Goal: Information Seeking & Learning: Check status

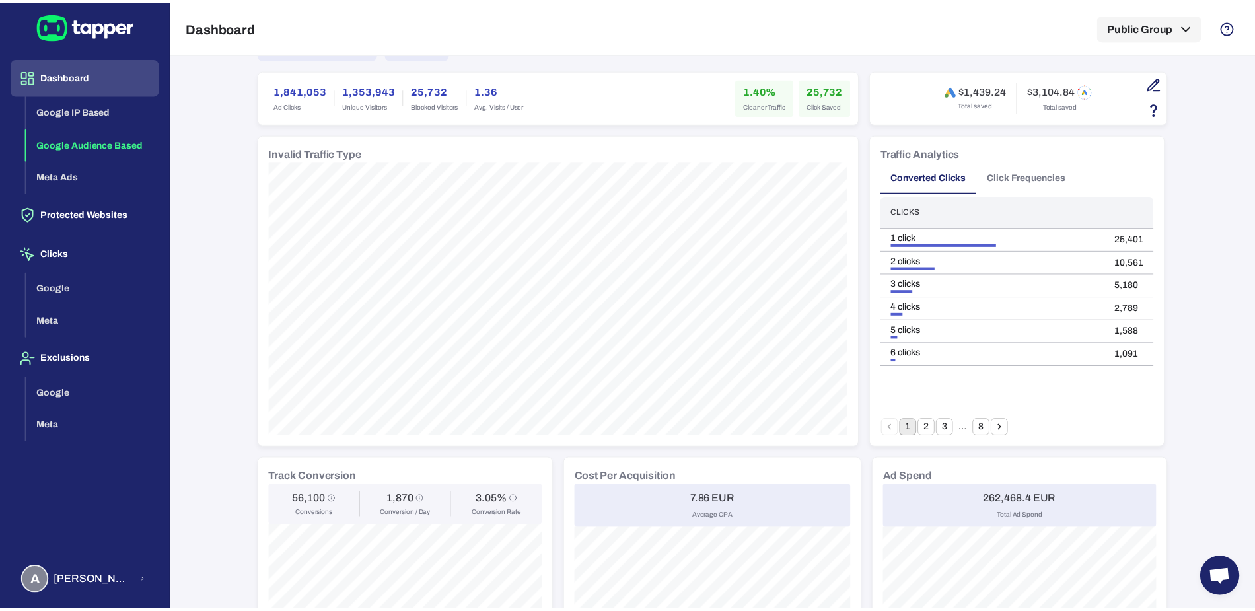
scroll to position [950, 0]
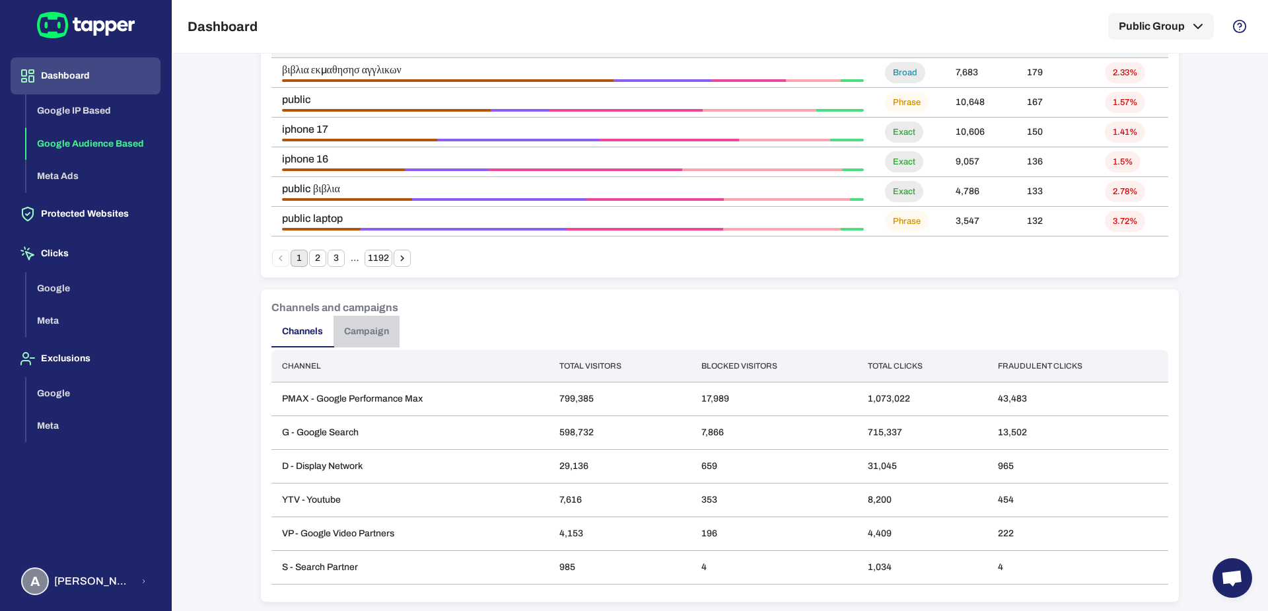
click at [339, 330] on button "Campaign" at bounding box center [366, 332] width 66 height 32
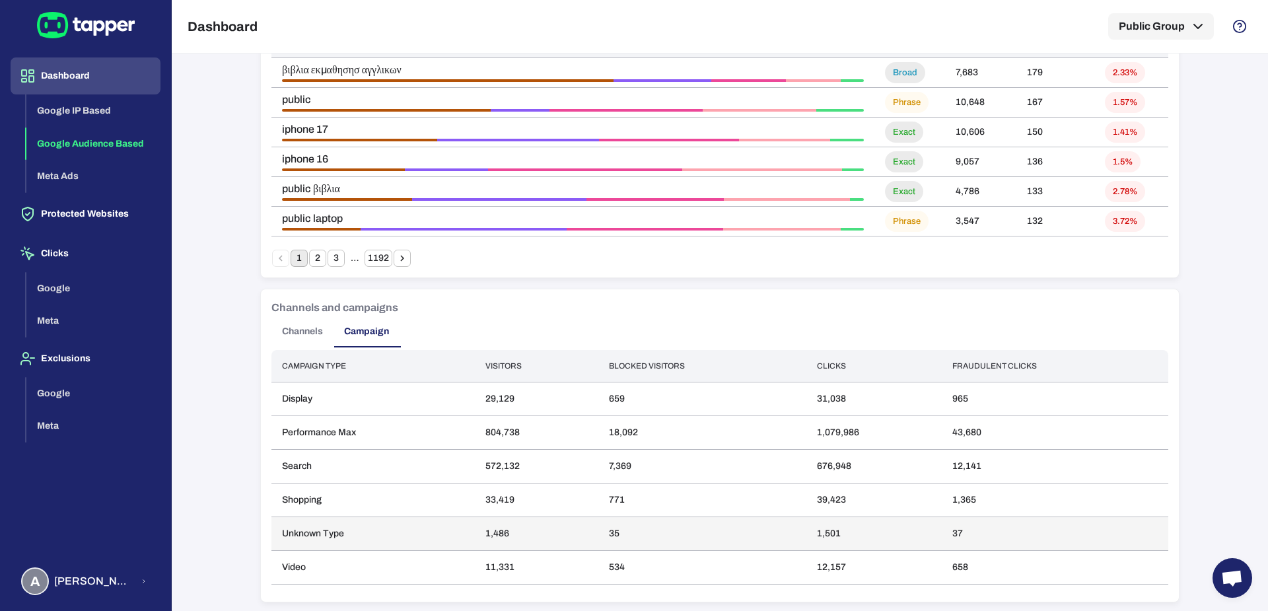
click at [310, 532] on td "Unknown Type" at bounding box center [372, 534] width 203 height 34
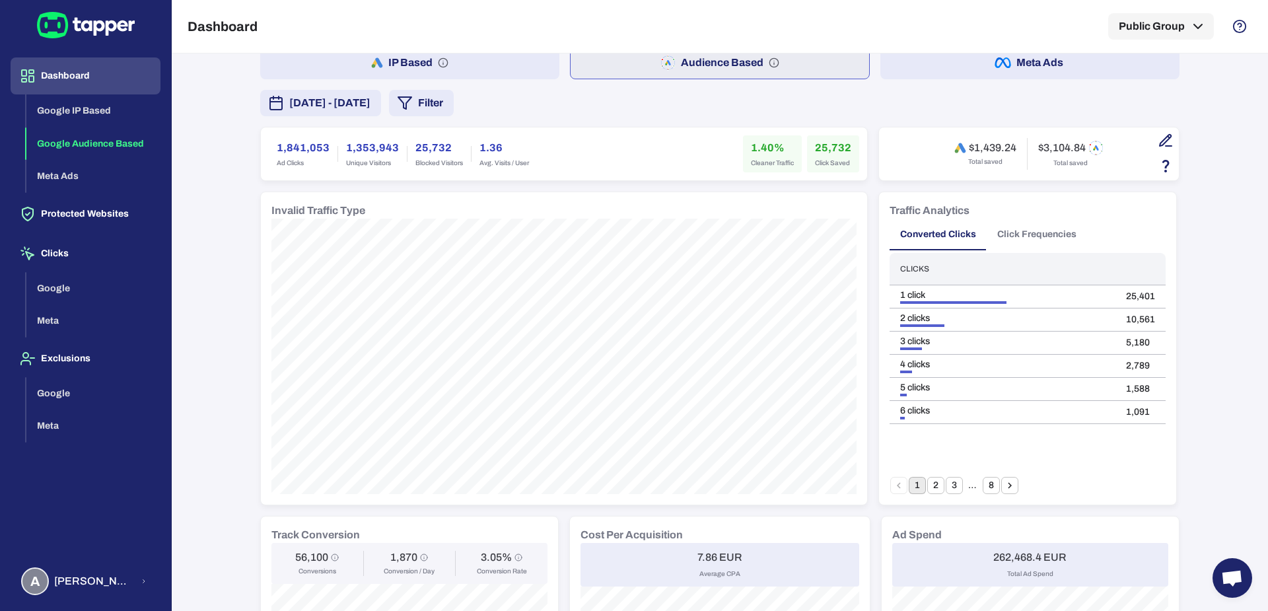
scroll to position [53, 0]
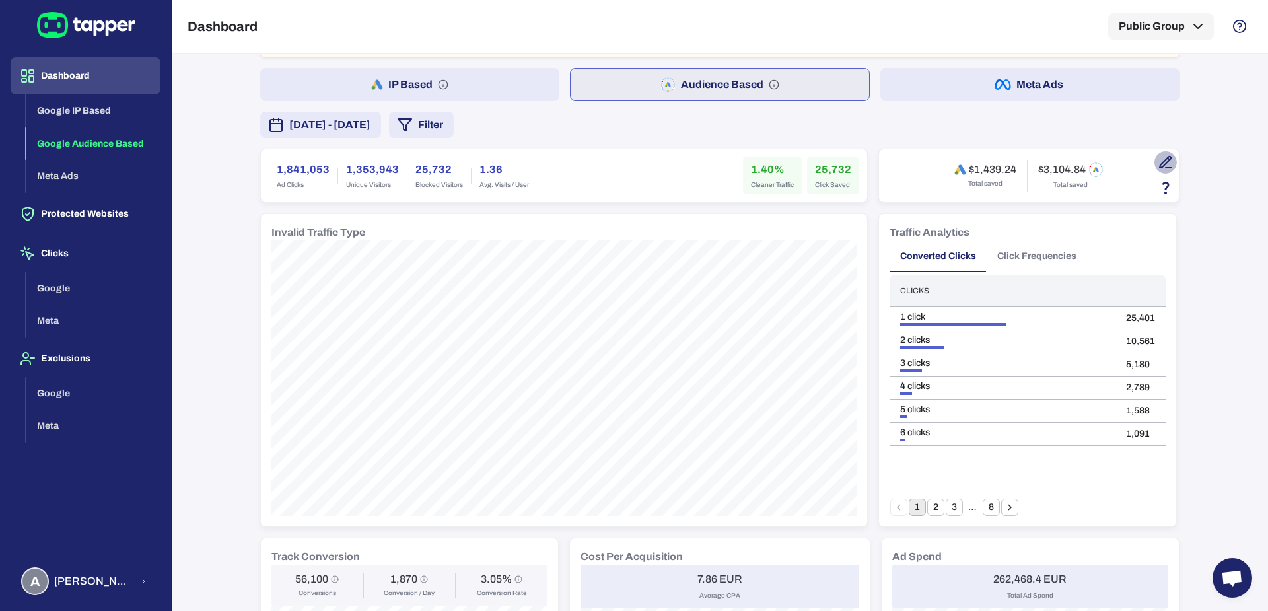
click at [1166, 168] on icon "button" at bounding box center [1169, 168] width 6 height 0
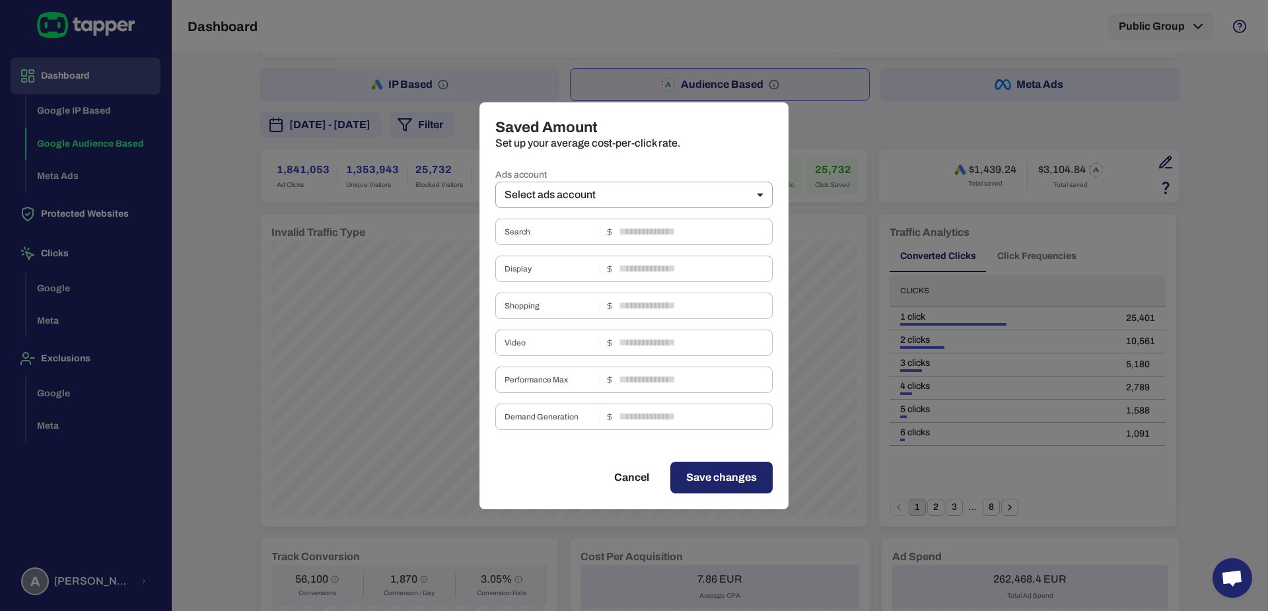
click at [667, 177] on label "Ads account" at bounding box center [633, 174] width 277 height 13
click at [660, 193] on body "Dashboard Google IP Based Google Audience Based Meta Ads Protected Websites Cli…" at bounding box center [634, 305] width 1268 height 611
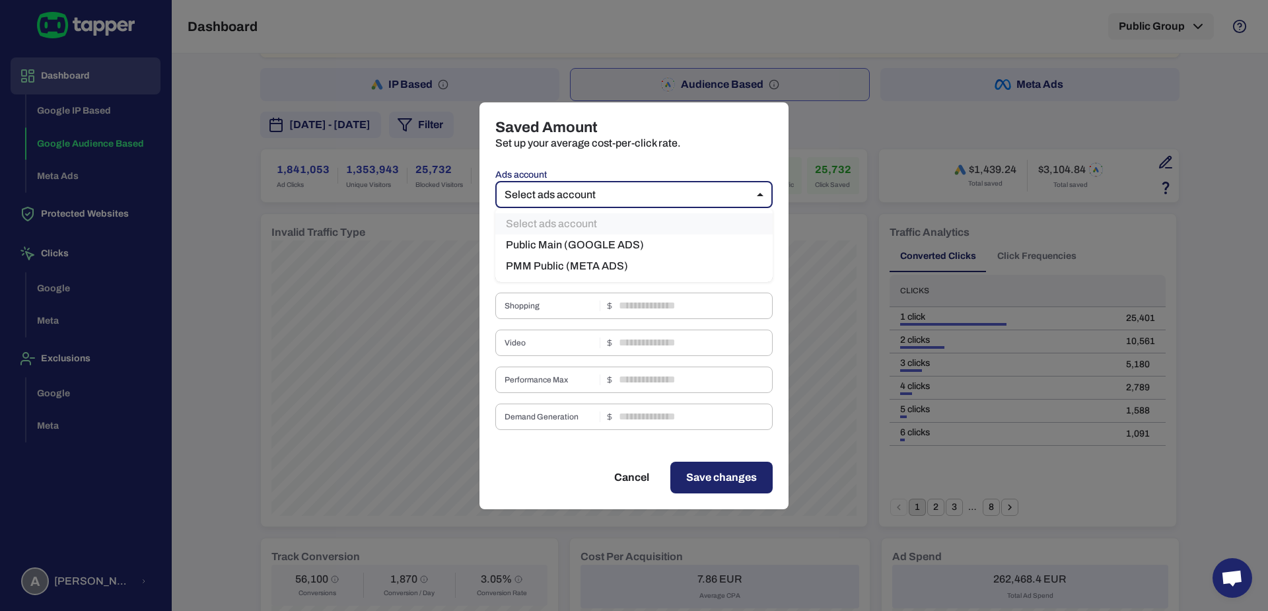
click at [596, 265] on li "PMM Public (META ADS)" at bounding box center [633, 266] width 277 height 21
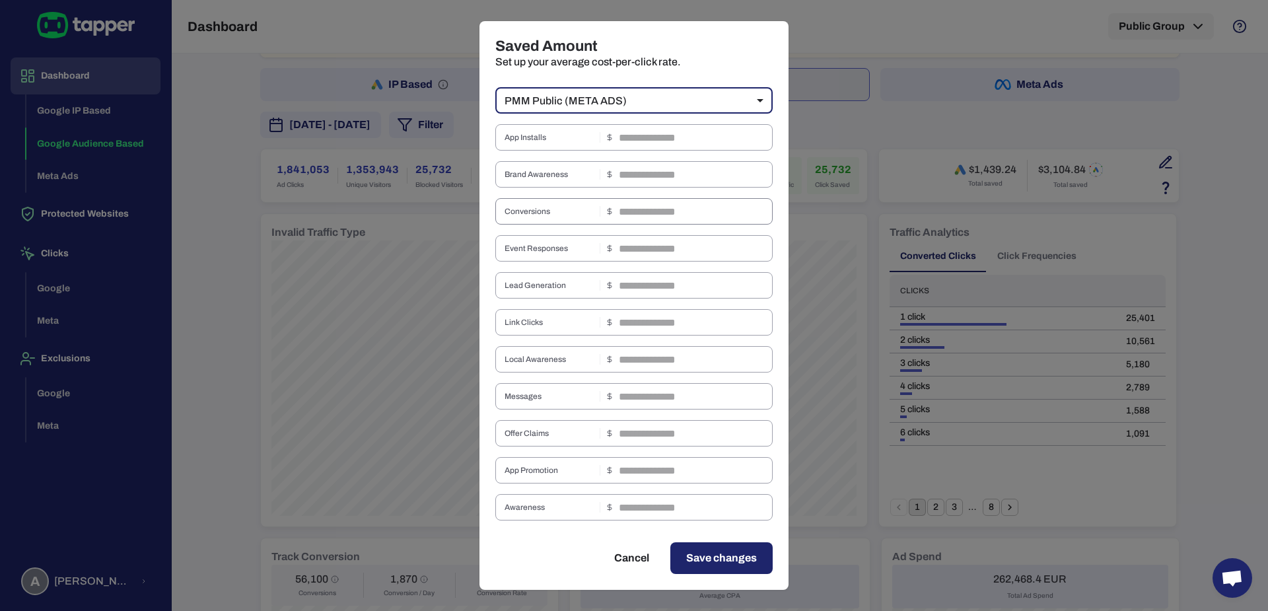
scroll to position [11, 0]
click at [623, 103] on body "Dashboard Google IP Based Google Audience Based Meta Ads Protected Websites Cli…" at bounding box center [634, 305] width 1268 height 611
click at [594, 163] on li "PMM Public (META ADS)" at bounding box center [627, 173] width 277 height 21
click at [600, 116] on div "Ads account PMM Public (META ADS) *** ​ App Installs ​ Brand Awareness ​ Conver…" at bounding box center [633, 538] width 277 height 930
click at [600, 104] on body "Dashboard Google IP Based Google Audience Based Meta Ads Protected Websites Cli…" at bounding box center [634, 305] width 1268 height 611
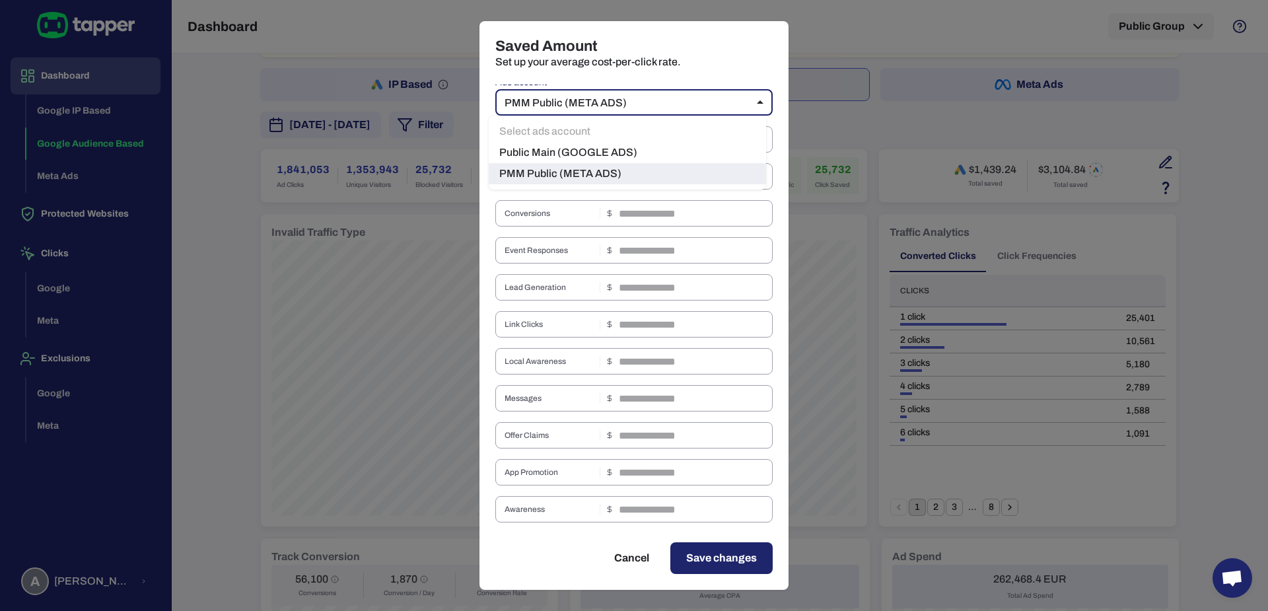
click at [601, 146] on li "Public Main (GOOGLE ADS)" at bounding box center [627, 152] width 277 height 21
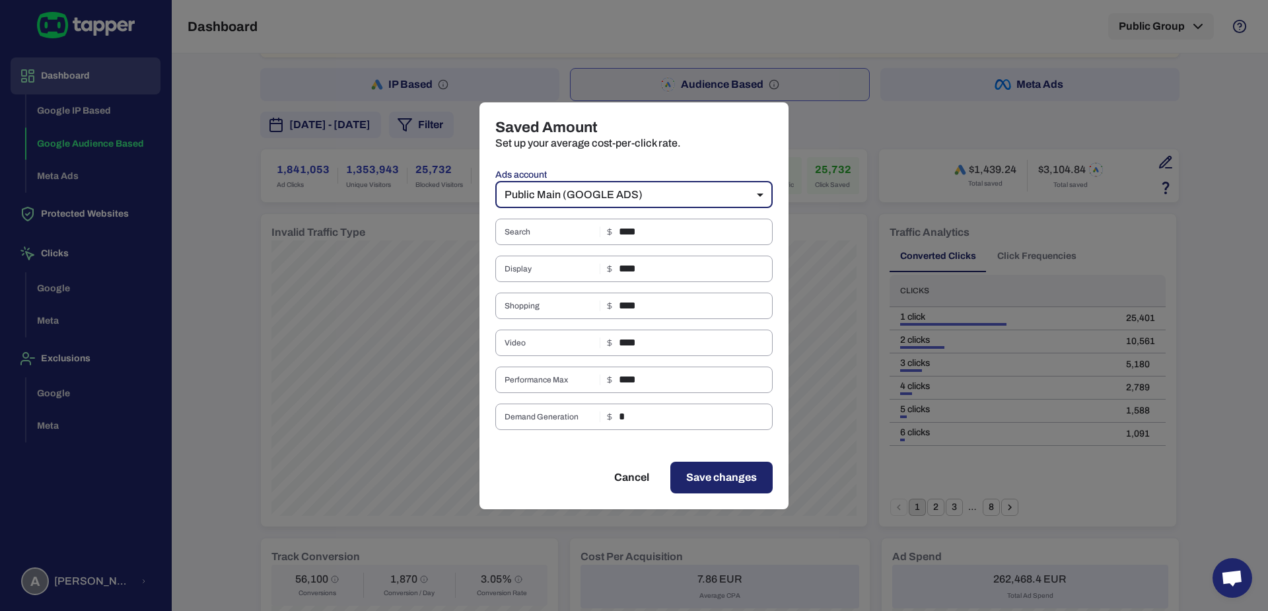
scroll to position [0, 0]
click at [538, 244] on div "Search **** ​" at bounding box center [633, 232] width 277 height 26
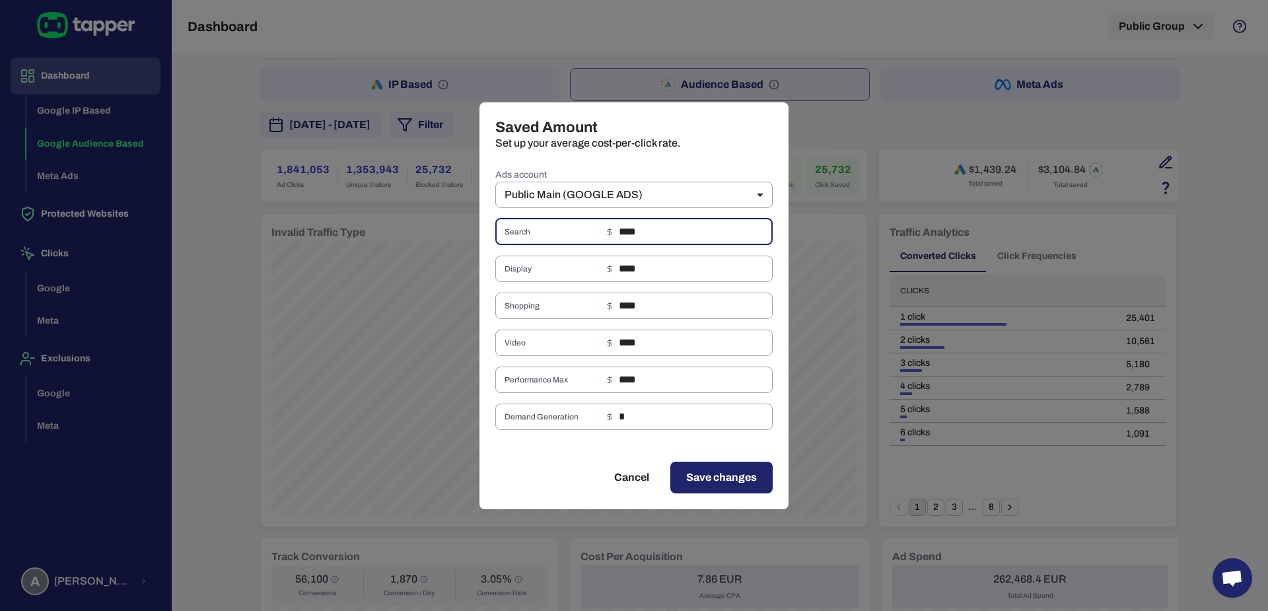
click at [634, 478] on button "Cancel" at bounding box center [631, 478] width 67 height 32
type input "**"
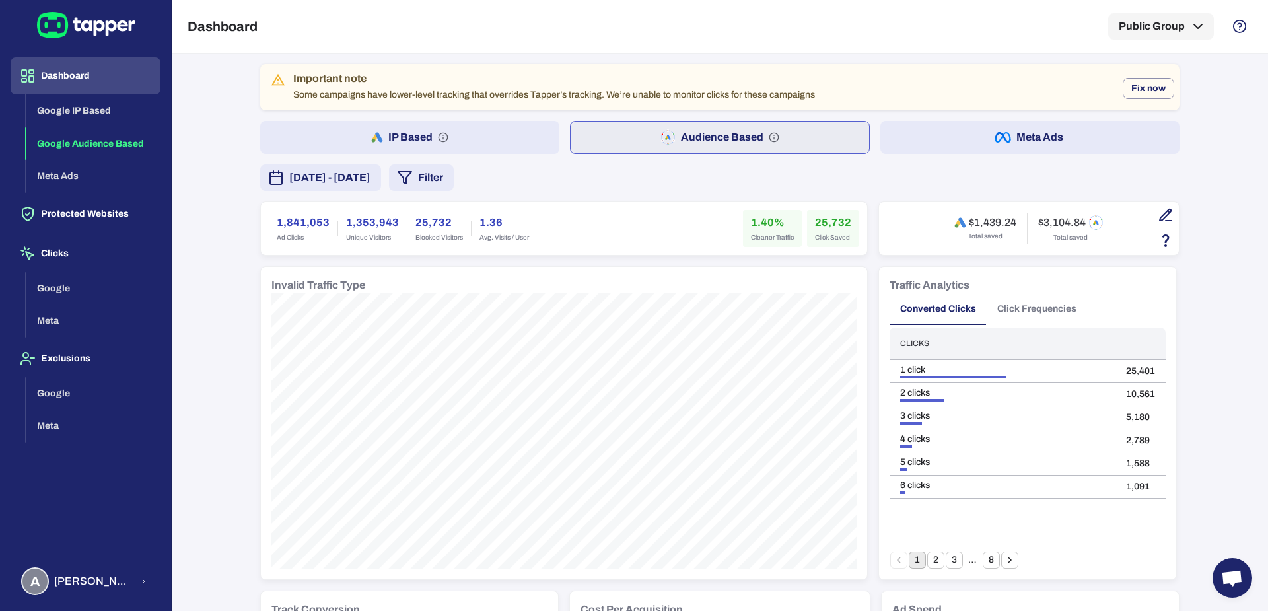
click at [454, 183] on button "Filter" at bounding box center [421, 177] width 65 height 26
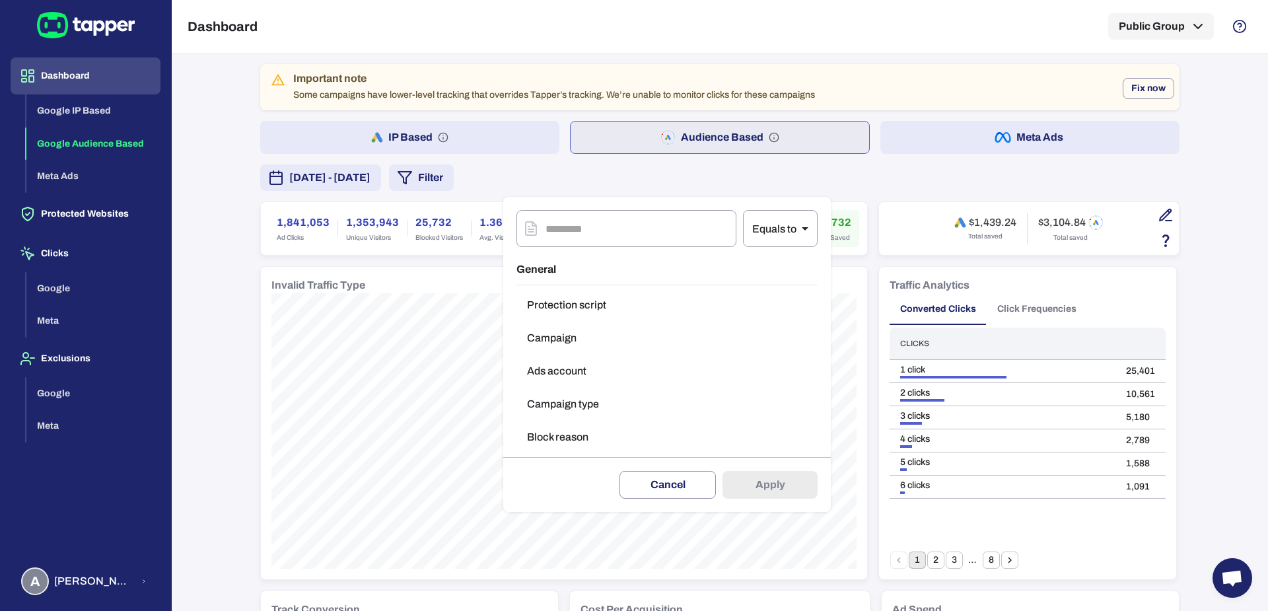
click at [575, 343] on button "Campaign" at bounding box center [666, 338] width 301 height 26
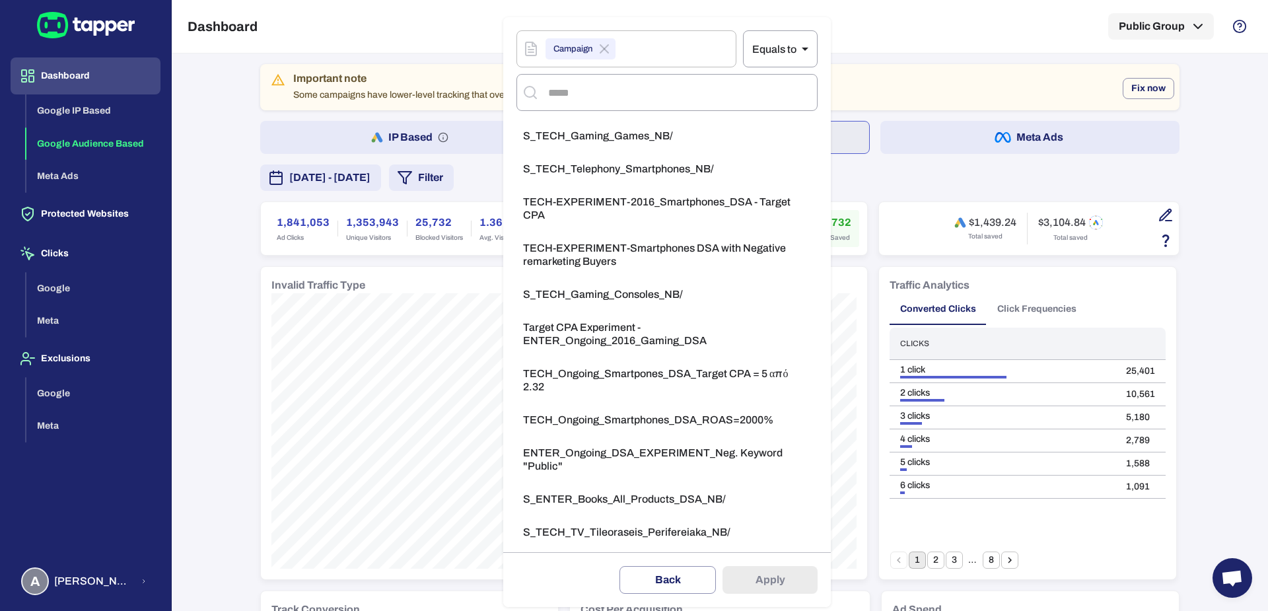
click at [905, 76] on div at bounding box center [634, 305] width 1268 height 611
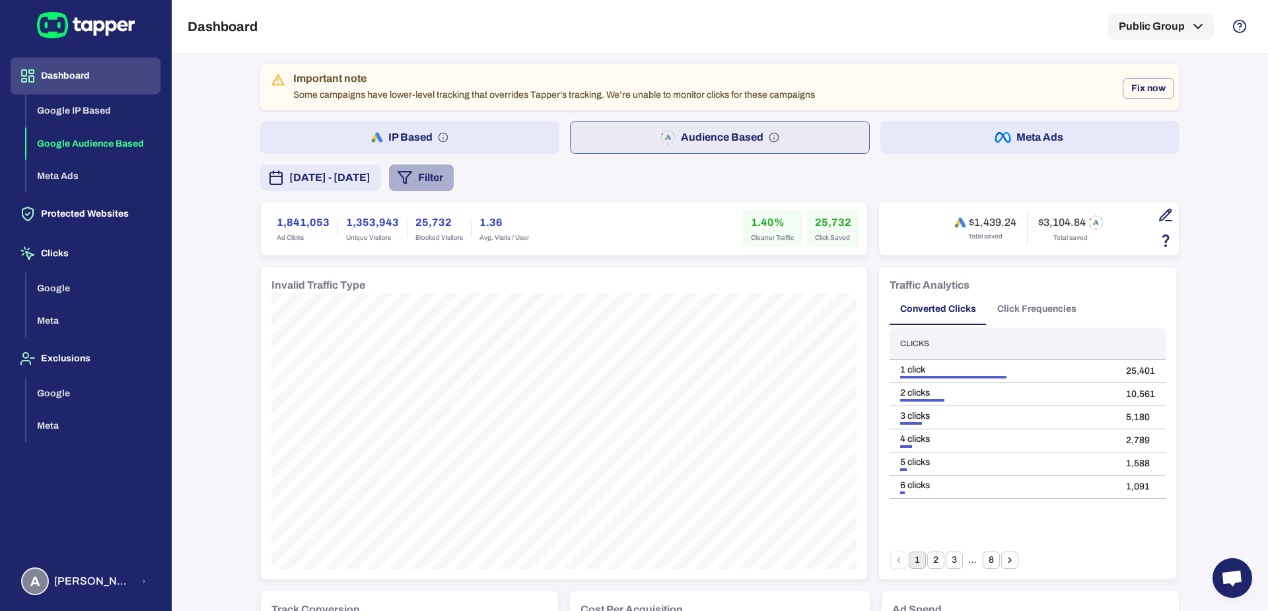
click at [454, 185] on button "Filter" at bounding box center [421, 177] width 65 height 26
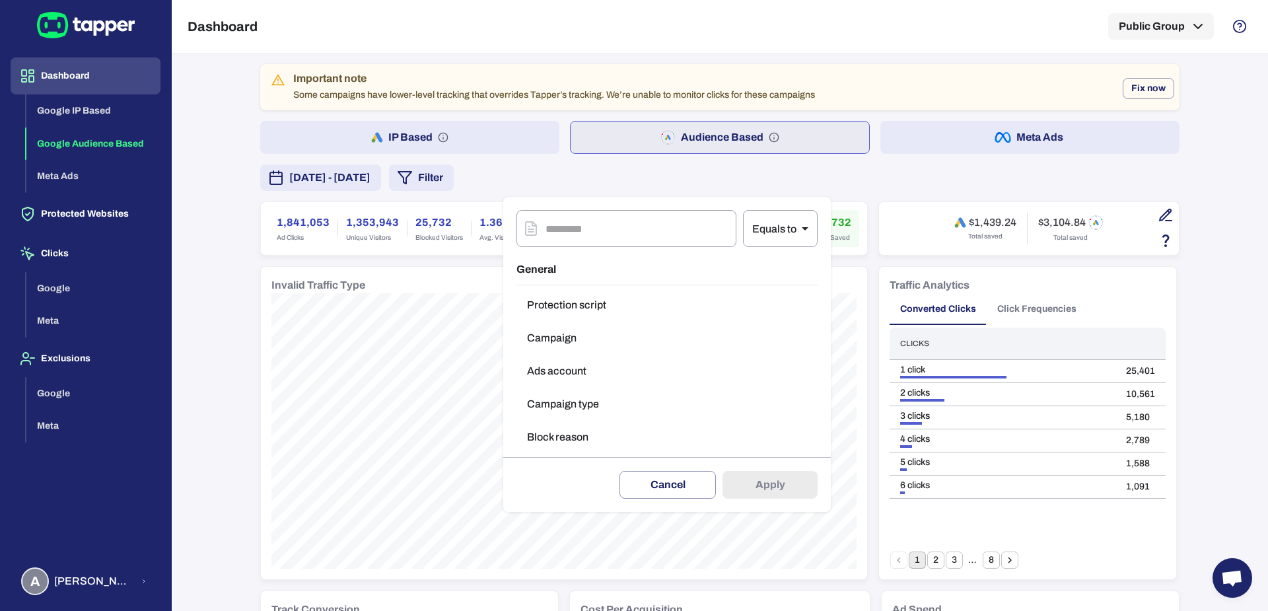
click at [558, 395] on button "Campaign type" at bounding box center [666, 404] width 301 height 26
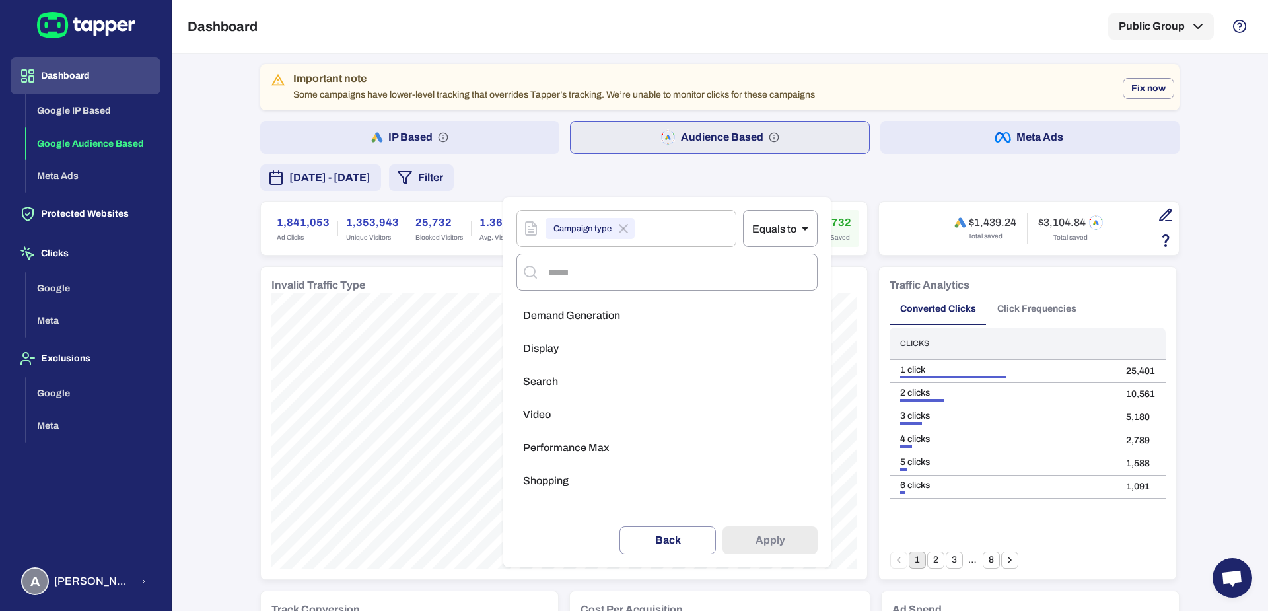
click at [553, 323] on li "Demand Generation" at bounding box center [666, 315] width 301 height 26
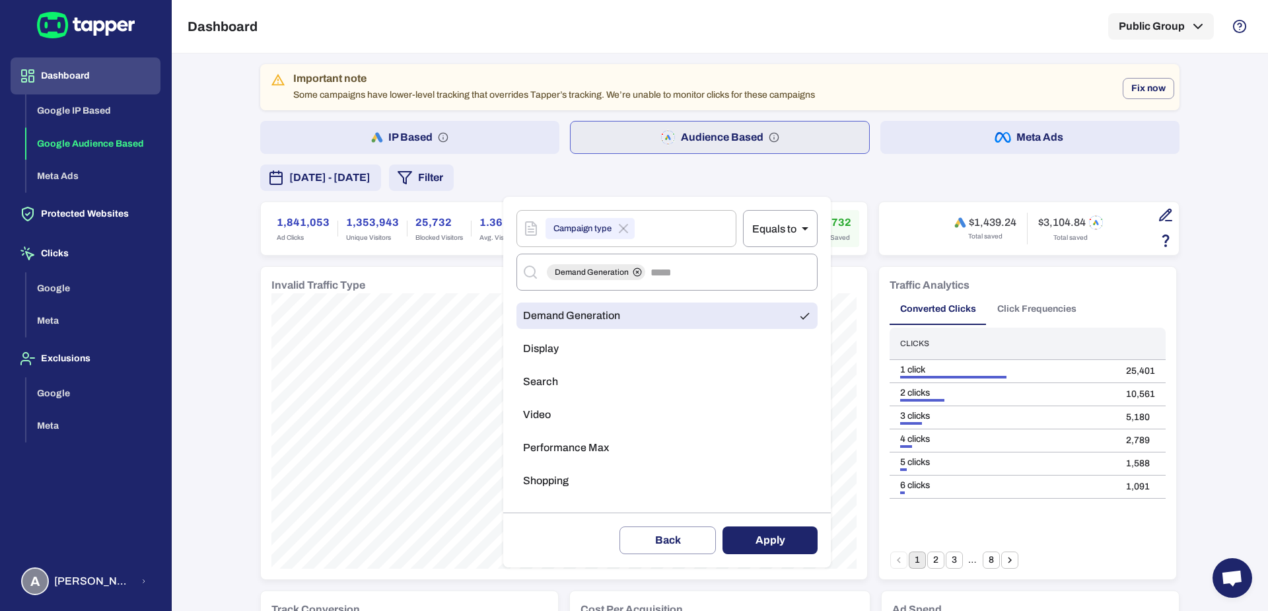
click at [237, 485] on div at bounding box center [634, 305] width 1268 height 611
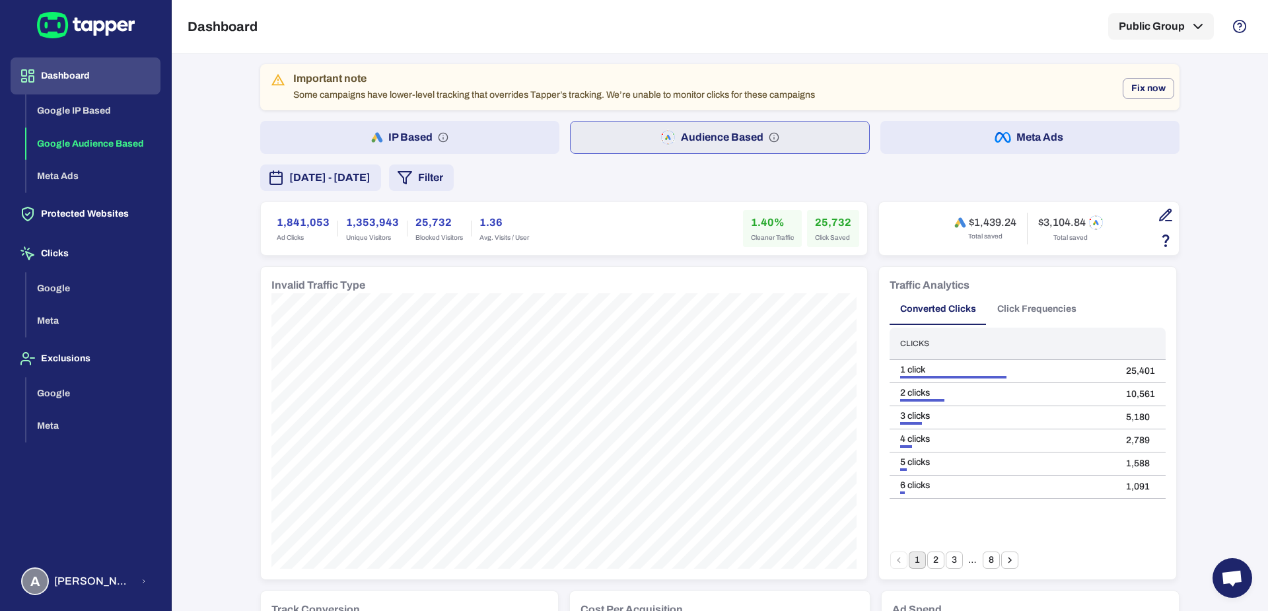
scroll to position [950, 0]
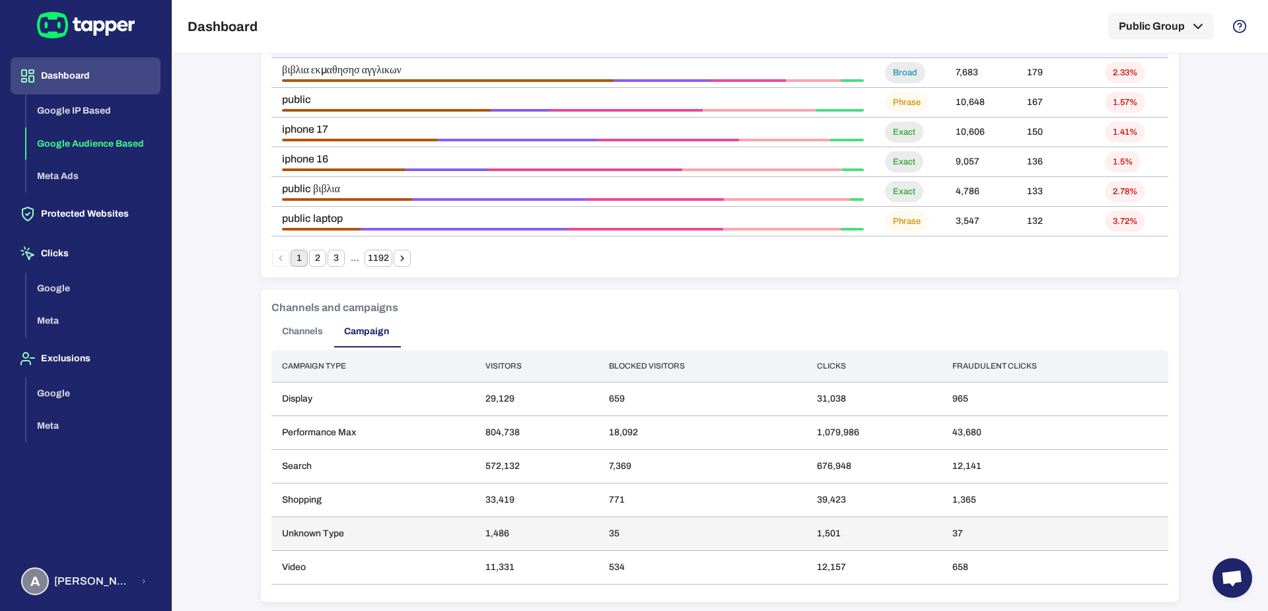
click at [823, 532] on td "1,501" at bounding box center [874, 534] width 136 height 34
click at [949, 532] on td "37" at bounding box center [1055, 534] width 227 height 34
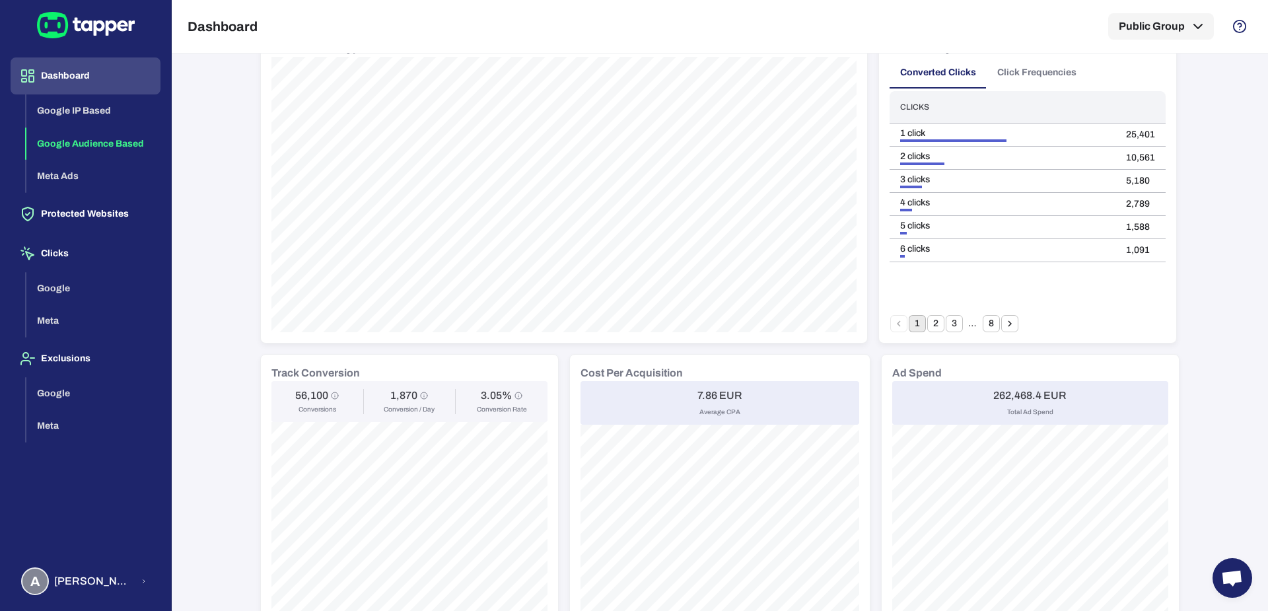
scroll to position [0, 0]
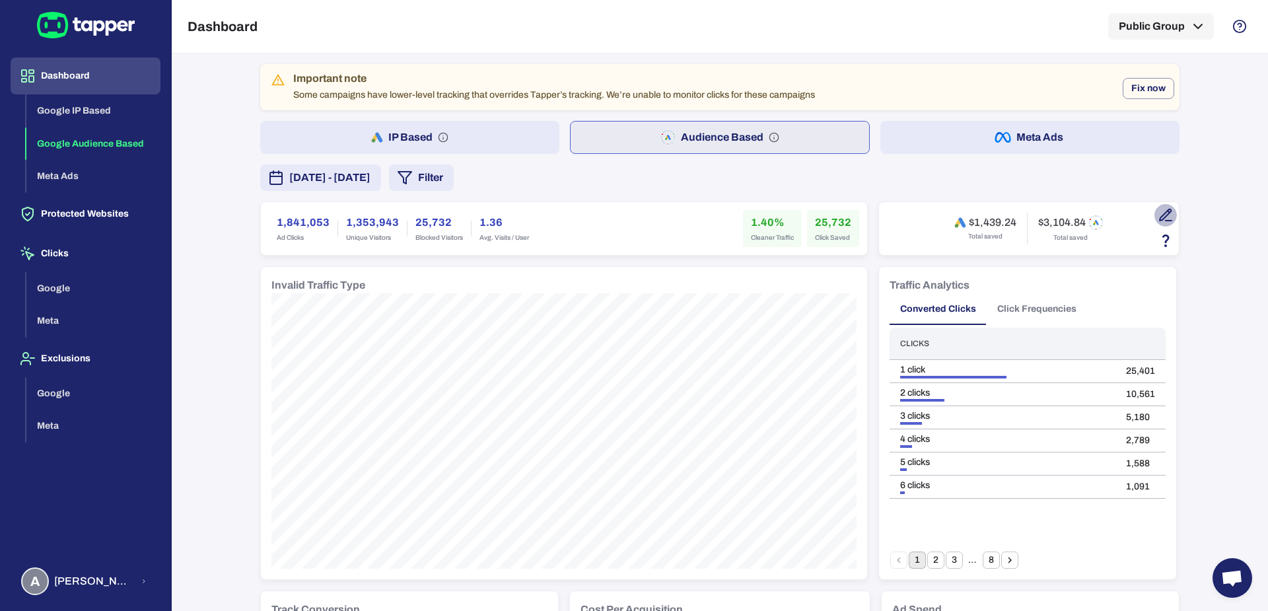
click at [1162, 214] on icon "button" at bounding box center [1166, 215] width 16 height 16
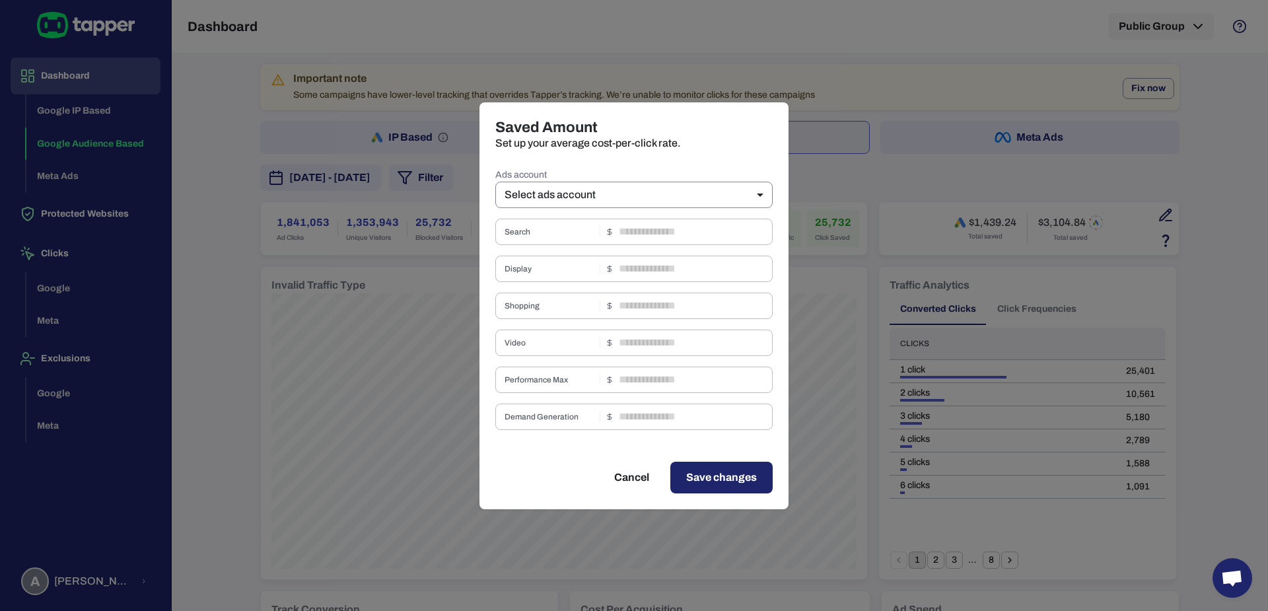
click at [687, 194] on body "Dashboard Google IP Based Google Audience Based Meta Ads Protected Websites Cli…" at bounding box center [634, 305] width 1268 height 611
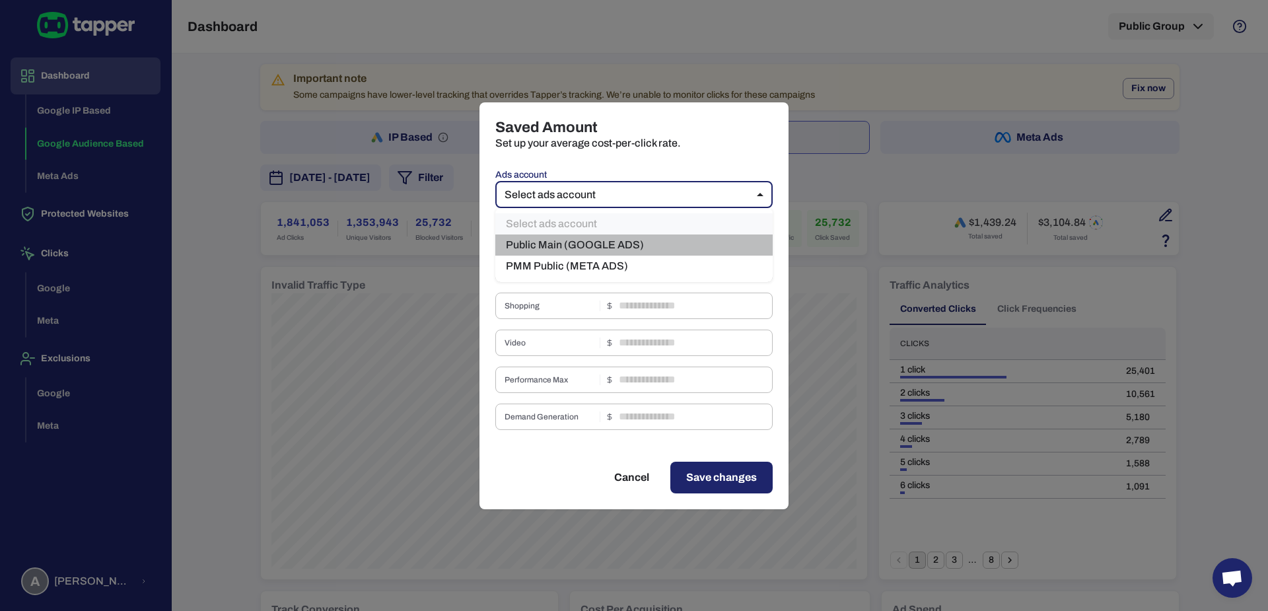
click at [647, 243] on li "Public Main (GOOGLE ADS)" at bounding box center [633, 244] width 277 height 21
type input "***"
type input "****"
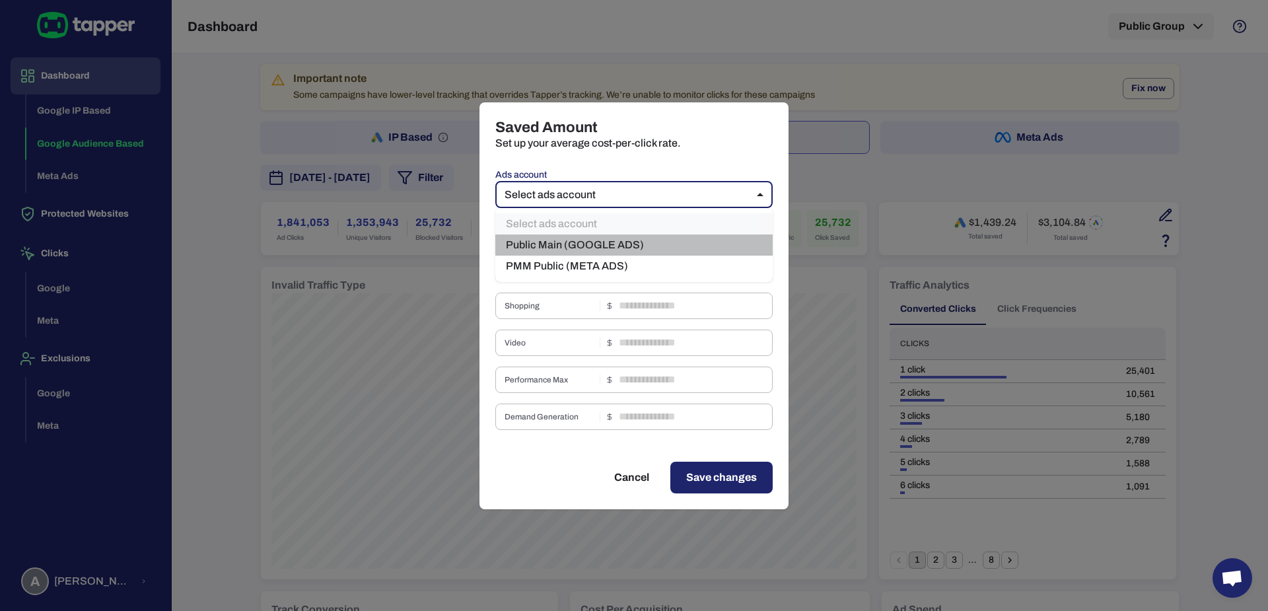
type input "****"
type input "*"
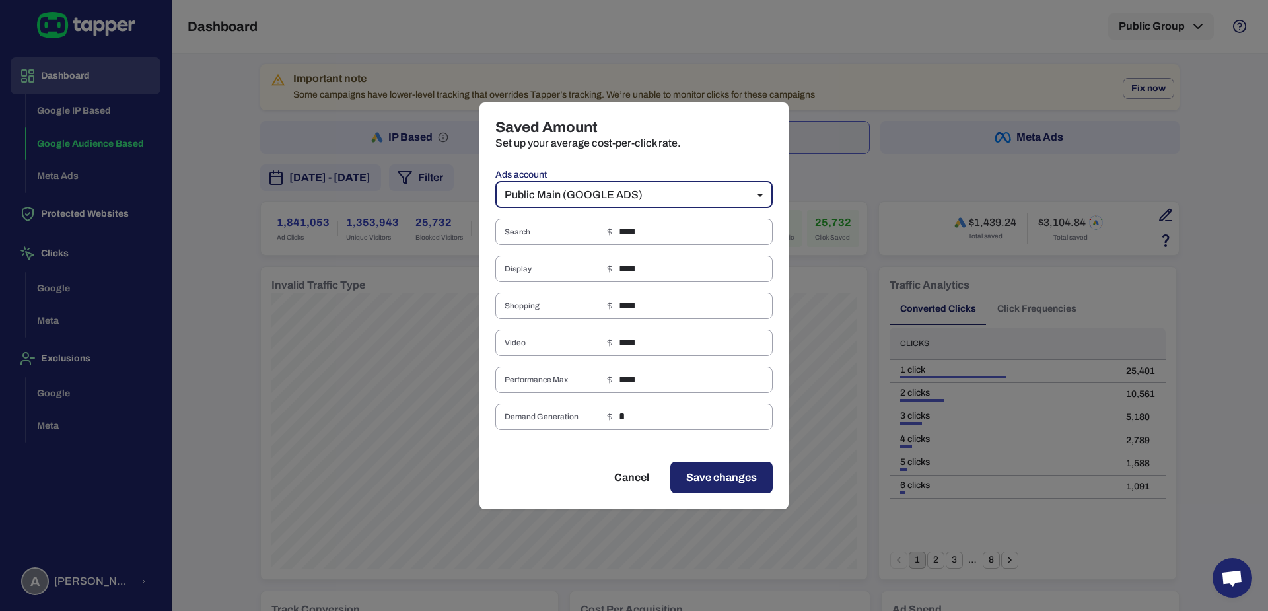
click at [633, 479] on button "Cancel" at bounding box center [631, 478] width 67 height 32
type input "**"
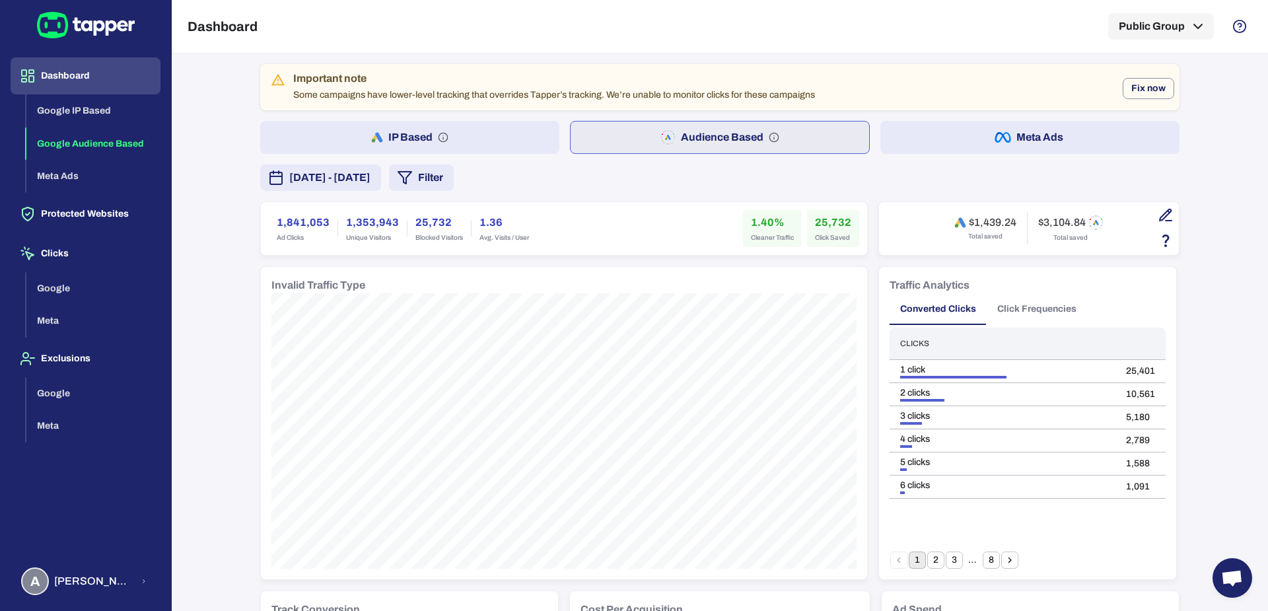
scroll to position [950, 0]
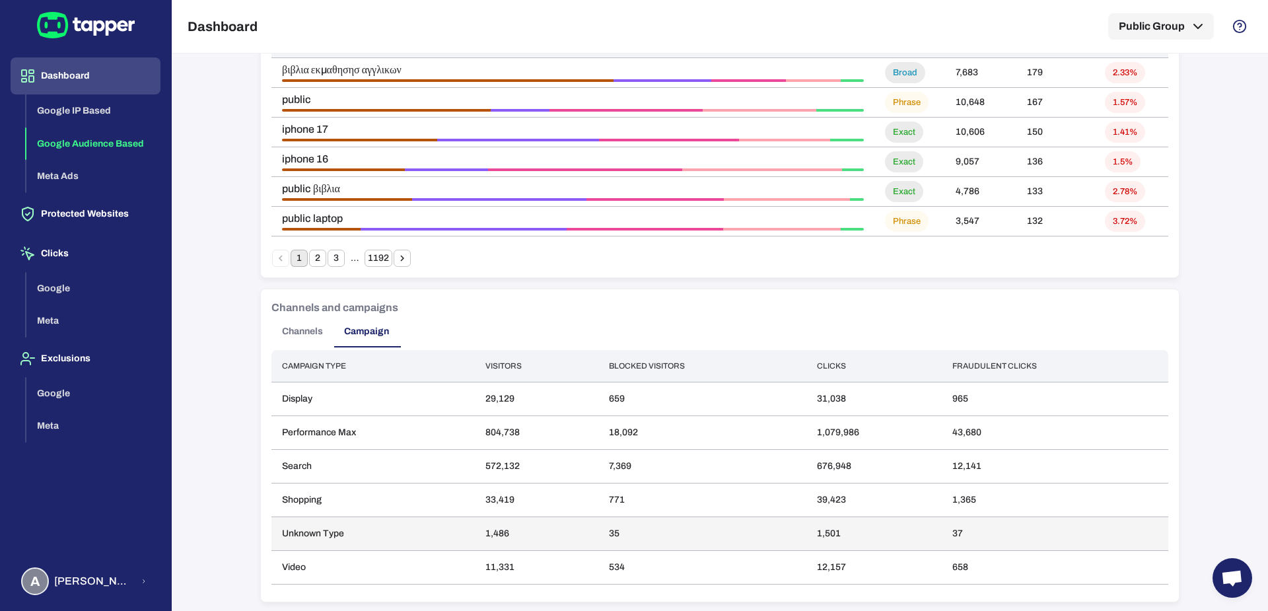
click at [288, 534] on td "Unknown Type" at bounding box center [372, 534] width 203 height 34
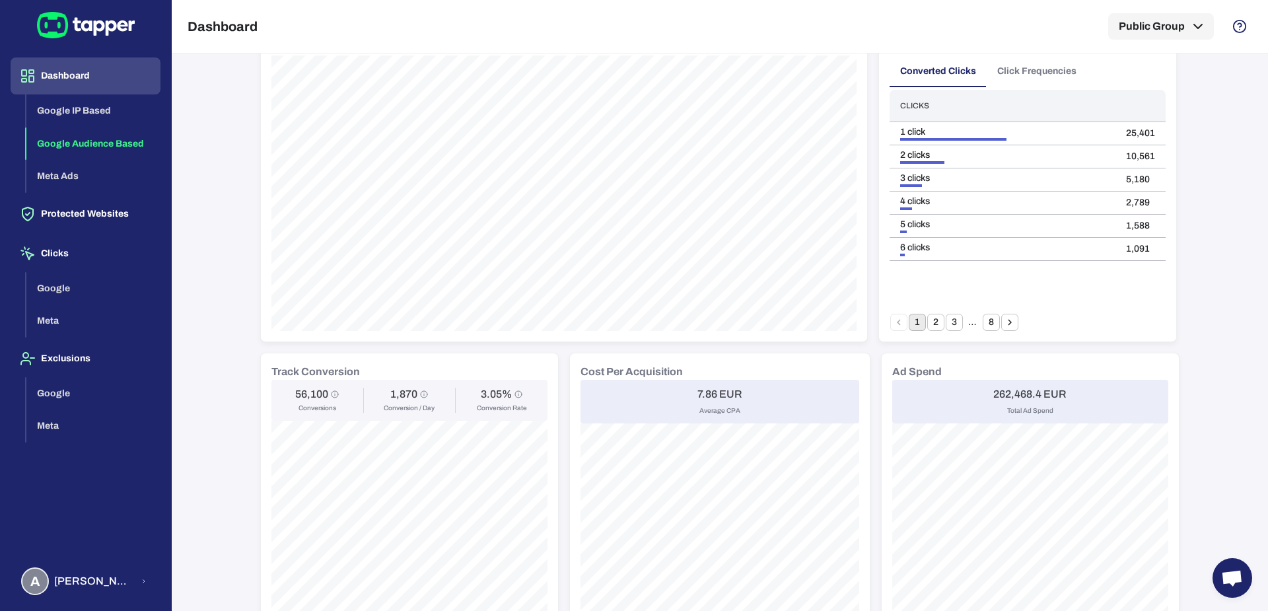
scroll to position [0, 0]
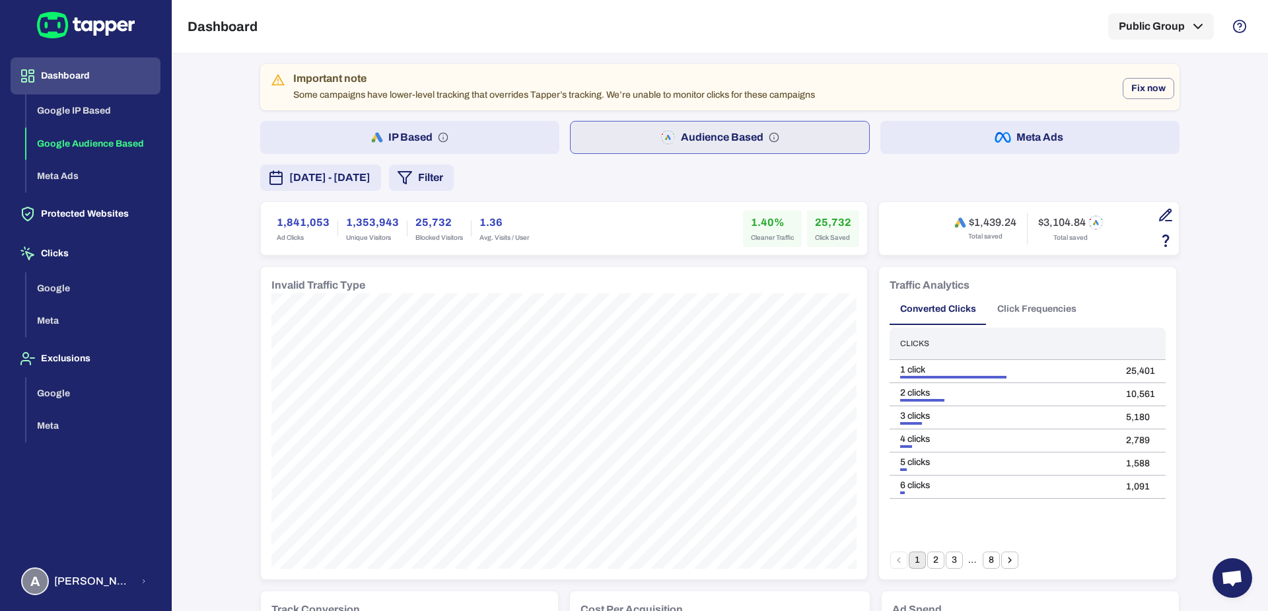
click at [1160, 213] on icon "button" at bounding box center [1165, 214] width 11 height 11
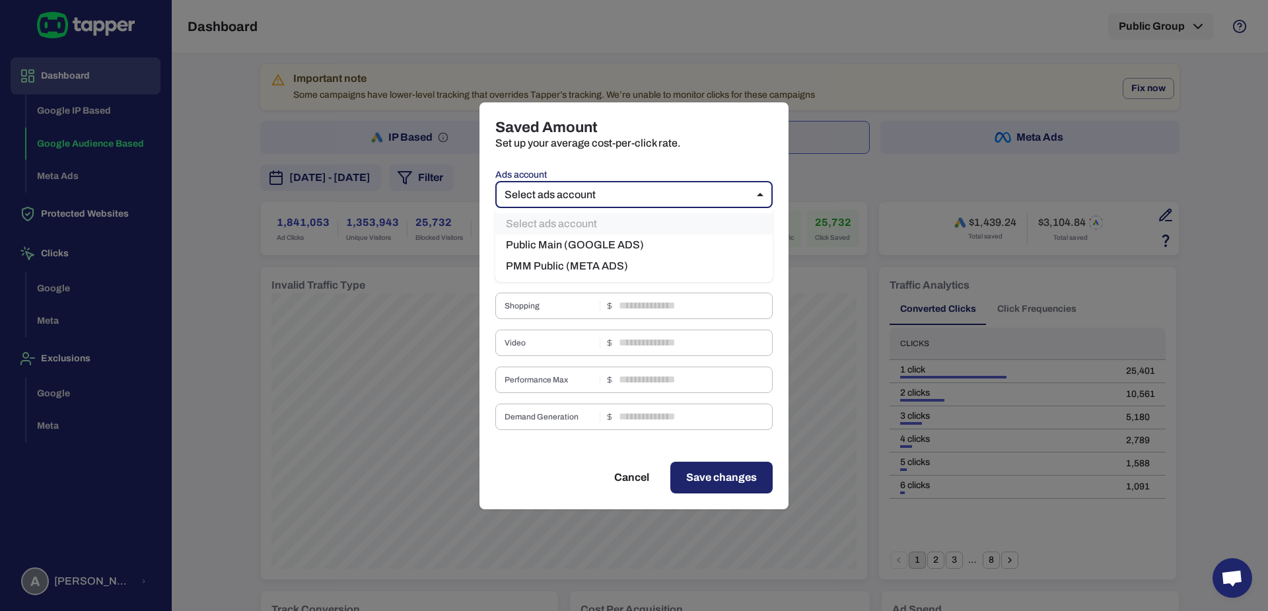
click at [686, 196] on body "Dashboard Google IP Based Google Audience Based Meta Ads Protected Websites Cli…" at bounding box center [634, 305] width 1268 height 611
click at [894, 80] on div at bounding box center [634, 305] width 1268 height 611
click at [626, 473] on button "Cancel" at bounding box center [631, 478] width 67 height 32
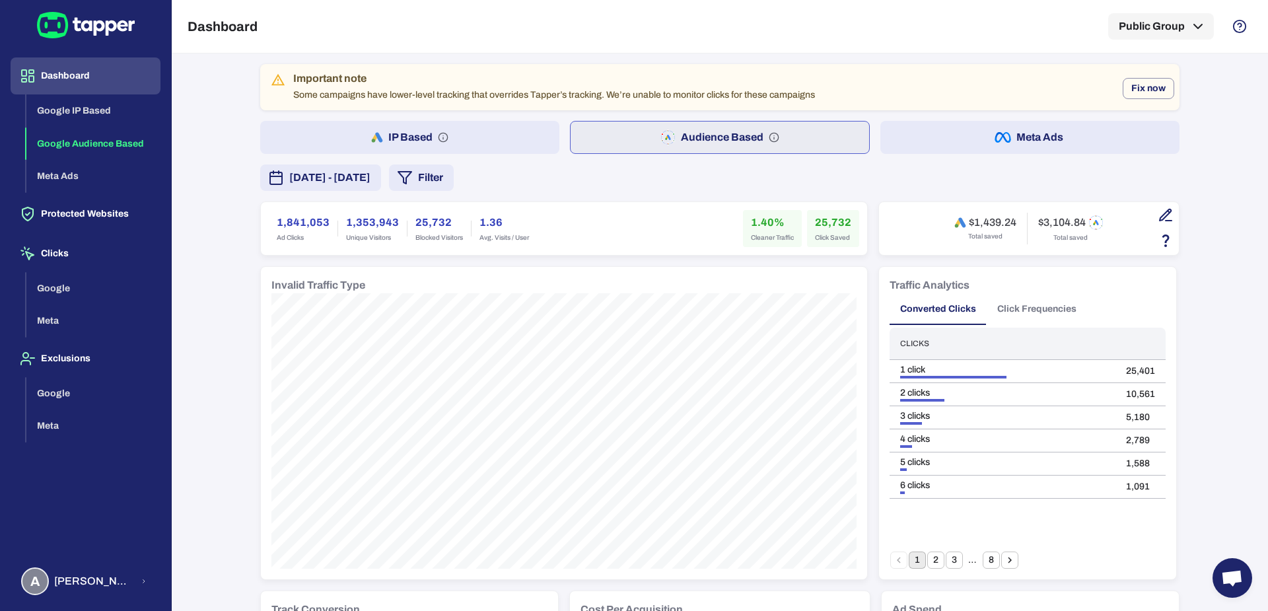
scroll to position [950, 0]
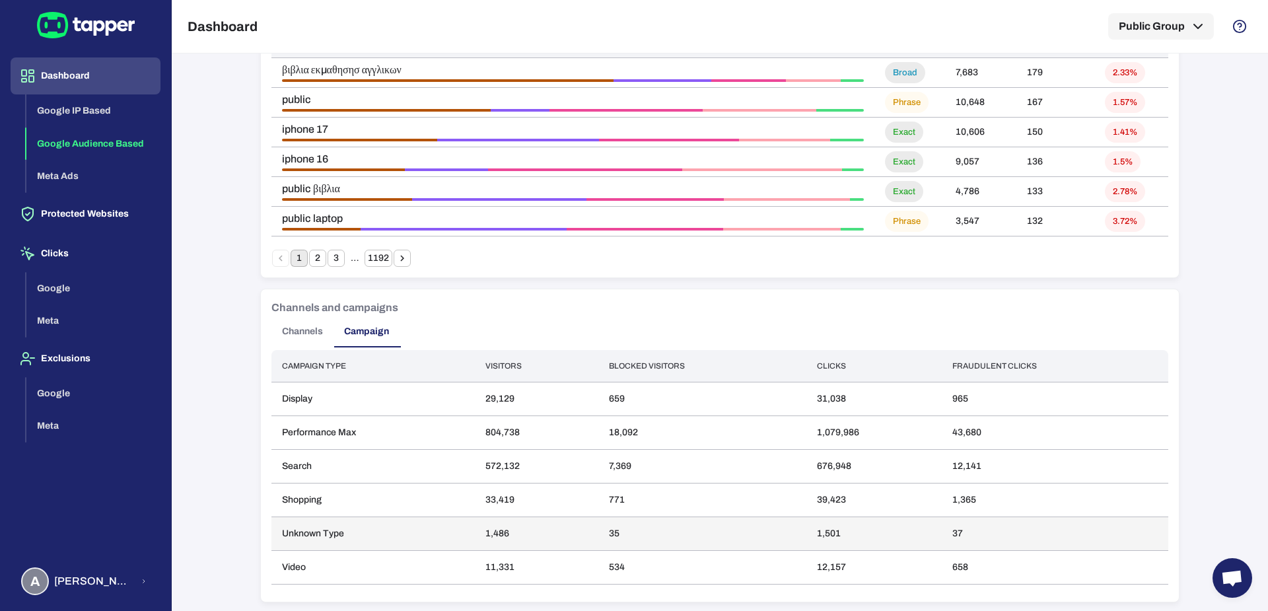
click at [287, 527] on td "Unknown Type" at bounding box center [372, 534] width 203 height 34
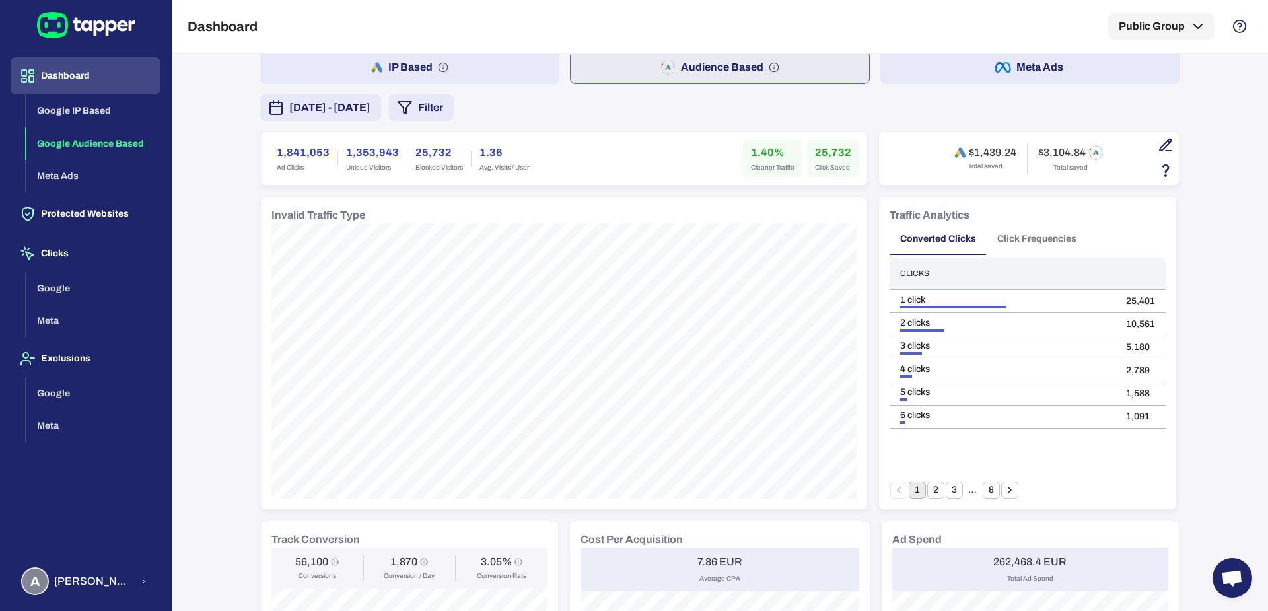
scroll to position [52, 0]
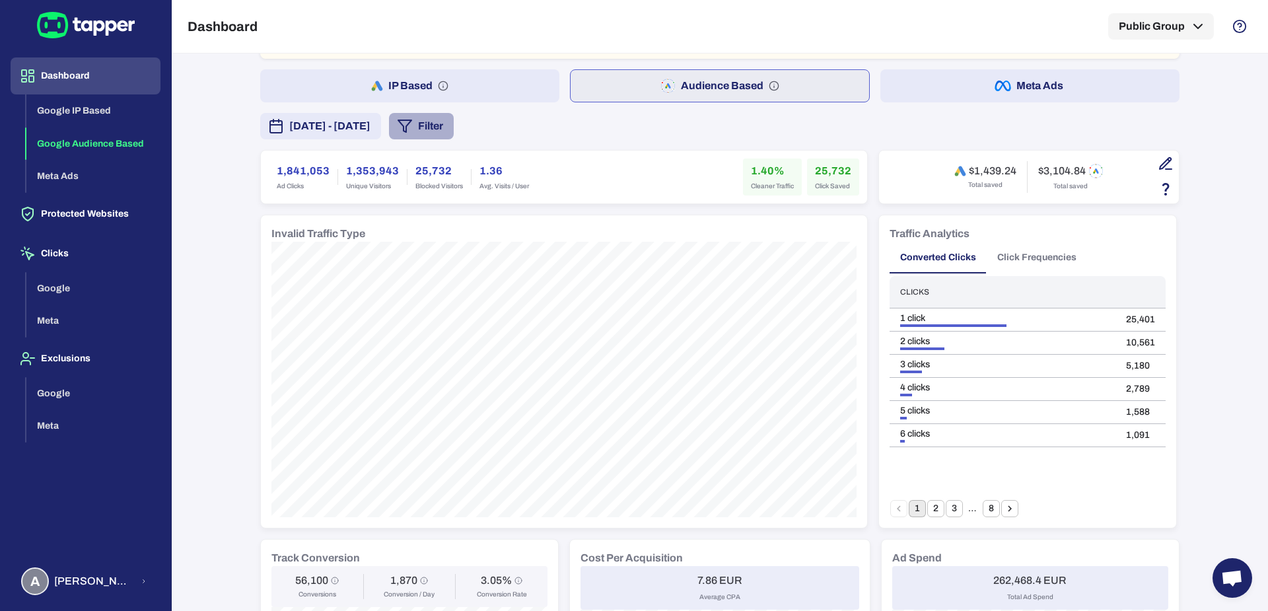
click at [454, 133] on button "Filter" at bounding box center [421, 126] width 65 height 26
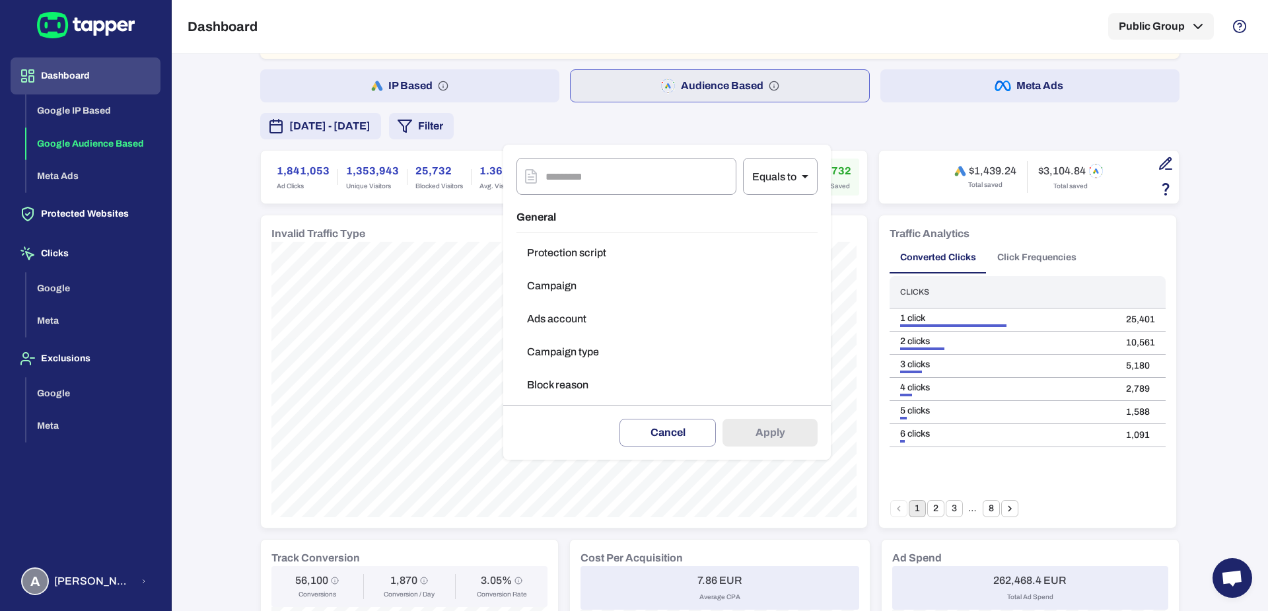
click at [555, 353] on button "Campaign type" at bounding box center [666, 352] width 301 height 26
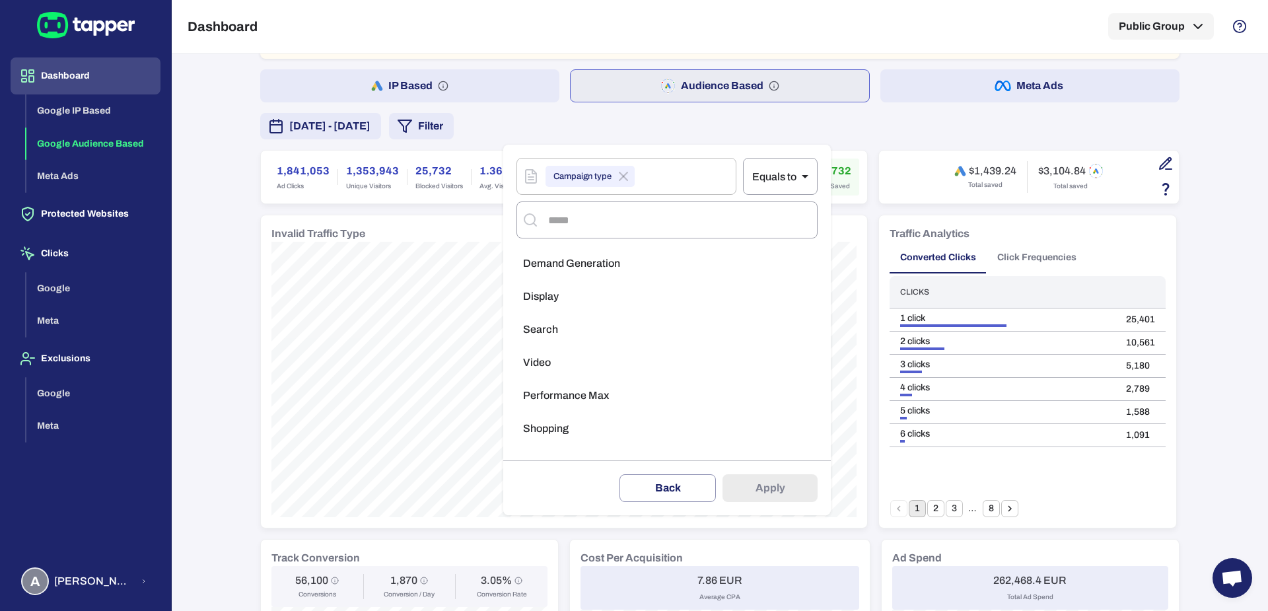
click at [266, 427] on div at bounding box center [634, 305] width 1268 height 611
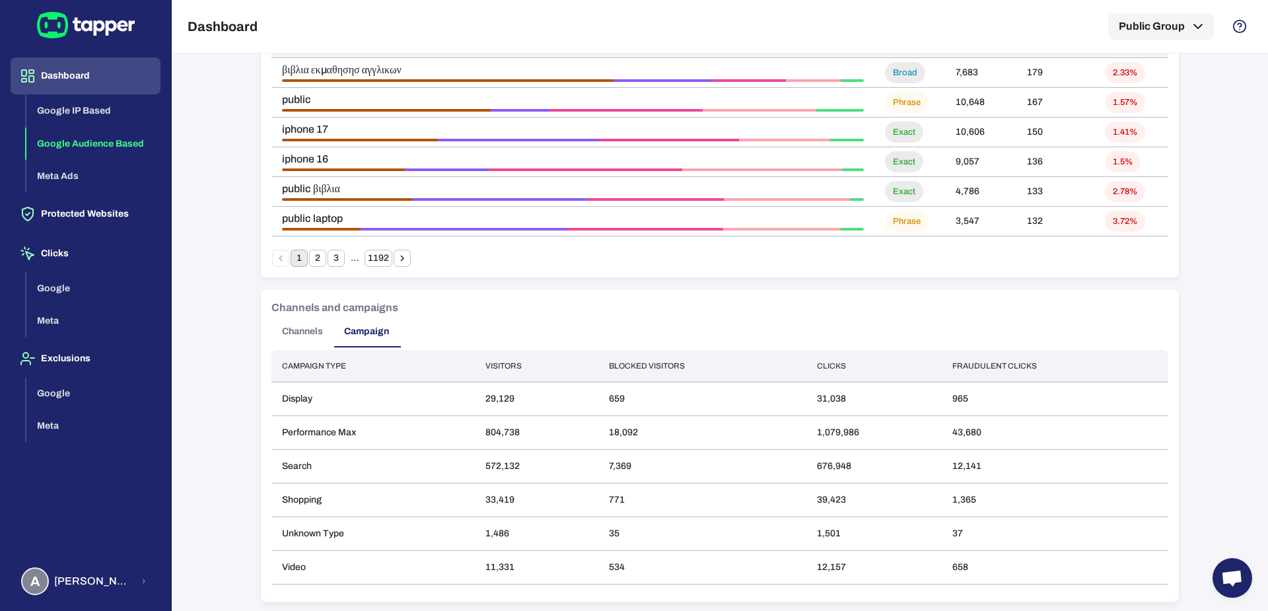
scroll to position [0, 0]
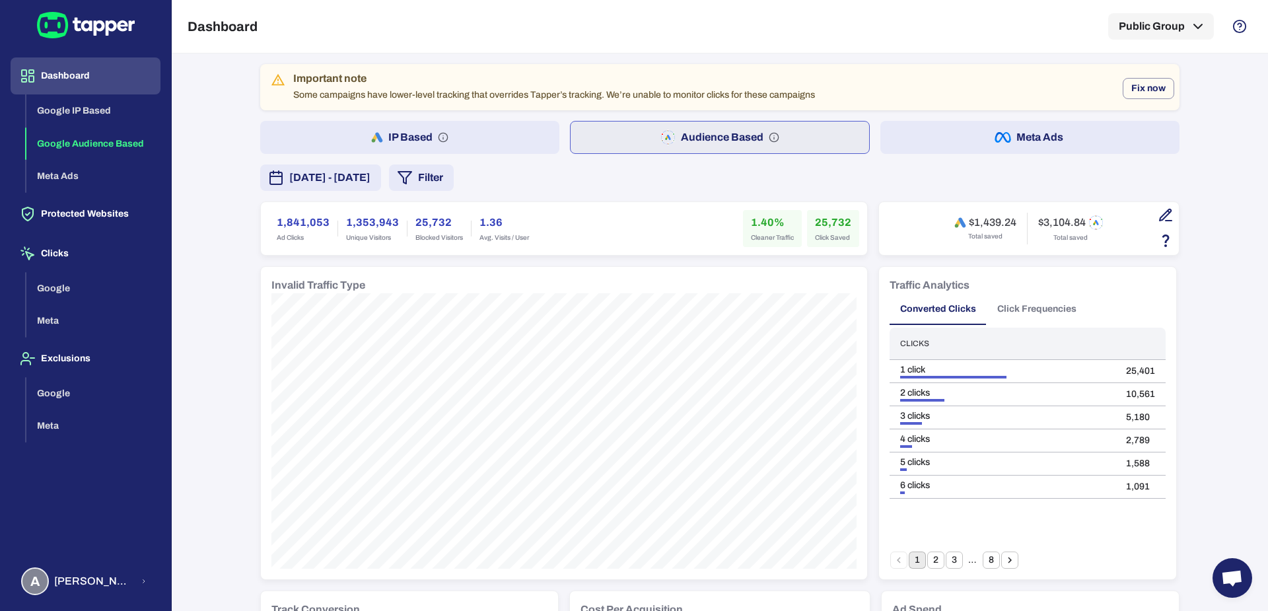
click at [454, 169] on button "Filter" at bounding box center [421, 177] width 65 height 26
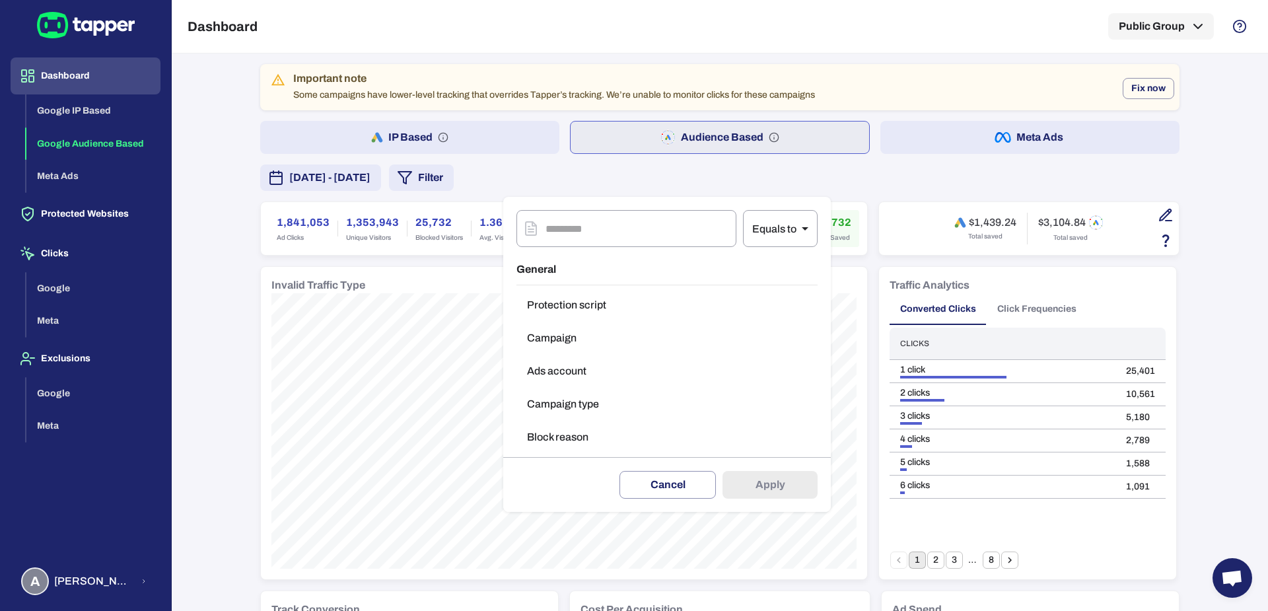
click at [565, 400] on button "Campaign type" at bounding box center [666, 404] width 301 height 26
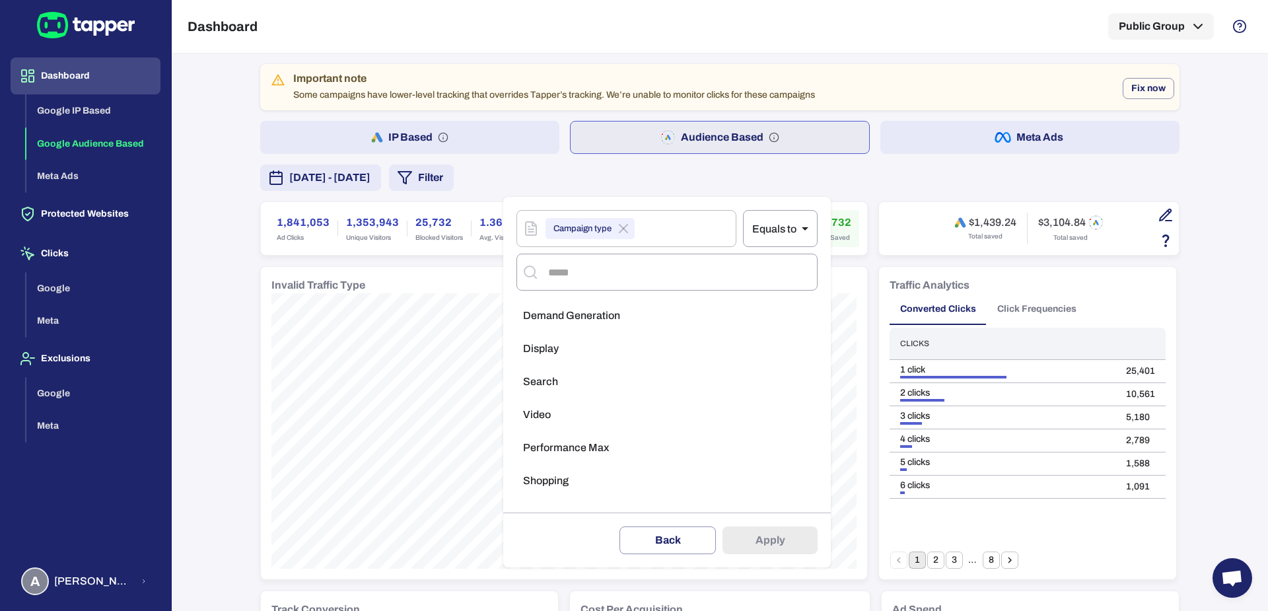
click at [592, 320] on span "Demand Generation" at bounding box center [571, 315] width 97 height 13
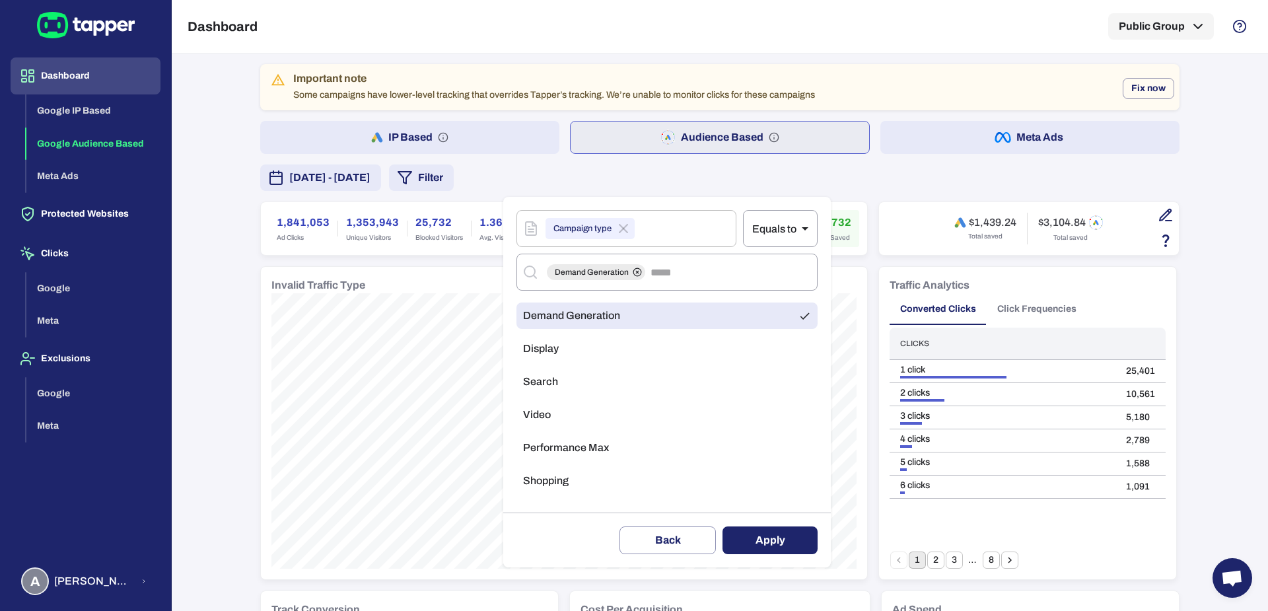
click at [589, 343] on li "Display" at bounding box center [666, 348] width 301 height 26
click at [587, 376] on li "Search" at bounding box center [666, 381] width 301 height 26
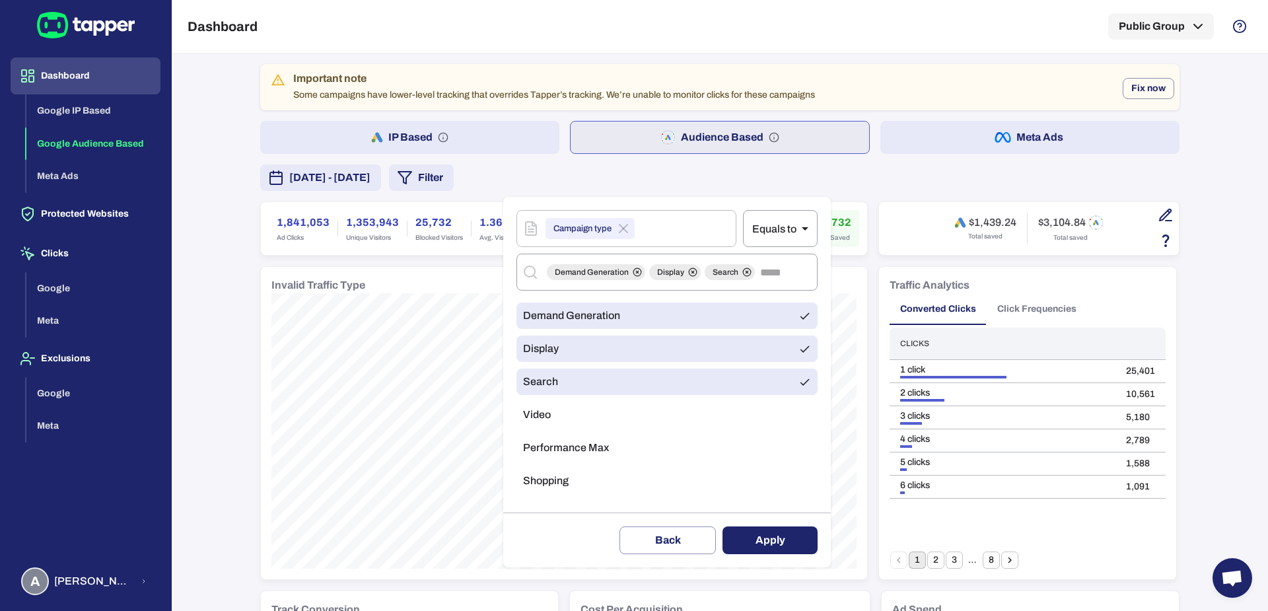
click at [586, 426] on li "Video" at bounding box center [666, 415] width 301 height 26
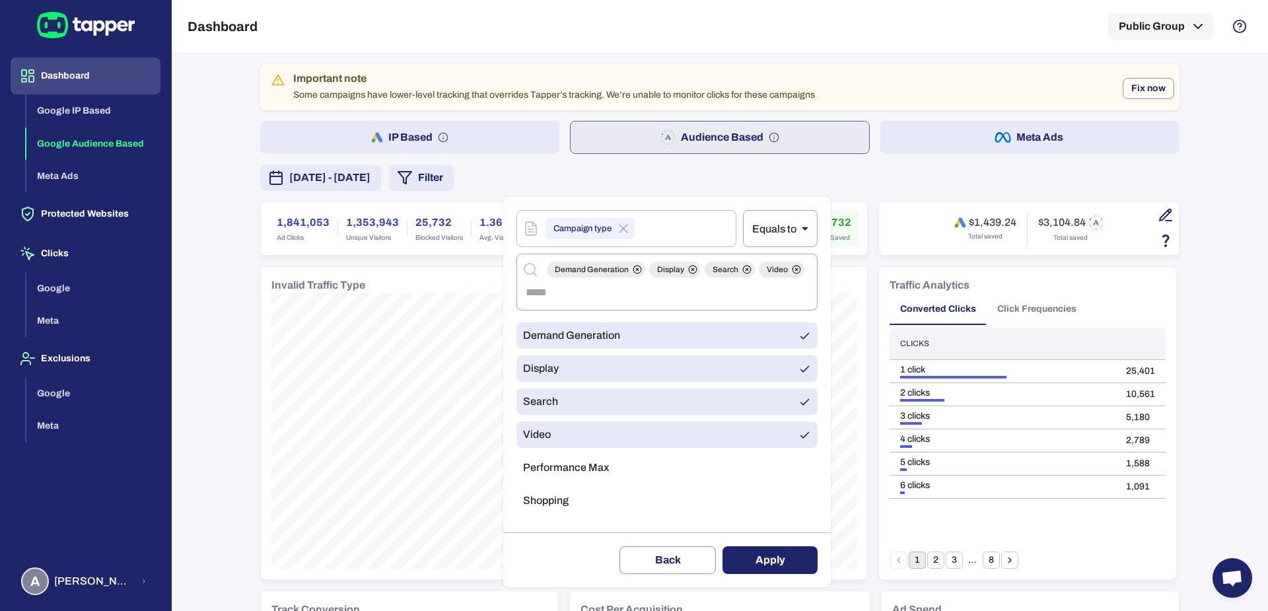
click at [587, 475] on li "Performance Max" at bounding box center [666, 467] width 301 height 26
click at [583, 511] on li "Shopping" at bounding box center [666, 500] width 301 height 26
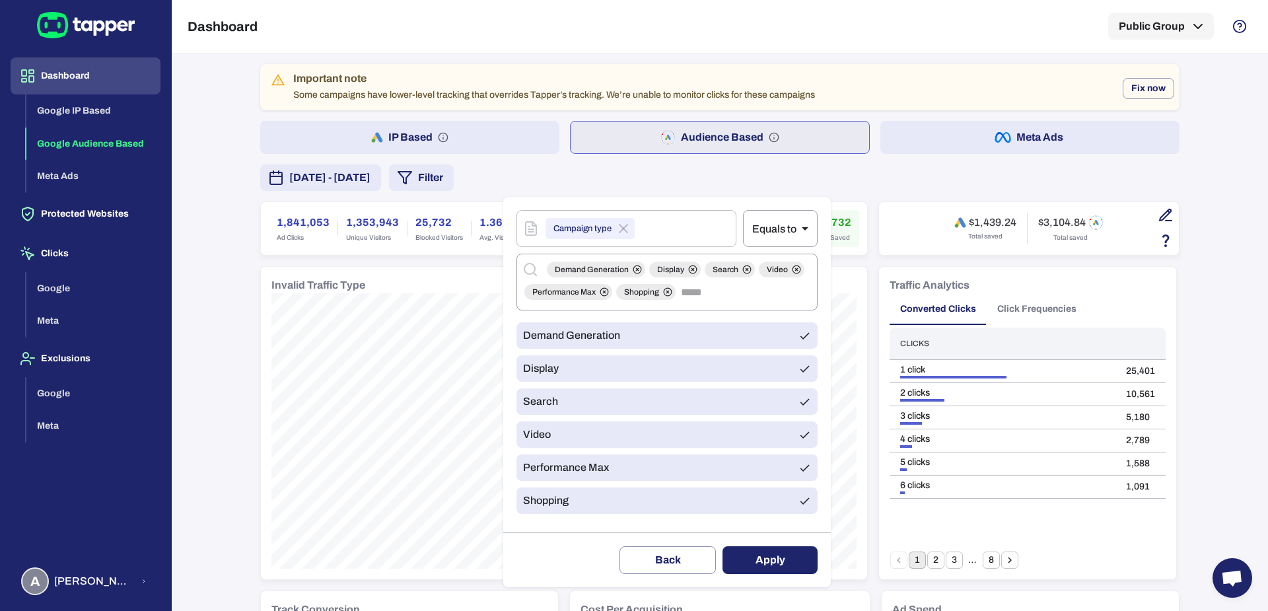
click at [777, 555] on button "Apply" at bounding box center [769, 560] width 95 height 28
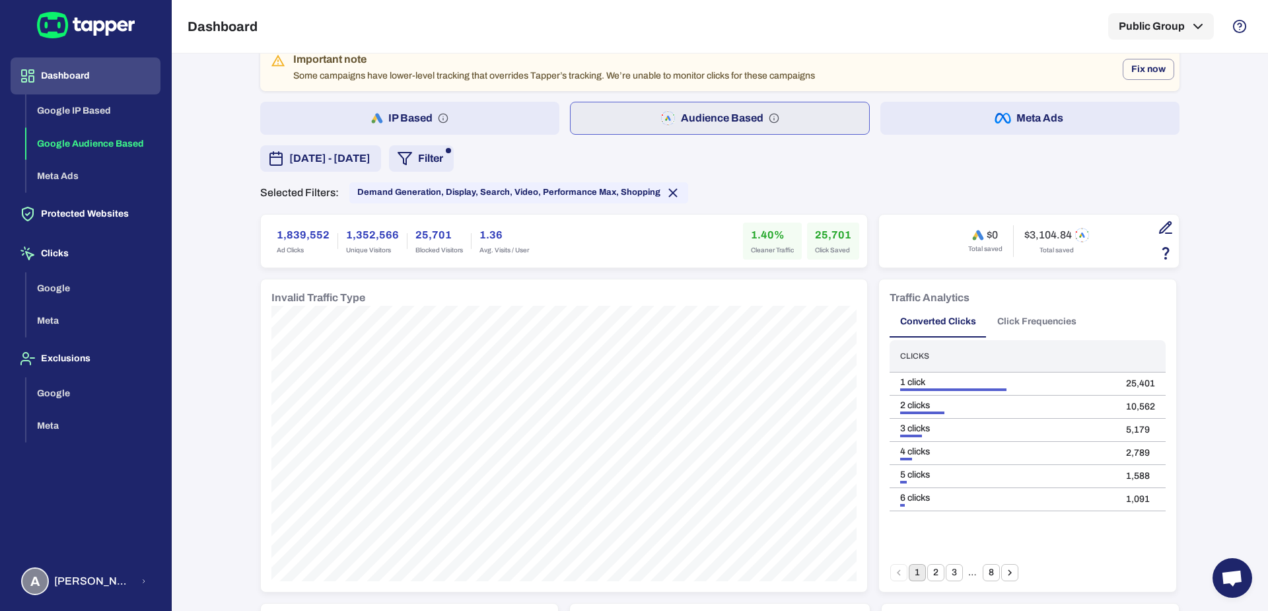
scroll to position [17, 0]
click at [518, 116] on button "IP Based" at bounding box center [409, 120] width 299 height 33
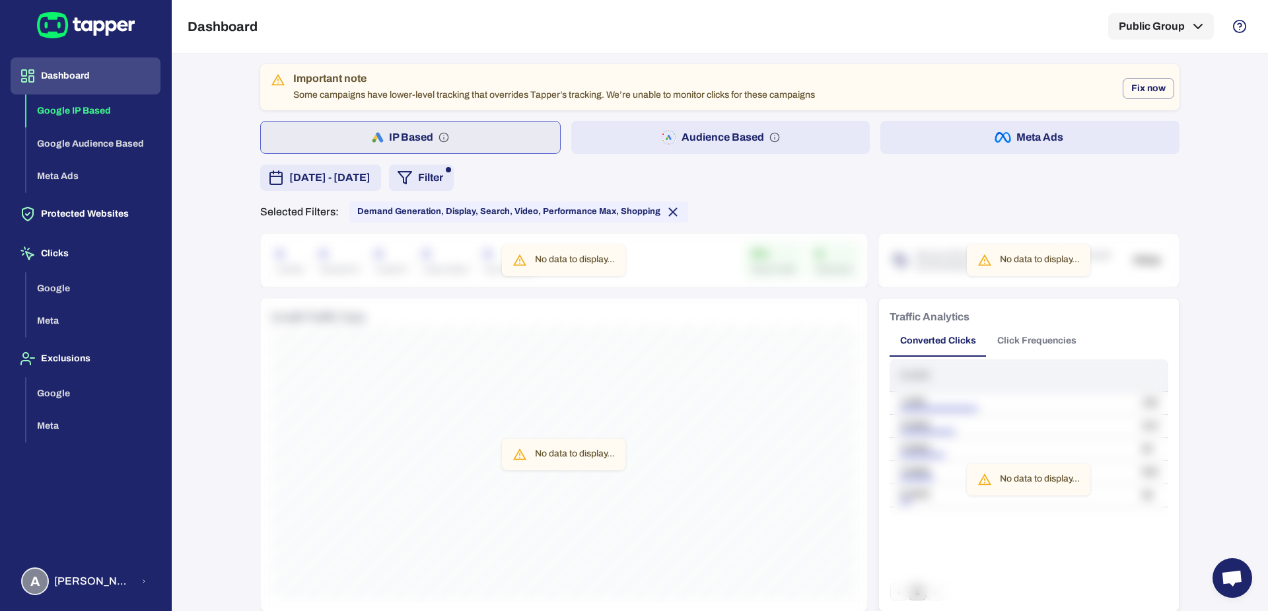
click at [576, 139] on button "Audience Based" at bounding box center [720, 137] width 299 height 33
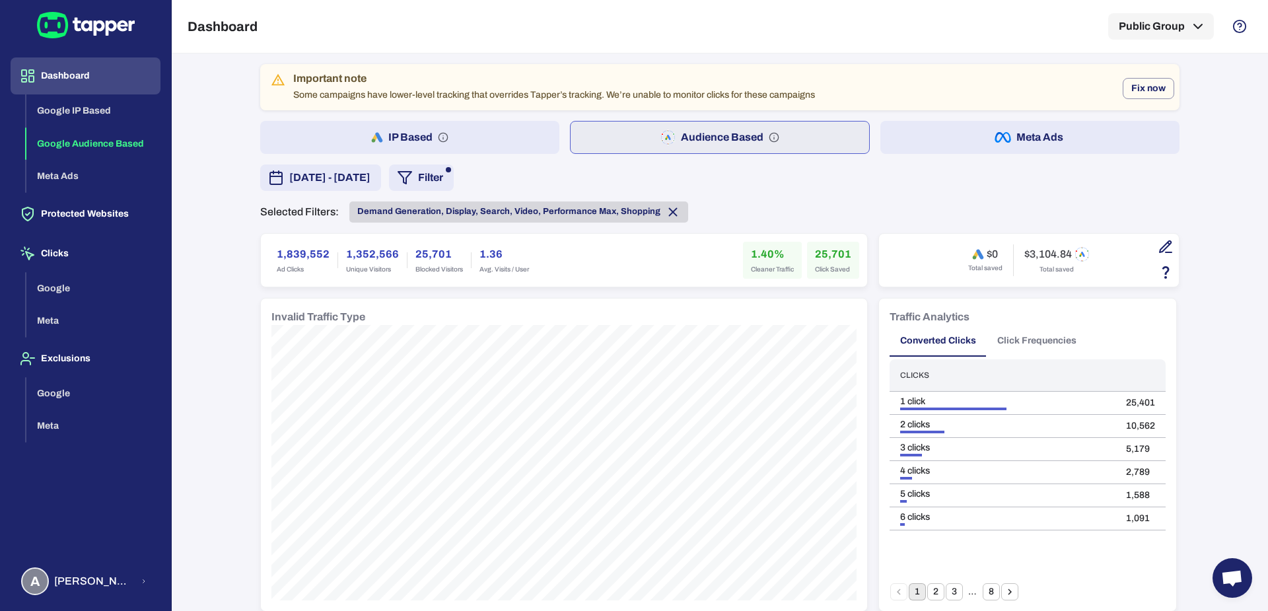
click at [666, 209] on icon at bounding box center [673, 212] width 15 height 15
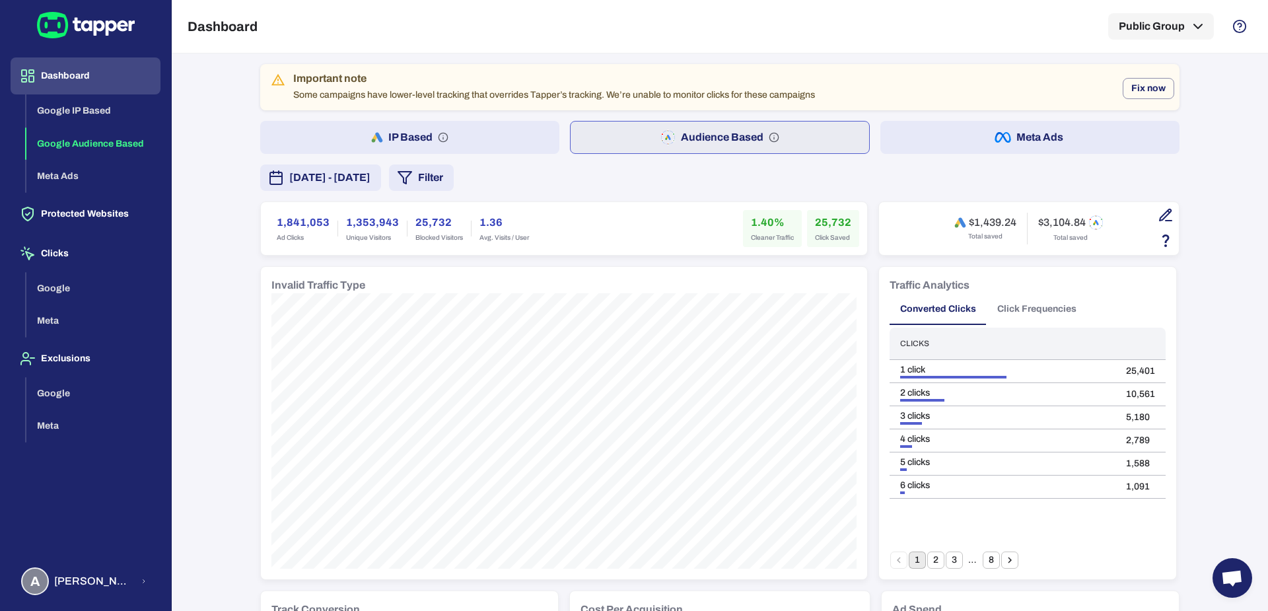
click at [454, 178] on button "Filter" at bounding box center [421, 177] width 65 height 26
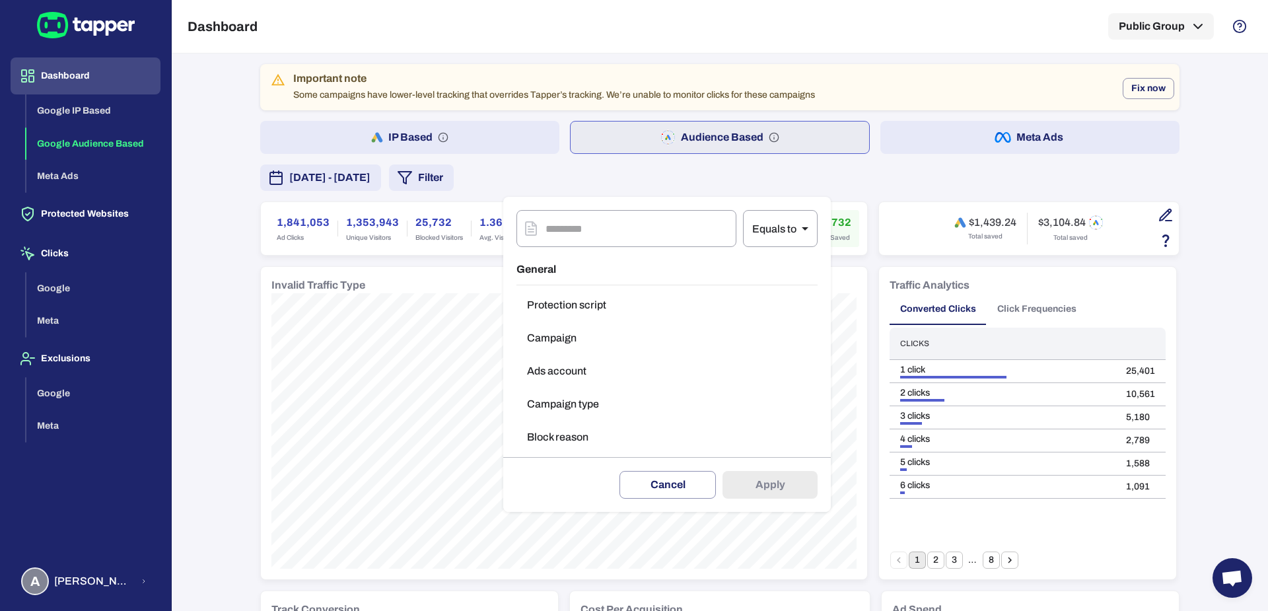
click at [561, 394] on button "Campaign type" at bounding box center [666, 404] width 301 height 26
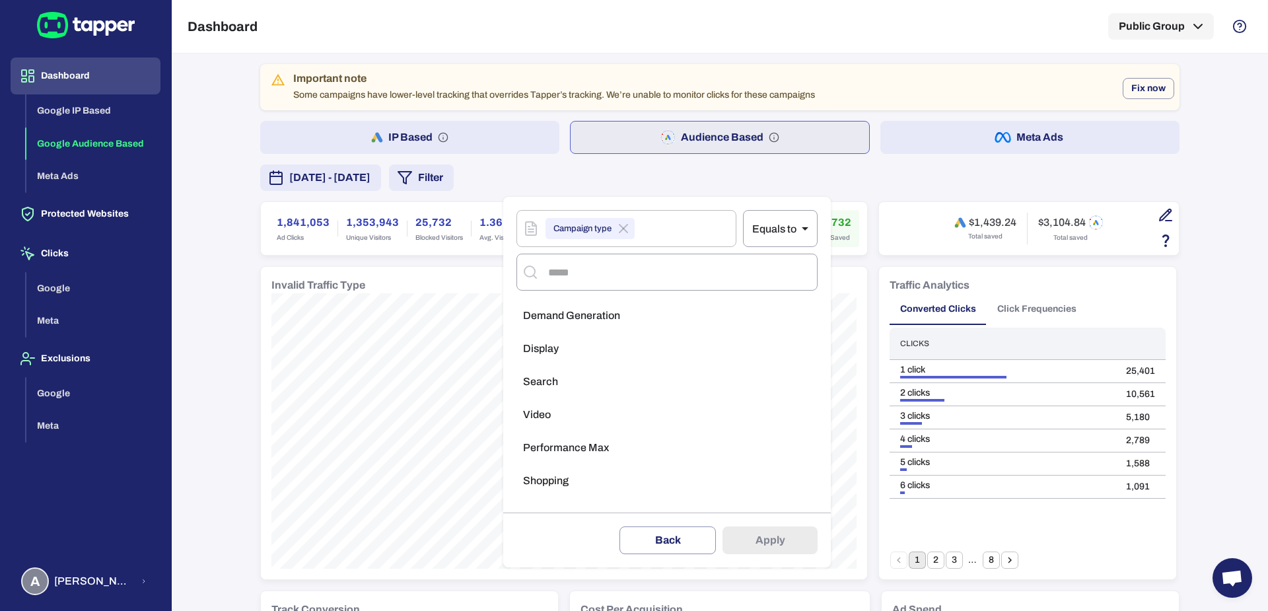
click at [551, 480] on span "Shopping" at bounding box center [546, 480] width 46 height 13
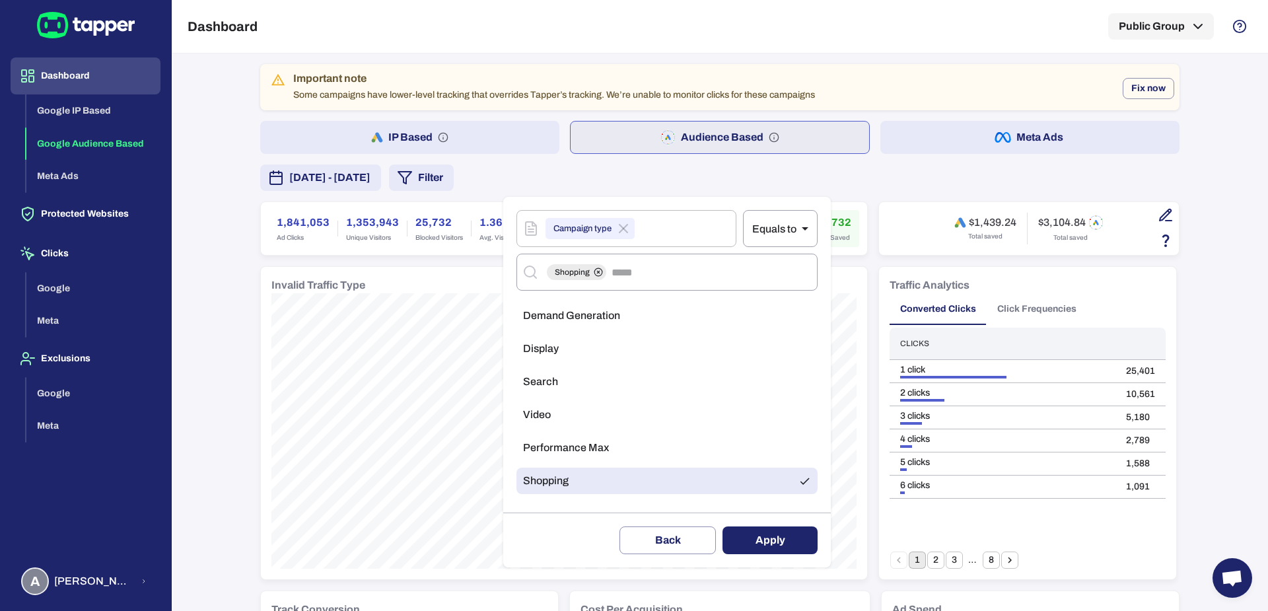
click at [552, 438] on li "Performance Max" at bounding box center [666, 448] width 301 height 26
click at [553, 413] on li "Video" at bounding box center [666, 415] width 301 height 26
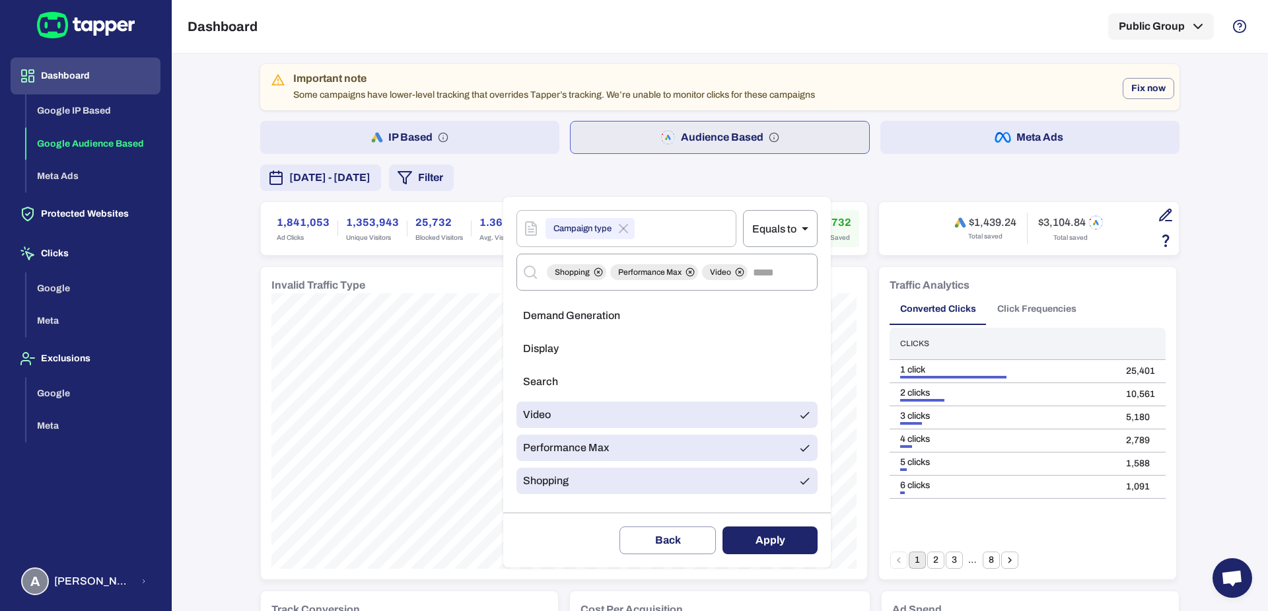
click at [552, 379] on span "Search" at bounding box center [540, 381] width 35 height 13
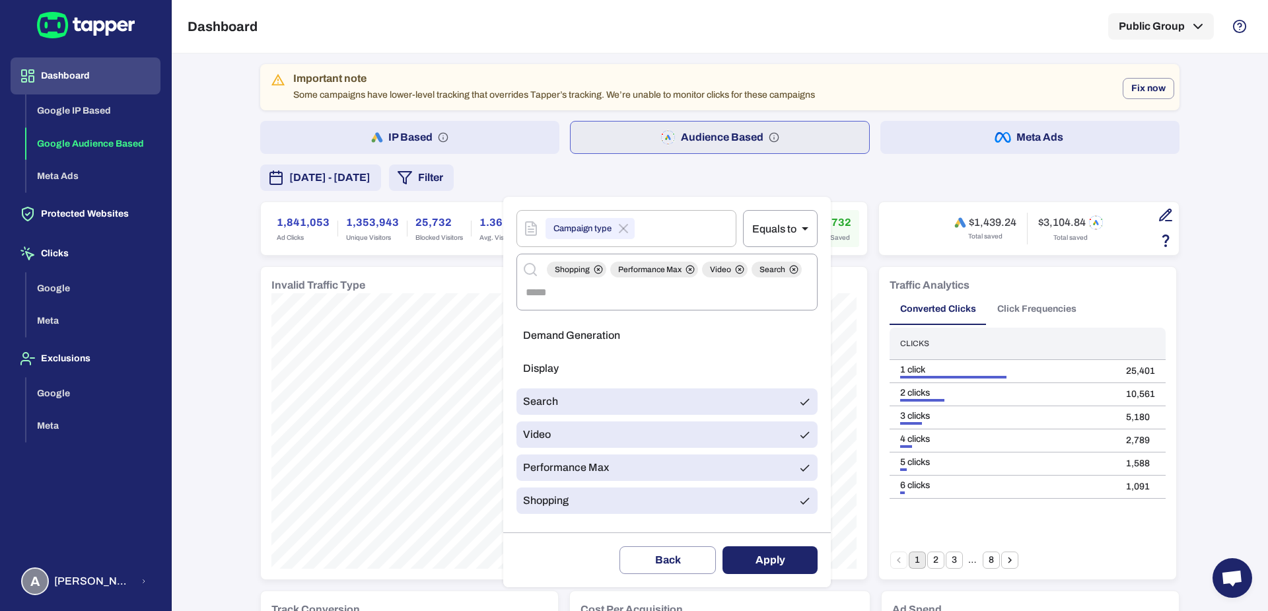
click at [559, 344] on li "Demand Generation" at bounding box center [666, 335] width 301 height 26
click at [561, 368] on li "Display" at bounding box center [666, 368] width 301 height 26
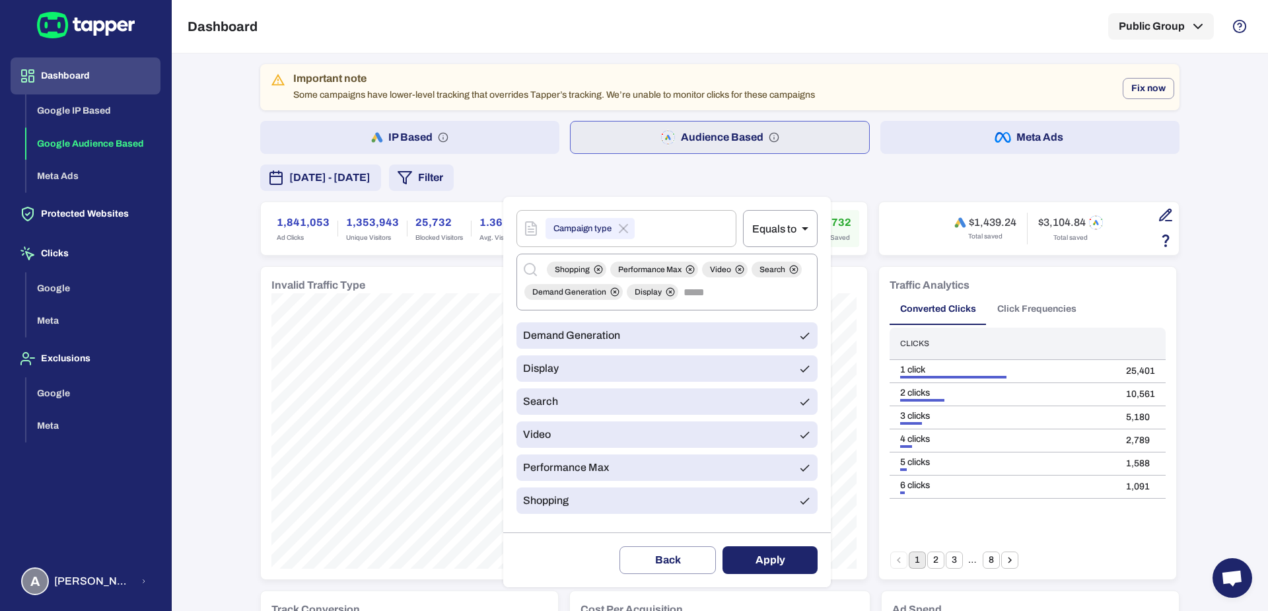
click at [753, 555] on button "Apply" at bounding box center [769, 560] width 95 height 28
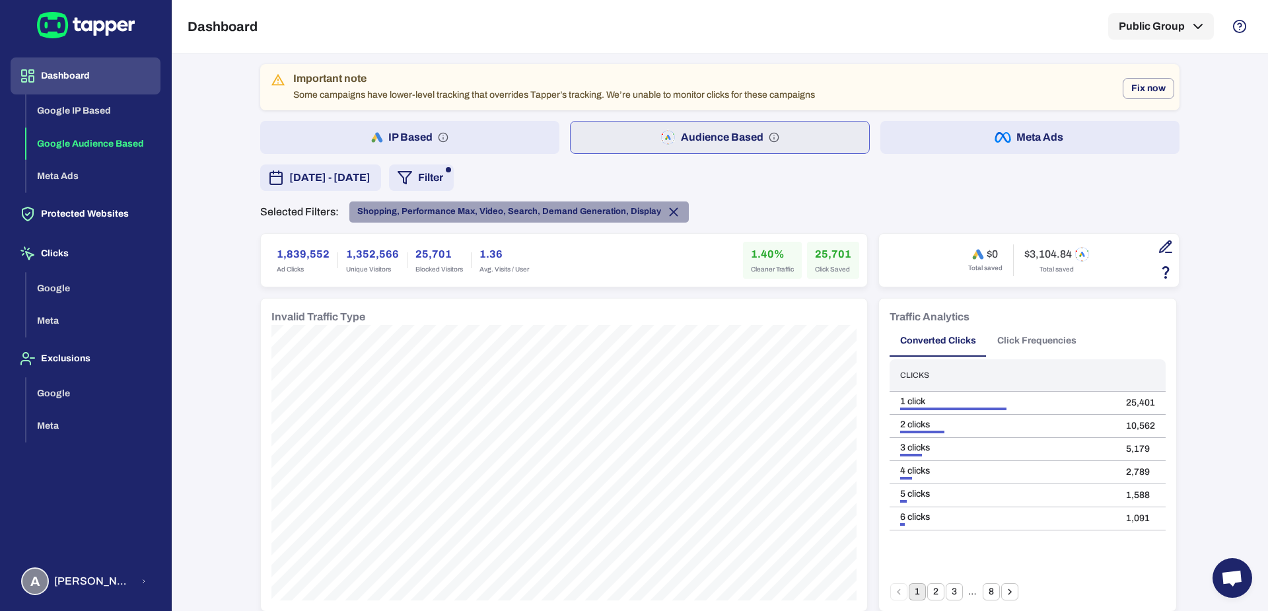
click at [666, 213] on icon at bounding box center [673, 212] width 15 height 15
click at [670, 210] on icon at bounding box center [673, 211] width 7 height 7
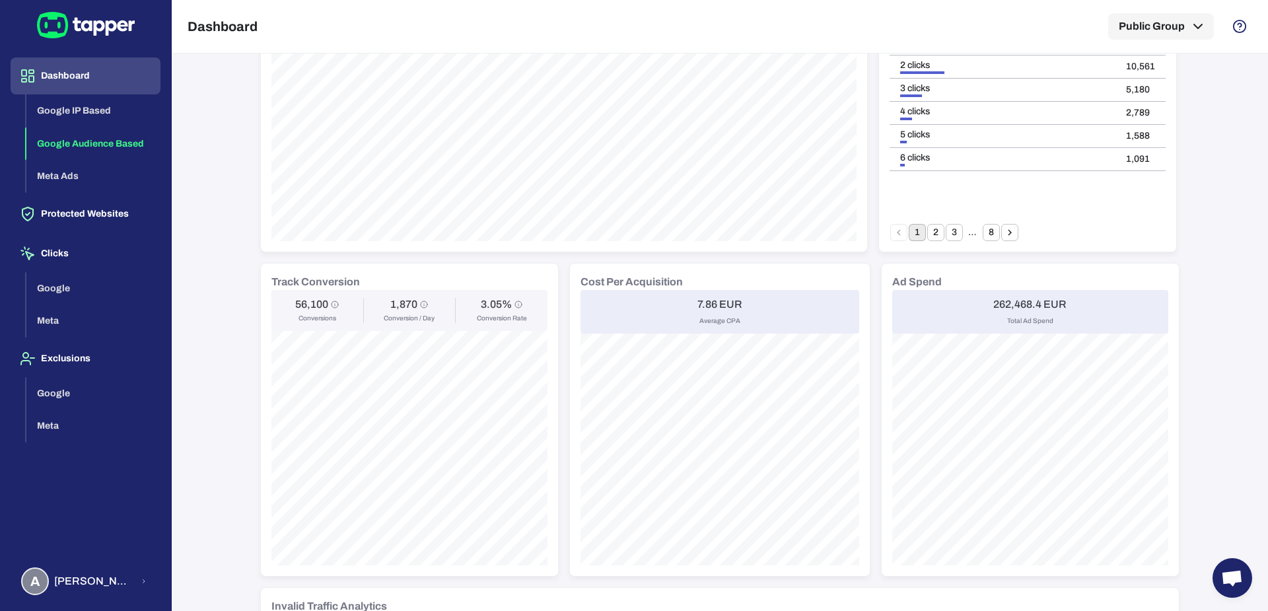
scroll to position [345, 0]
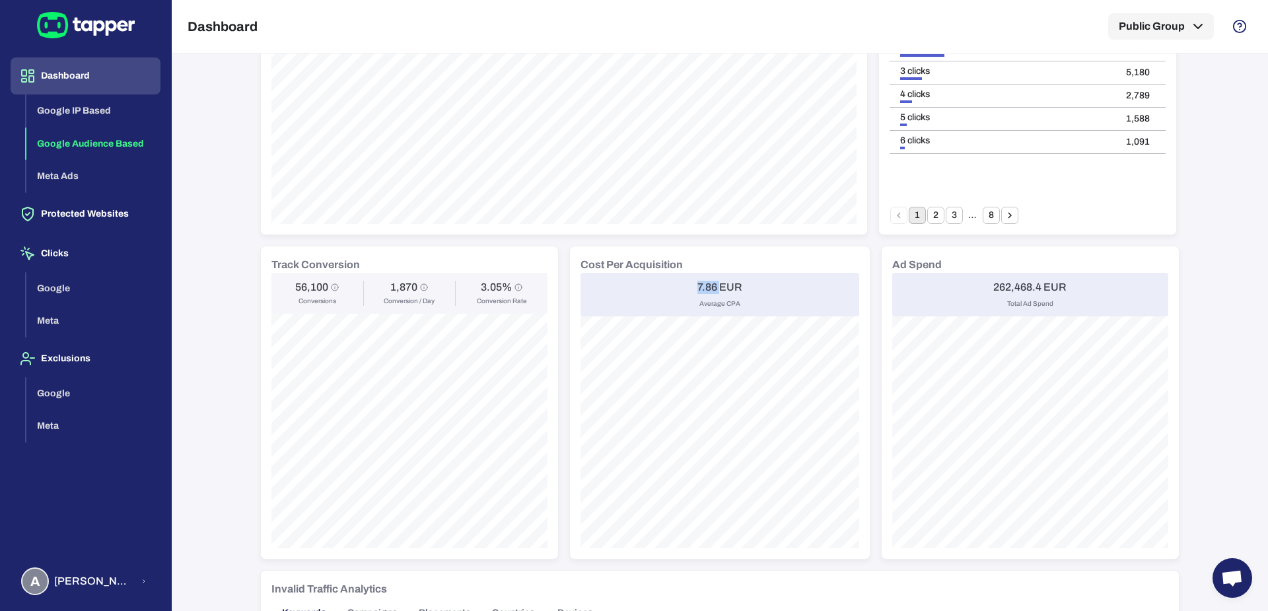
drag, startPoint x: 687, startPoint y: 282, endPoint x: 712, endPoint y: 285, distance: 24.6
click at [712, 285] on div "7.86 EUR Average CPA" at bounding box center [719, 295] width 279 height 44
copy h6 "7.86"
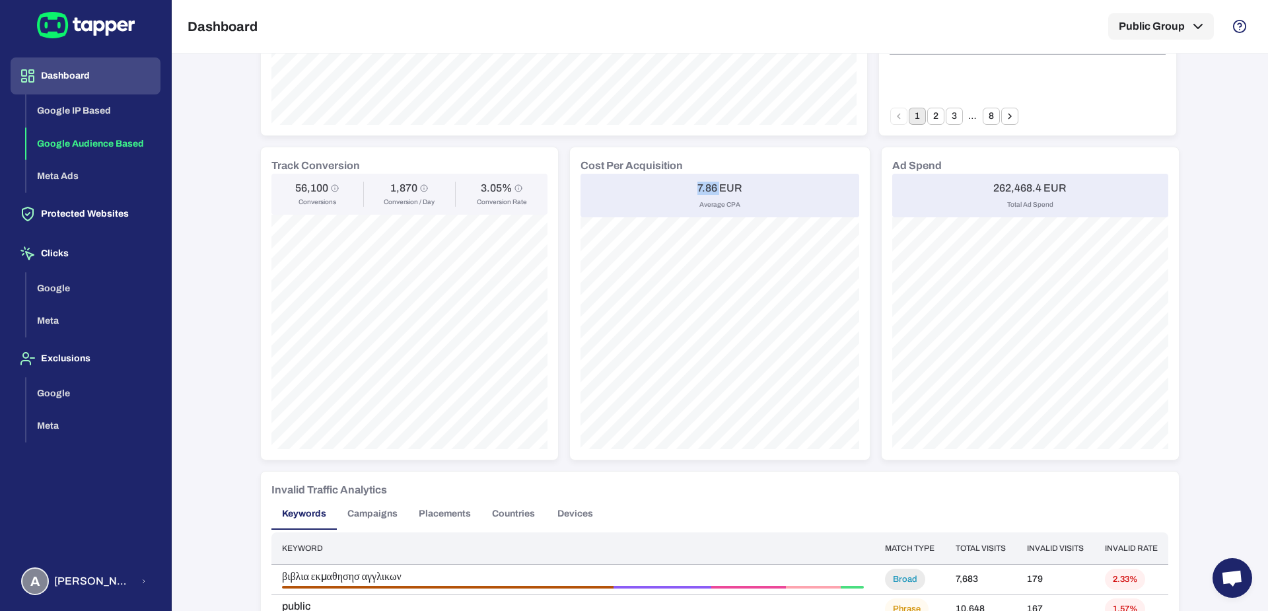
scroll to position [458, 0]
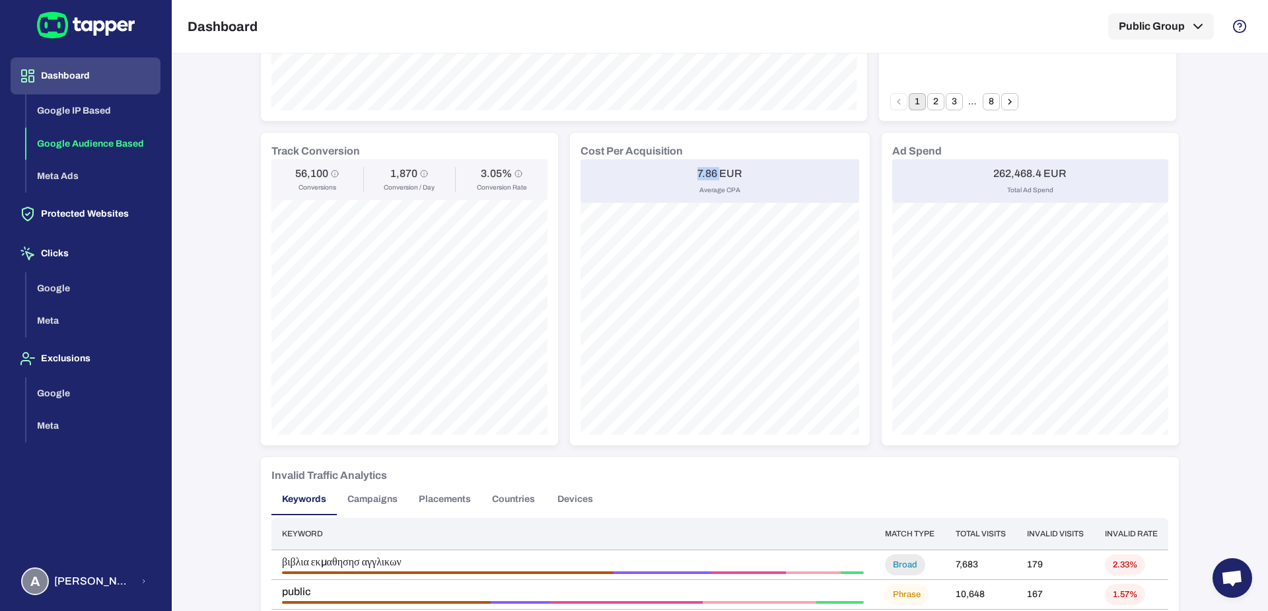
copy h6 "7.86"
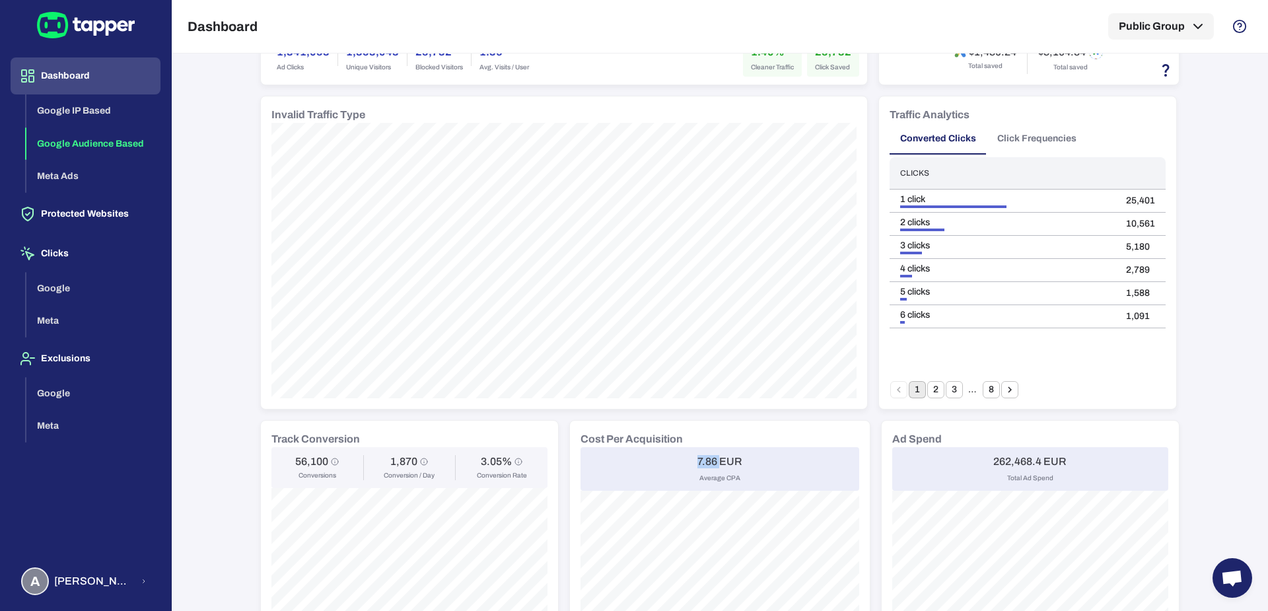
scroll to position [0, 0]
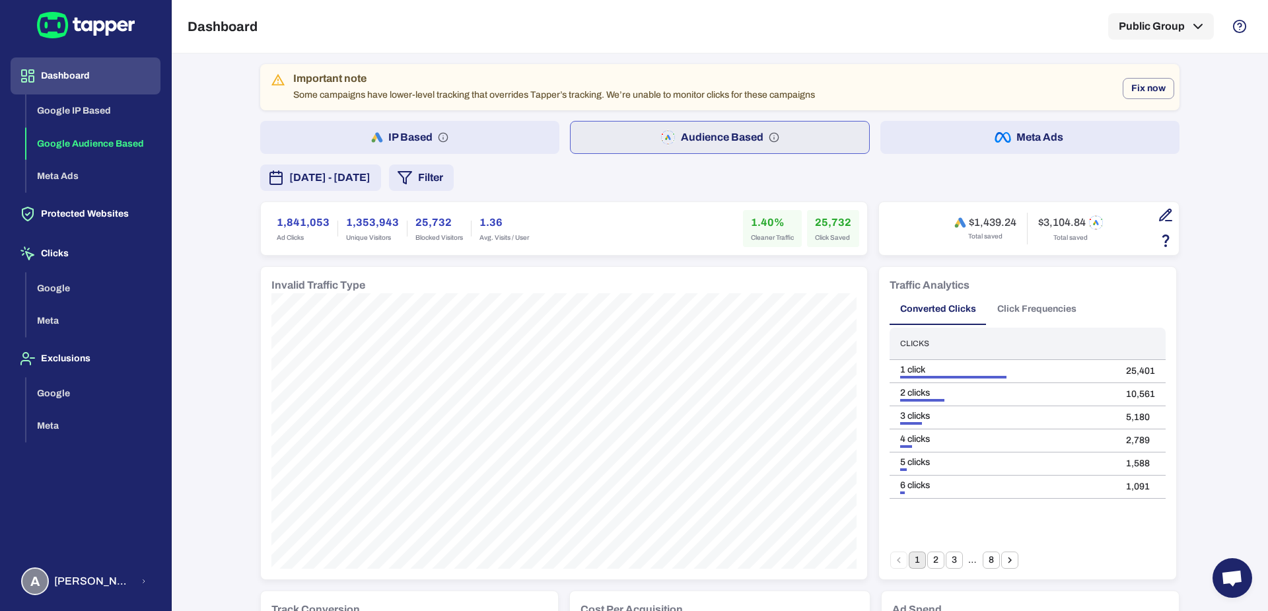
click at [381, 186] on button "[DATE] - [DATE]" at bounding box center [320, 177] width 121 height 26
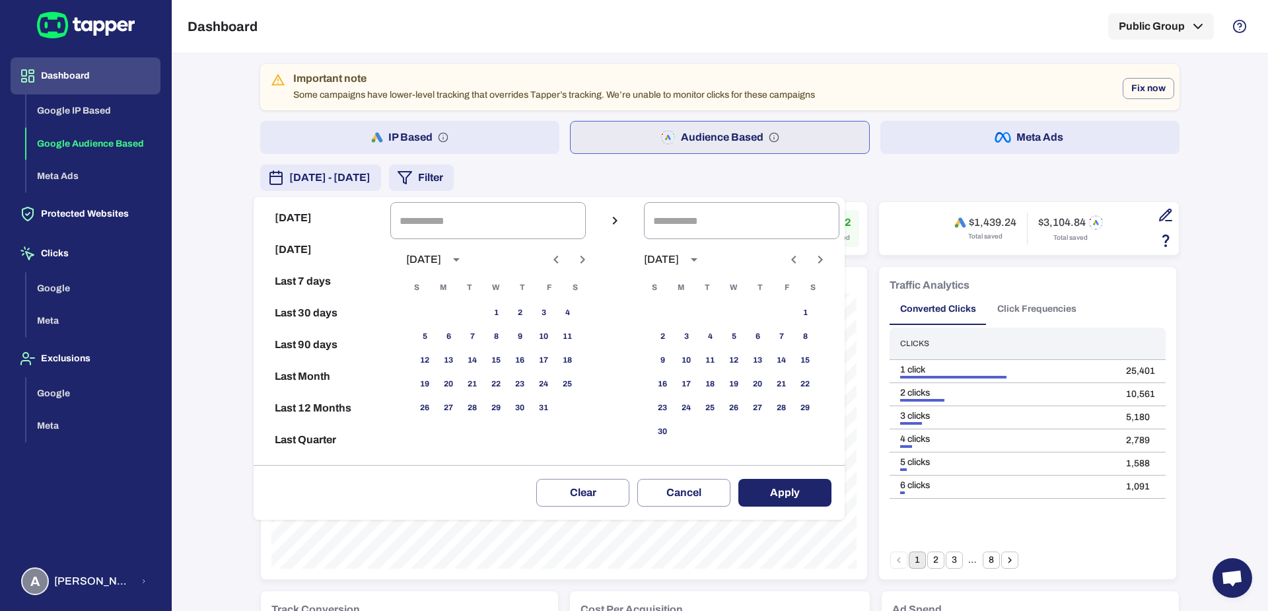
click at [571, 272] on div "October 2025 S M T W T F S 1 2 3 4 5 6 7 8 9 10 11 12 13 14 15 16 17 18 19 20 2…" at bounding box center [495, 349] width 211 height 221
click at [564, 264] on icon "Previous month" at bounding box center [556, 260] width 16 height 16
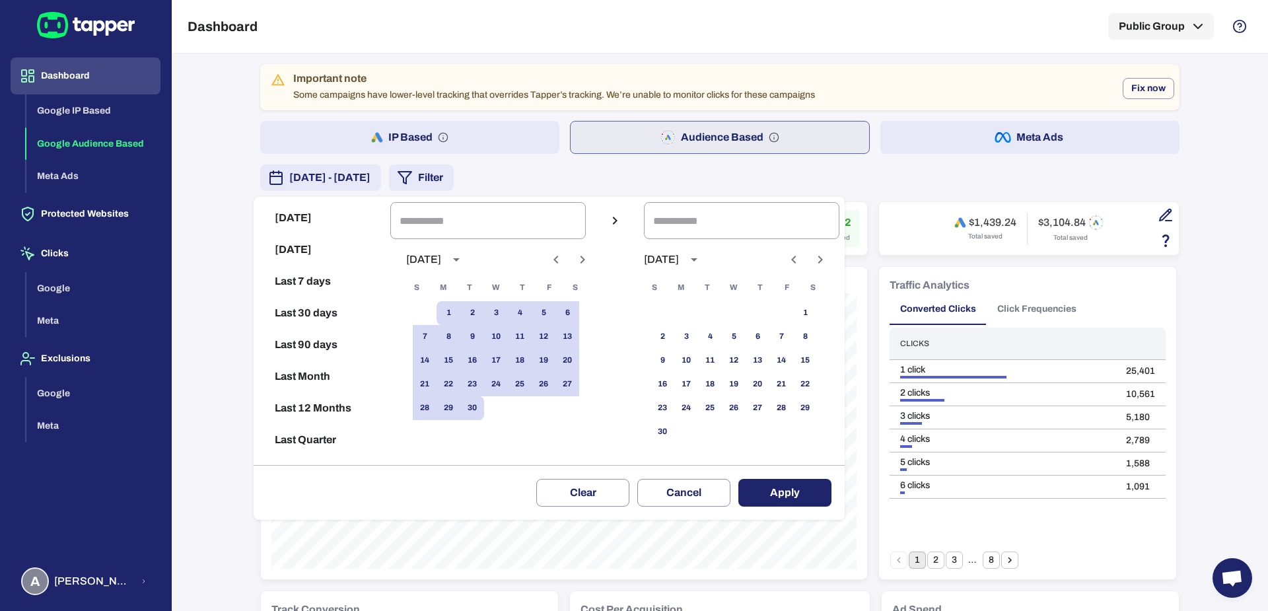
click at [564, 264] on icon "Previous month" at bounding box center [556, 260] width 16 height 16
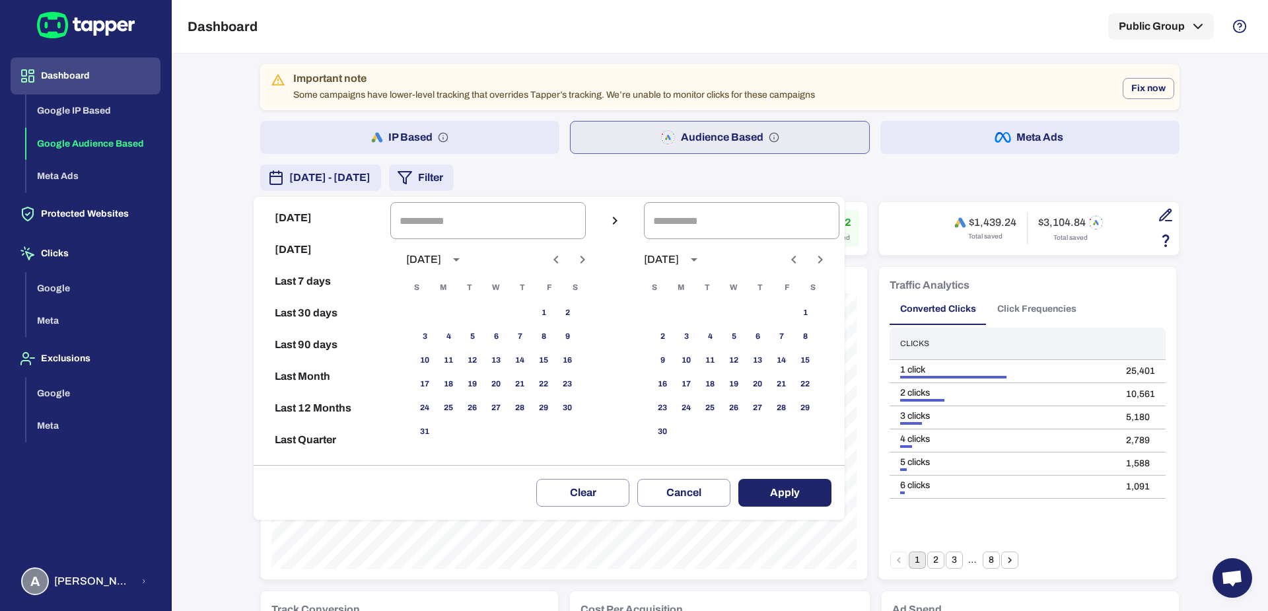
click at [564, 264] on icon "Previous month" at bounding box center [556, 260] width 16 height 16
click at [484, 304] on button "1" at bounding box center [472, 313] width 24 height 24
type input "**********"
click at [590, 257] on icon "Next month" at bounding box center [583, 260] width 16 height 16
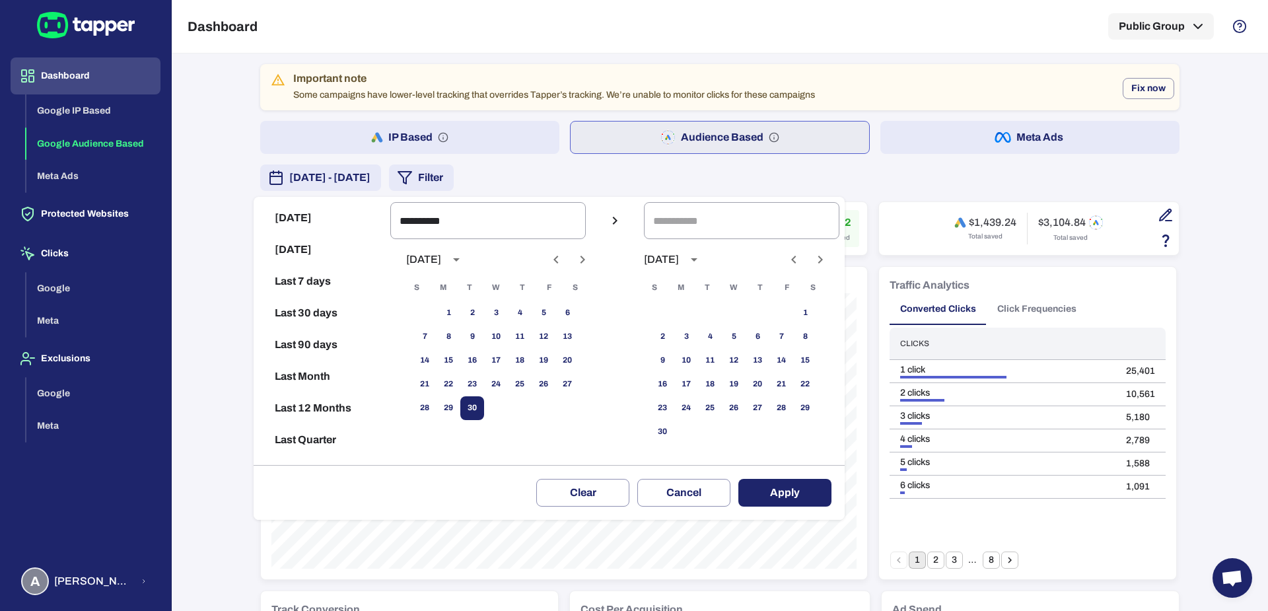
click at [484, 413] on button "30" at bounding box center [472, 408] width 24 height 24
type input "**********"
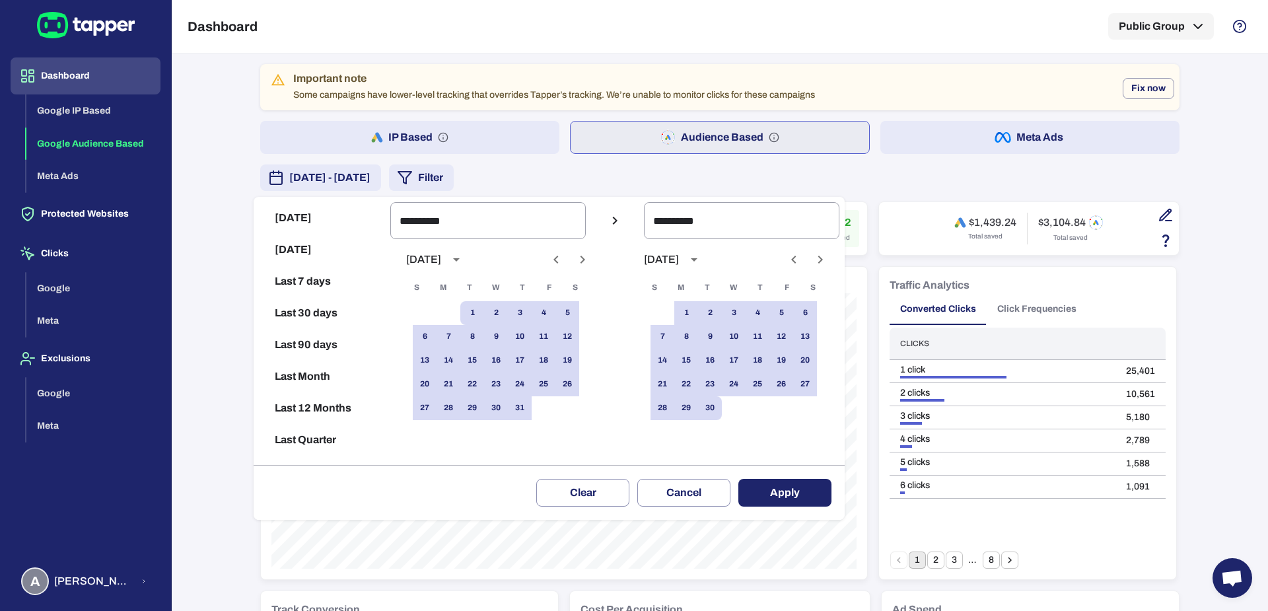
click at [807, 483] on button "Apply" at bounding box center [784, 493] width 93 height 28
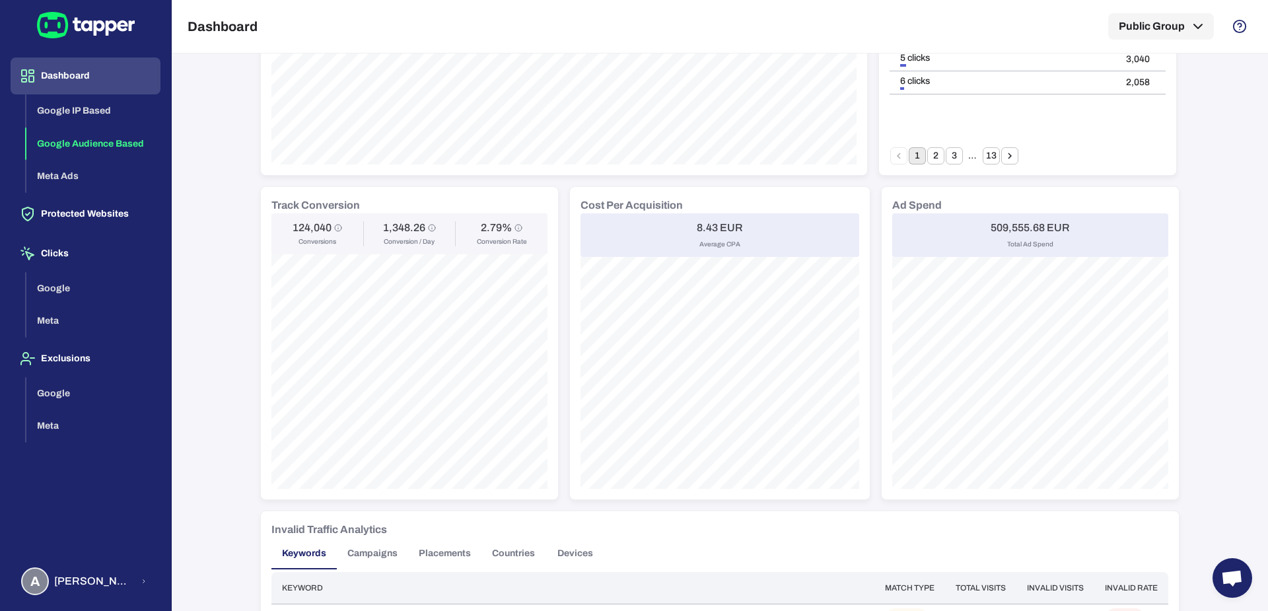
scroll to position [403, 0]
drag, startPoint x: 689, startPoint y: 225, endPoint x: 711, endPoint y: 228, distance: 22.7
click at [711, 228] on div "8.43 EUR Average CPA" at bounding box center [719, 237] width 279 height 44
copy h6 "8.43"
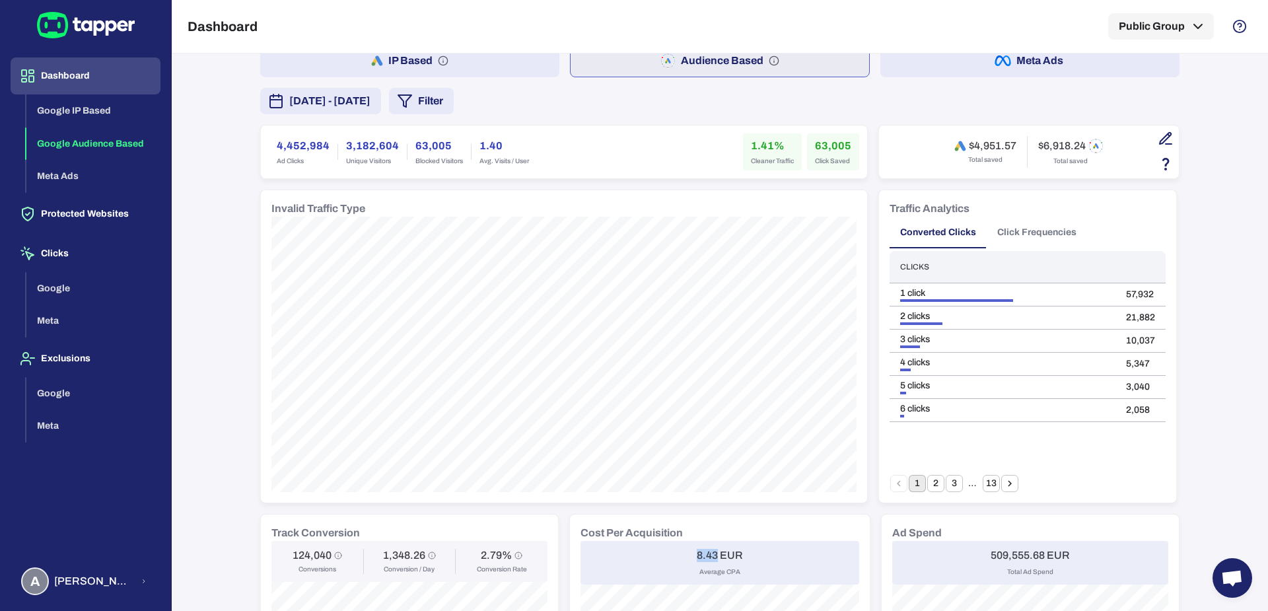
scroll to position [0, 0]
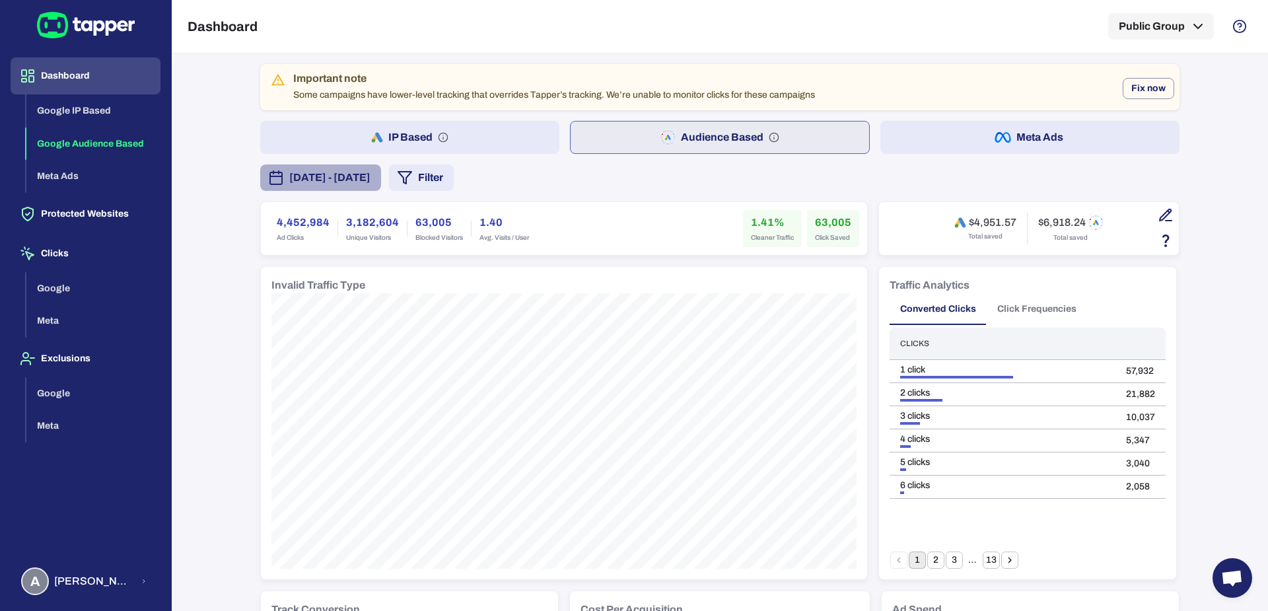
click at [370, 180] on span "[DATE] - [DATE]" at bounding box center [329, 178] width 81 height 16
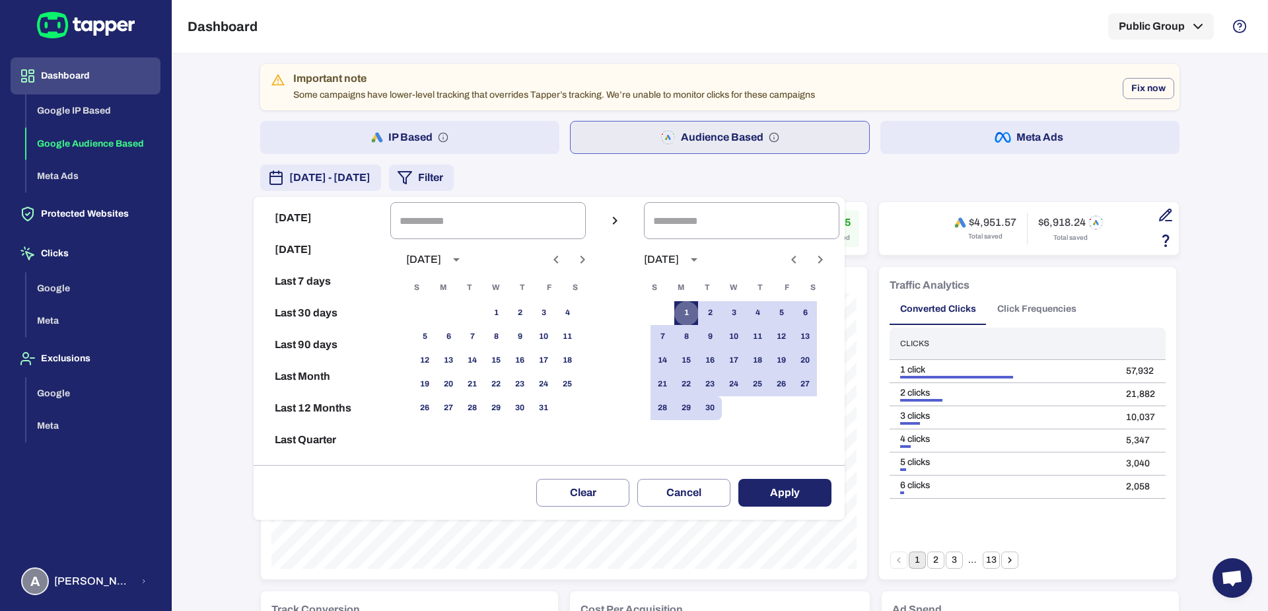
click at [696, 319] on button "1" at bounding box center [686, 313] width 24 height 24
type input "**********"
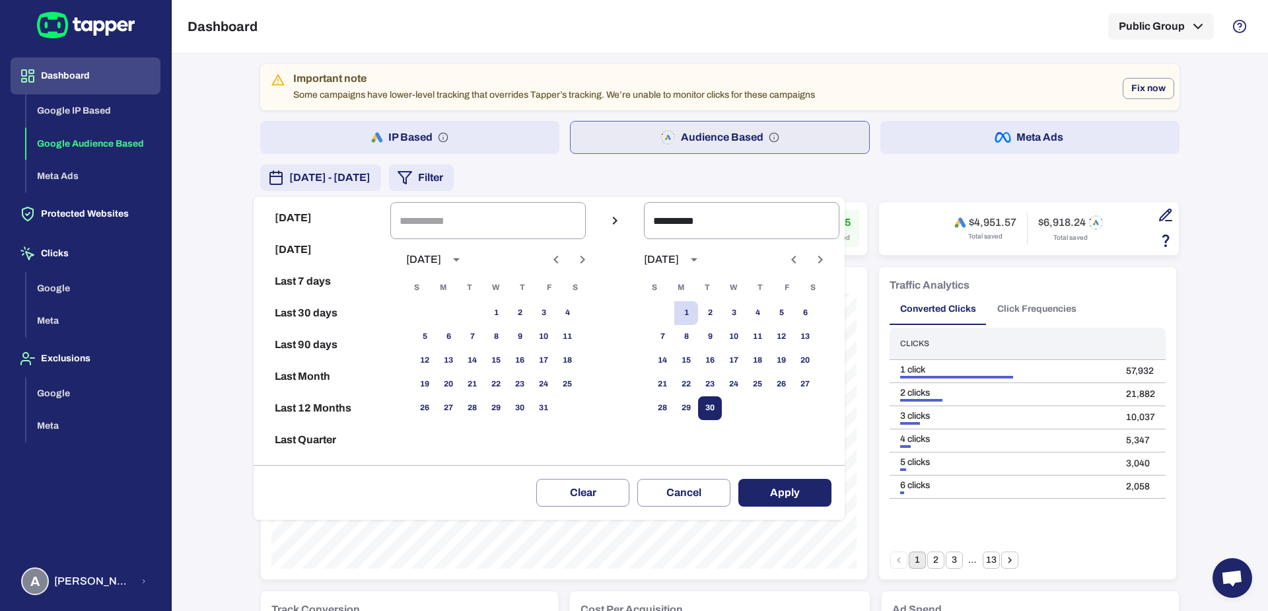
click at [716, 413] on button "30" at bounding box center [710, 408] width 24 height 24
type input "**********"
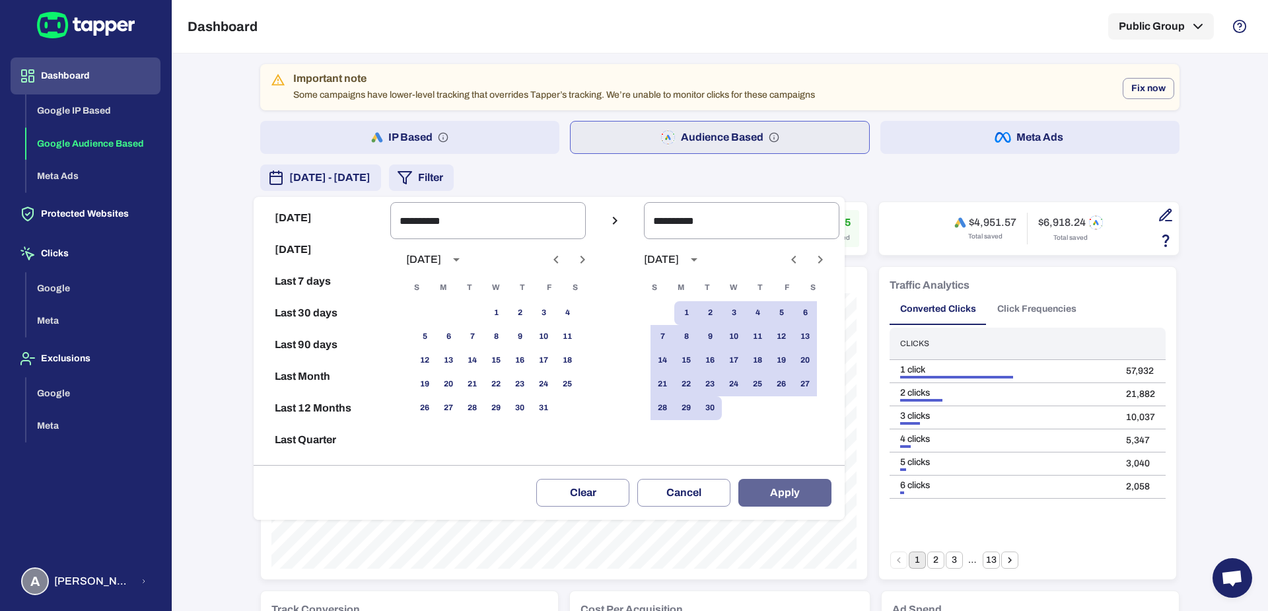
click at [794, 480] on button "Apply" at bounding box center [784, 493] width 93 height 28
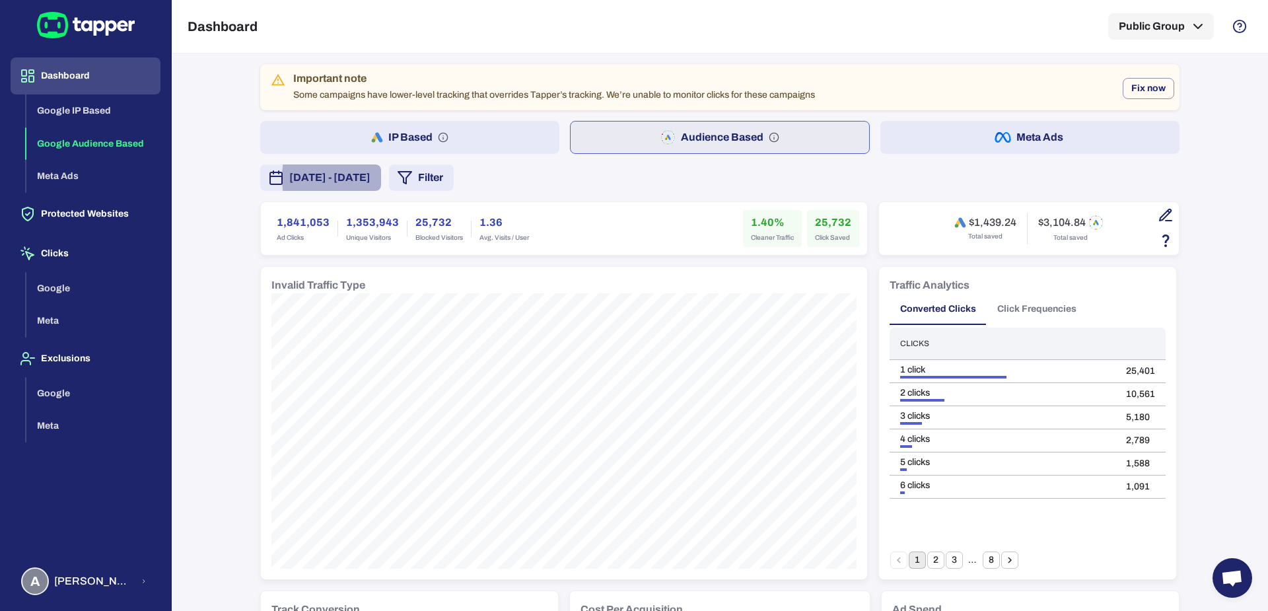
click at [370, 174] on span "[DATE] - [DATE]" at bounding box center [329, 178] width 81 height 16
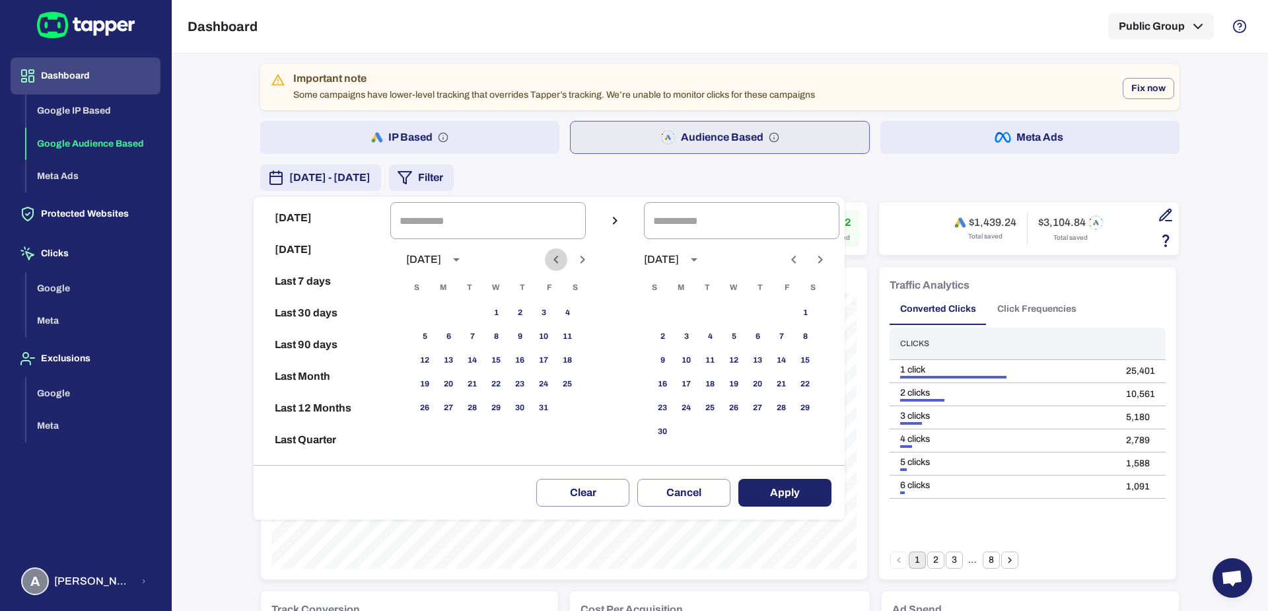
click at [564, 261] on icon "Previous month" at bounding box center [556, 260] width 16 height 16
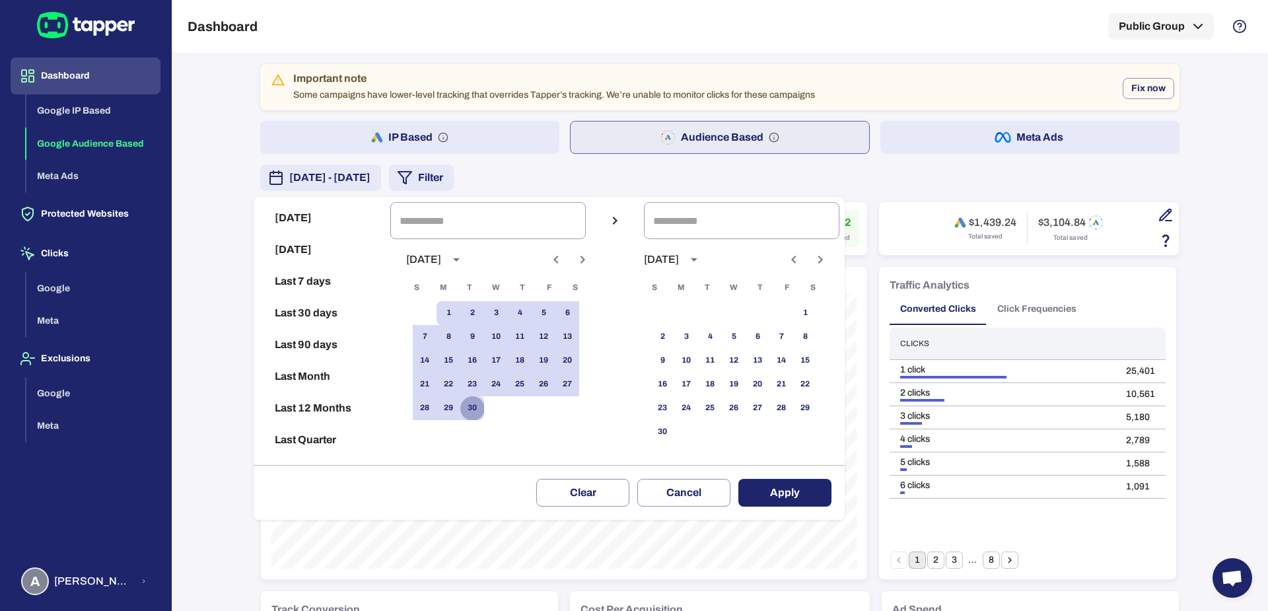
drag, startPoint x: 488, startPoint y: 409, endPoint x: 562, endPoint y: 288, distance: 142.3
click at [484, 409] on button "30" at bounding box center [472, 408] width 24 height 24
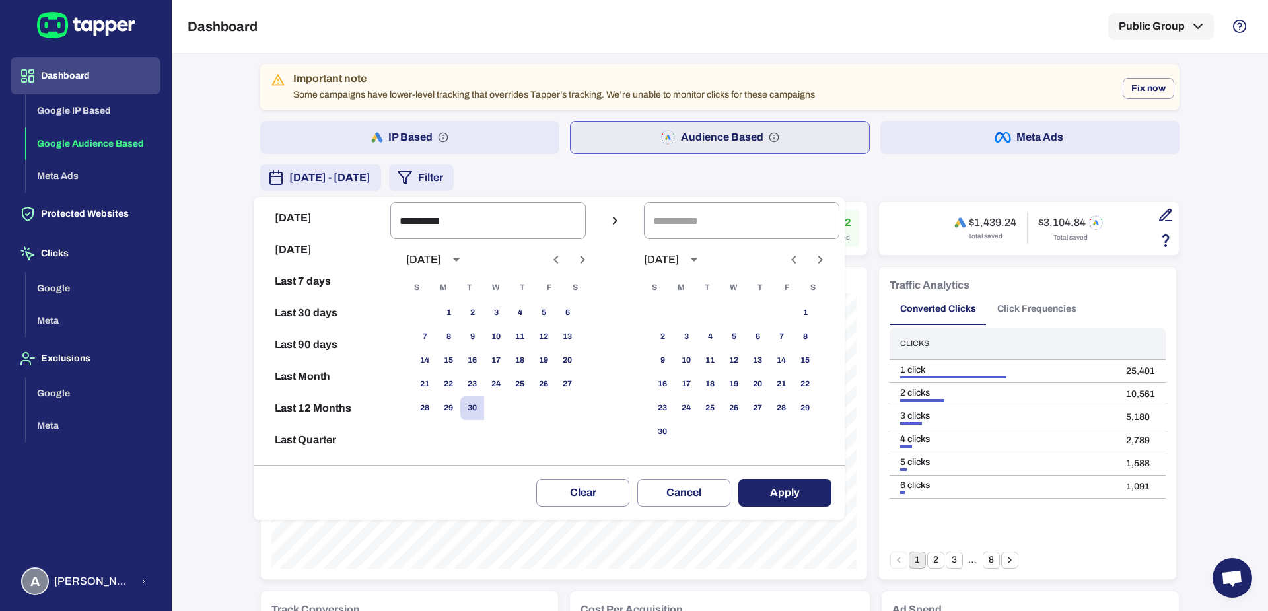
click at [564, 252] on icon "Previous month" at bounding box center [556, 260] width 16 height 16
click at [590, 260] on icon "Next month" at bounding box center [583, 260] width 16 height 16
click at [482, 314] on button "1" at bounding box center [472, 313] width 24 height 24
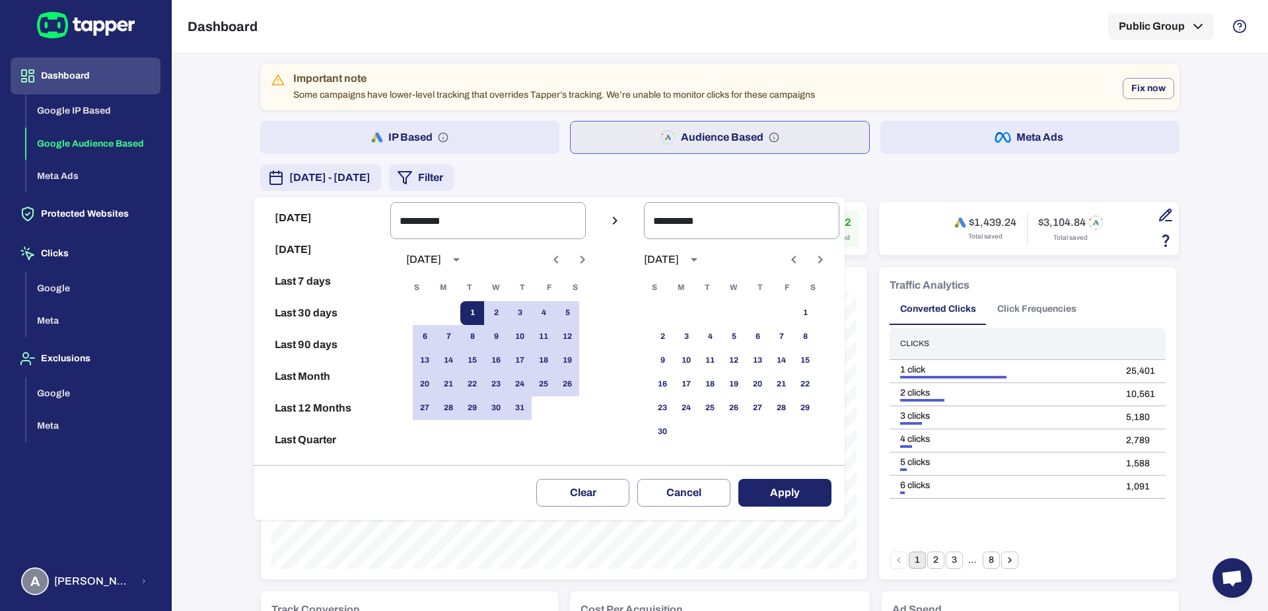
type input "**********"
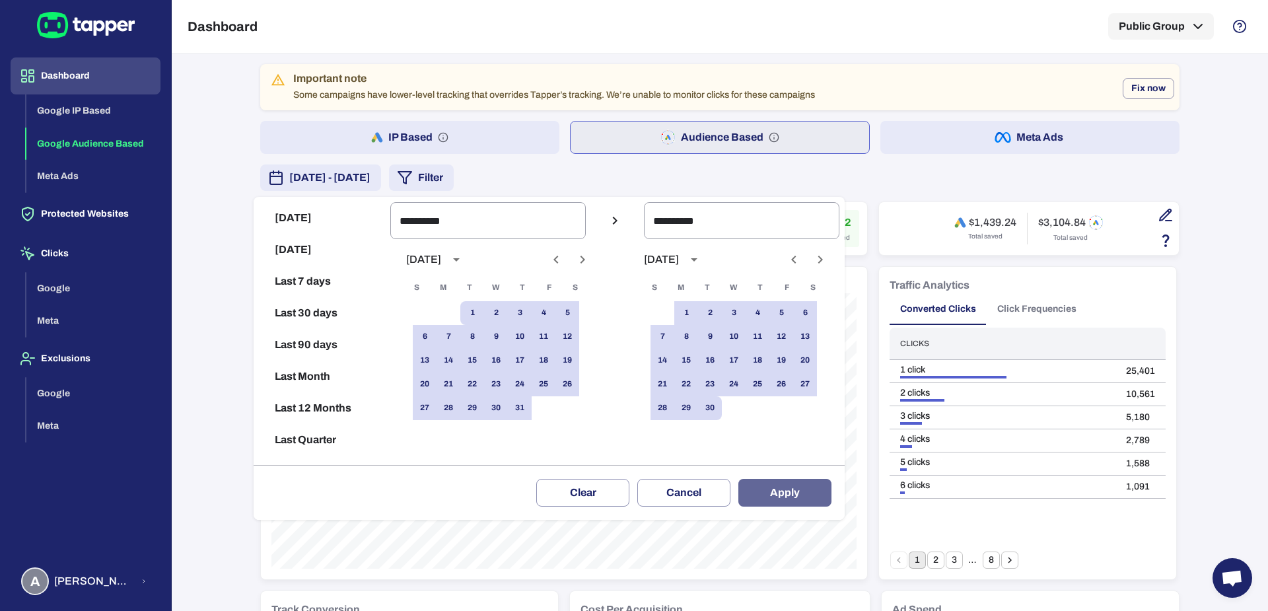
click at [774, 497] on button "Apply" at bounding box center [784, 493] width 93 height 28
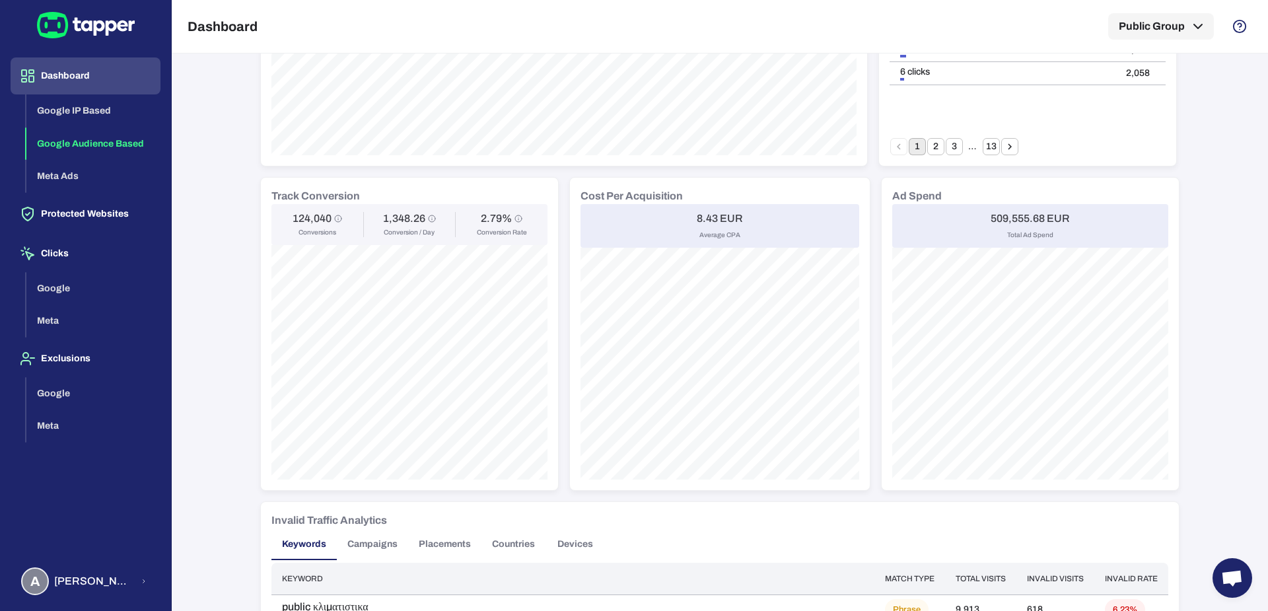
scroll to position [425, 0]
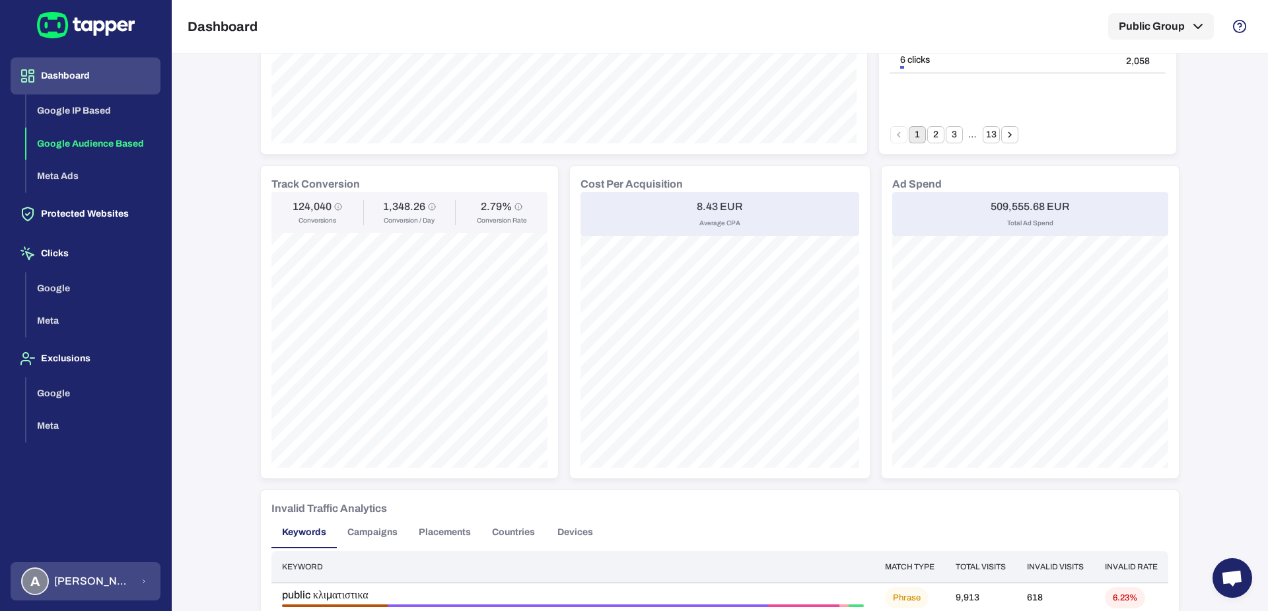
click at [78, 583] on span "Anna Maria Koutsogianni" at bounding box center [93, 581] width 79 height 13
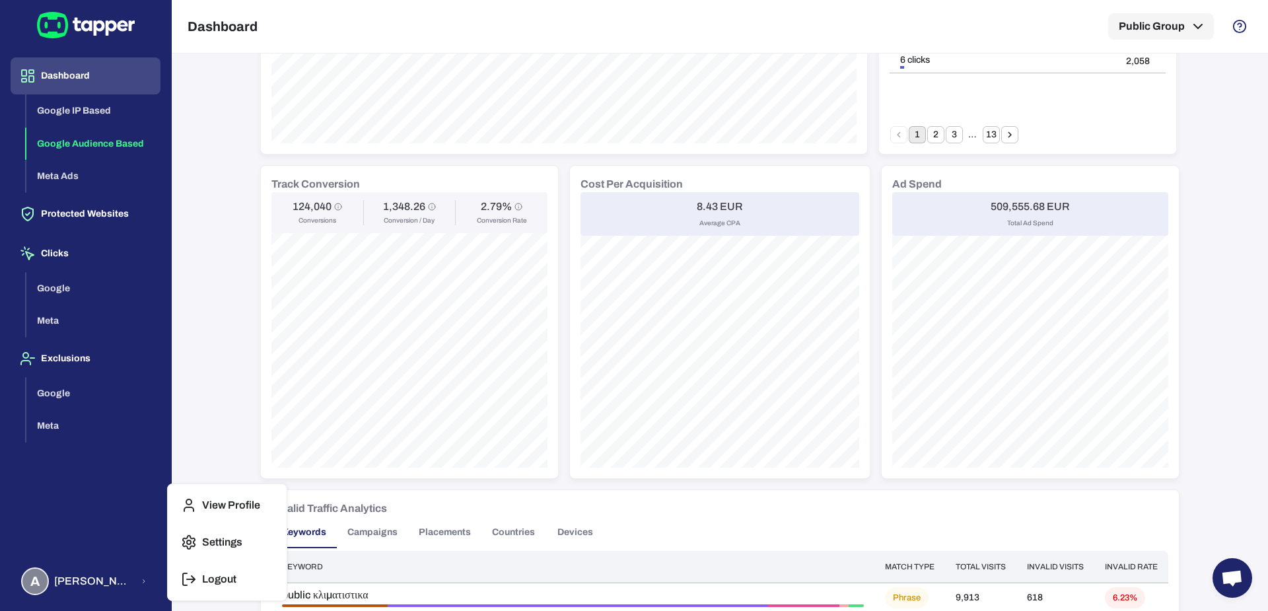
click at [205, 575] on p "Logout" at bounding box center [219, 579] width 34 height 13
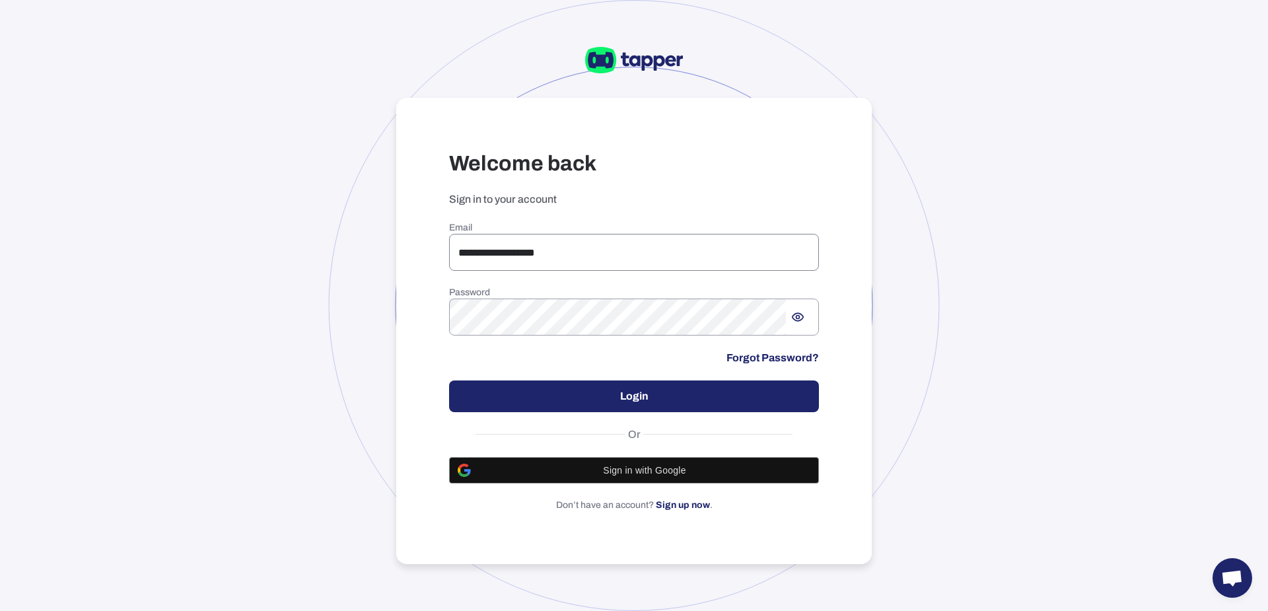
click at [544, 249] on input "**********" at bounding box center [634, 252] width 370 height 37
paste input "*****"
type input "**********"
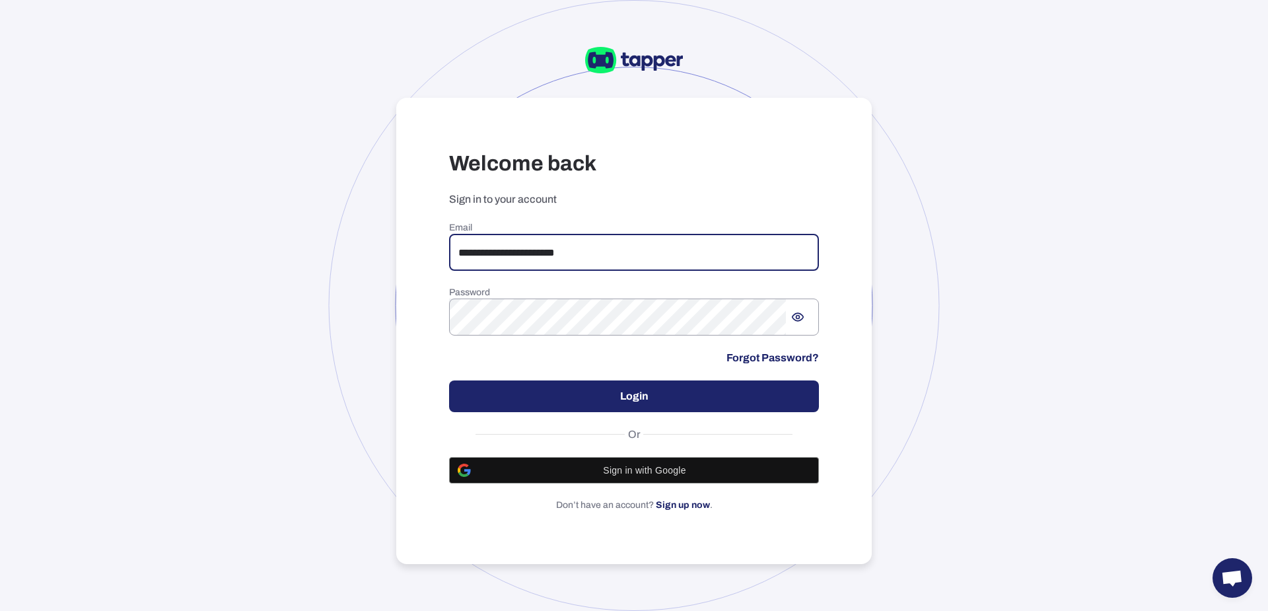
click at [518, 384] on button "Login" at bounding box center [634, 396] width 370 height 32
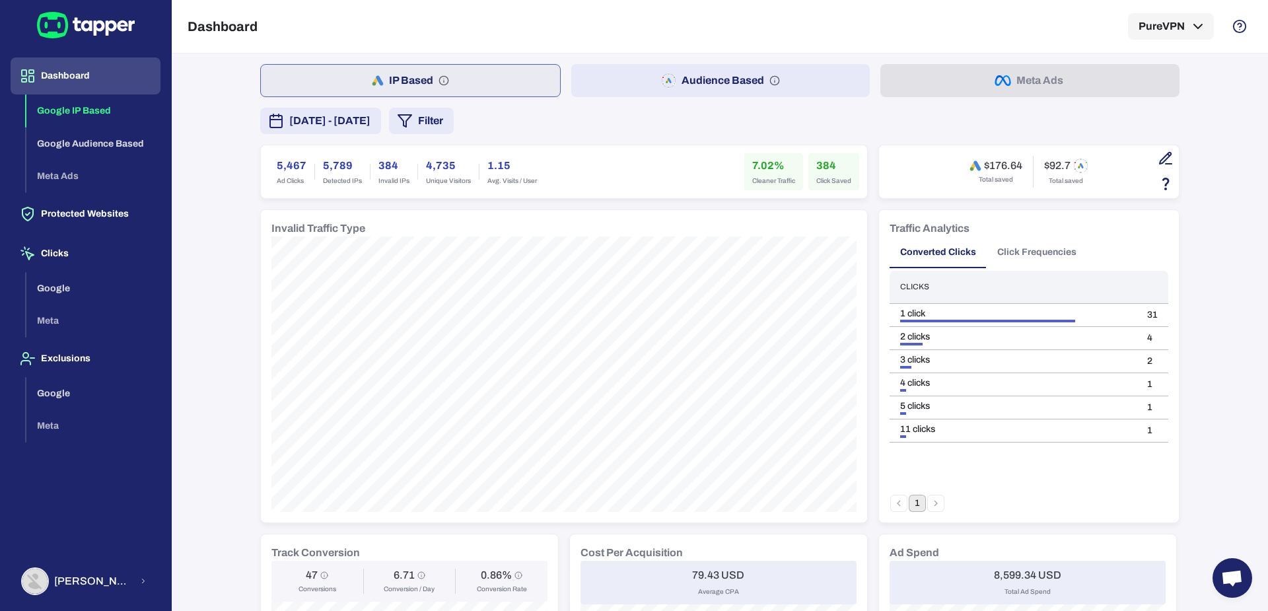
click at [578, 82] on button "Audience Based" at bounding box center [720, 80] width 299 height 33
click at [367, 120] on span "October 8, 2025 - October 14, 2025" at bounding box center [329, 121] width 81 height 16
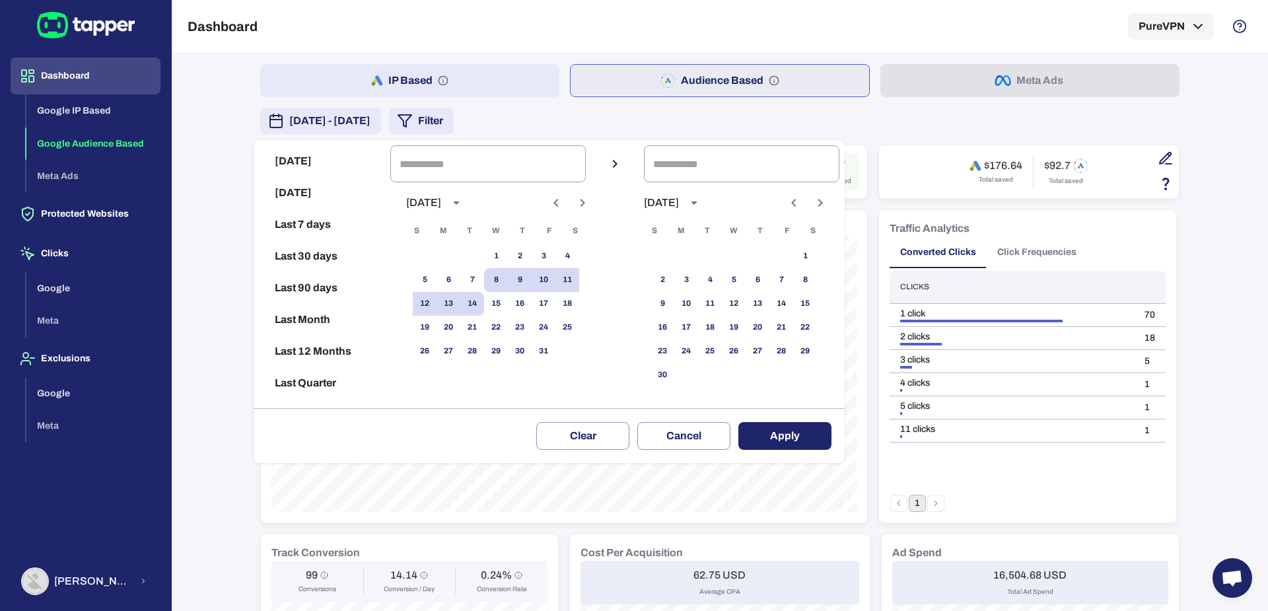
click at [560, 209] on button "Previous month" at bounding box center [556, 203] width 22 height 22
click at [460, 257] on button "1" at bounding box center [449, 256] width 24 height 24
type input "**********"
click at [484, 347] on button "30" at bounding box center [472, 351] width 24 height 24
type input "**********"
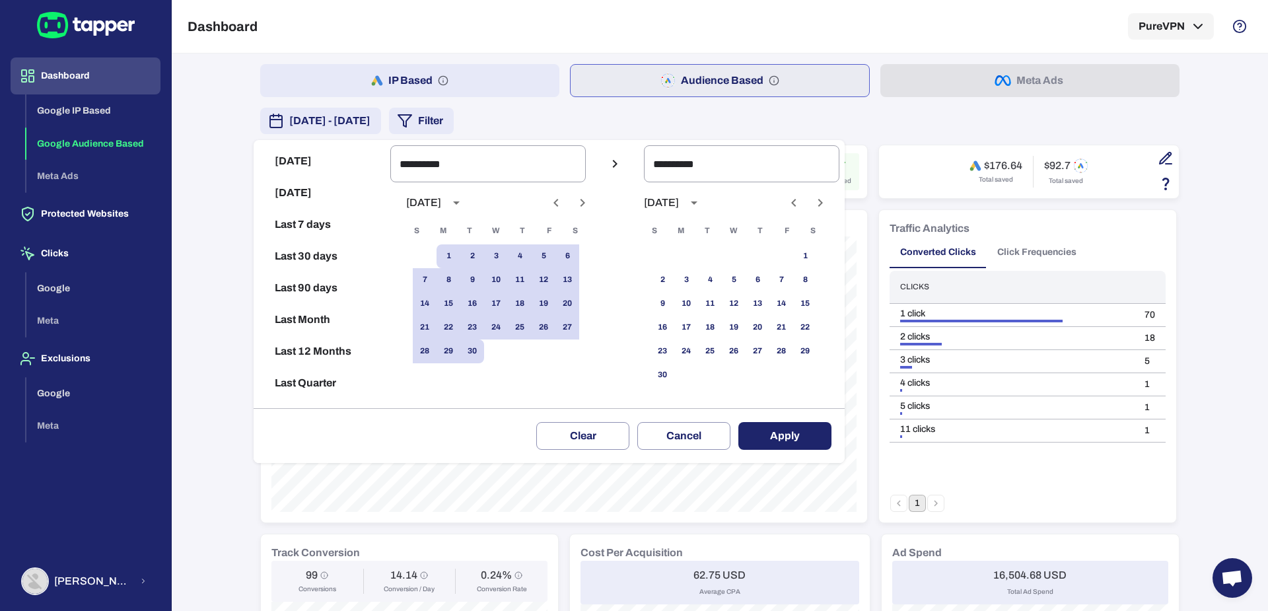
click at [831, 431] on button "Apply" at bounding box center [784, 436] width 93 height 28
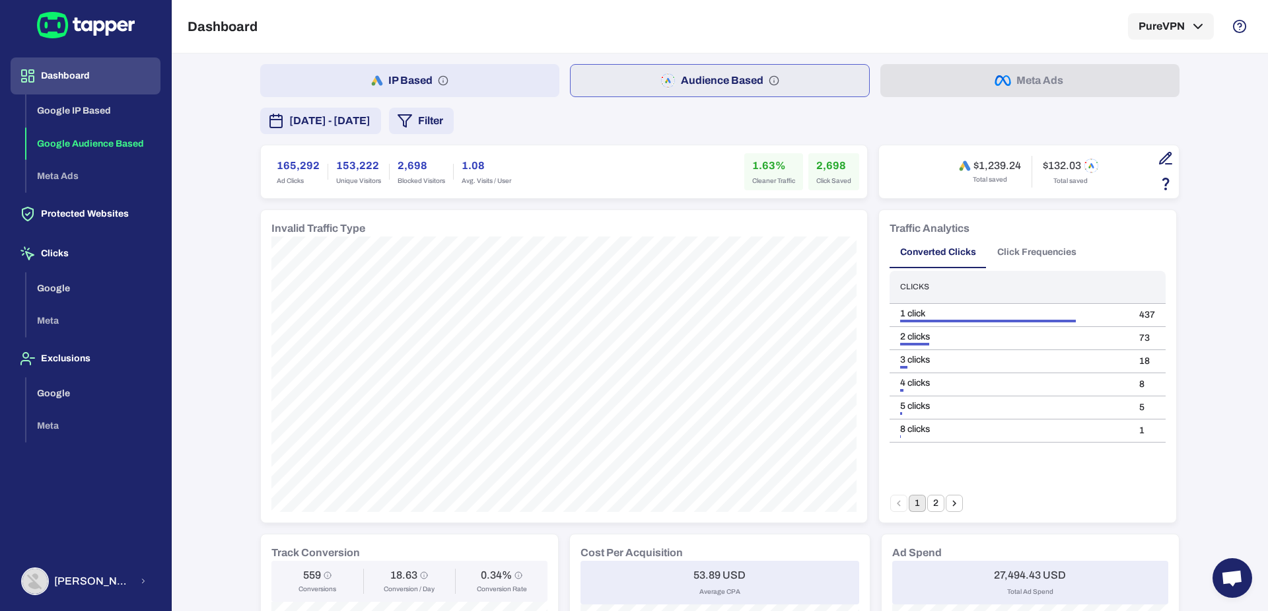
scroll to position [894, 0]
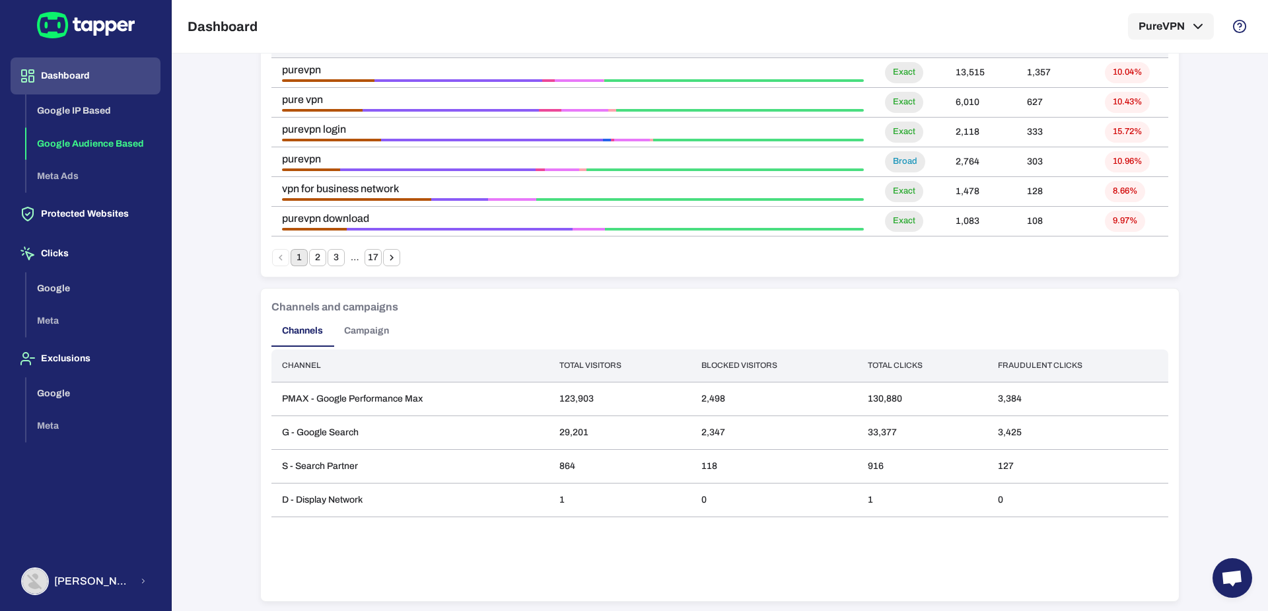
click at [354, 335] on button "Campaign" at bounding box center [366, 331] width 66 height 32
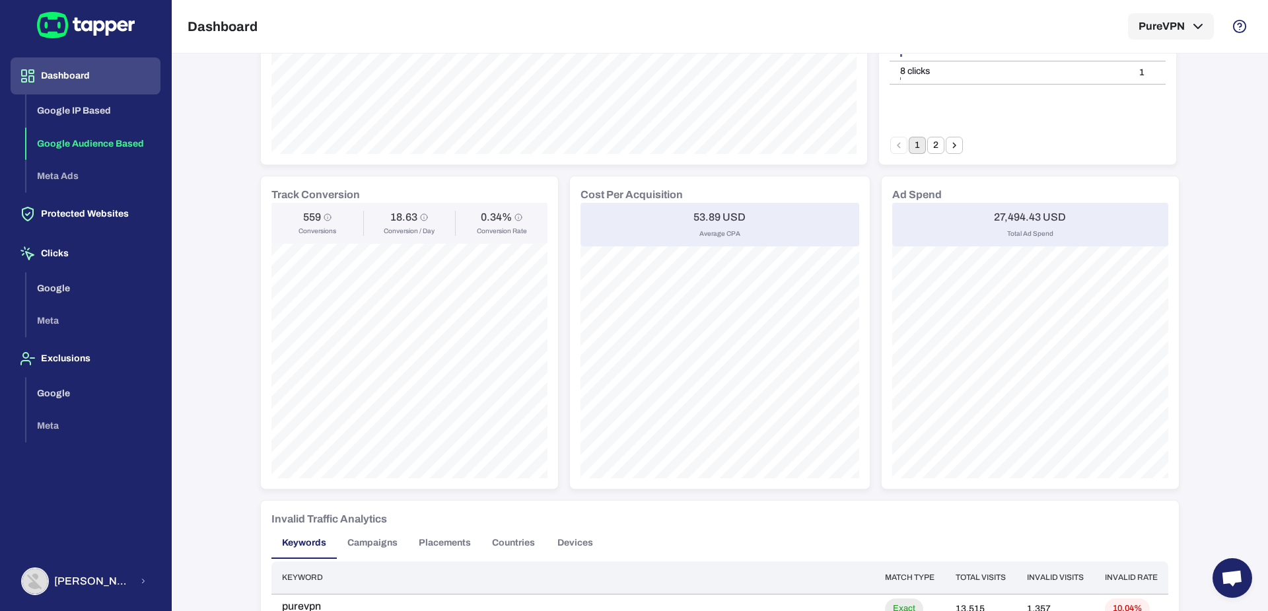
scroll to position [0, 0]
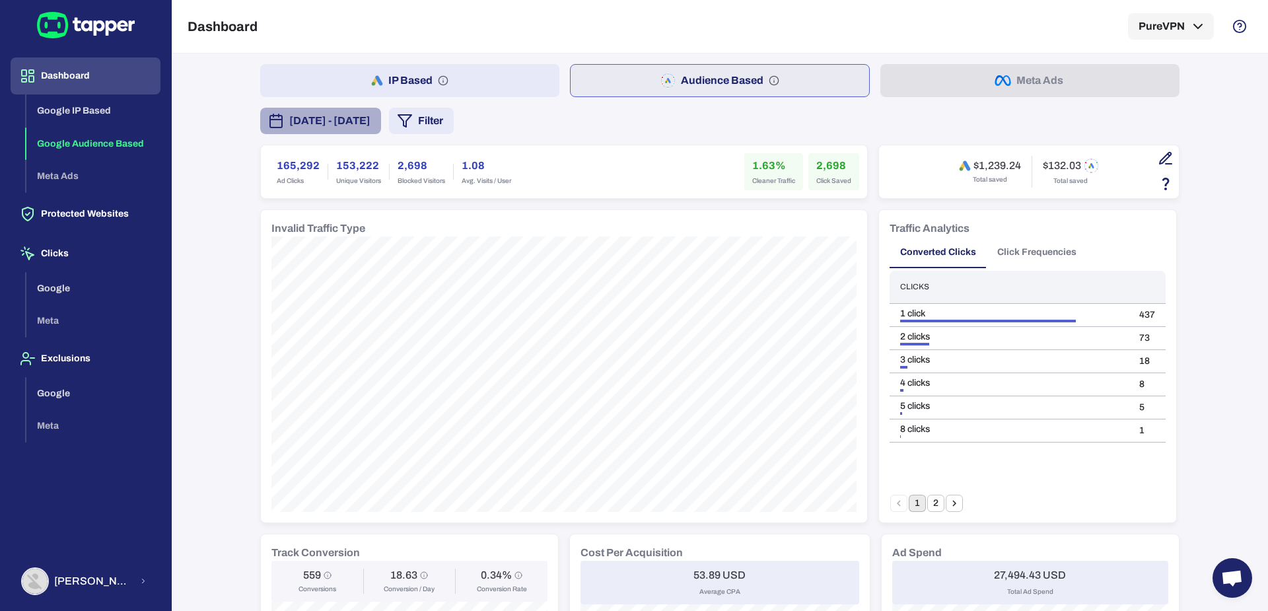
click at [370, 117] on span "[DATE] - [DATE]" at bounding box center [329, 121] width 81 height 16
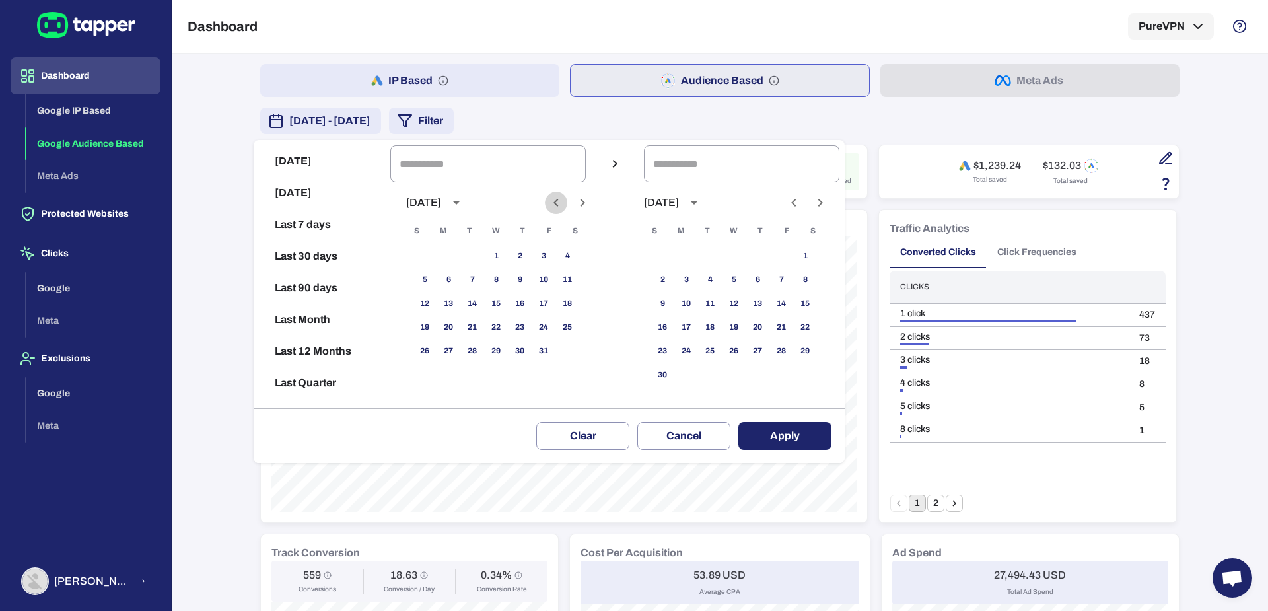
click at [558, 202] on icon "Previous month" at bounding box center [555, 203] width 5 height 8
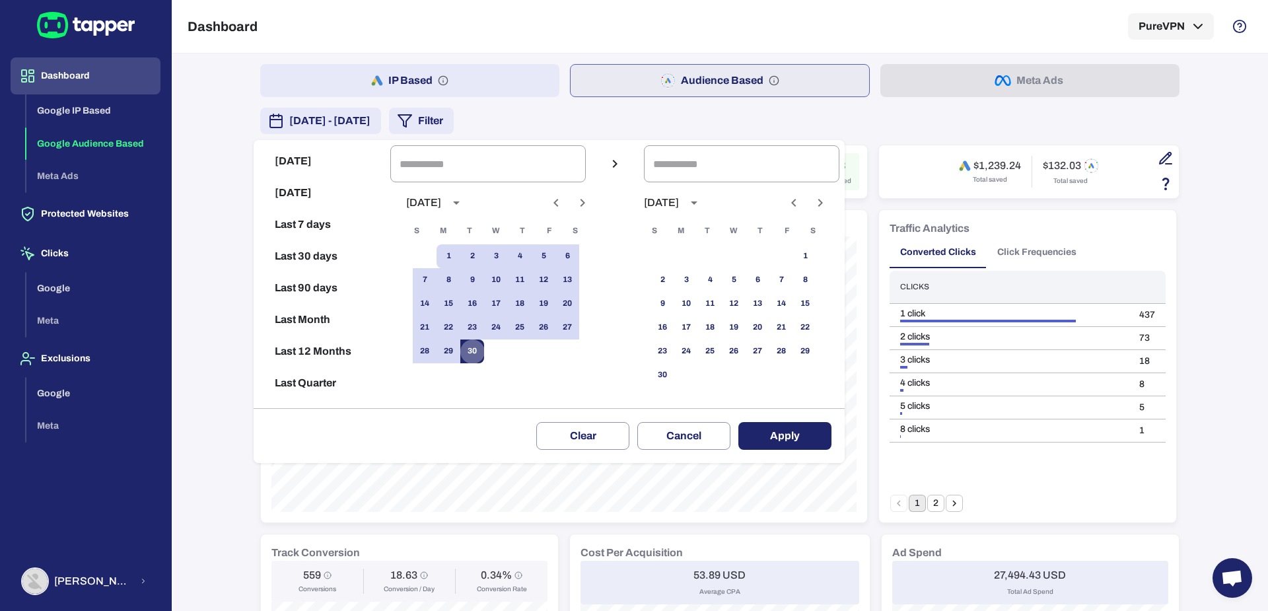
click at [481, 351] on button "30" at bounding box center [472, 351] width 24 height 24
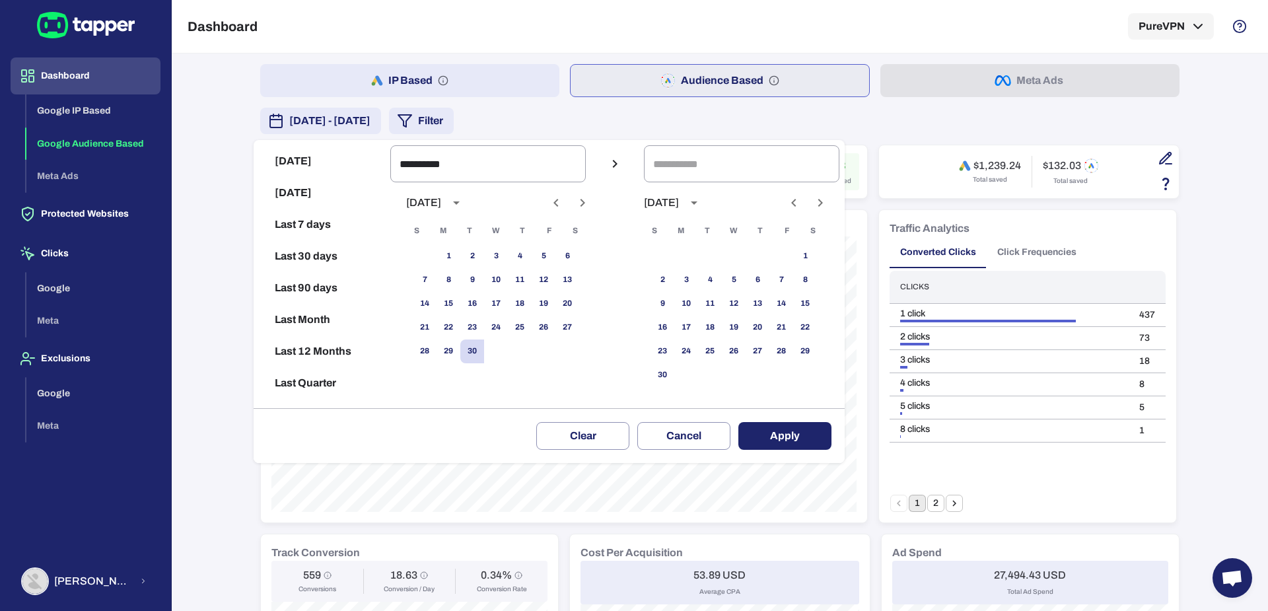
click at [558, 204] on icon "Previous month" at bounding box center [555, 203] width 5 height 8
click at [478, 262] on button "1" at bounding box center [472, 256] width 24 height 24
type input "**********"
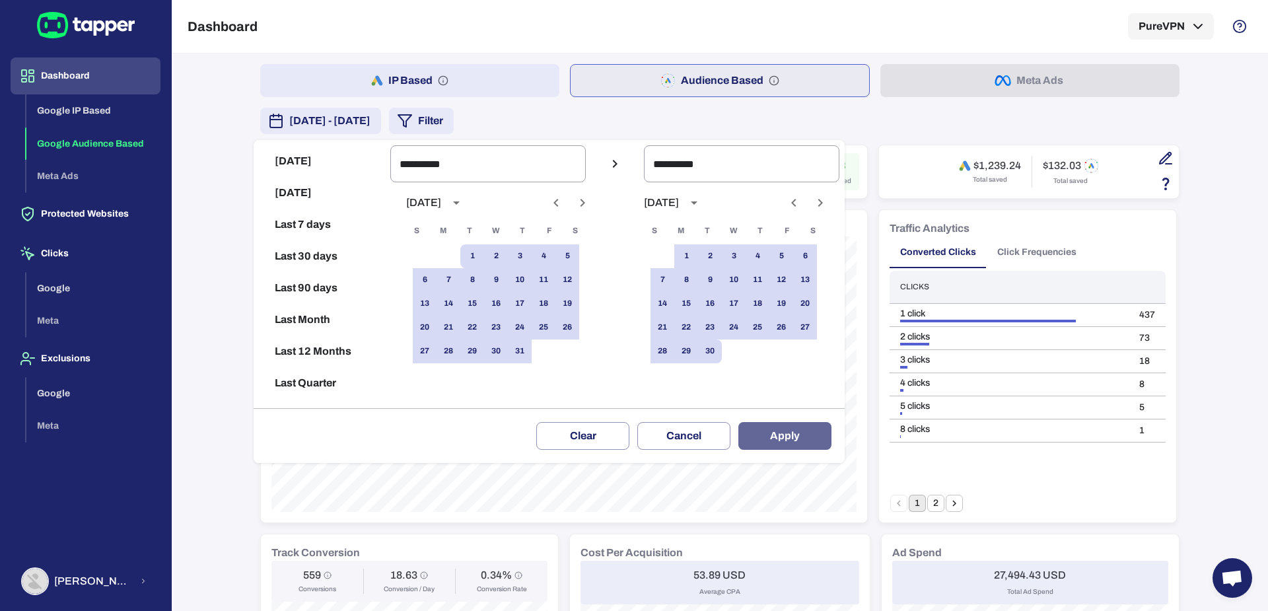
click at [801, 435] on button "Apply" at bounding box center [784, 436] width 93 height 28
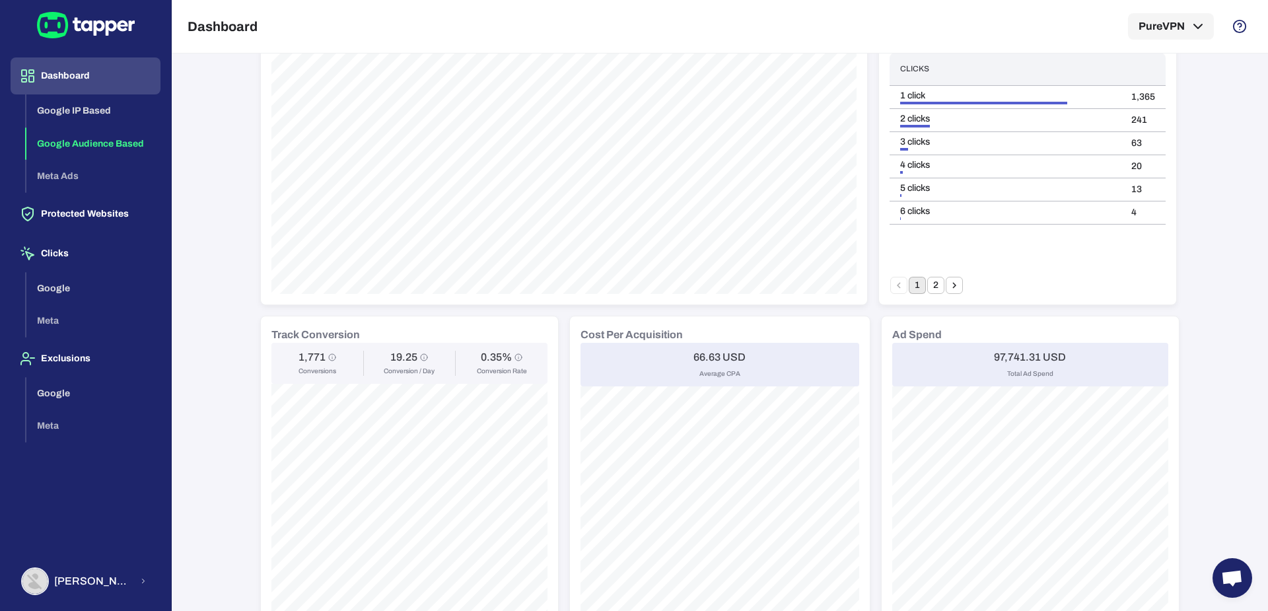
scroll to position [222, 0]
click at [693, 349] on h6 "66.63 USD" at bounding box center [719, 353] width 52 height 13
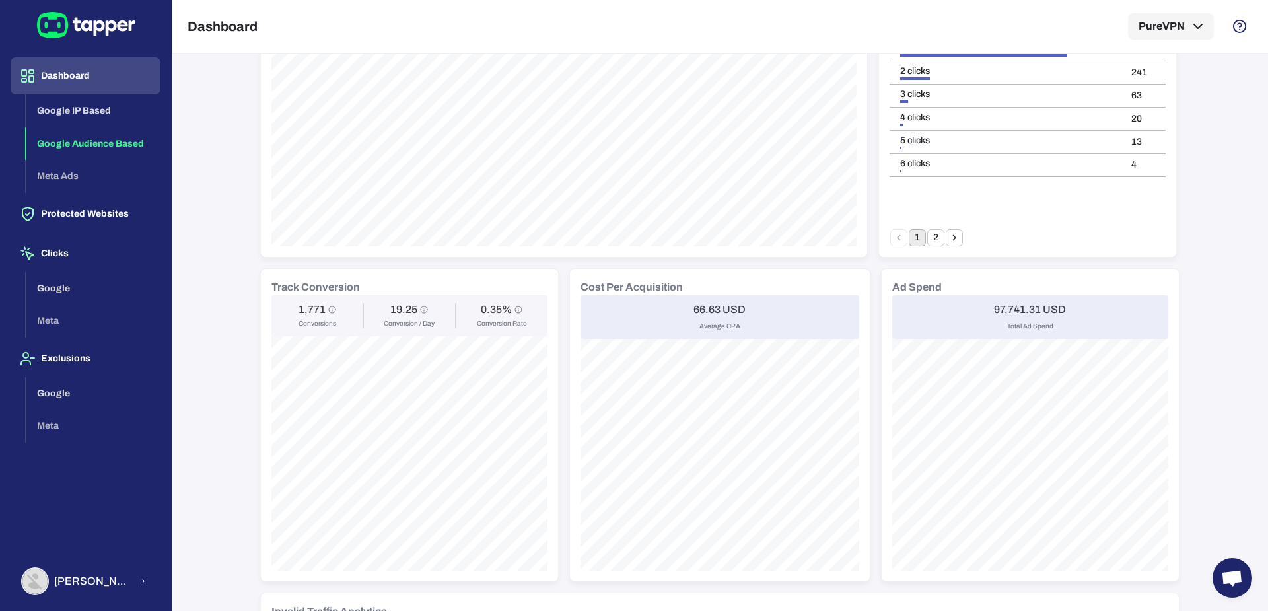
scroll to position [294, 0]
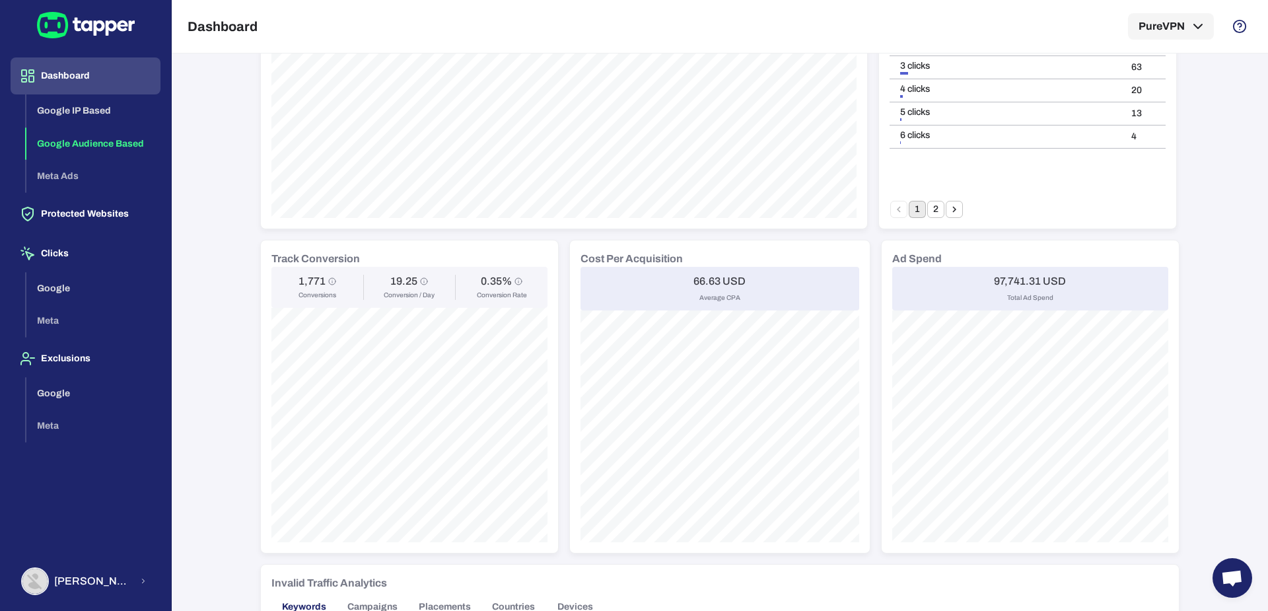
click at [553, 388] on div "IP Based Audience Based Meta Ads July 1, 2025 - September 30, 2025 Filter 504,9…" at bounding box center [719, 329] width 919 height 1118
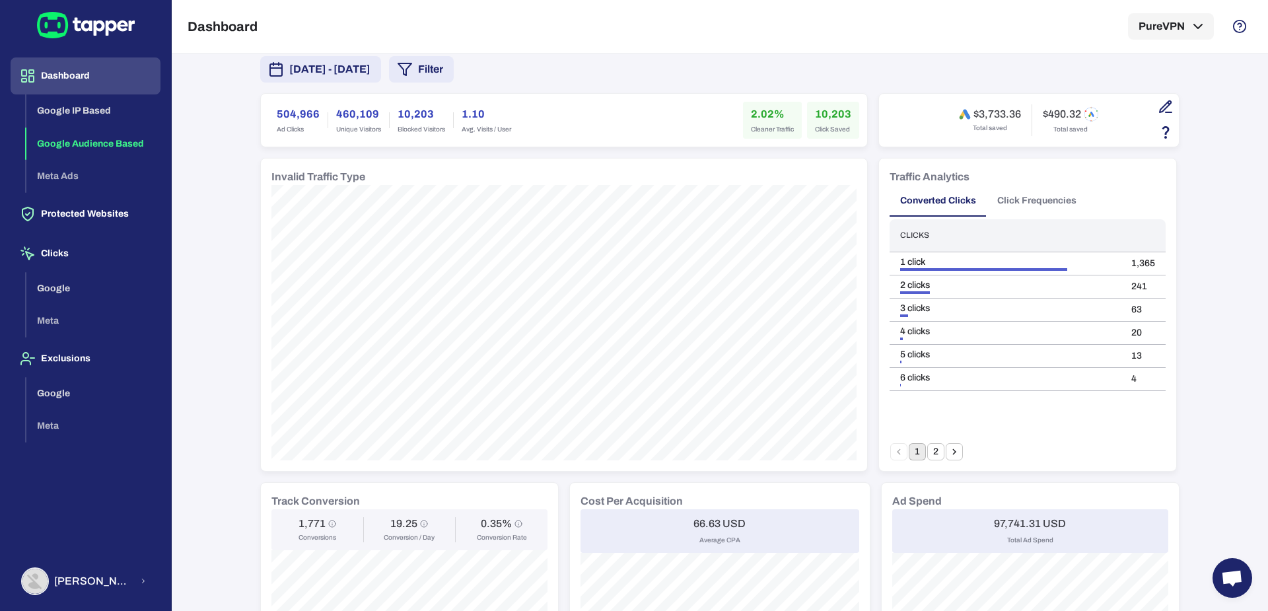
scroll to position [0, 0]
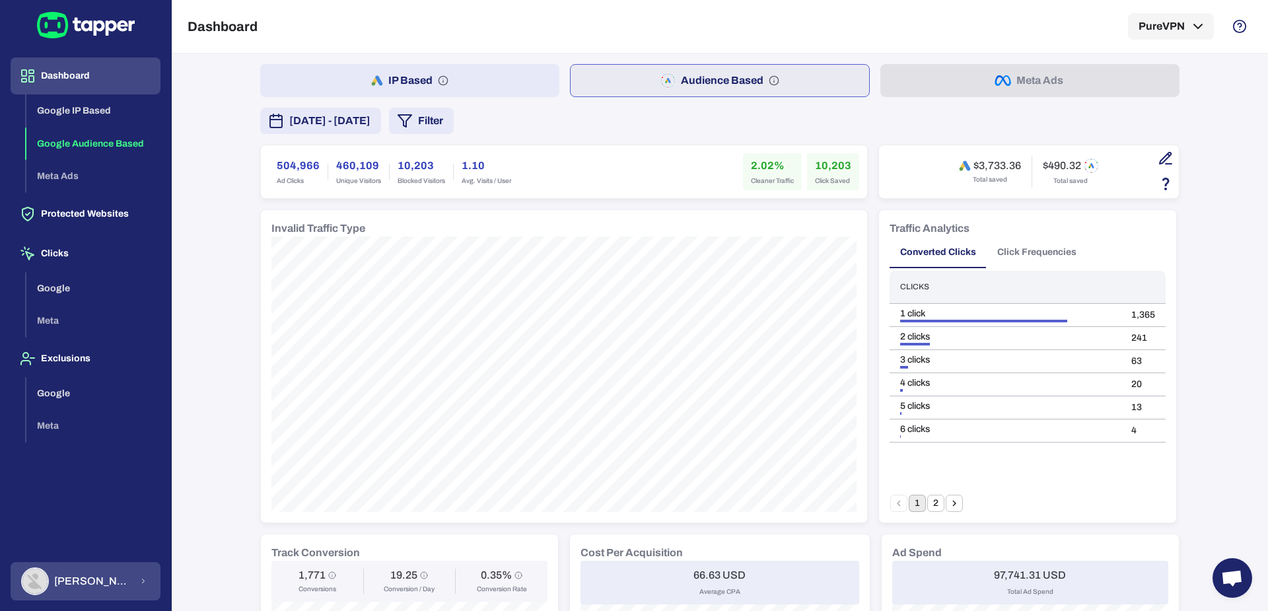
click at [114, 578] on span "Abdul Haseeb" at bounding box center [92, 581] width 77 height 13
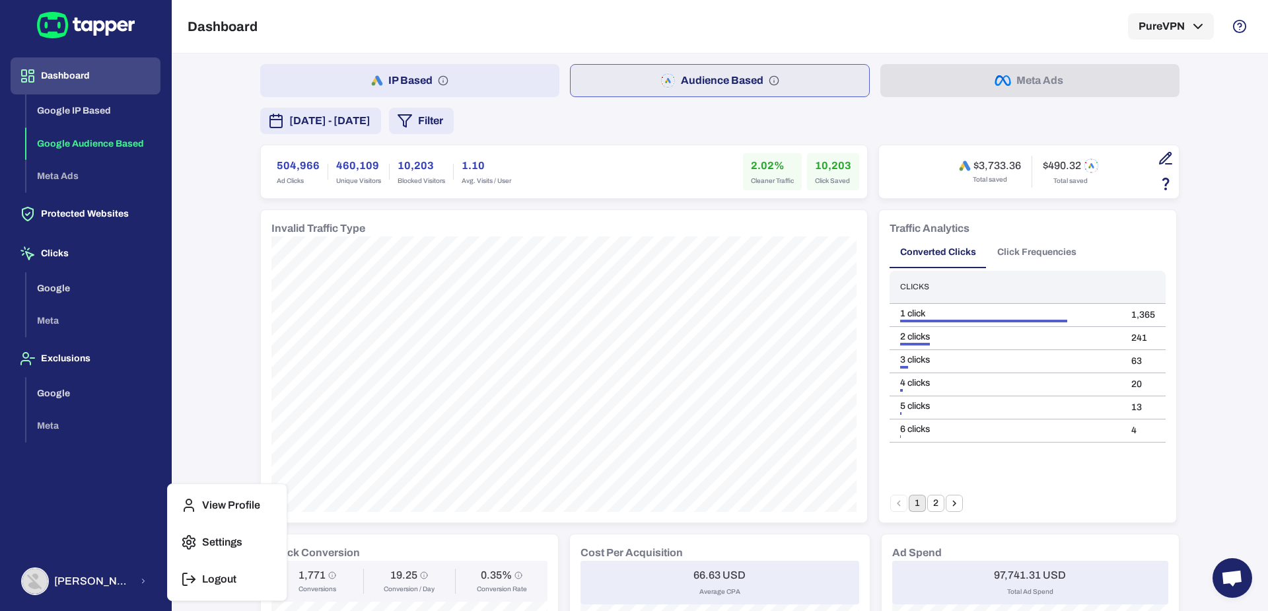
click at [180, 573] on button "Logout" at bounding box center [227, 579] width 108 height 32
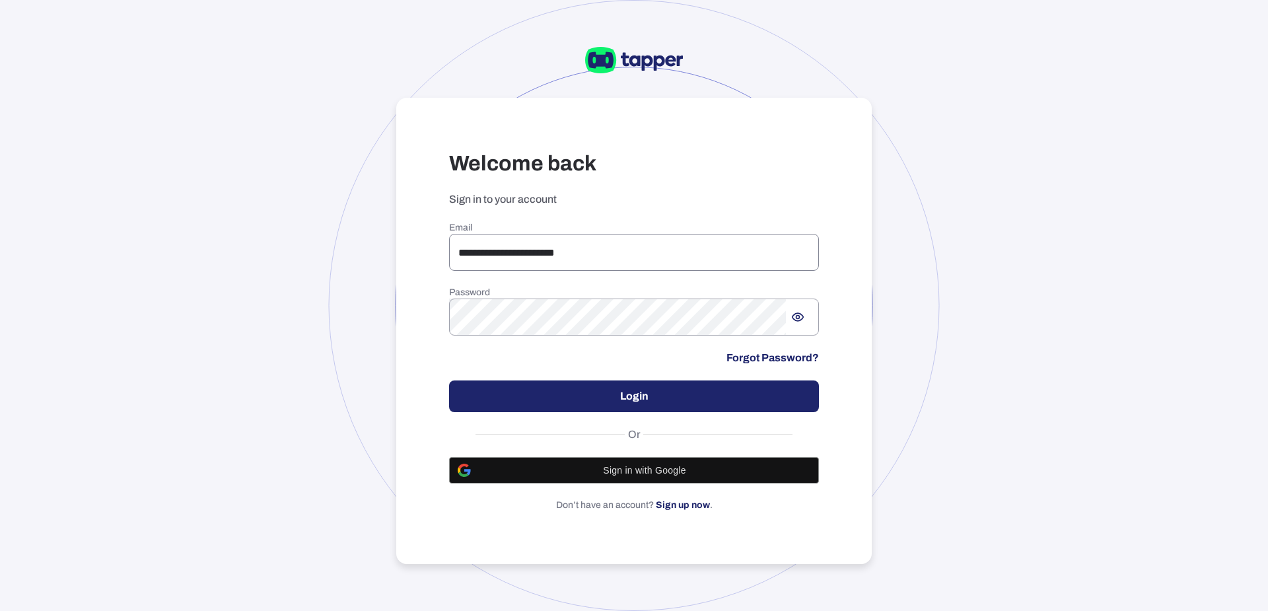
click at [518, 242] on input "**********" at bounding box center [634, 252] width 370 height 37
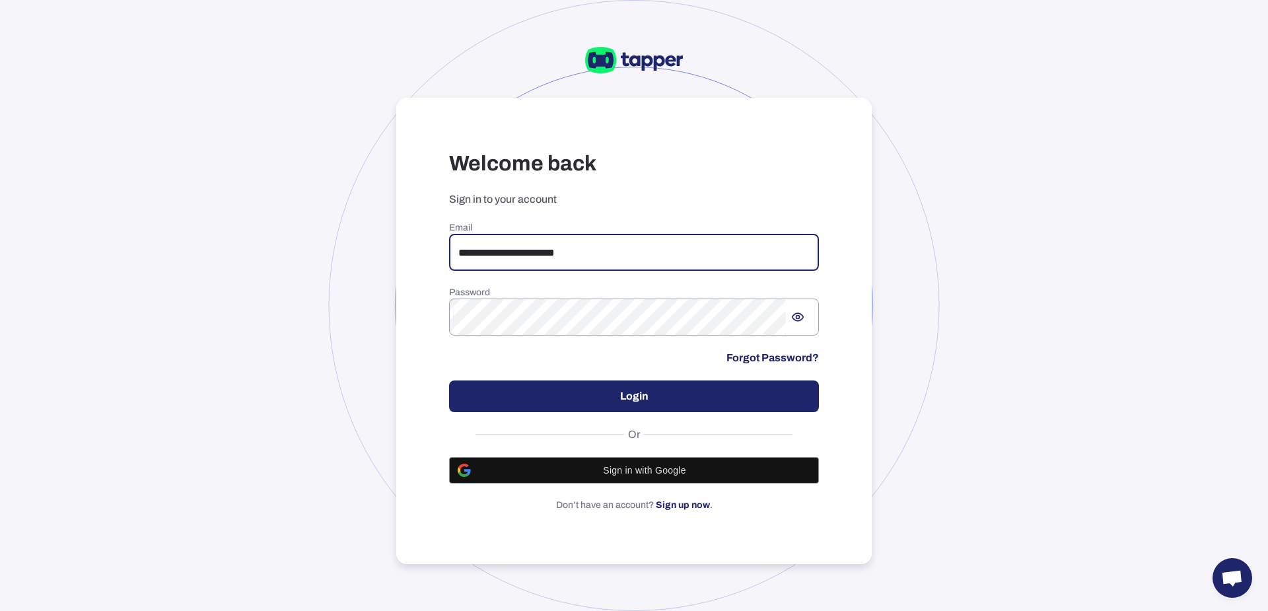
click at [518, 242] on input "**********" at bounding box center [634, 252] width 370 height 37
paste input "**********"
type input "**********"
click at [578, 390] on button "Login" at bounding box center [634, 396] width 370 height 32
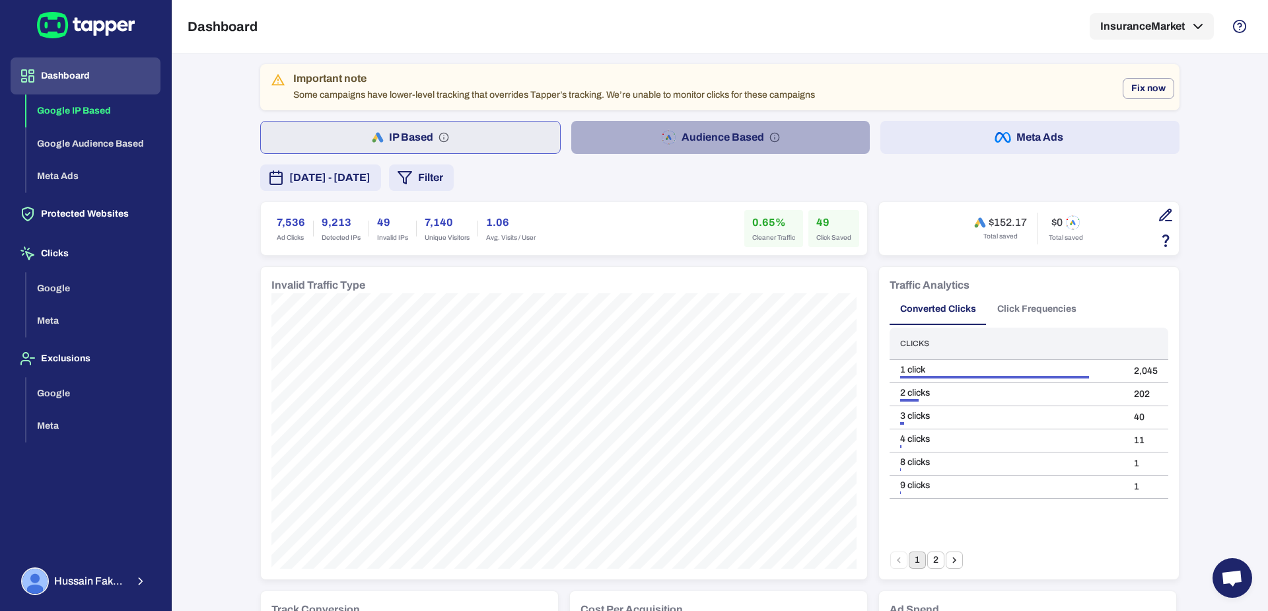
click at [615, 140] on button "Audience Based" at bounding box center [720, 137] width 299 height 33
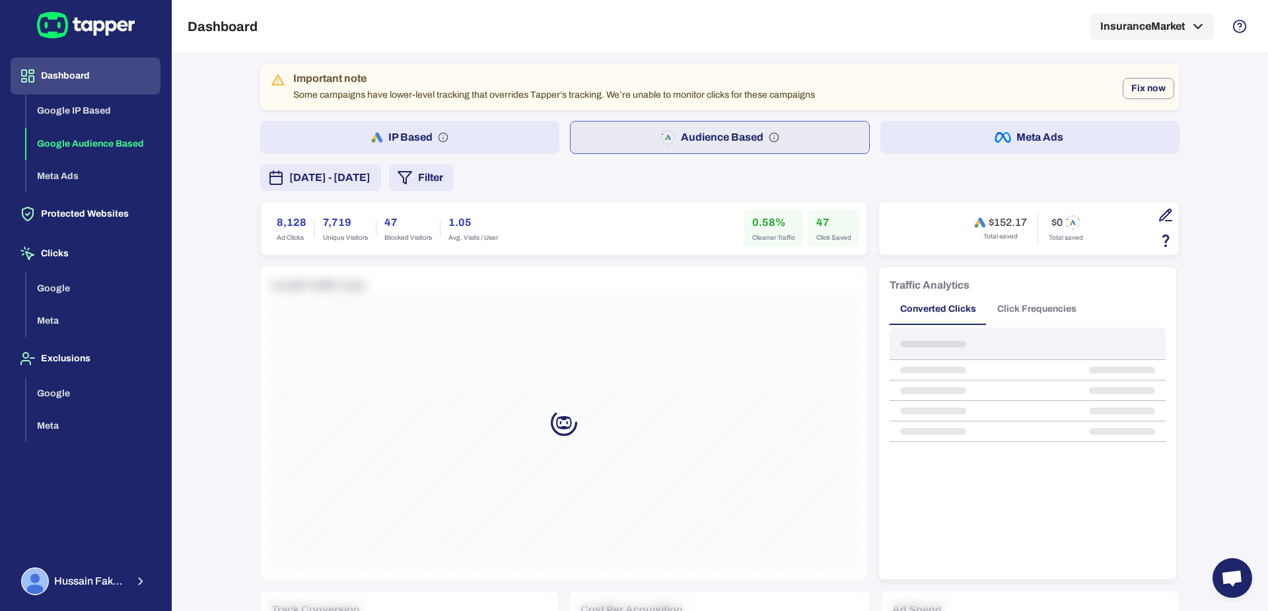
click at [370, 180] on span "October 8, 2025 - October 14, 2025" at bounding box center [329, 178] width 81 height 16
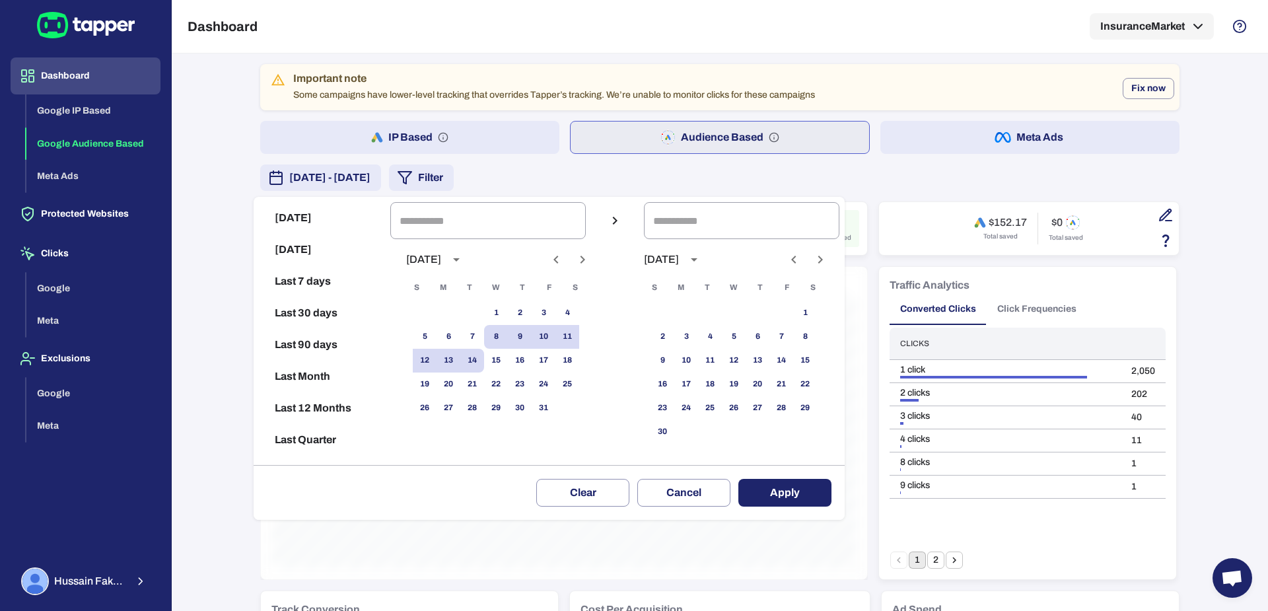
click at [564, 260] on icon "Previous month" at bounding box center [556, 260] width 16 height 16
click at [460, 314] on button "1" at bounding box center [449, 313] width 24 height 24
type input "**********"
click at [484, 419] on button "30" at bounding box center [472, 408] width 24 height 24
type input "**********"
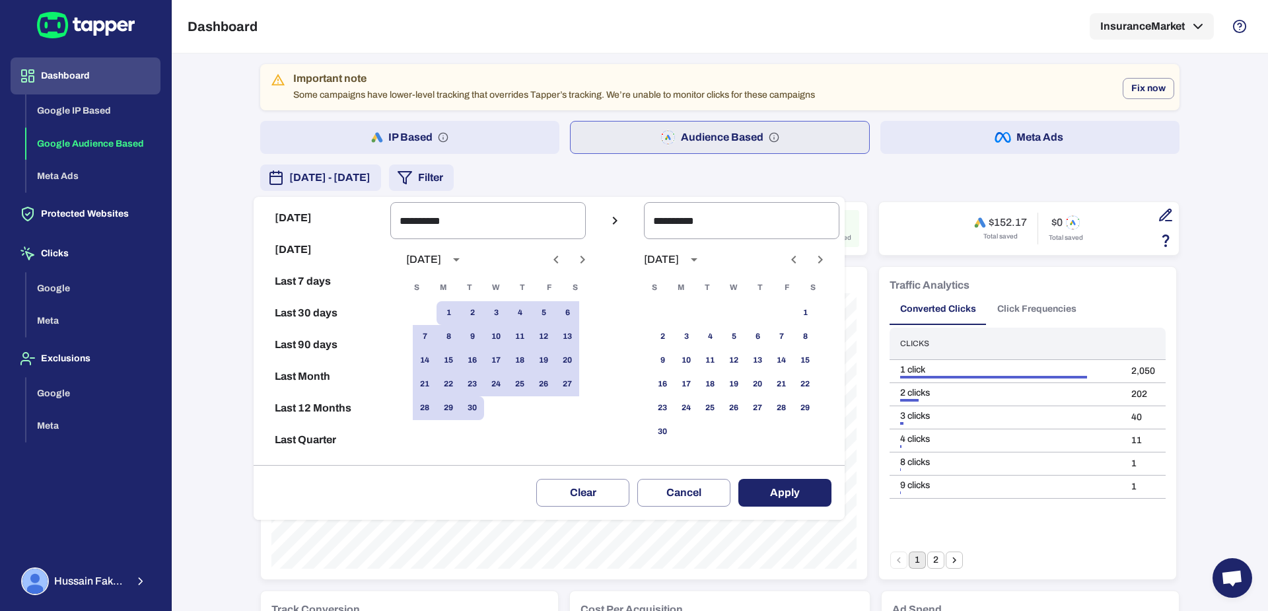
click at [792, 484] on button "Apply" at bounding box center [784, 493] width 93 height 28
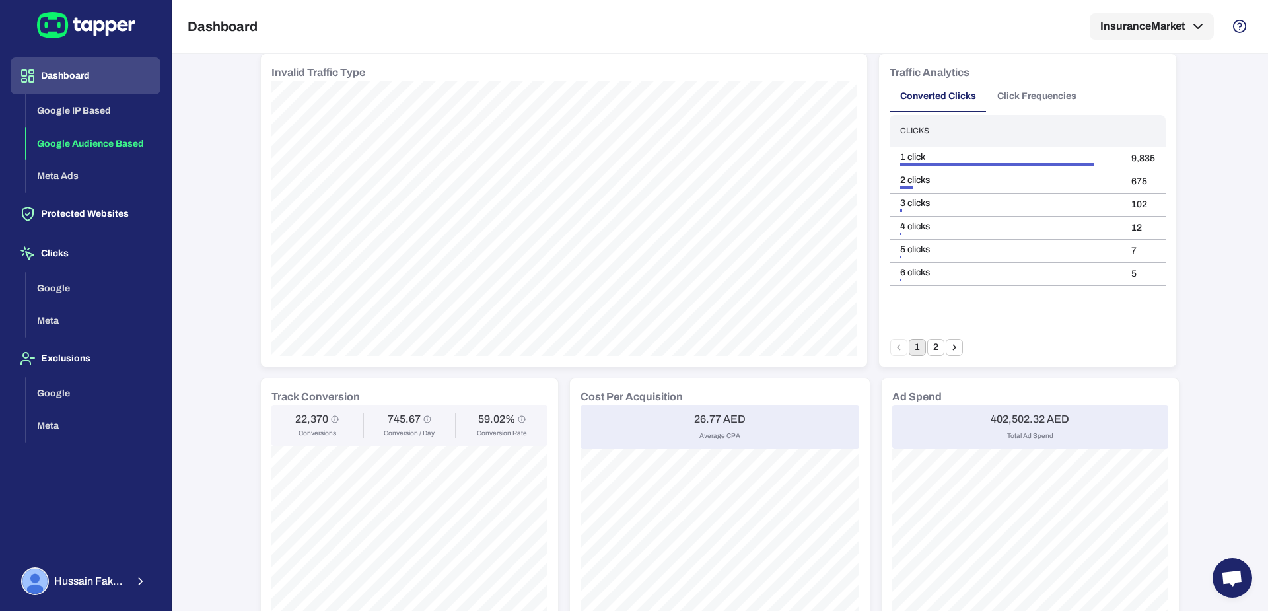
scroll to position [215, 0]
click at [697, 410] on h6 "26.77 AED" at bounding box center [720, 416] width 52 height 13
drag, startPoint x: 718, startPoint y: 410, endPoint x: 685, endPoint y: 417, distance: 33.8
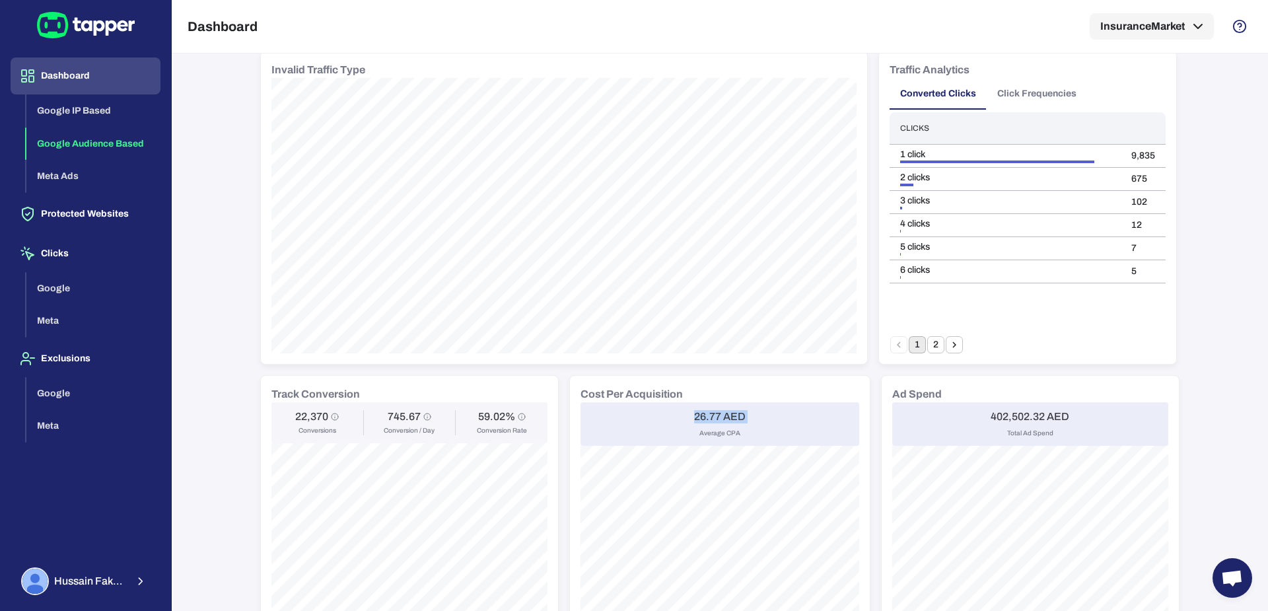
click at [717, 411] on h6 "26.77 AED" at bounding box center [720, 416] width 52 height 13
drag, startPoint x: 687, startPoint y: 417, endPoint x: 714, endPoint y: 417, distance: 27.1
click at [714, 417] on div "26.77 AED Average CPA" at bounding box center [719, 424] width 279 height 44
copy h6 "26.77"
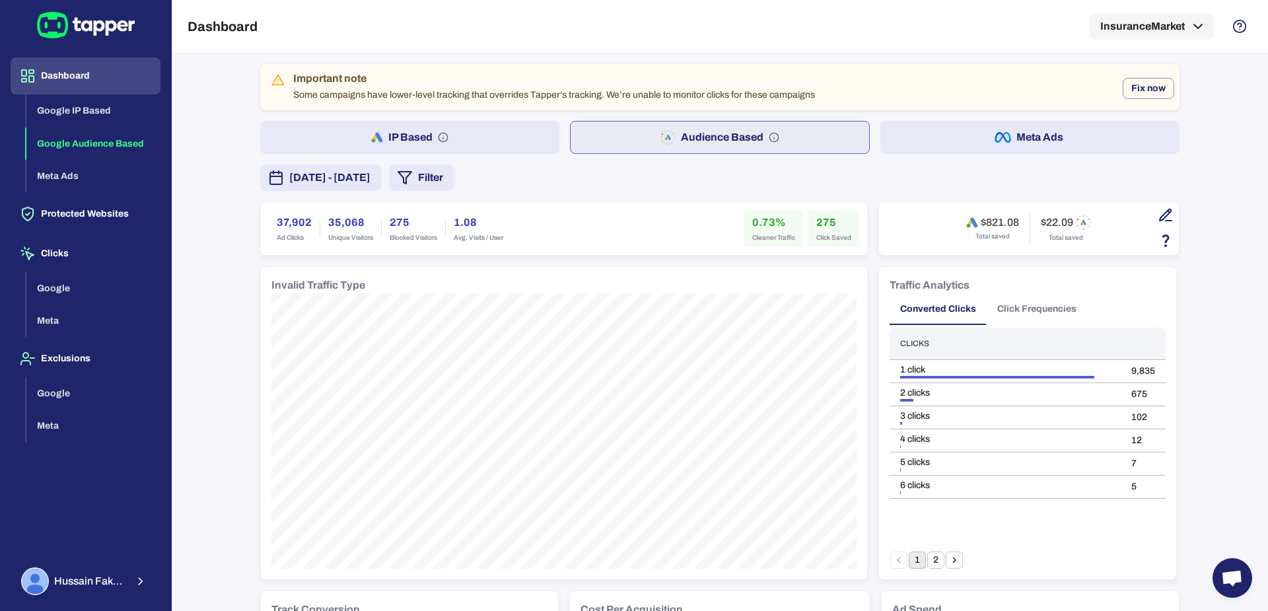
click at [381, 186] on button "[DATE] - [DATE]" at bounding box center [320, 177] width 121 height 26
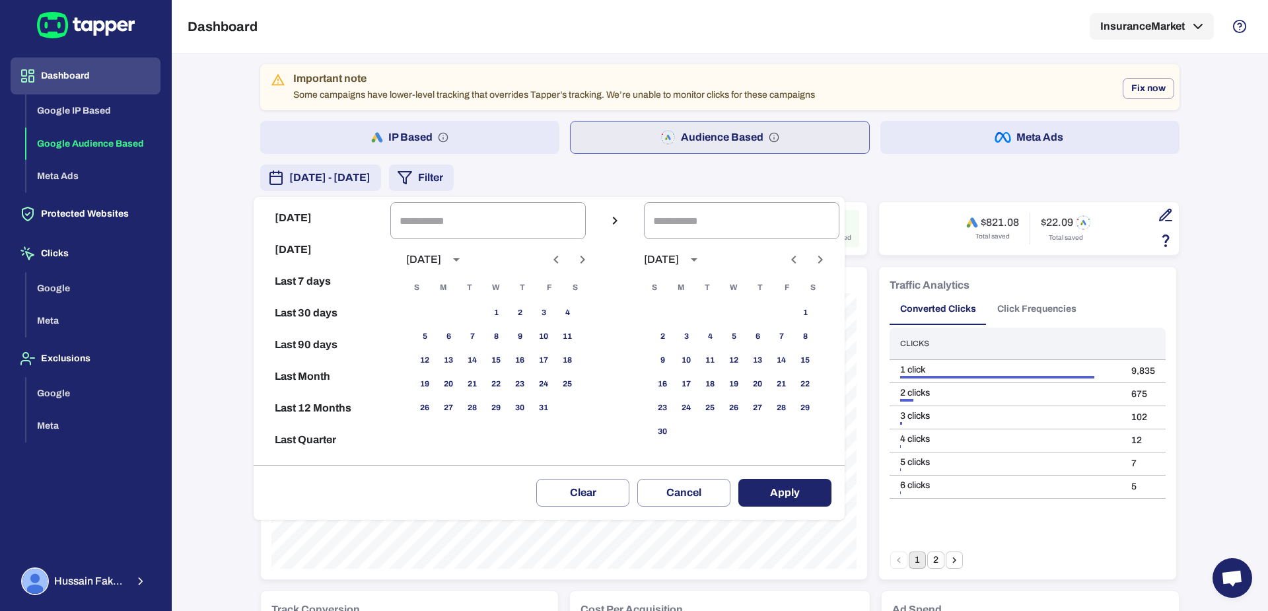
click at [564, 265] on icon "Previous month" at bounding box center [556, 260] width 16 height 16
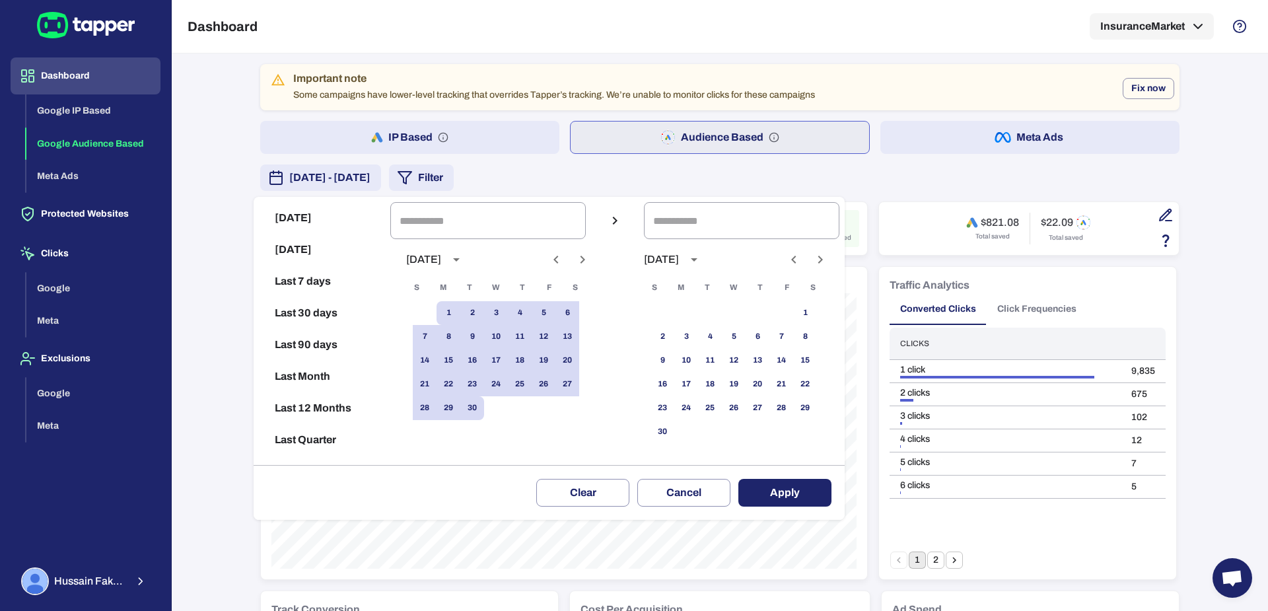
click at [564, 265] on icon "Previous month" at bounding box center [556, 260] width 16 height 16
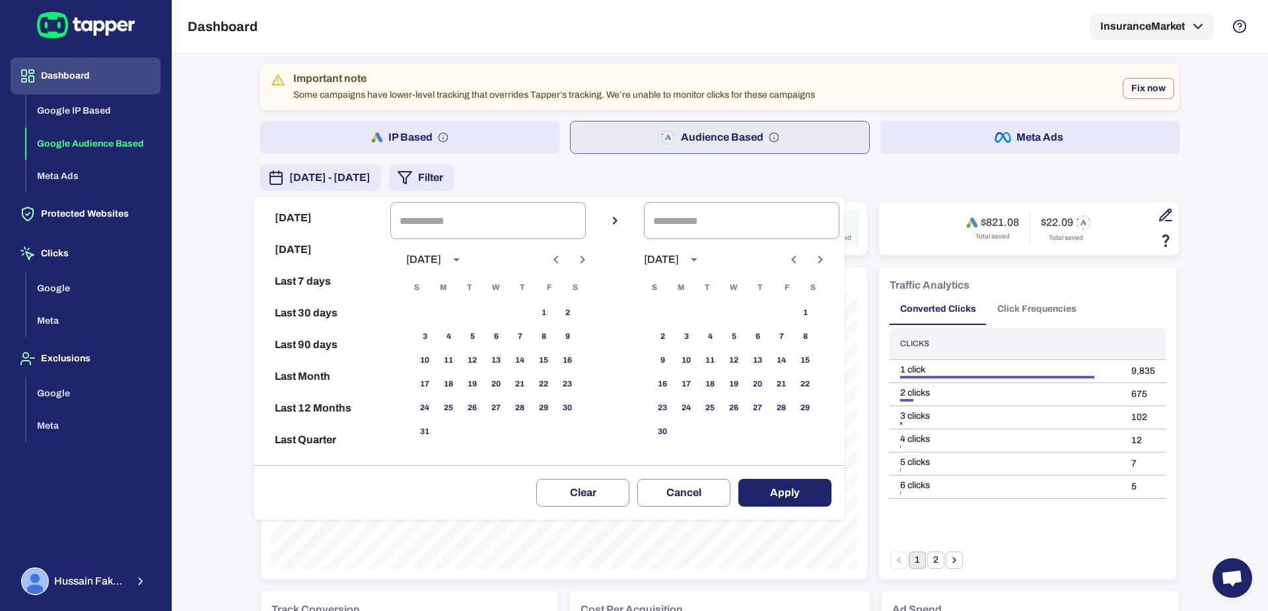
click at [588, 264] on icon "Next month" at bounding box center [583, 260] width 16 height 16
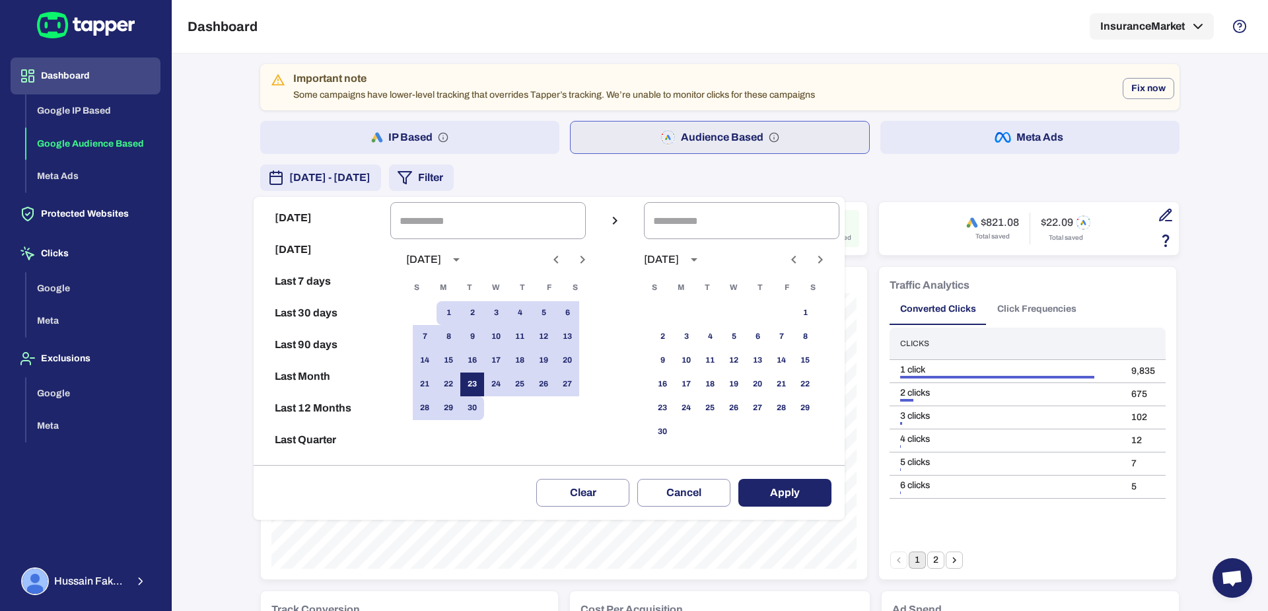
click at [484, 394] on button "23" at bounding box center [472, 384] width 24 height 24
type input "**********"
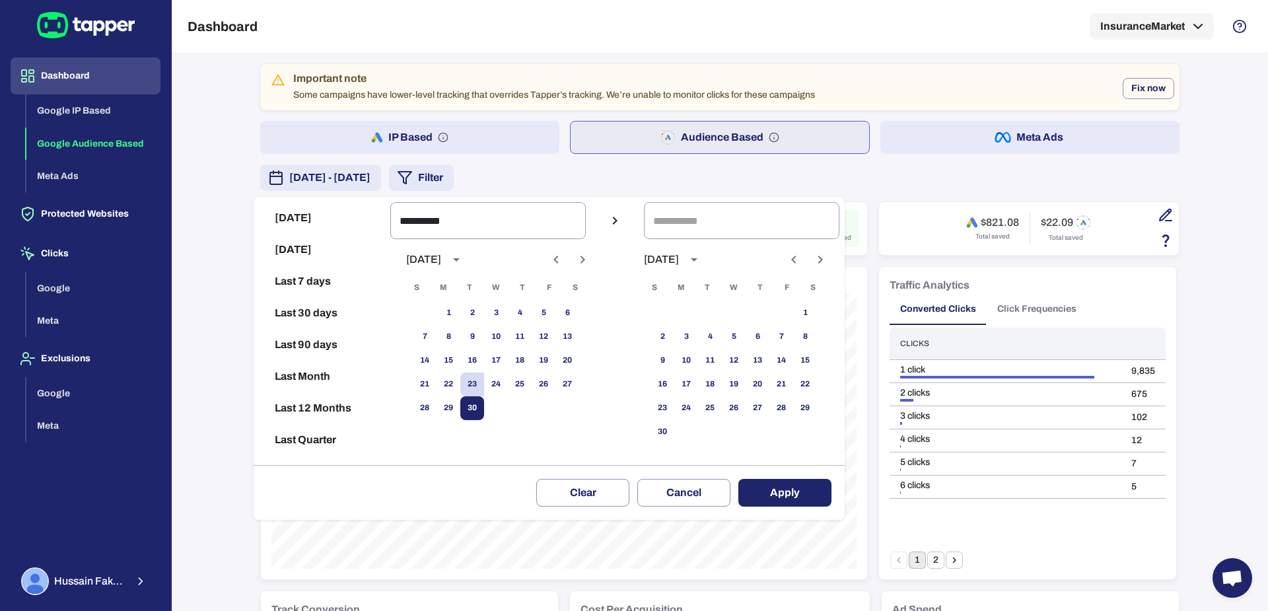
click at [484, 402] on button "30" at bounding box center [472, 408] width 24 height 24
type input "**********"
click at [484, 405] on button "30" at bounding box center [472, 408] width 24 height 24
type input "**********"
click at [564, 259] on icon "Previous month" at bounding box center [556, 260] width 16 height 16
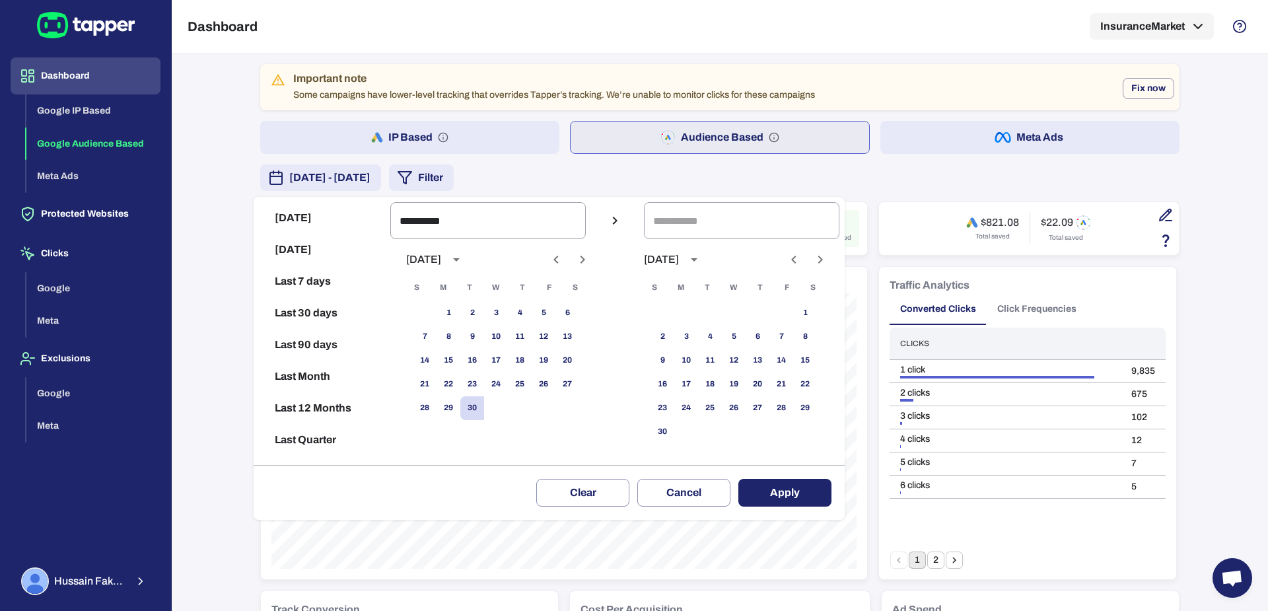
click at [564, 259] on icon "Previous month" at bounding box center [556, 260] width 16 height 16
click at [586, 260] on button "Next month" at bounding box center [582, 259] width 22 height 22
click at [484, 310] on button "1" at bounding box center [472, 313] width 24 height 24
type input "**********"
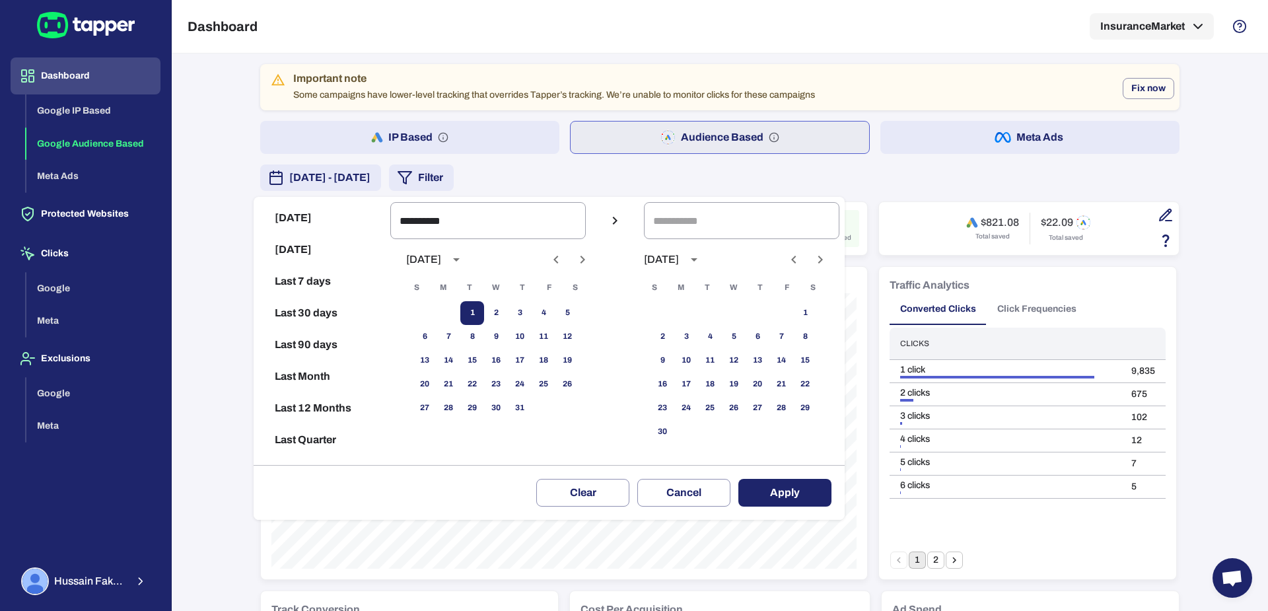
type input "**********"
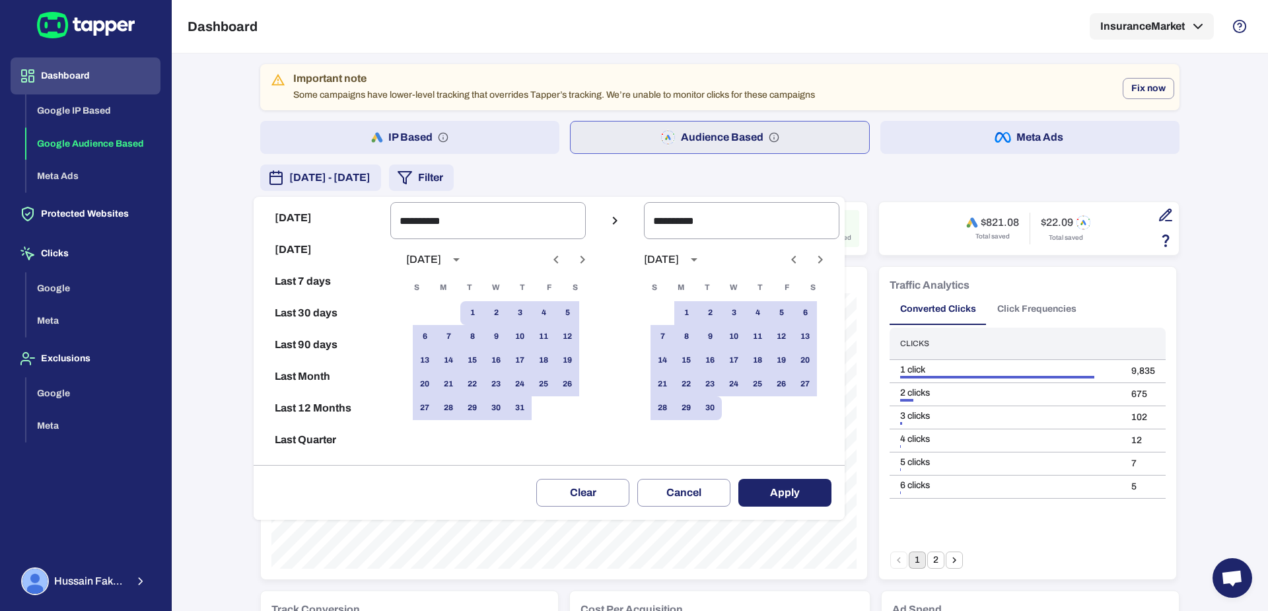
click at [778, 485] on button "Apply" at bounding box center [784, 493] width 93 height 28
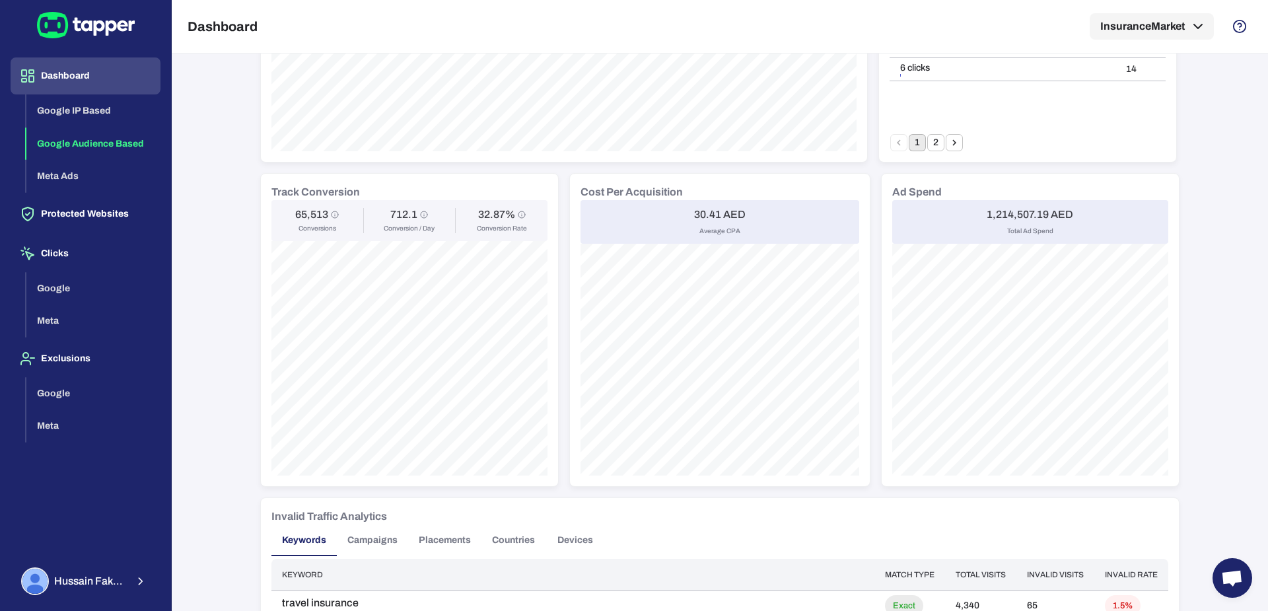
scroll to position [419, 0]
click at [696, 209] on h6 "30.41 AED" at bounding box center [720, 213] width 52 height 13
click at [549, 162] on div "Important note Some campaigns have lower-level tracking that overrides Tapper’s…" at bounding box center [719, 232] width 919 height 1175
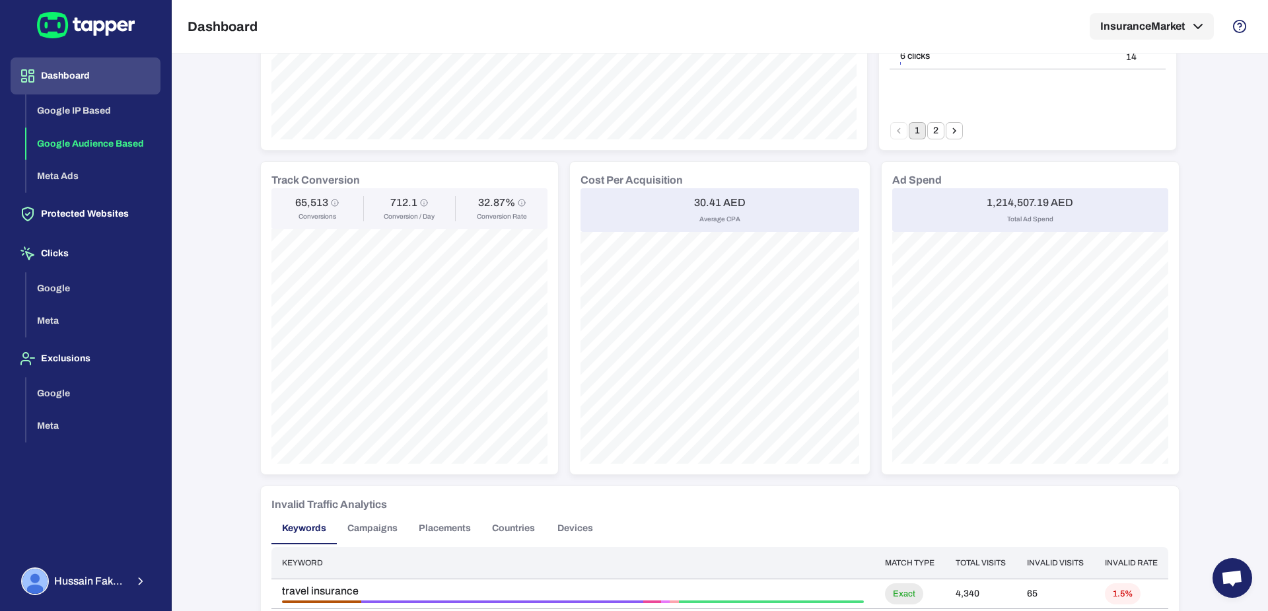
scroll to position [429, 0]
drag, startPoint x: 678, startPoint y: 199, endPoint x: 712, endPoint y: 203, distance: 33.9
click at [712, 203] on div "30.41 AED Average CPA" at bounding box center [719, 211] width 279 height 44
copy h6 "30.41"
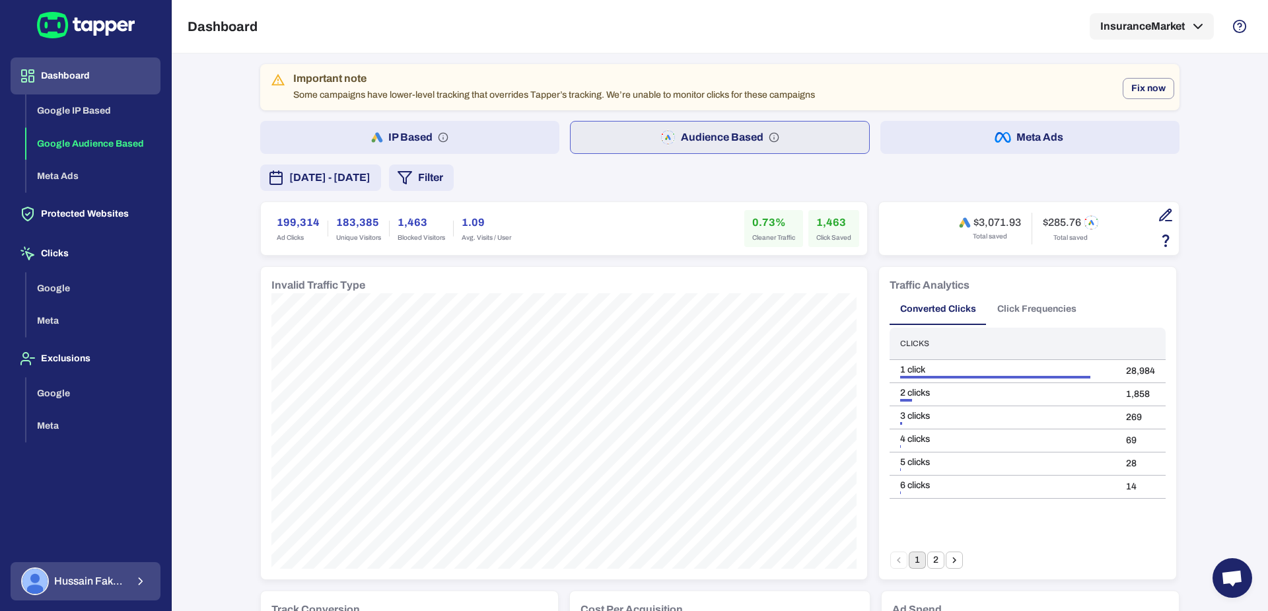
click at [90, 580] on span "Hussain Fakhruddin" at bounding box center [90, 581] width 72 height 13
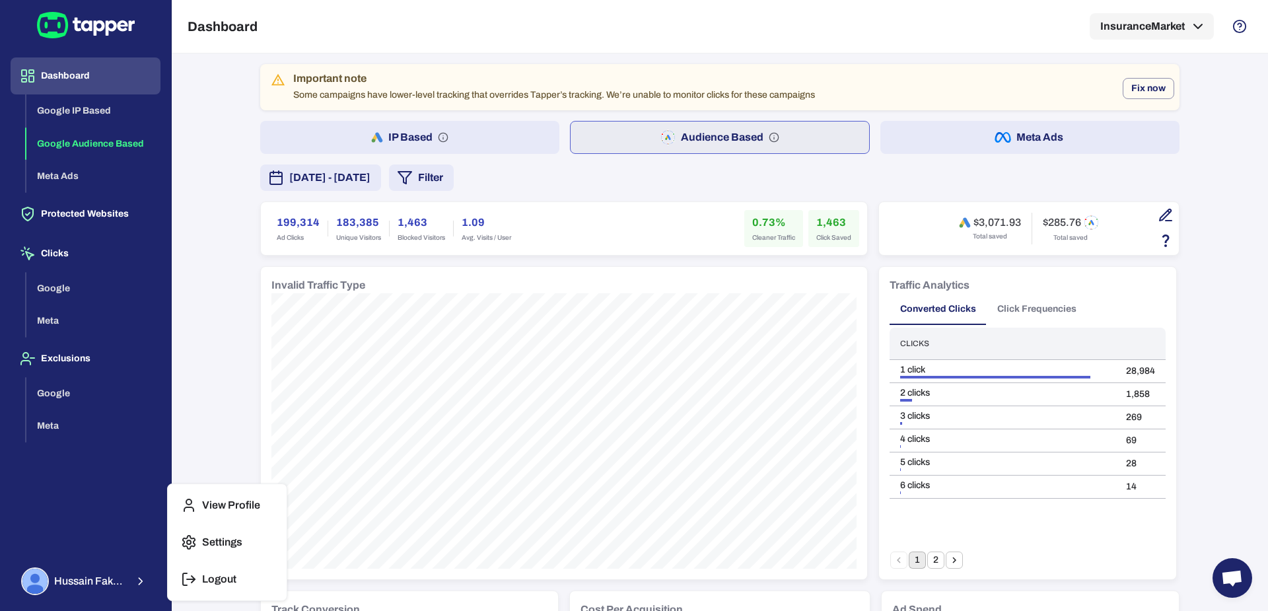
click at [204, 569] on button "Logout" at bounding box center [227, 579] width 108 height 32
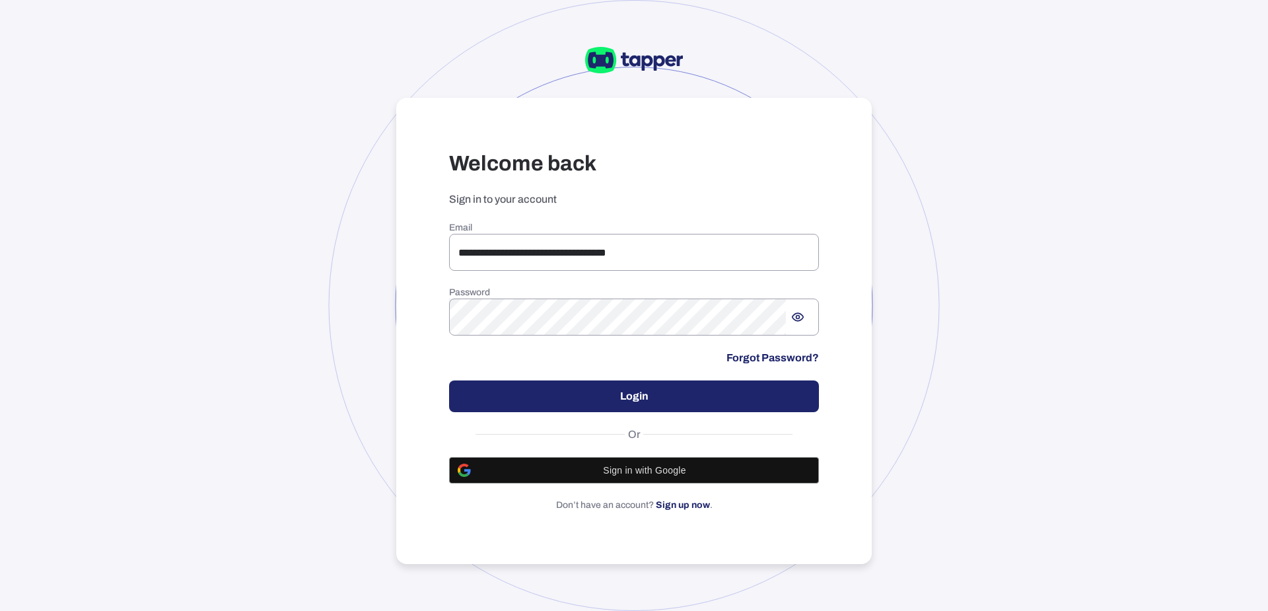
click at [514, 262] on input "**********" at bounding box center [634, 252] width 370 height 37
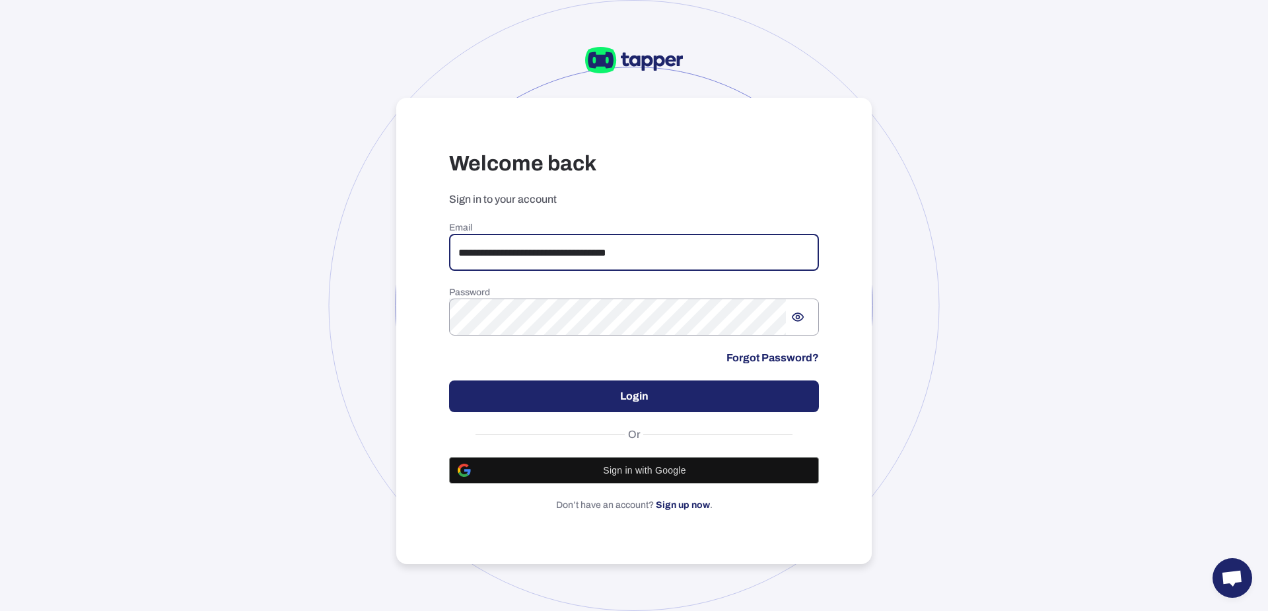
click at [537, 258] on input "**********" at bounding box center [634, 252] width 370 height 37
paste input "email"
type input "**********"
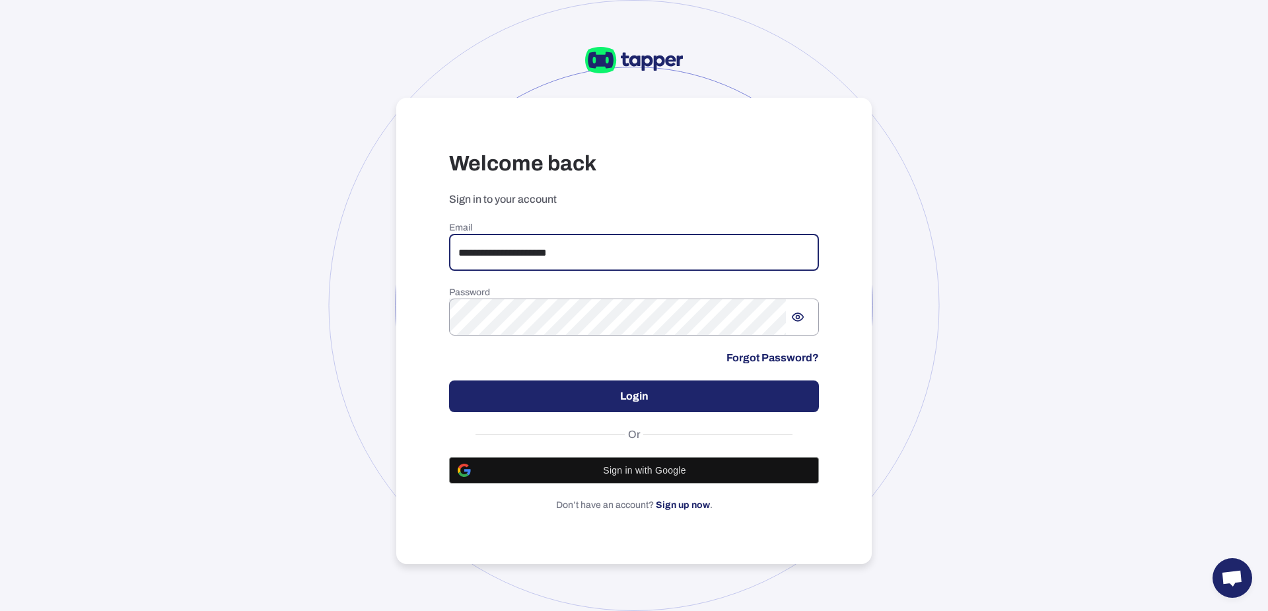
click at [537, 394] on button "Login" at bounding box center [634, 396] width 370 height 32
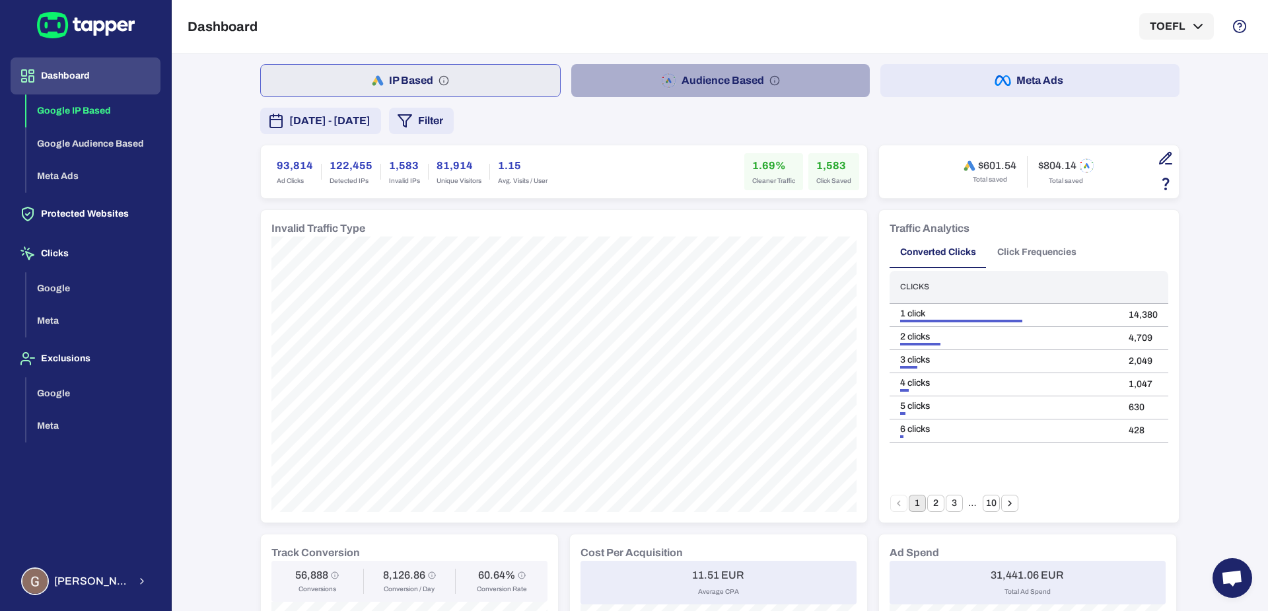
click at [605, 83] on button "Audience Based" at bounding box center [720, 80] width 299 height 33
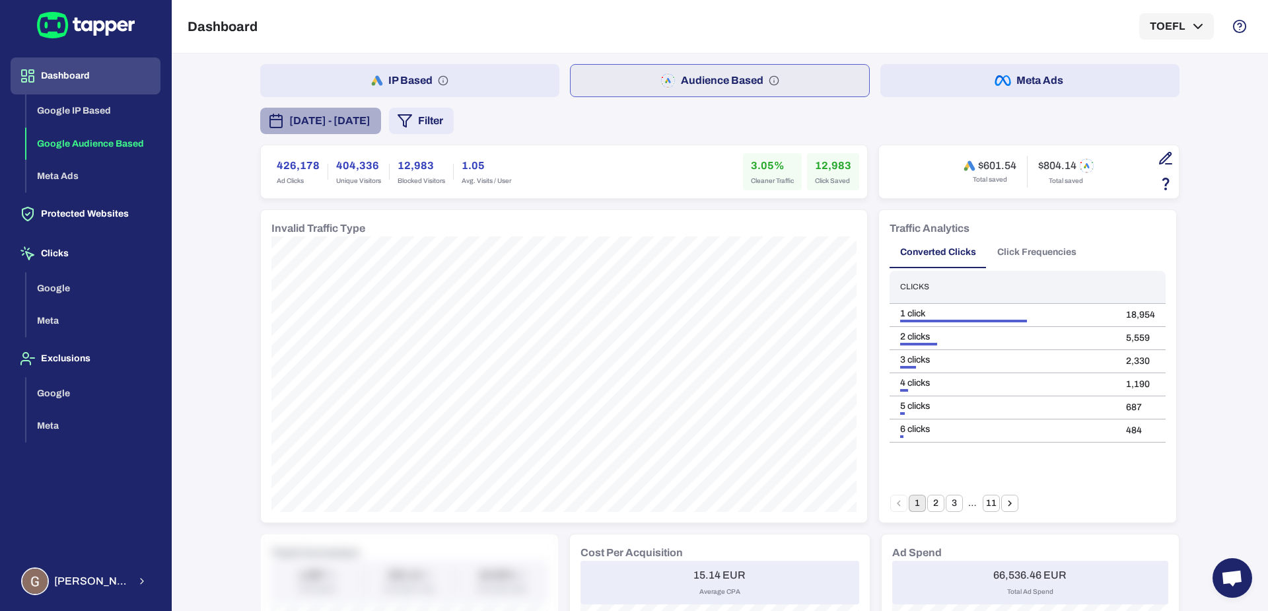
click at [370, 124] on span "October 8, 2025 - October 14, 2025" at bounding box center [329, 121] width 81 height 16
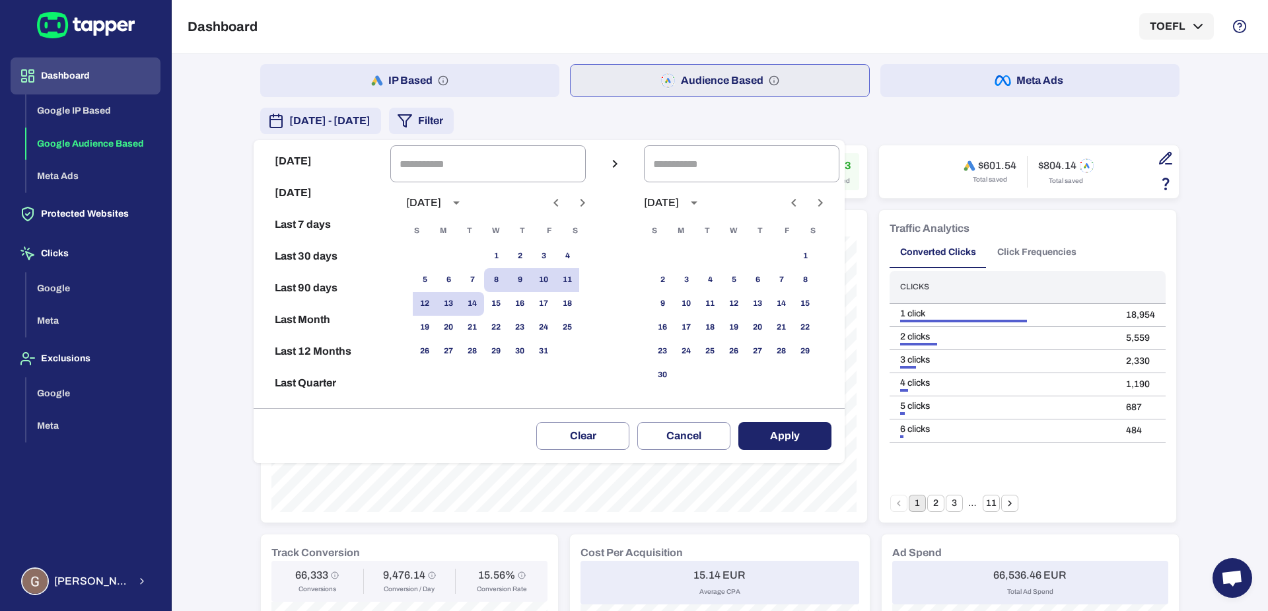
click at [564, 207] on icon "Previous month" at bounding box center [556, 203] width 16 height 16
click at [493, 363] on div "1 2 3 4 5 6 7 8 9 10 11 12 13 14 15 16 17 18 19 20 21 22 23 24 25 26 27 28 29 30" at bounding box center [495, 323] width 211 height 158
drag, startPoint x: 491, startPoint y: 356, endPoint x: 472, endPoint y: 349, distance: 19.9
click at [484, 356] on button "30" at bounding box center [472, 351] width 24 height 24
click at [460, 255] on button "1" at bounding box center [449, 256] width 24 height 24
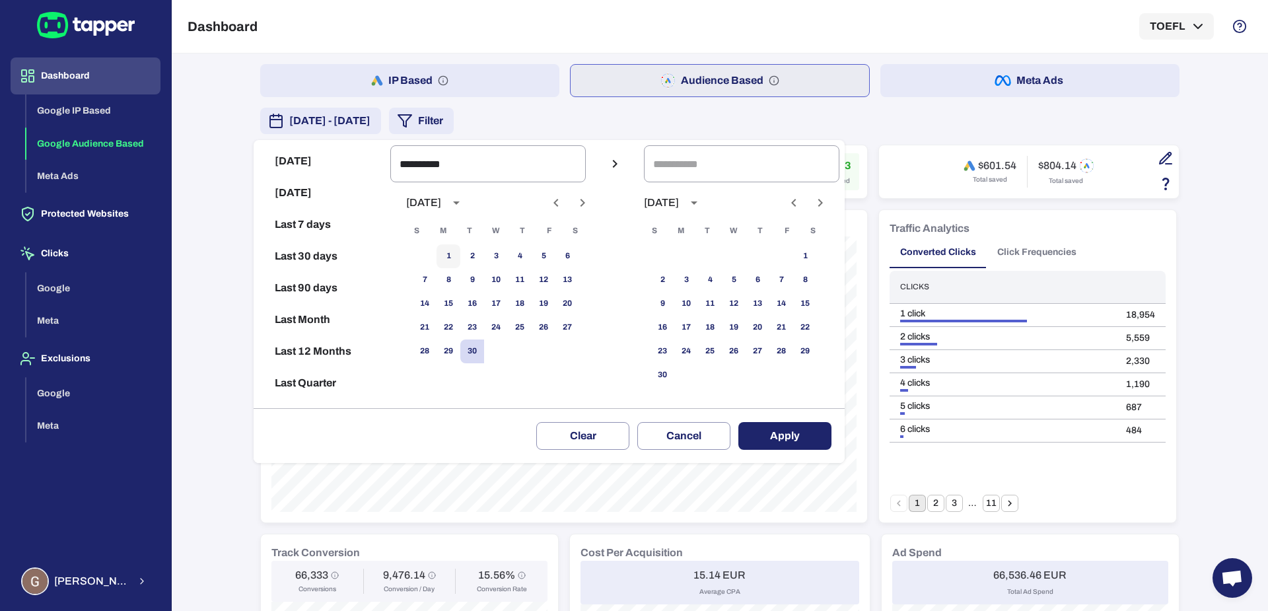
type input "**********"
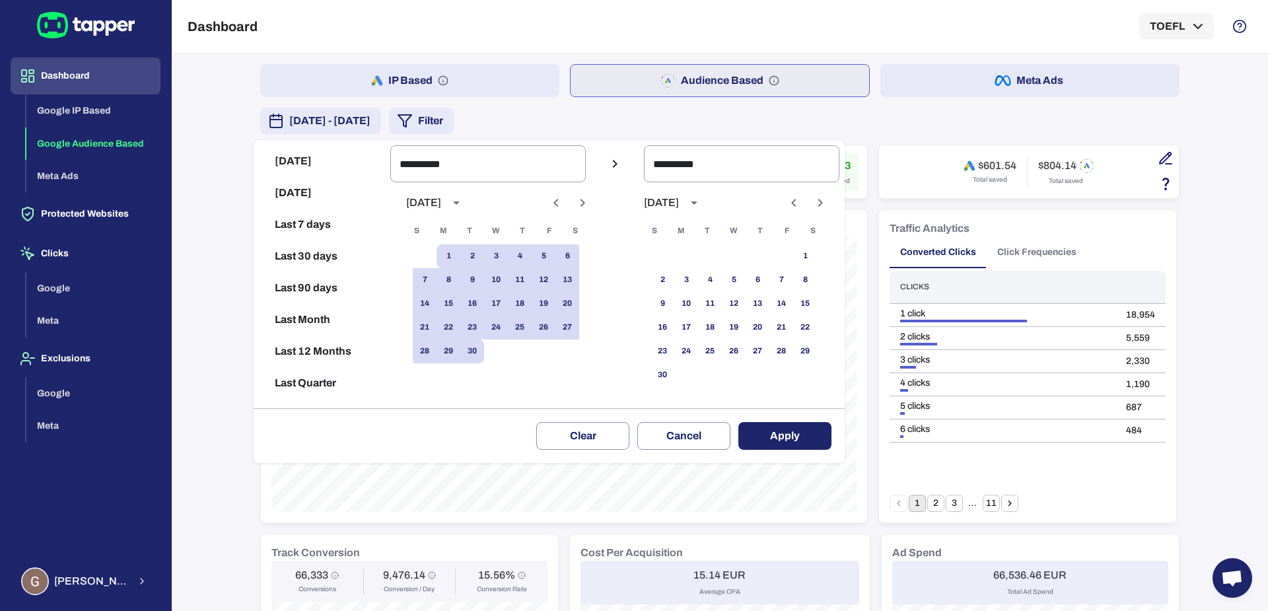
click at [780, 444] on button "Apply" at bounding box center [784, 436] width 93 height 28
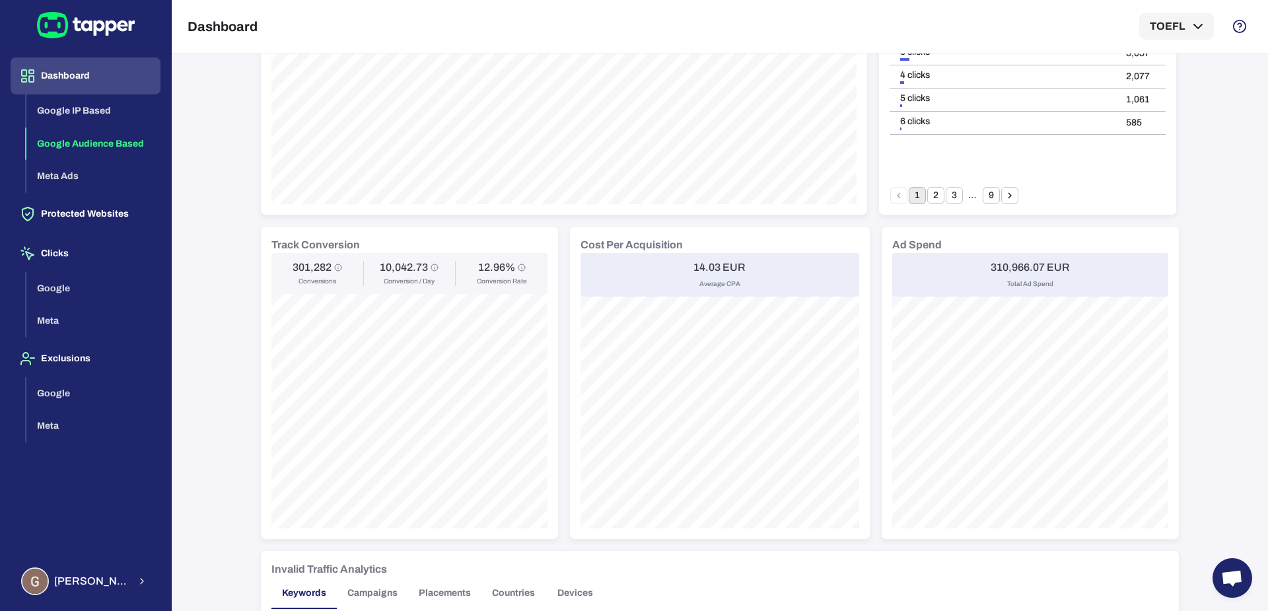
scroll to position [306, 0]
drag, startPoint x: 689, startPoint y: 265, endPoint x: 711, endPoint y: 269, distance: 21.5
click at [711, 269] on h6 "14.03 EUR" at bounding box center [719, 268] width 52 height 13
drag, startPoint x: 705, startPoint y: 266, endPoint x: 694, endPoint y: 269, distance: 10.9
click at [705, 266] on h6 "14.03 EUR" at bounding box center [719, 268] width 52 height 13
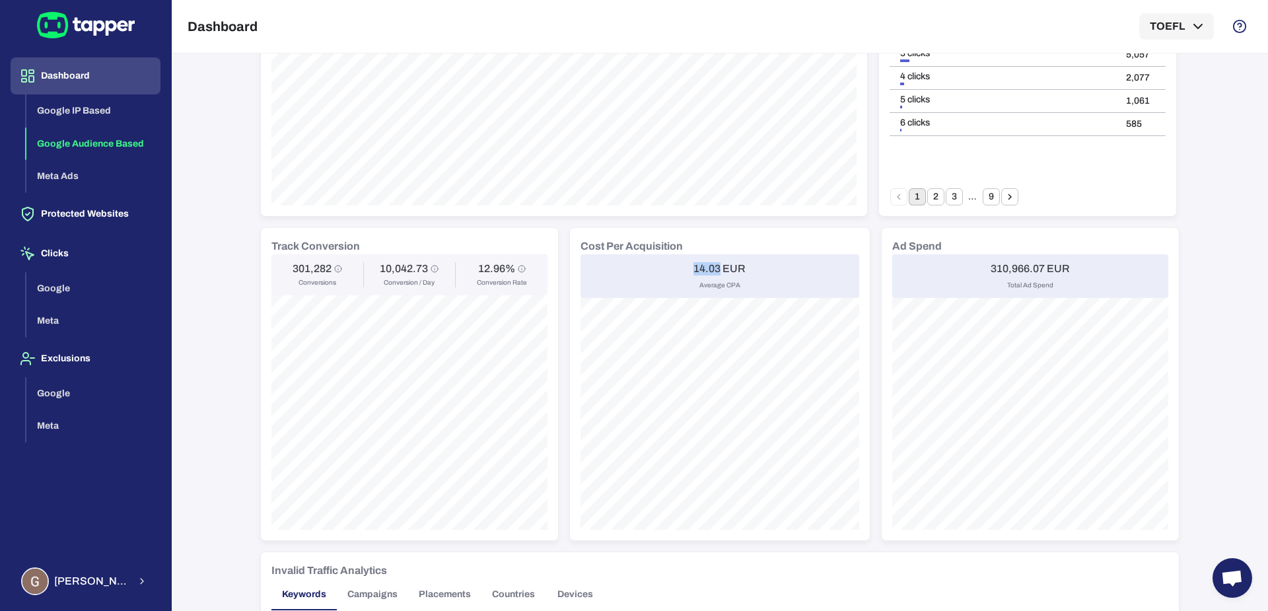
drag, startPoint x: 688, startPoint y: 269, endPoint x: 713, endPoint y: 269, distance: 24.4
click at [713, 269] on h6 "14.03 EUR" at bounding box center [719, 268] width 52 height 13
copy h6 "14.03"
click at [565, 223] on div "IP Based Audience Based Meta Ads September 1, 2025 - September 30, 2025 Filter …" at bounding box center [719, 317] width 919 height 1118
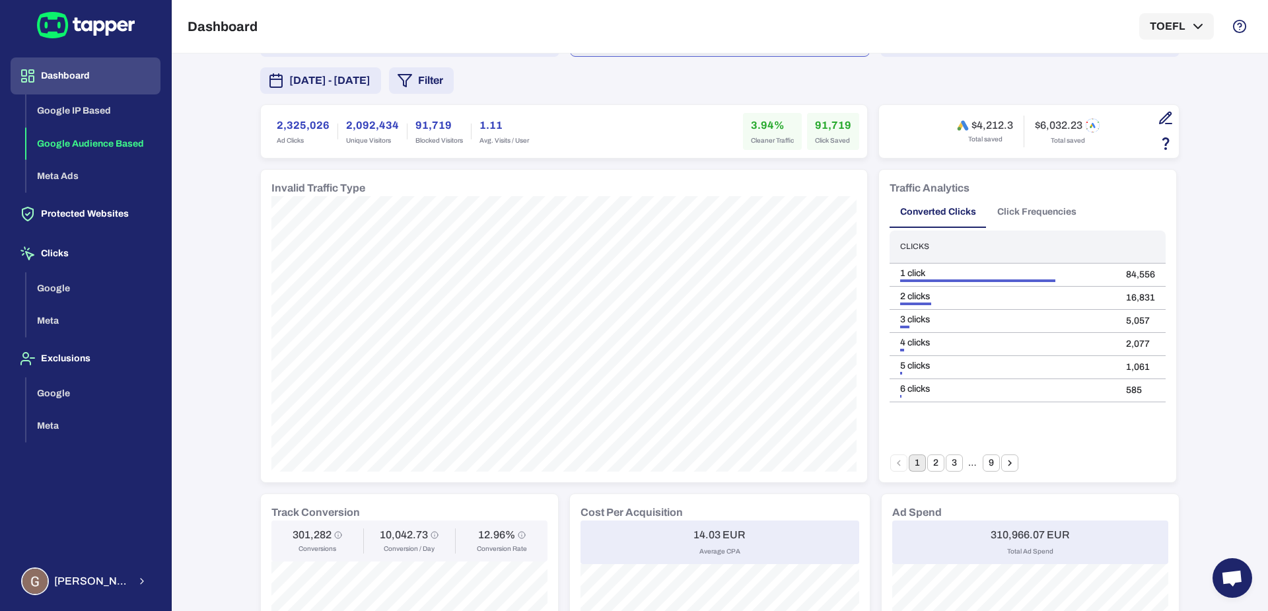
scroll to position [0, 0]
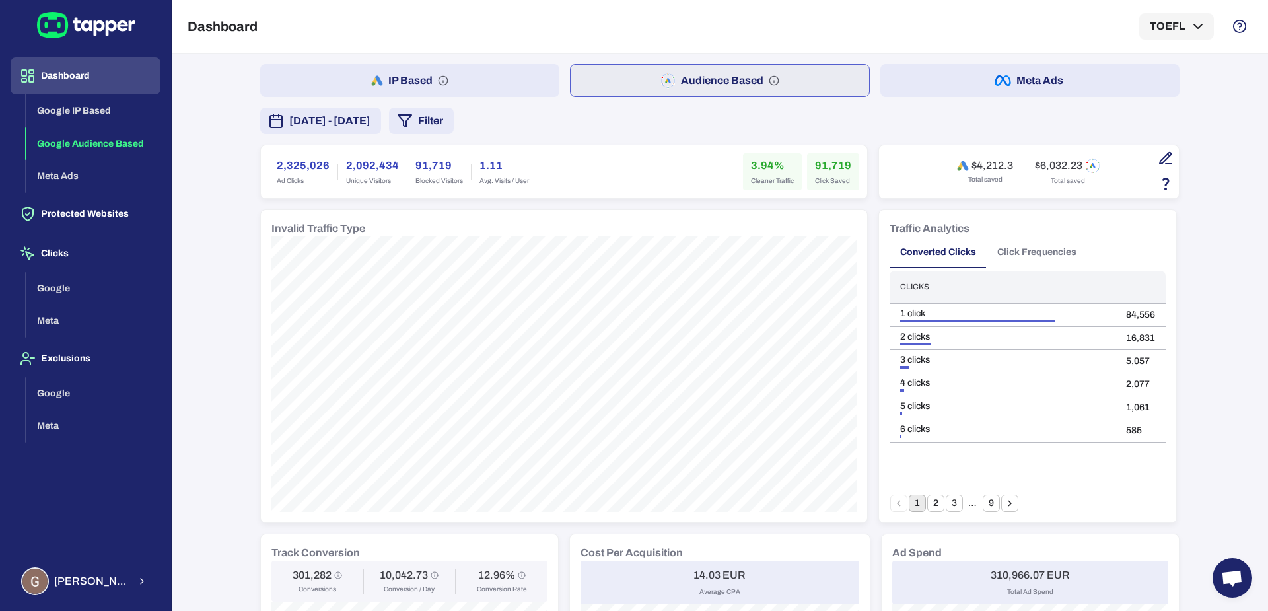
click at [370, 123] on span "[DATE] - [DATE]" at bounding box center [329, 121] width 81 height 16
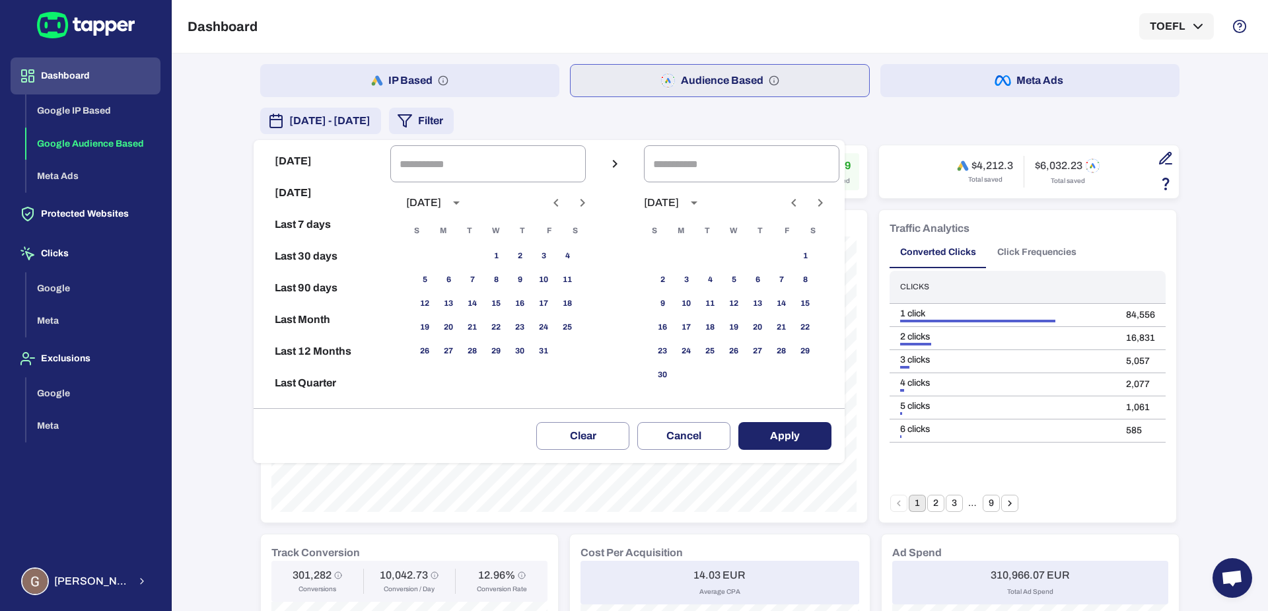
click at [586, 205] on button "Next month" at bounding box center [582, 203] width 22 height 22
click at [567, 204] on button "Previous month" at bounding box center [556, 203] width 22 height 22
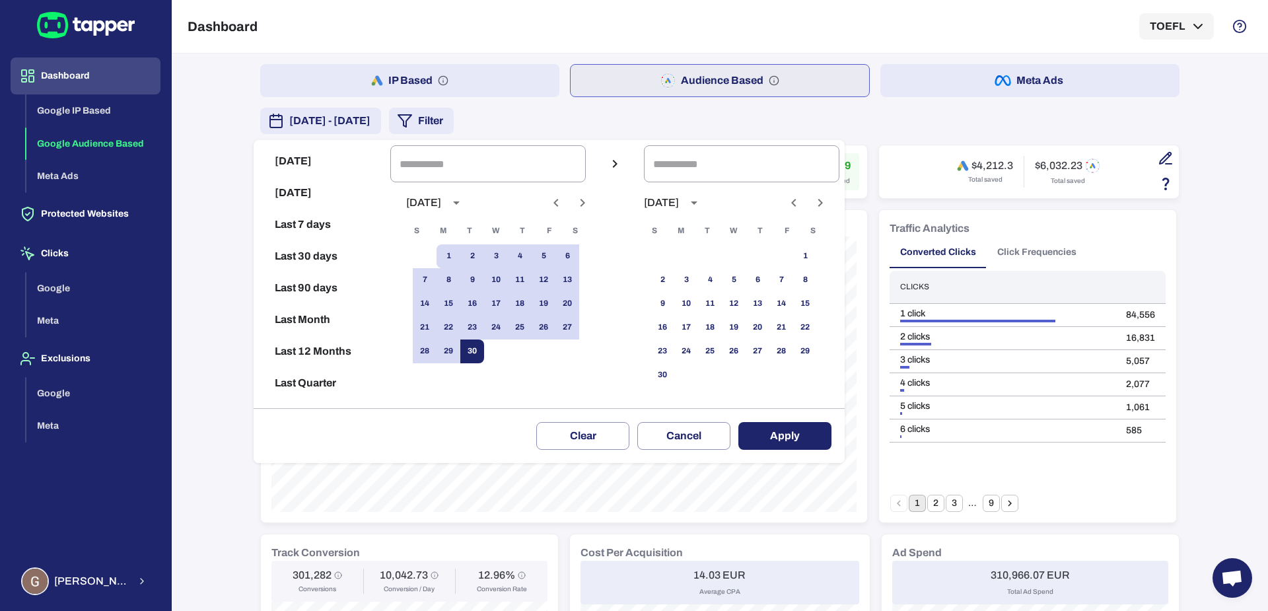
click at [484, 355] on button "30" at bounding box center [472, 351] width 24 height 24
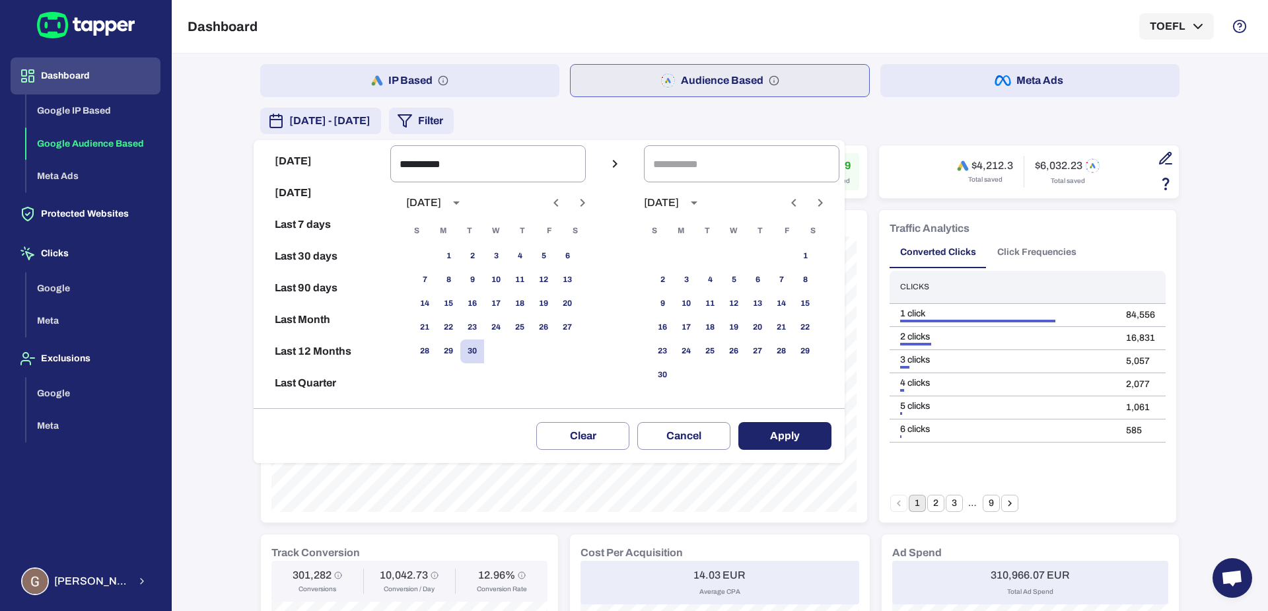
click at [564, 195] on icon "Previous month" at bounding box center [556, 203] width 16 height 16
click at [564, 199] on icon "Previous month" at bounding box center [556, 203] width 16 height 16
click at [483, 252] on button "1" at bounding box center [472, 256] width 24 height 24
type input "**********"
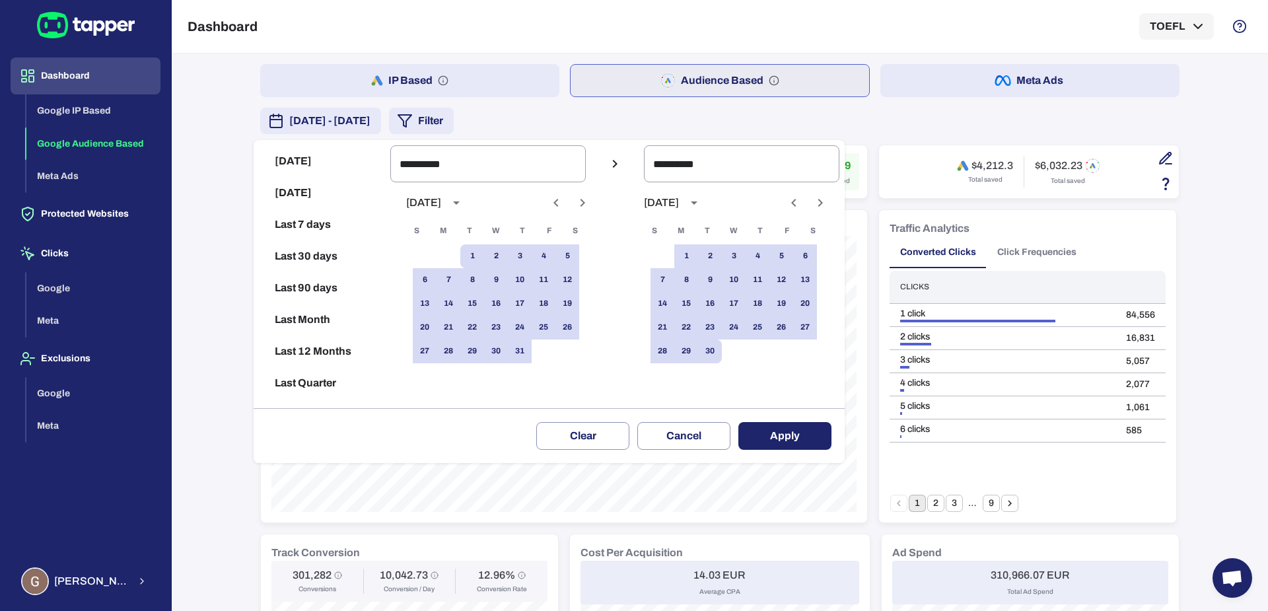
click at [804, 429] on button "Apply" at bounding box center [784, 436] width 93 height 28
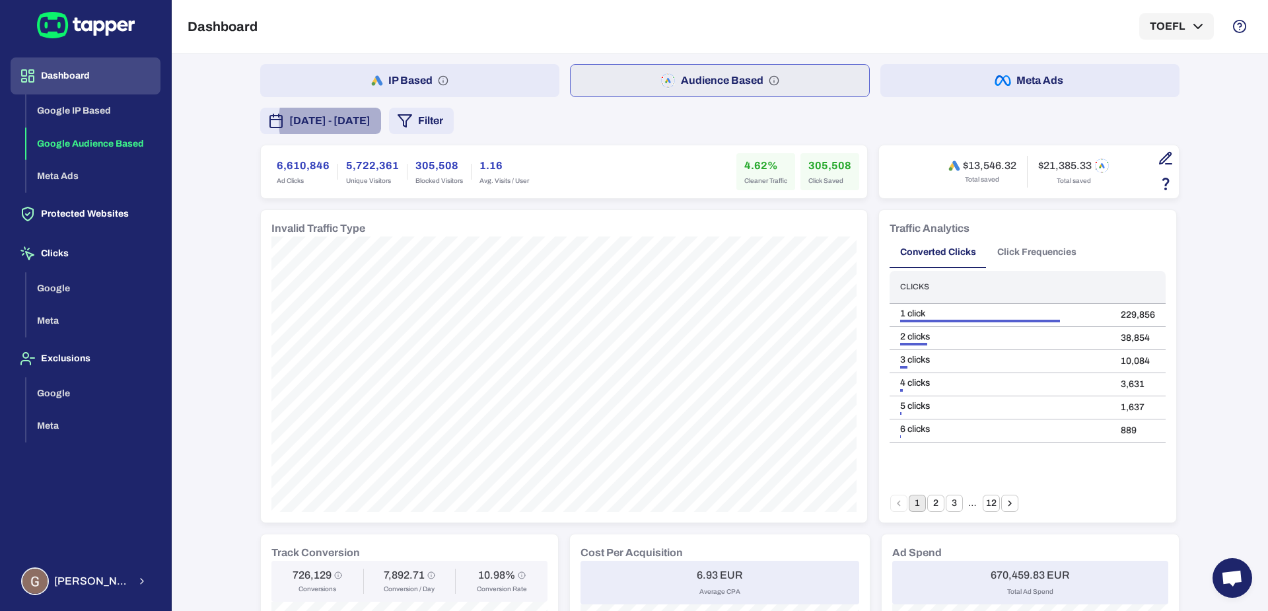
scroll to position [48, 0]
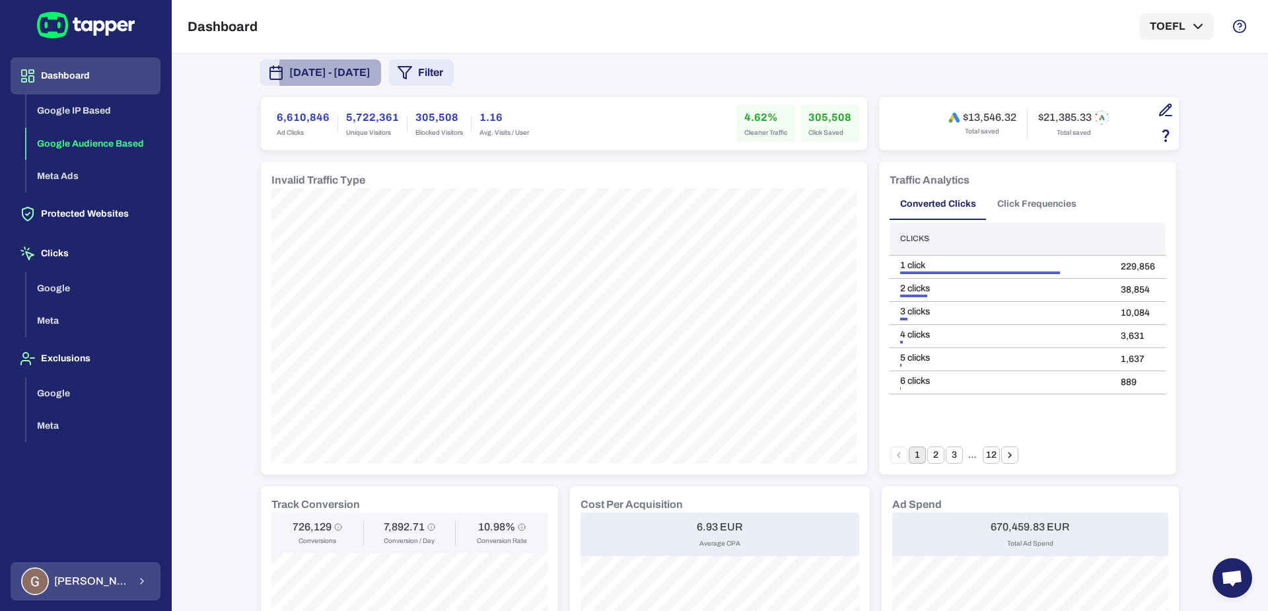
click at [73, 579] on span "[PERSON_NAME]" at bounding box center [91, 581] width 75 height 13
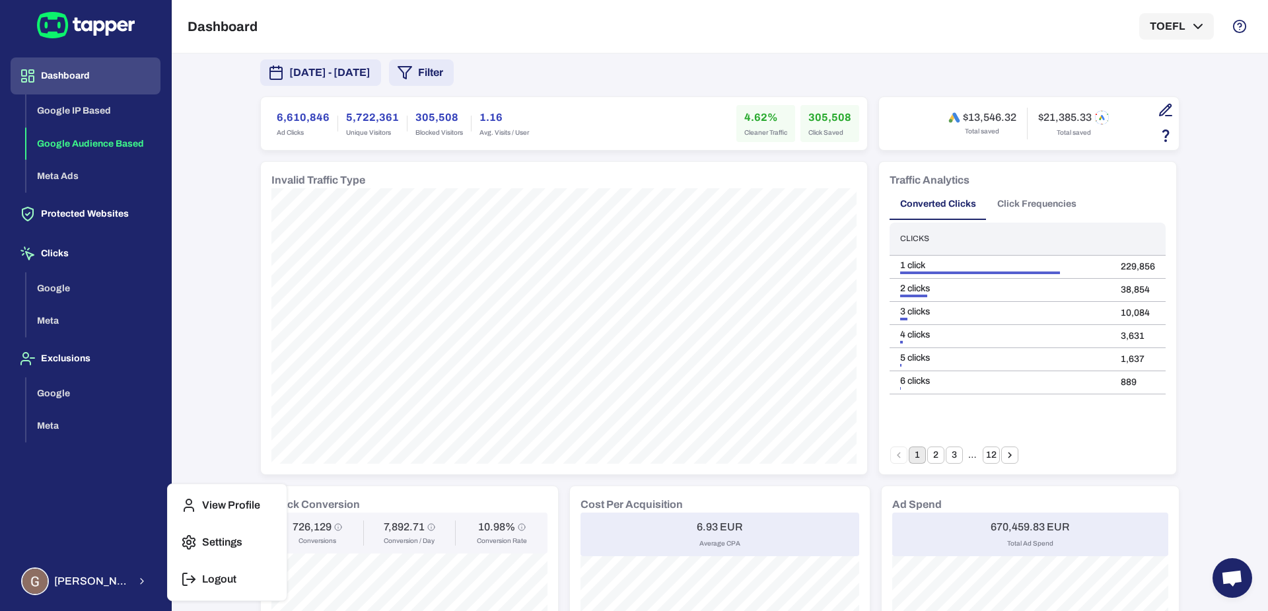
click at [190, 567] on button "Logout" at bounding box center [227, 579] width 108 height 32
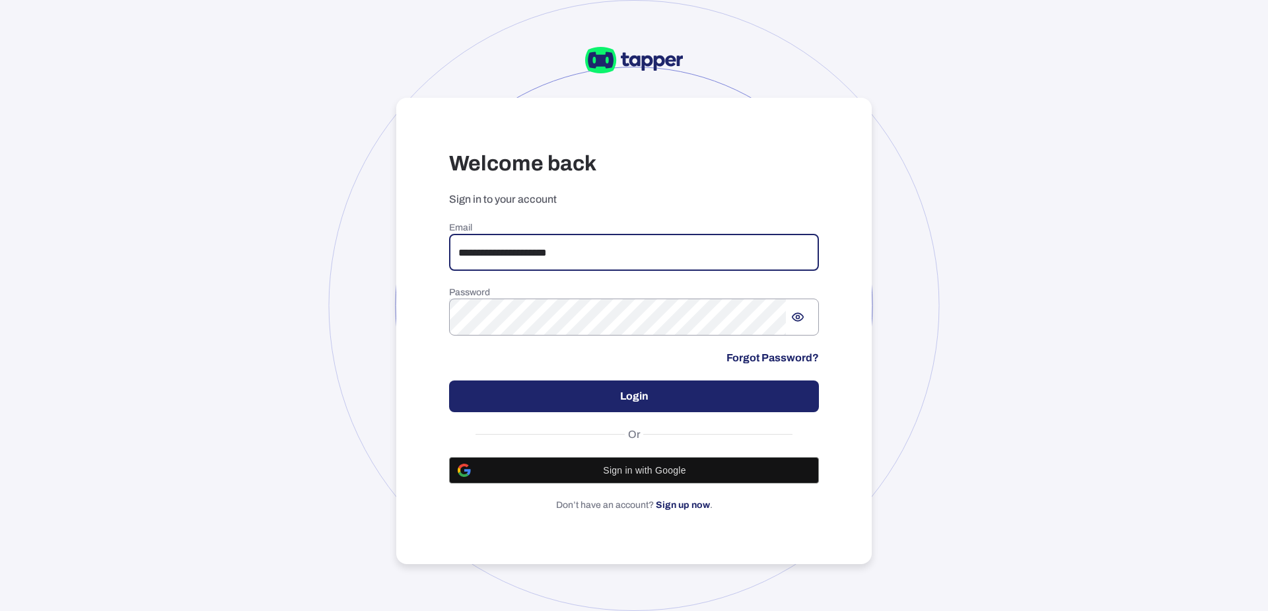
click at [487, 250] on input "**********" at bounding box center [634, 252] width 370 height 37
paste input "email"
type input "**********"
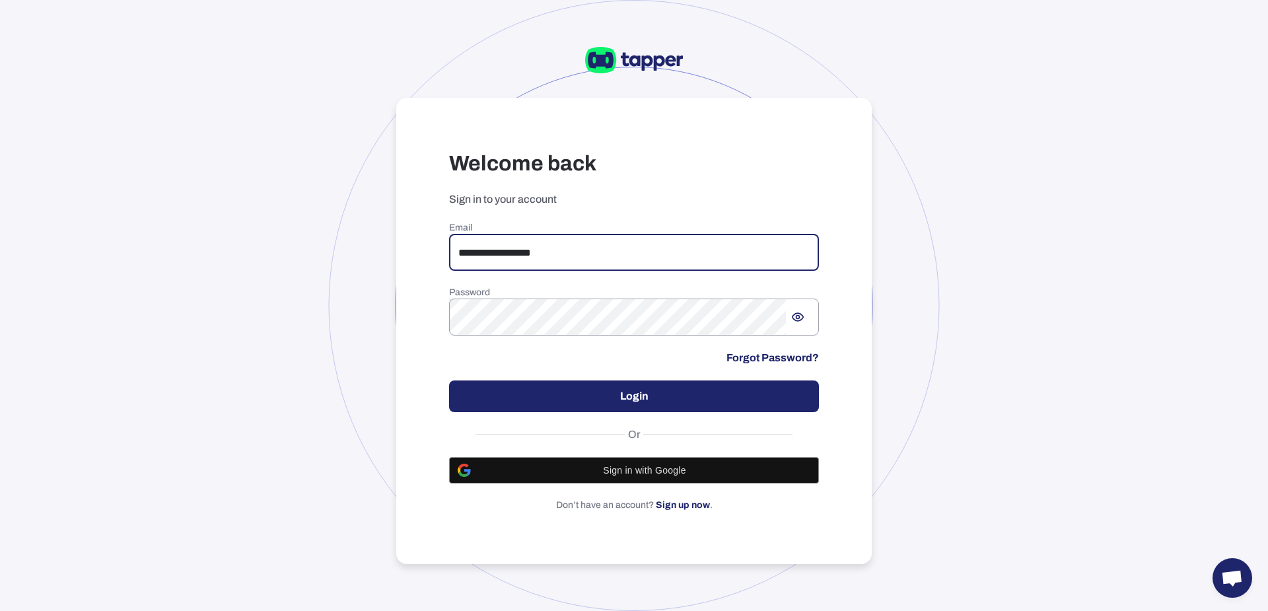
click at [567, 384] on button "Login" at bounding box center [634, 396] width 370 height 32
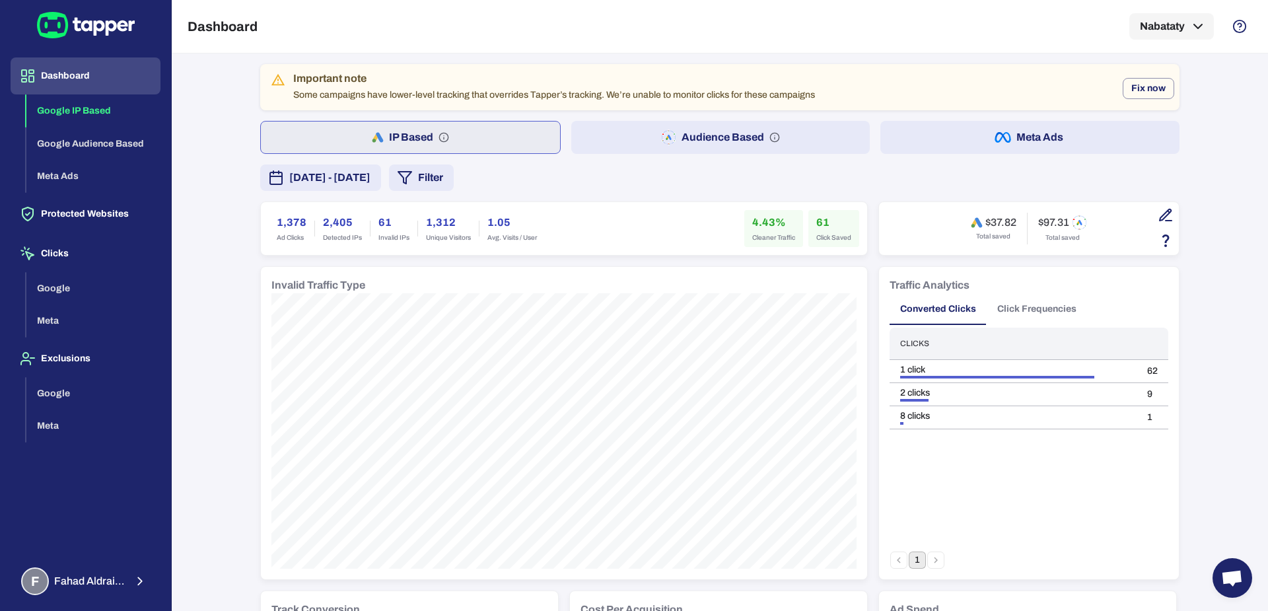
click at [381, 186] on button "[DATE] - [DATE]" at bounding box center [320, 177] width 121 height 26
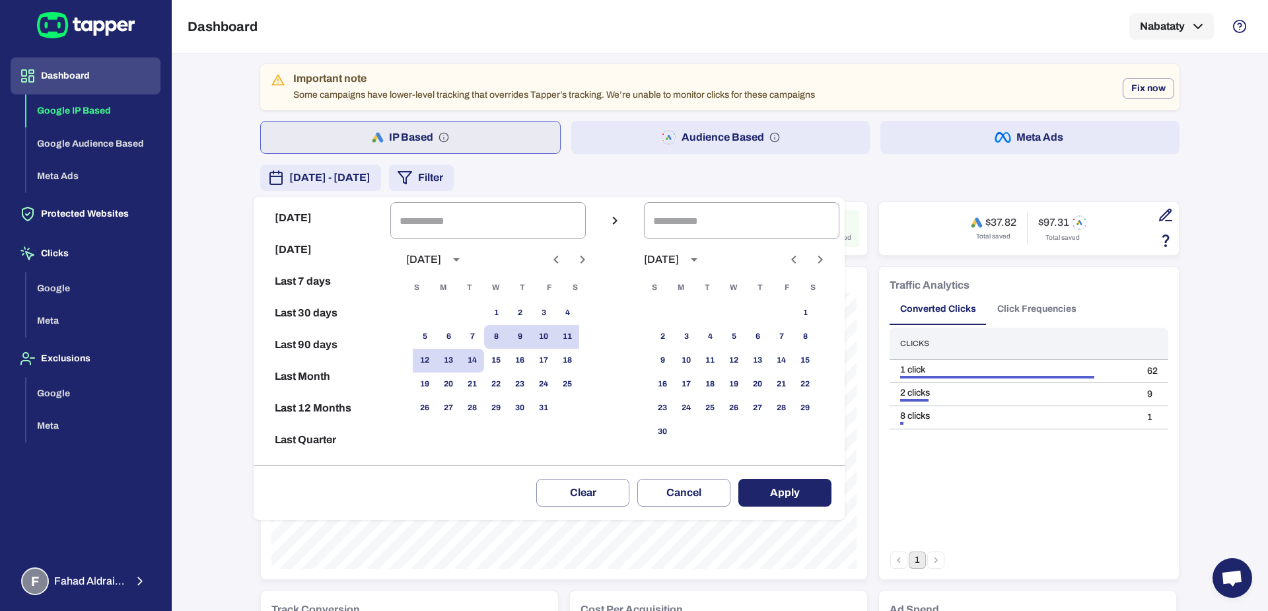
click at [564, 254] on icon "Previous month" at bounding box center [556, 260] width 16 height 16
click at [452, 306] on button "1" at bounding box center [449, 313] width 24 height 24
type input "**********"
click at [484, 400] on button "30" at bounding box center [472, 408] width 24 height 24
type input "**********"
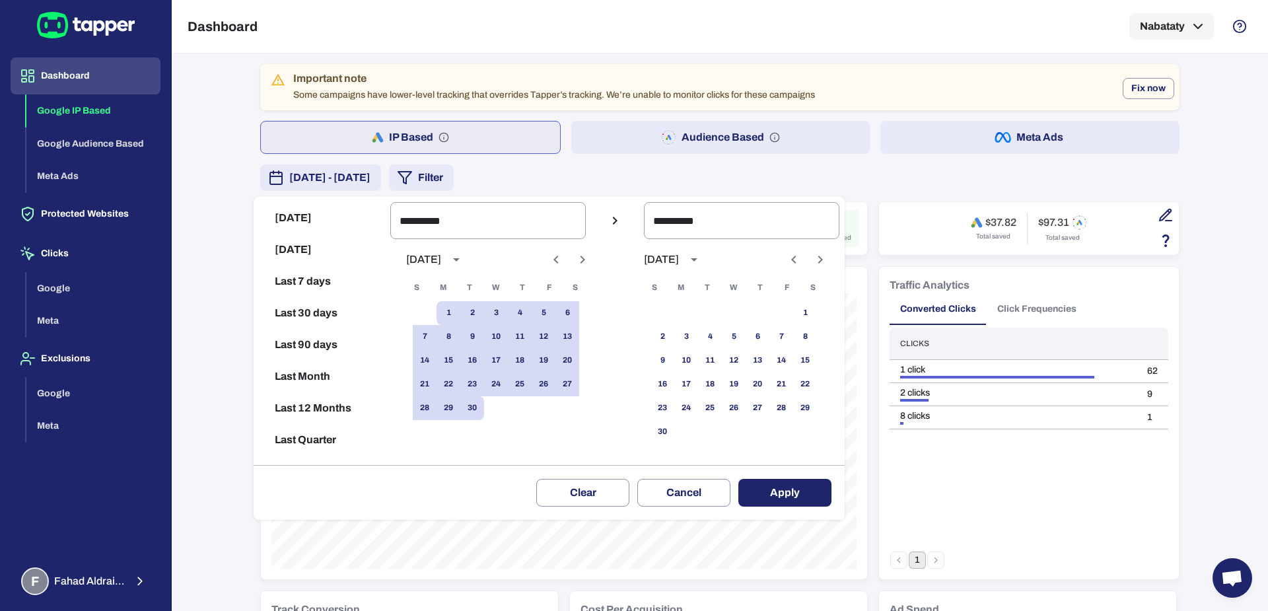
click at [791, 486] on button "Apply" at bounding box center [784, 493] width 93 height 28
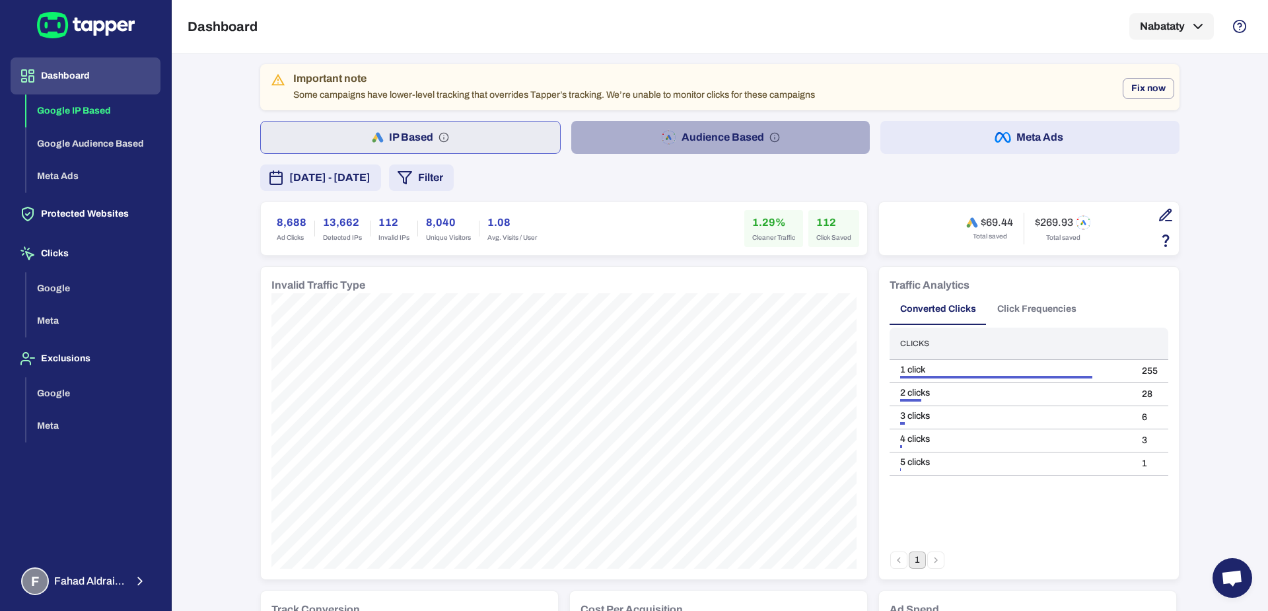
click at [604, 127] on button "Audience Based" at bounding box center [720, 137] width 299 height 33
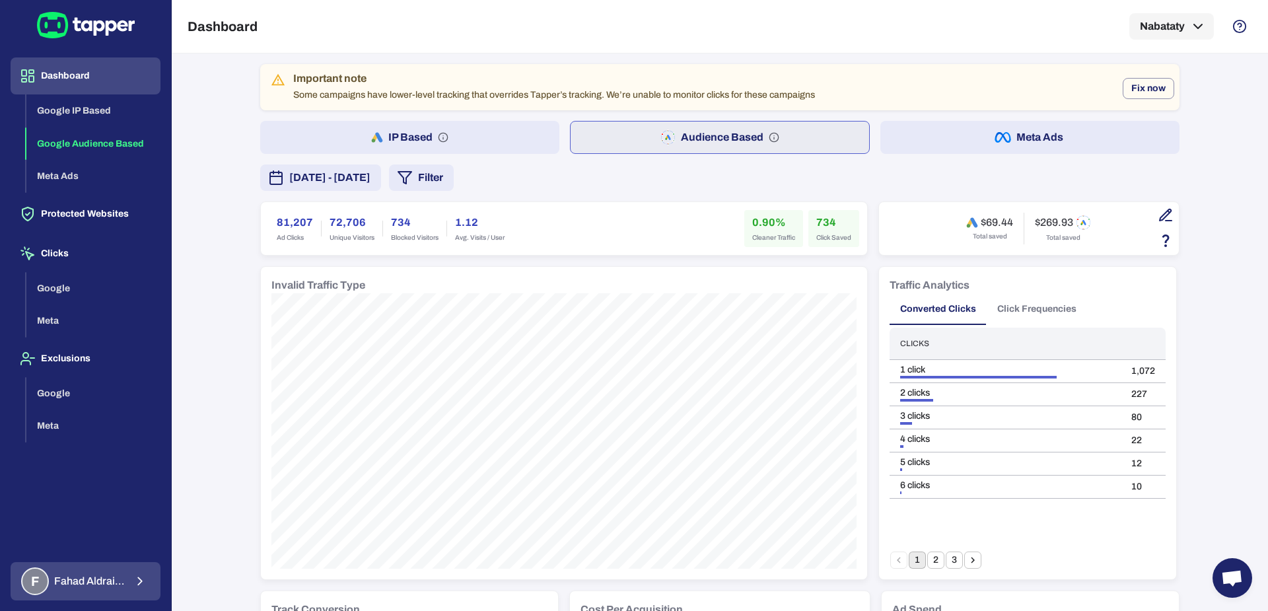
click at [122, 594] on div "F Fahad Aldraiaan" at bounding box center [73, 581] width 104 height 28
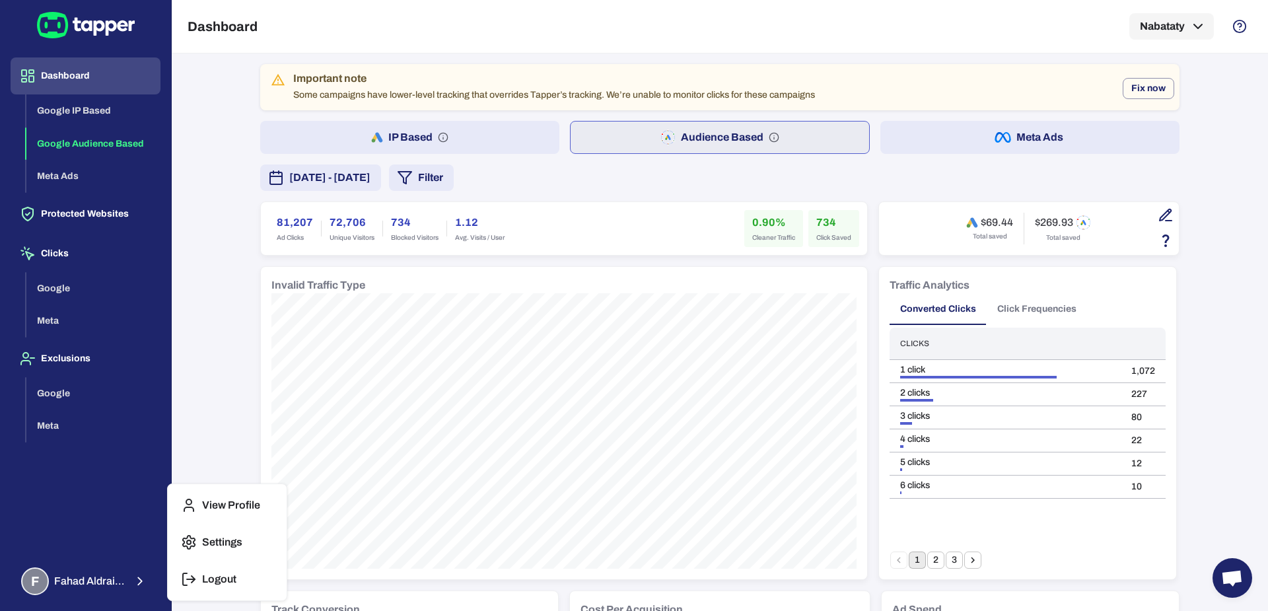
click at [215, 578] on p "Logout" at bounding box center [219, 579] width 34 height 13
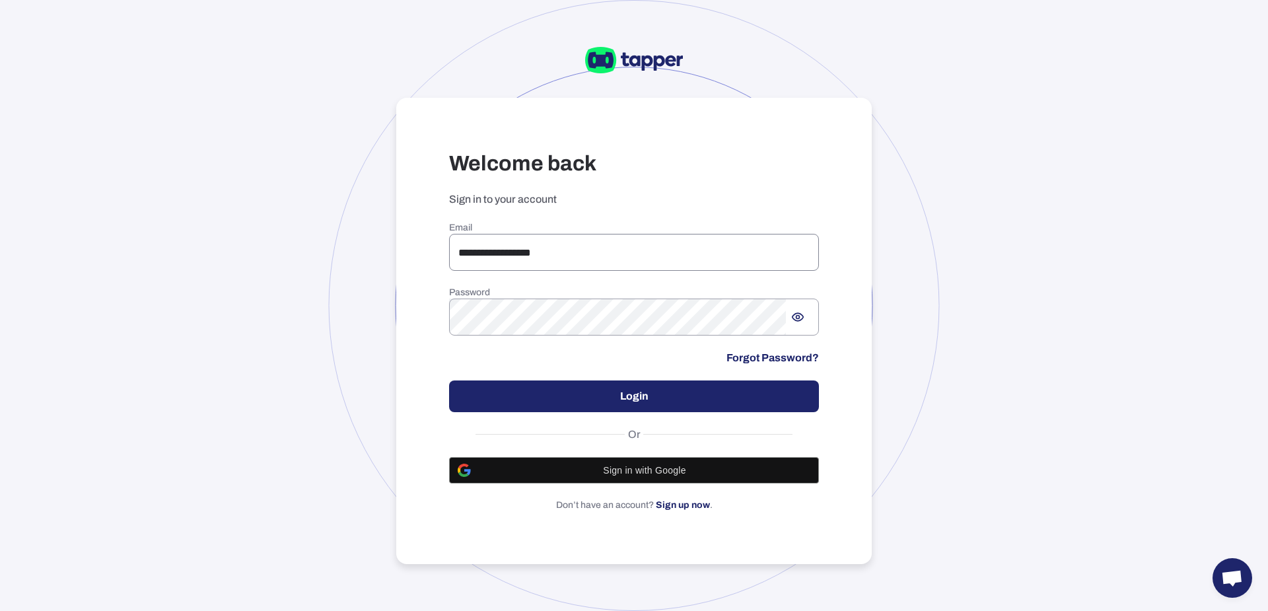
click at [510, 252] on input "**********" at bounding box center [634, 252] width 370 height 37
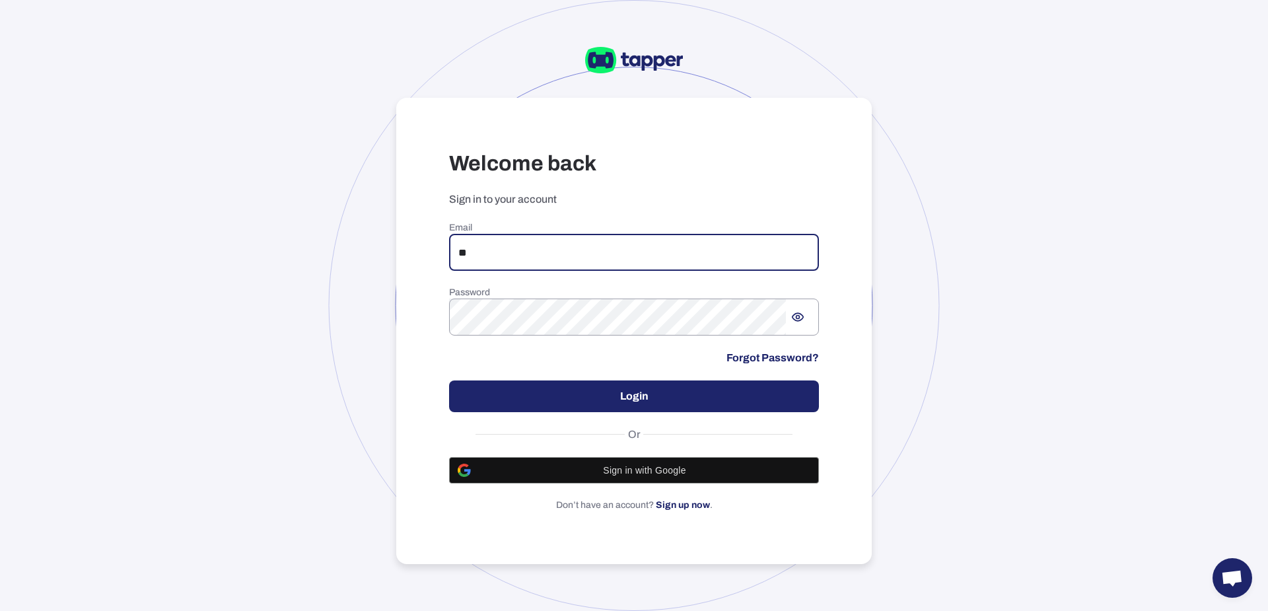
type input "*"
click at [534, 252] on input "email" at bounding box center [634, 252] width 370 height 37
paste input "**********"
type input "**********"
click at [516, 400] on button "Login" at bounding box center [634, 396] width 370 height 32
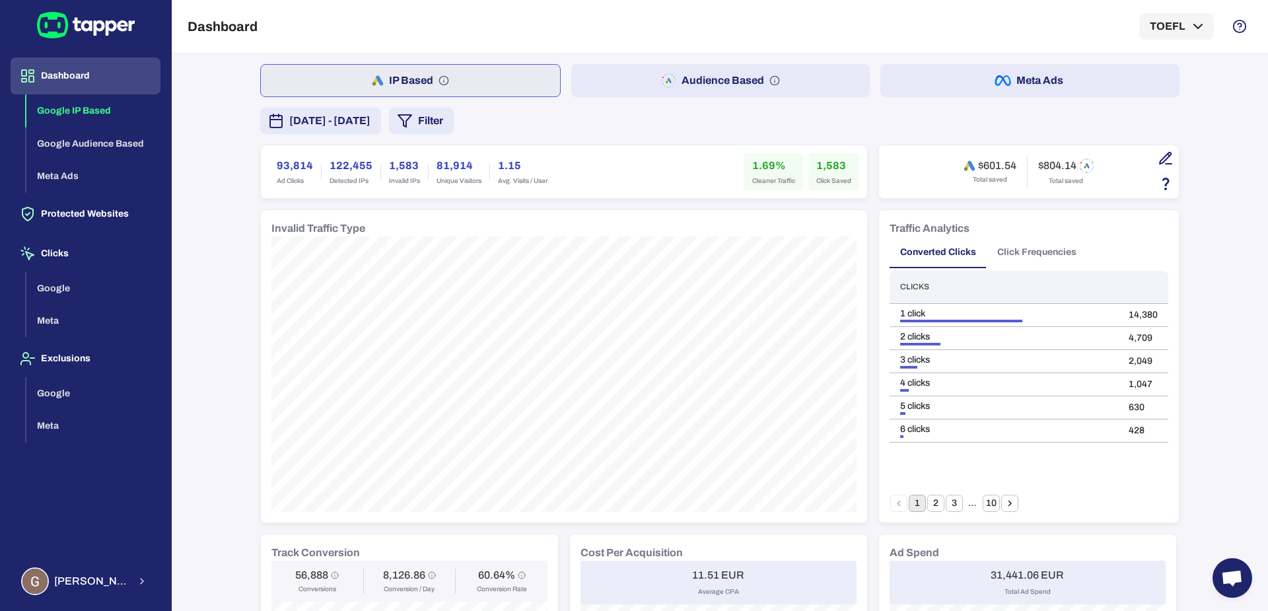
click at [608, 95] on button "Audience Based" at bounding box center [720, 80] width 299 height 33
click at [370, 127] on span "[DATE] - [DATE]" at bounding box center [329, 121] width 81 height 16
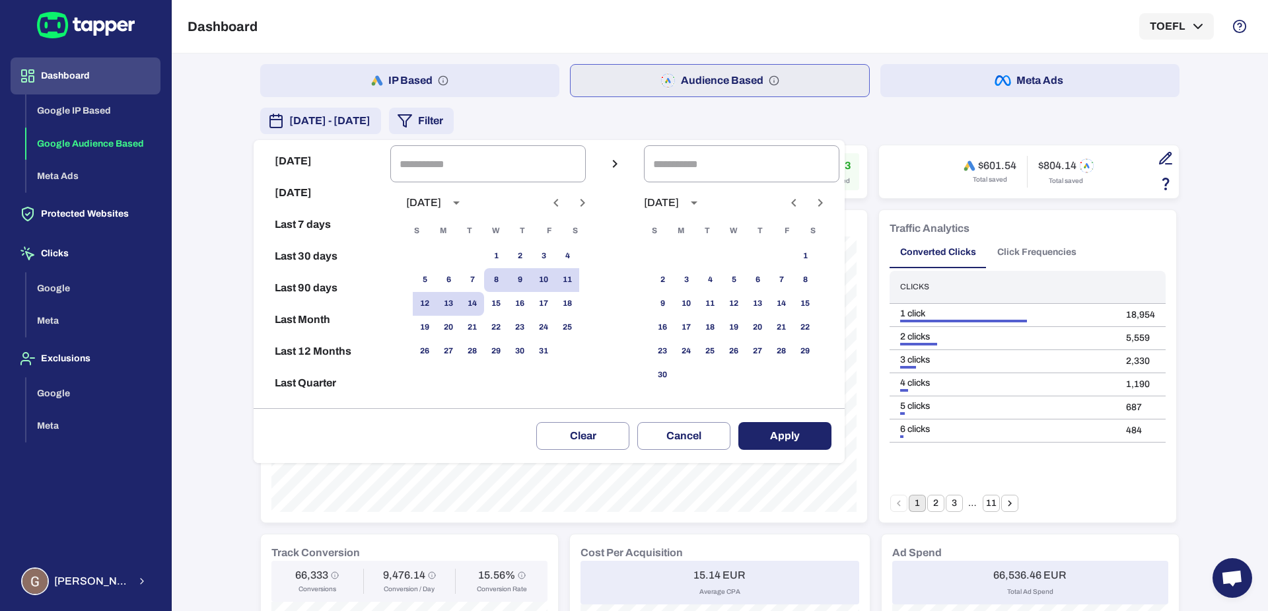
click at [562, 209] on icon "Previous month" at bounding box center [556, 203] width 16 height 16
click at [460, 255] on button "1" at bounding box center [449, 256] width 24 height 24
type input "**********"
click at [484, 341] on button "30" at bounding box center [472, 351] width 24 height 24
type input "**********"
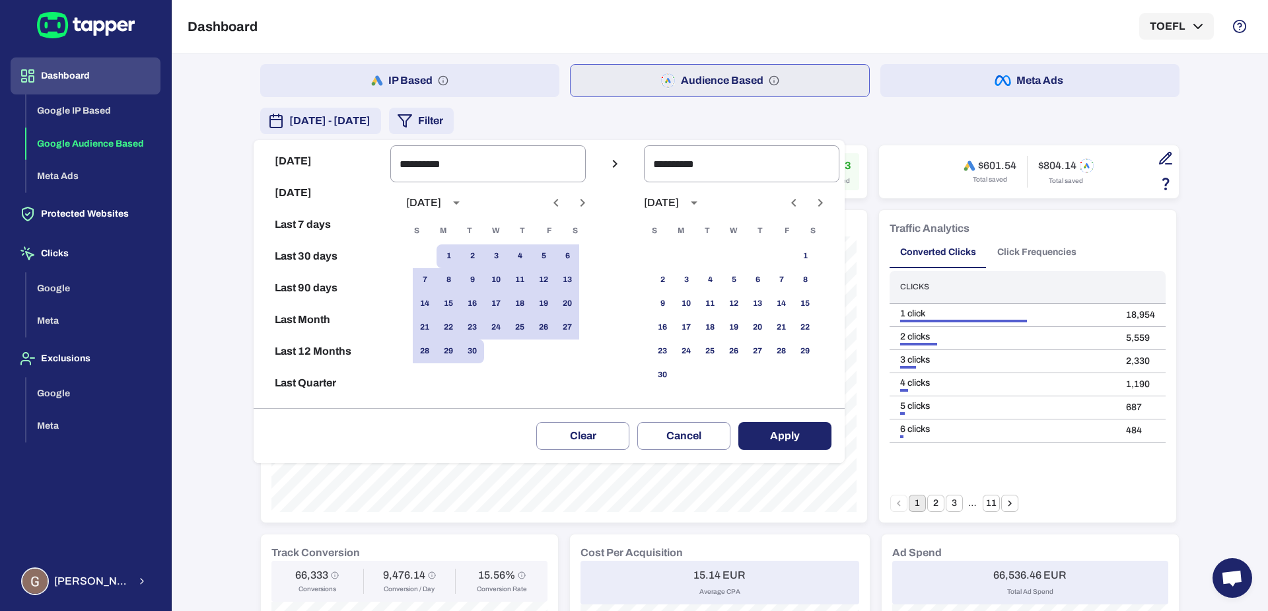
click at [787, 421] on div "Clear Cancel Apply" at bounding box center [549, 435] width 591 height 55
click at [787, 427] on button "Apply" at bounding box center [784, 436] width 93 height 28
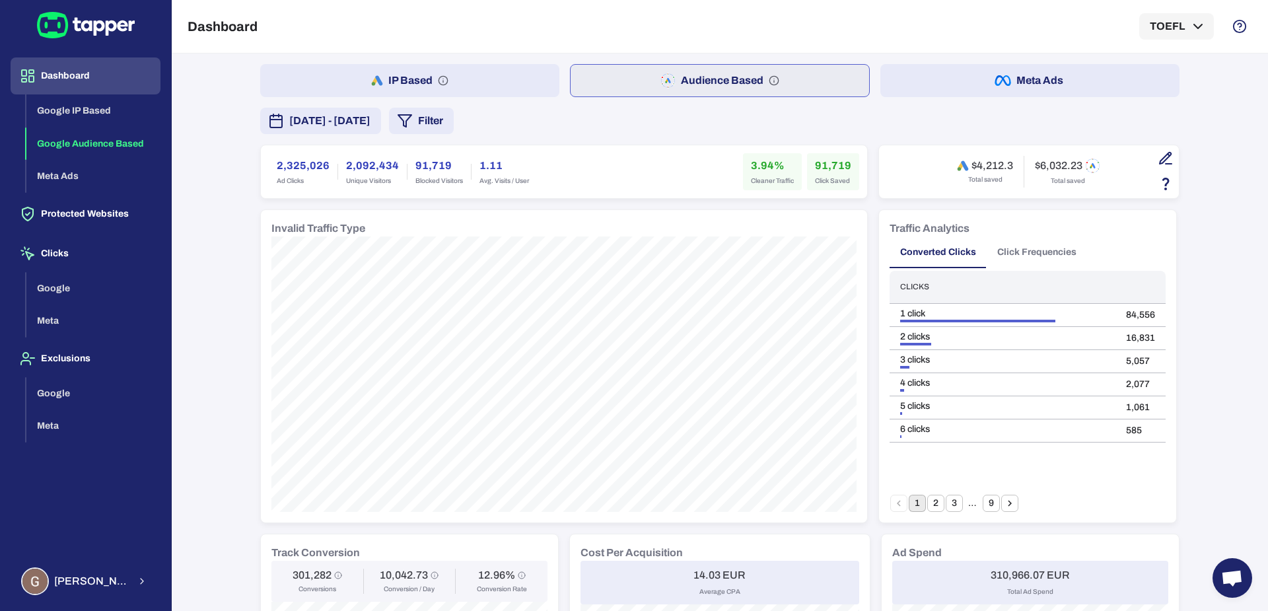
click at [370, 124] on span "[DATE] - [DATE]" at bounding box center [329, 121] width 81 height 16
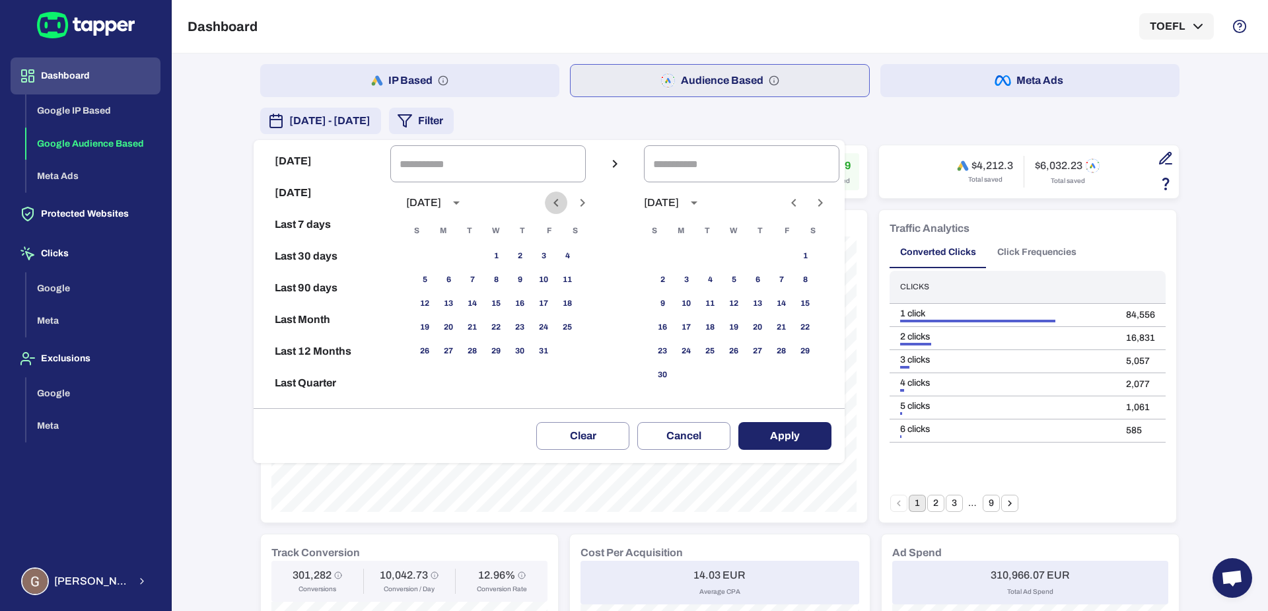
click at [564, 204] on icon "Previous month" at bounding box center [556, 203] width 16 height 16
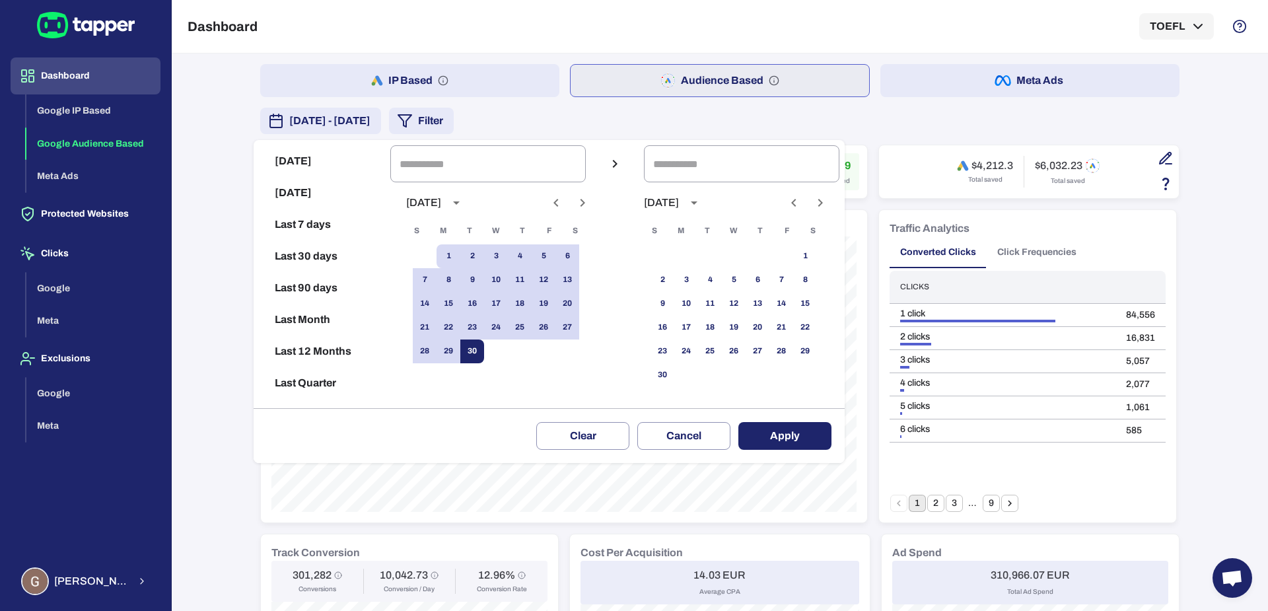
click at [484, 353] on button "30" at bounding box center [472, 351] width 24 height 24
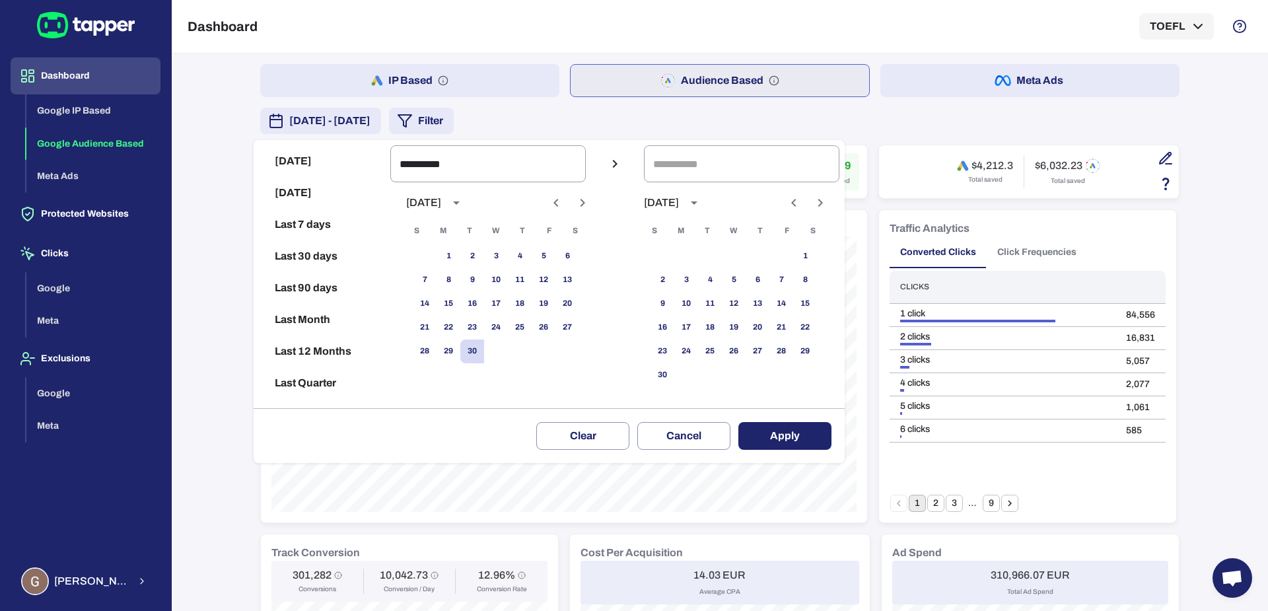
click at [564, 202] on icon "Previous month" at bounding box center [556, 203] width 16 height 16
click at [484, 256] on button "1" at bounding box center [472, 256] width 24 height 24
type input "**********"
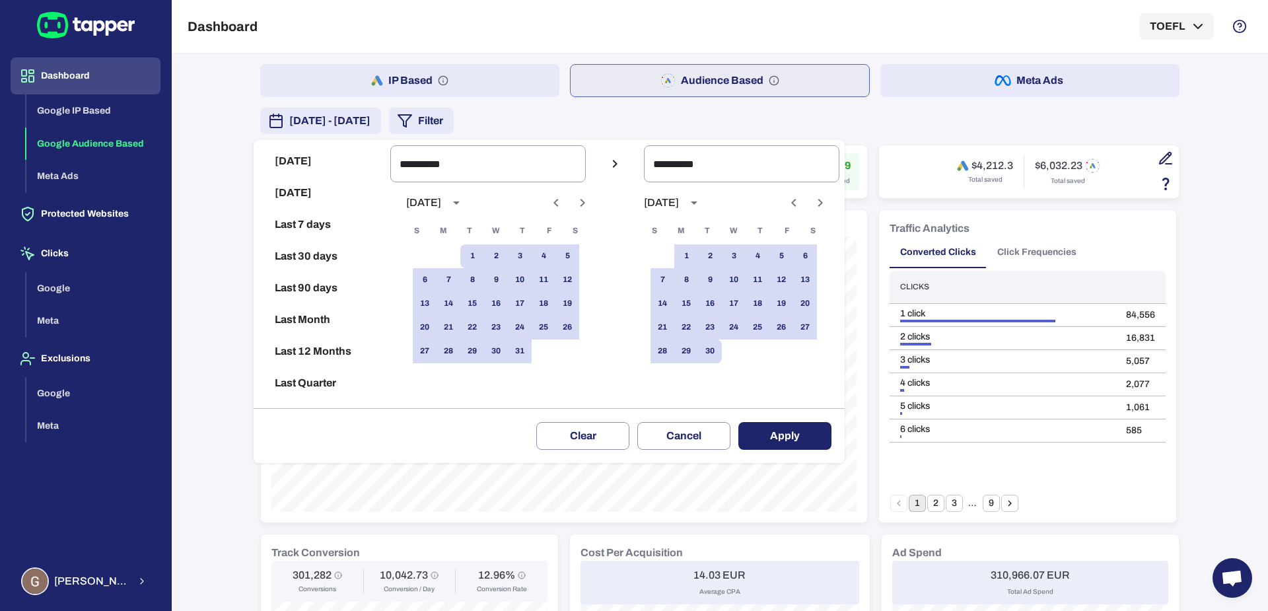
click at [790, 444] on button "Apply" at bounding box center [784, 436] width 93 height 28
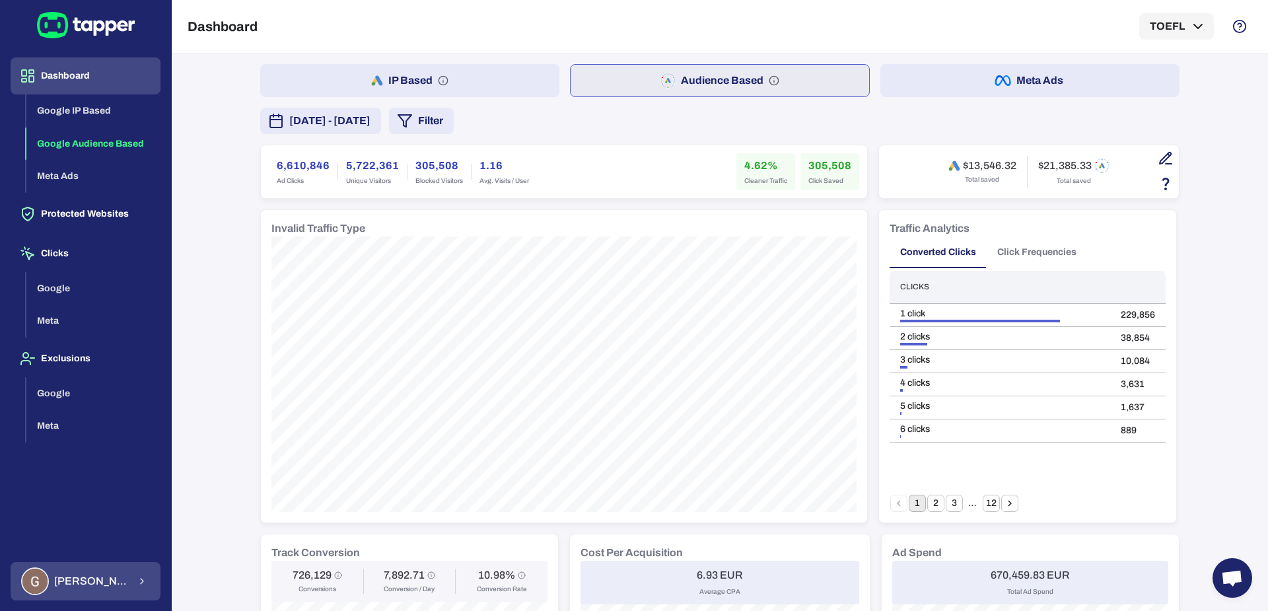
click at [63, 591] on div "Guillaume Lebelle" at bounding box center [75, 581] width 108 height 28
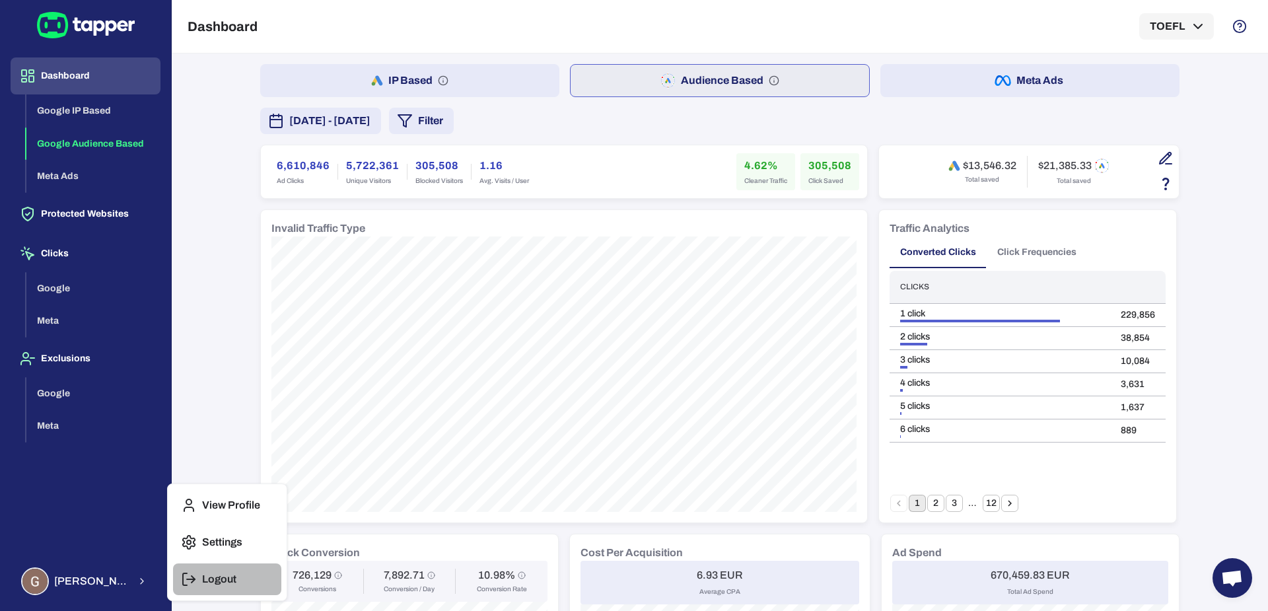
click at [217, 582] on p "Logout" at bounding box center [219, 579] width 34 height 13
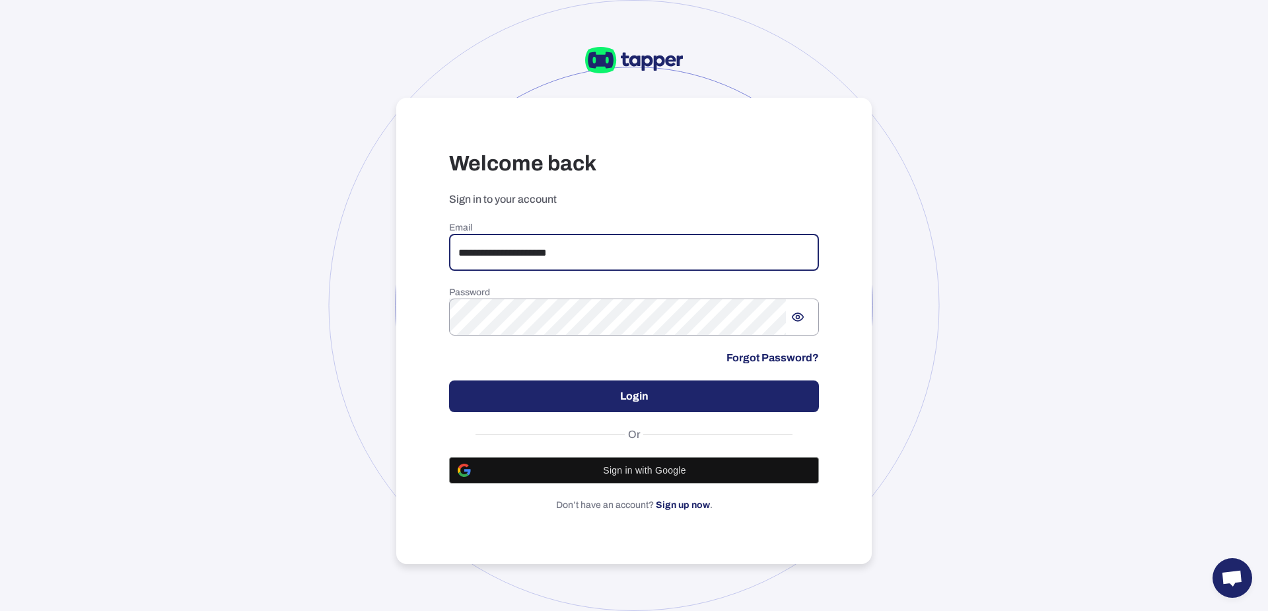
click at [582, 260] on input "**********" at bounding box center [634, 252] width 370 height 37
paste input "email"
click at [577, 254] on input "**********" at bounding box center [634, 252] width 370 height 37
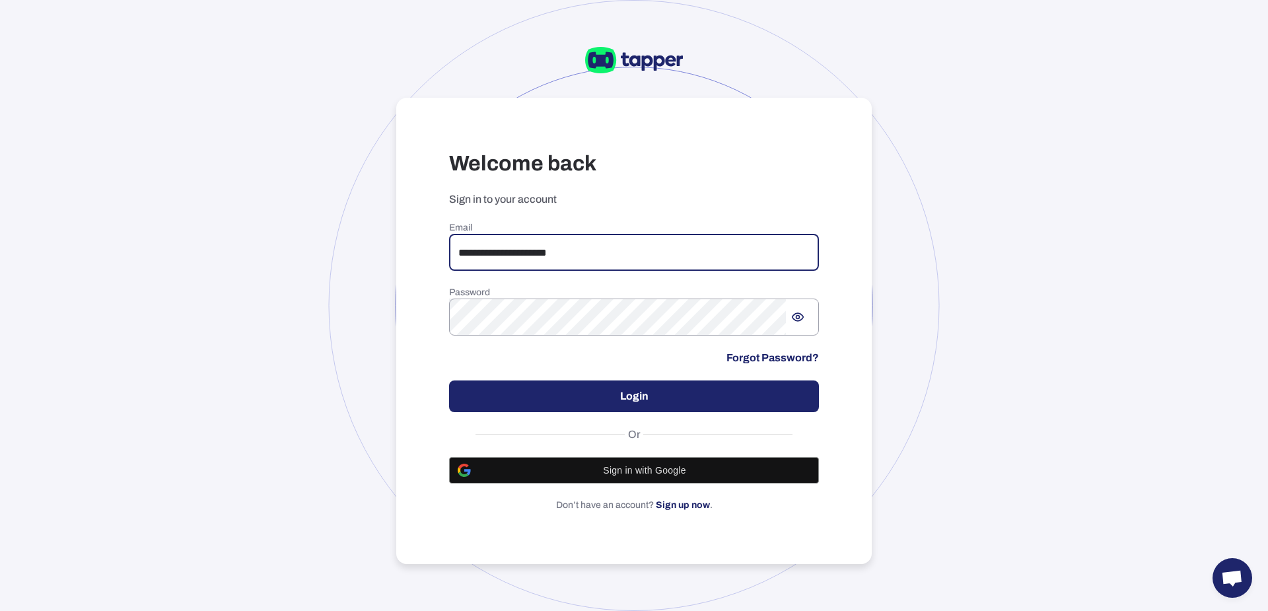
click at [577, 254] on input "**********" at bounding box center [634, 252] width 370 height 37
click at [593, 249] on input "***" at bounding box center [634, 252] width 370 height 37
type input "**********"
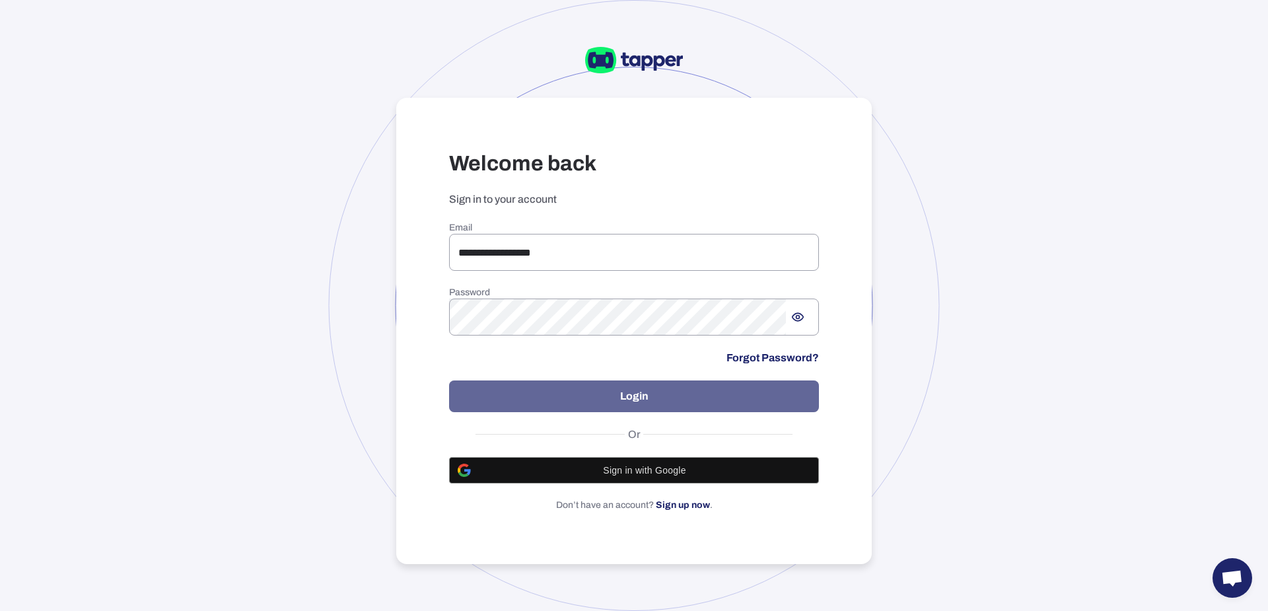
click at [580, 392] on button "Login" at bounding box center [634, 396] width 370 height 32
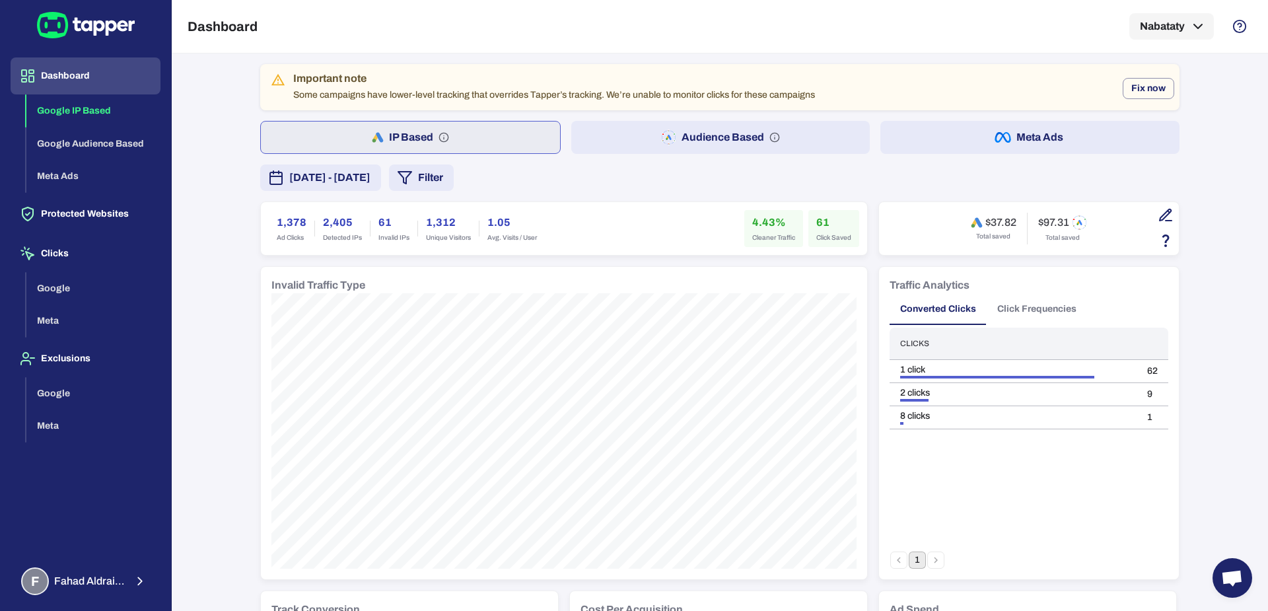
click at [613, 131] on button "Audience Based" at bounding box center [720, 137] width 299 height 33
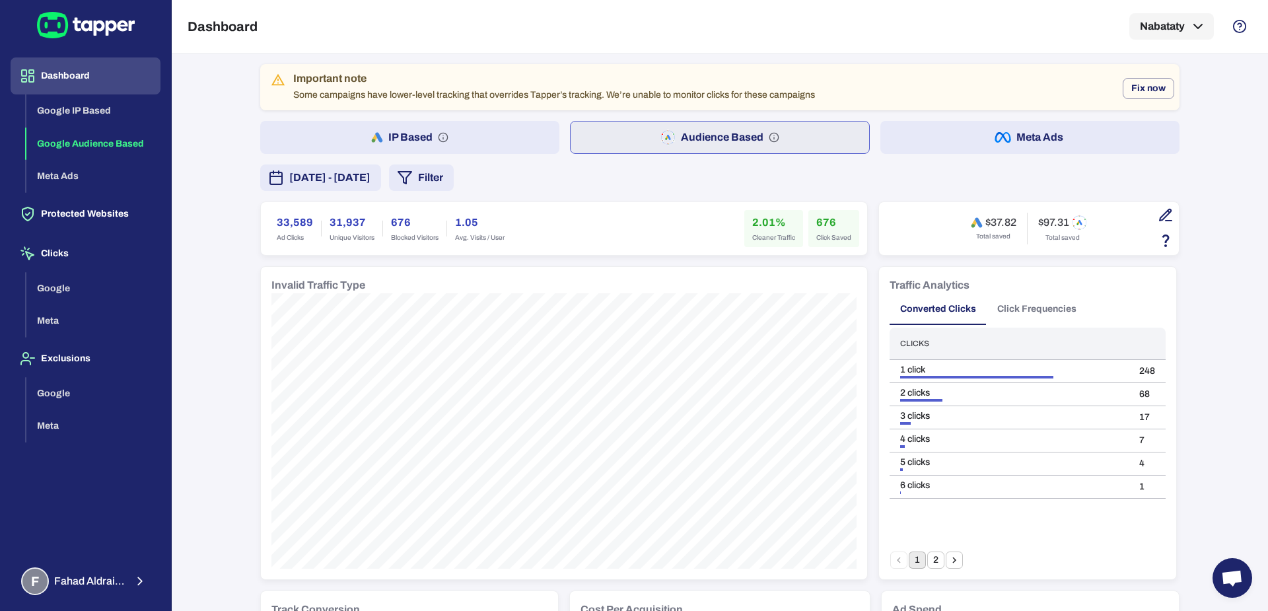
click at [370, 182] on span "[DATE] - [DATE]" at bounding box center [329, 178] width 81 height 16
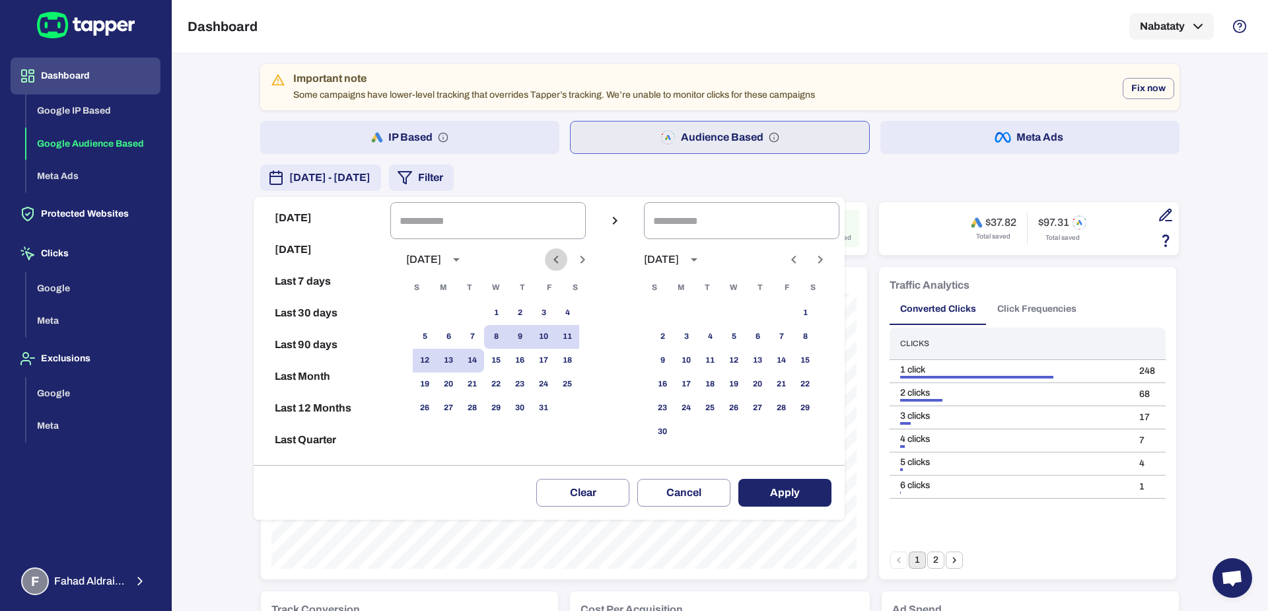
click at [564, 263] on icon "Previous month" at bounding box center [556, 260] width 16 height 16
click at [474, 414] on button "30" at bounding box center [472, 408] width 24 height 24
drag, startPoint x: 452, startPoint y: 304, endPoint x: 459, endPoint y: 310, distance: 9.4
click at [452, 304] on button "1" at bounding box center [449, 313] width 24 height 24
type input "**********"
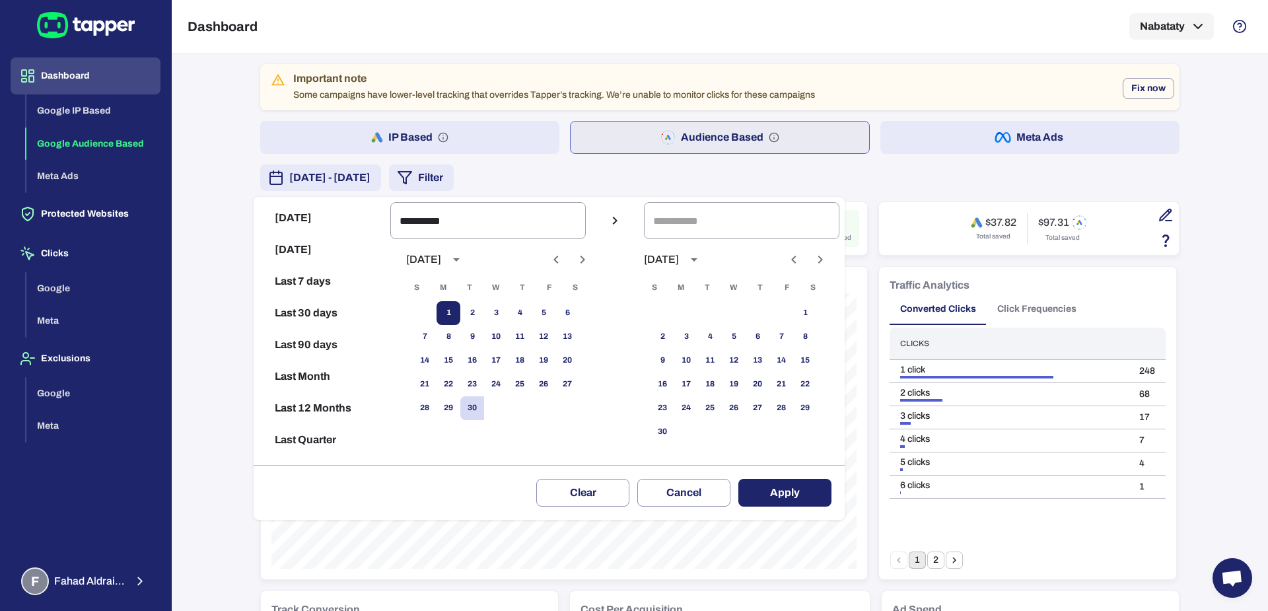
type input "**********"
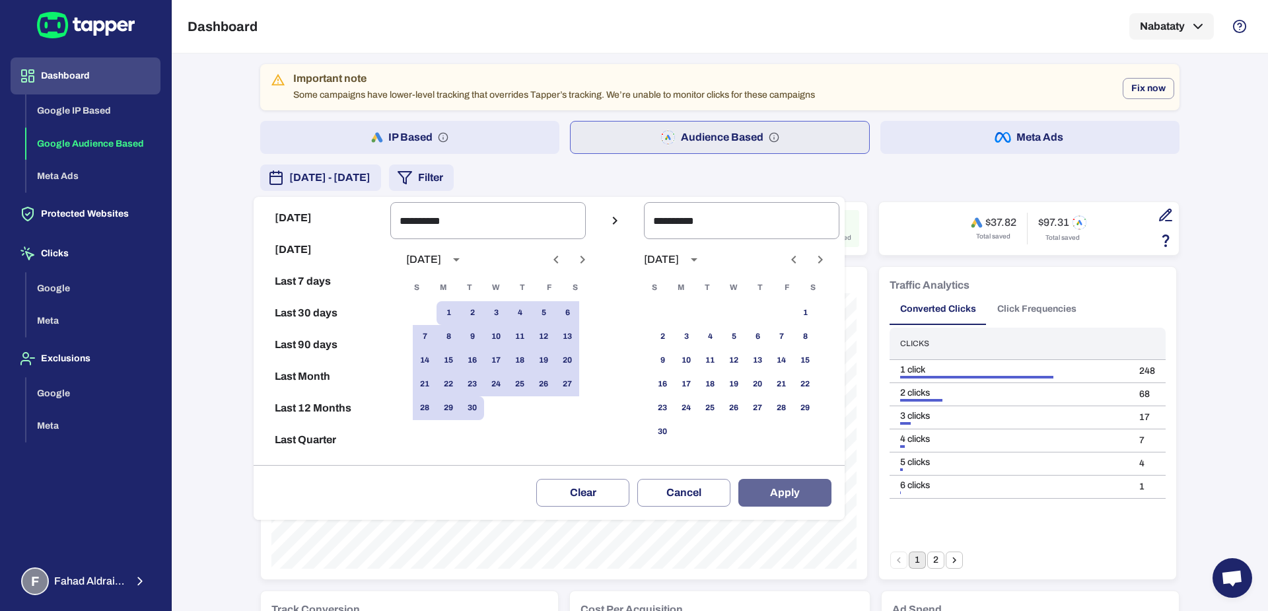
click at [755, 485] on button "Apply" at bounding box center [784, 493] width 93 height 28
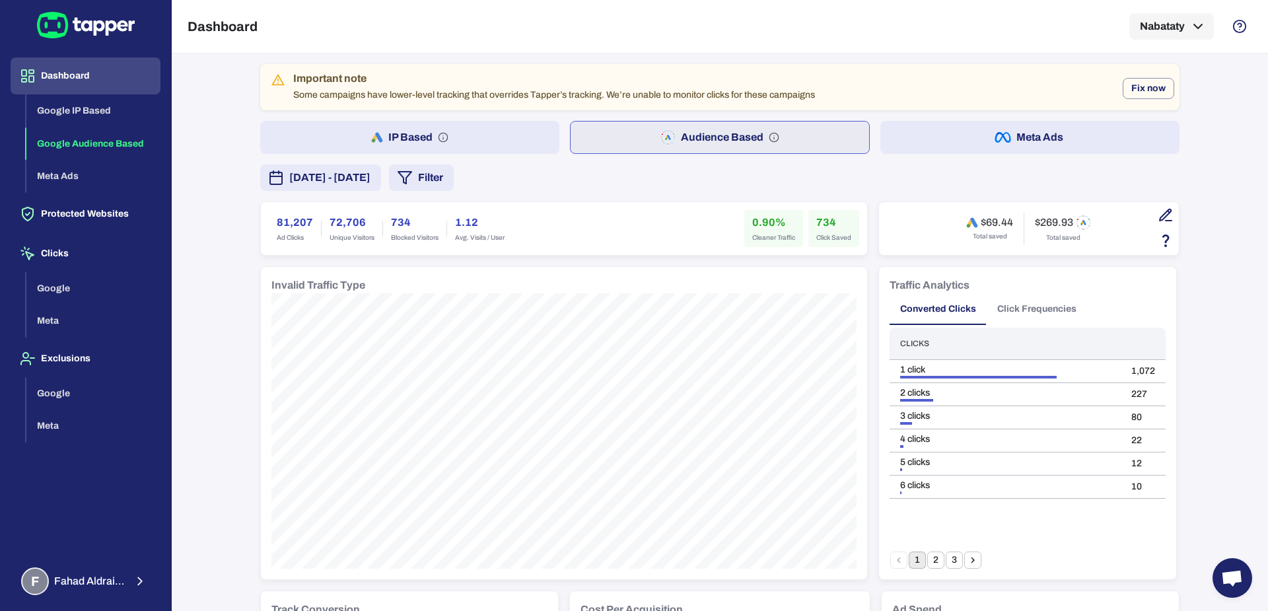
click at [370, 182] on span "[DATE] - [DATE]" at bounding box center [329, 178] width 81 height 16
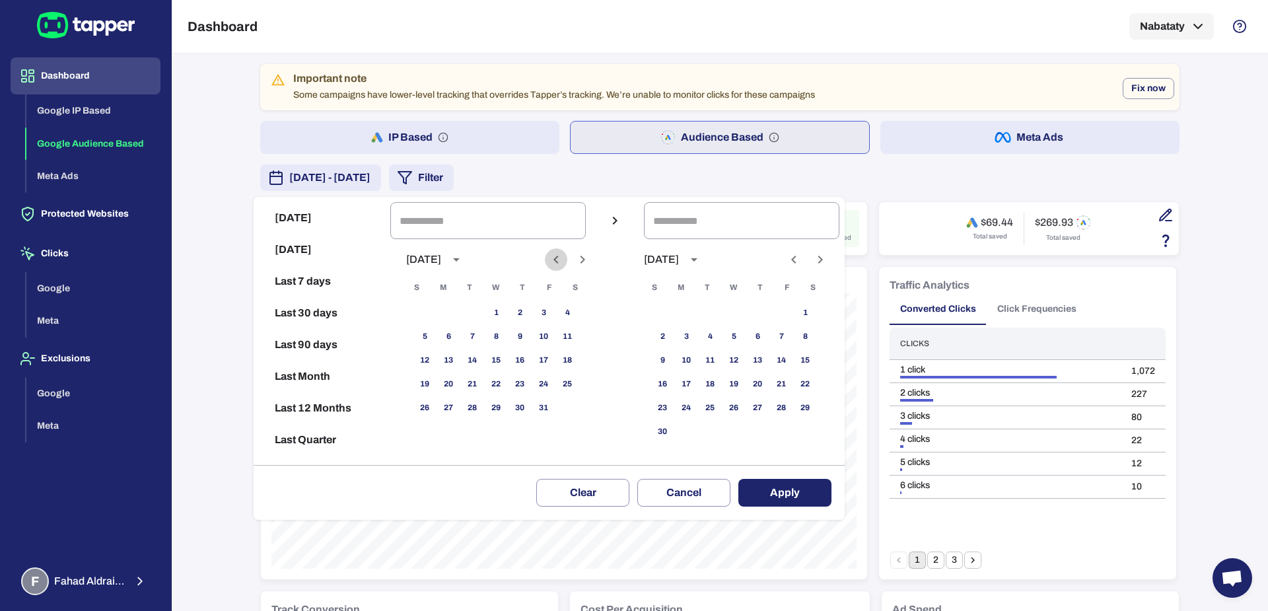
click at [564, 265] on icon "Previous month" at bounding box center [556, 260] width 16 height 16
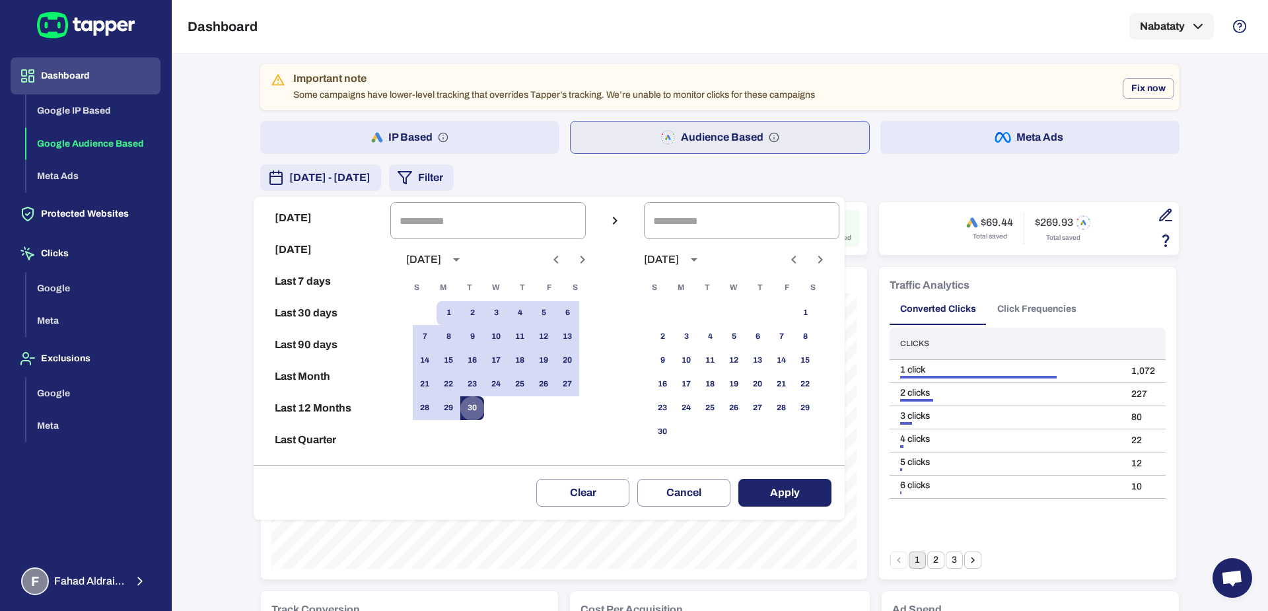
click at [484, 407] on button "30" at bounding box center [472, 408] width 24 height 24
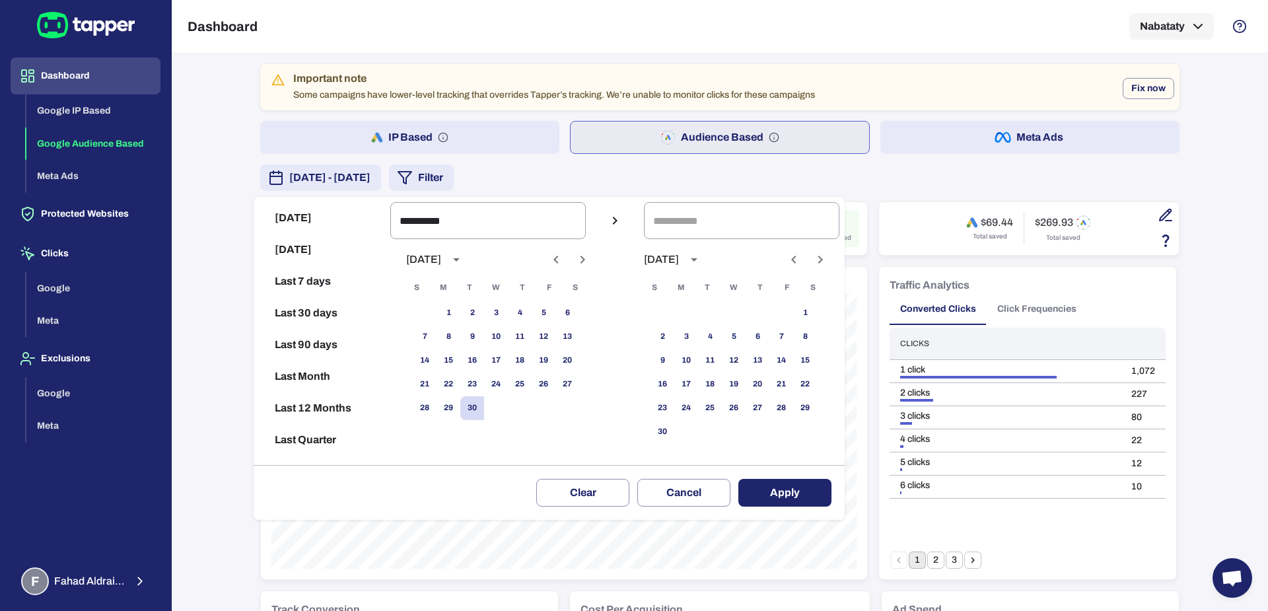
click at [561, 263] on icon "Previous month" at bounding box center [556, 260] width 16 height 16
click at [564, 260] on icon "Previous month" at bounding box center [556, 260] width 16 height 16
click at [473, 314] on div "1 2 3 4 5" at bounding box center [495, 313] width 211 height 24
click at [479, 315] on button "1" at bounding box center [472, 313] width 24 height 24
type input "**********"
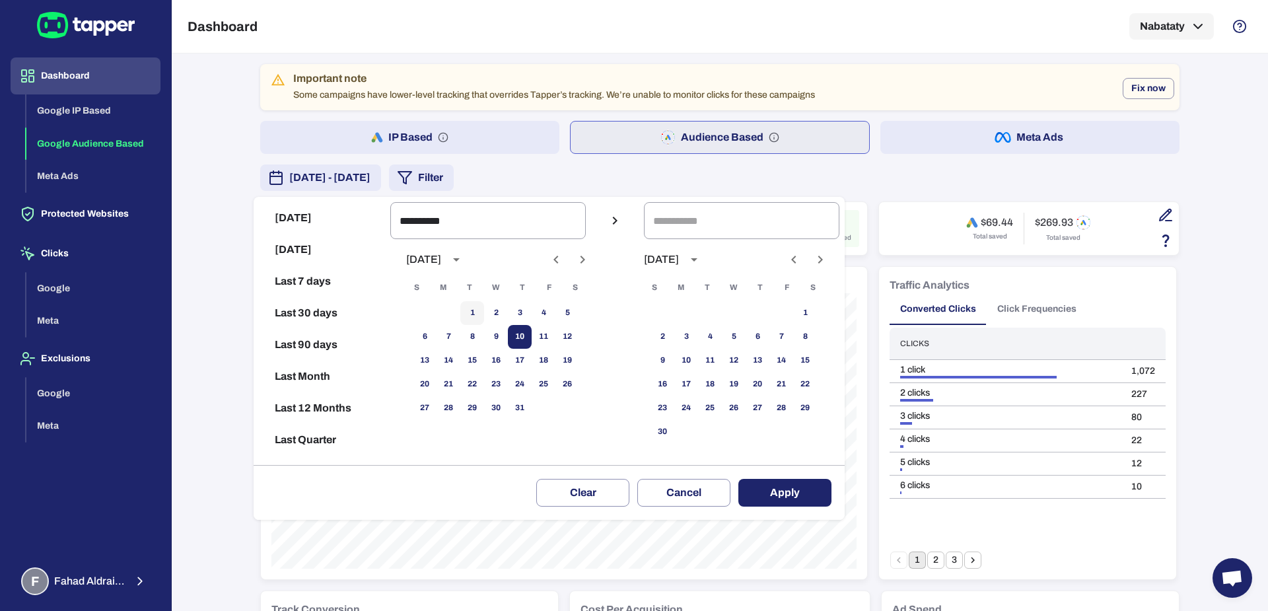
type input "**********"
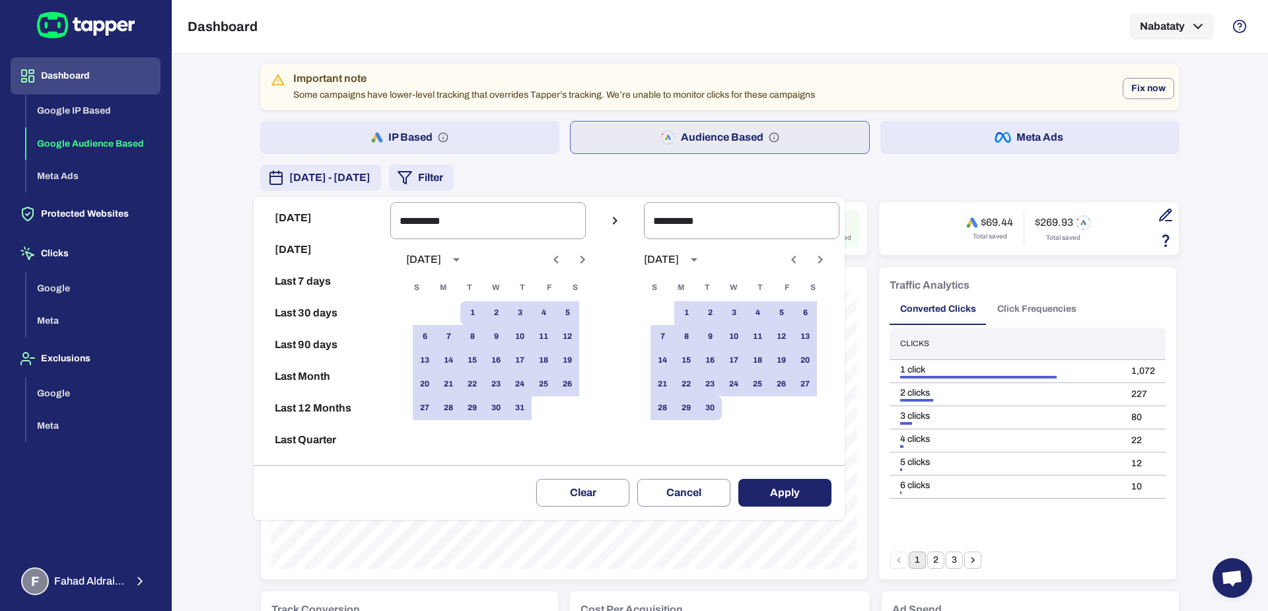
click at [818, 494] on button "Apply" at bounding box center [784, 493] width 93 height 28
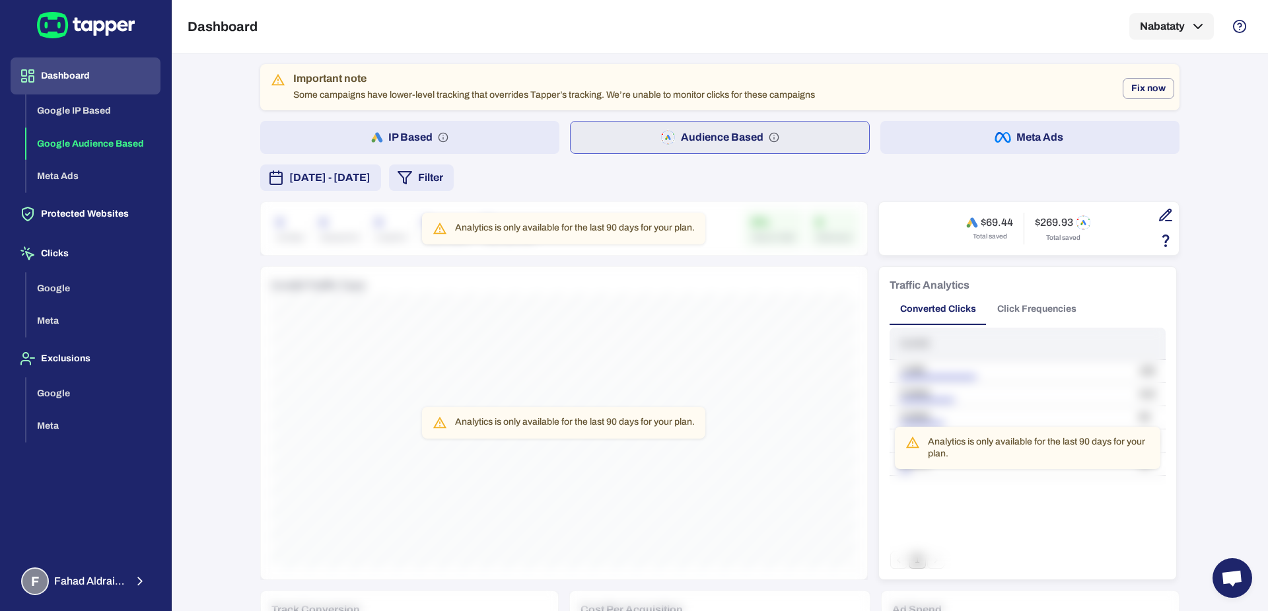
click at [370, 172] on span "[DATE] - [DATE]" at bounding box center [329, 178] width 81 height 16
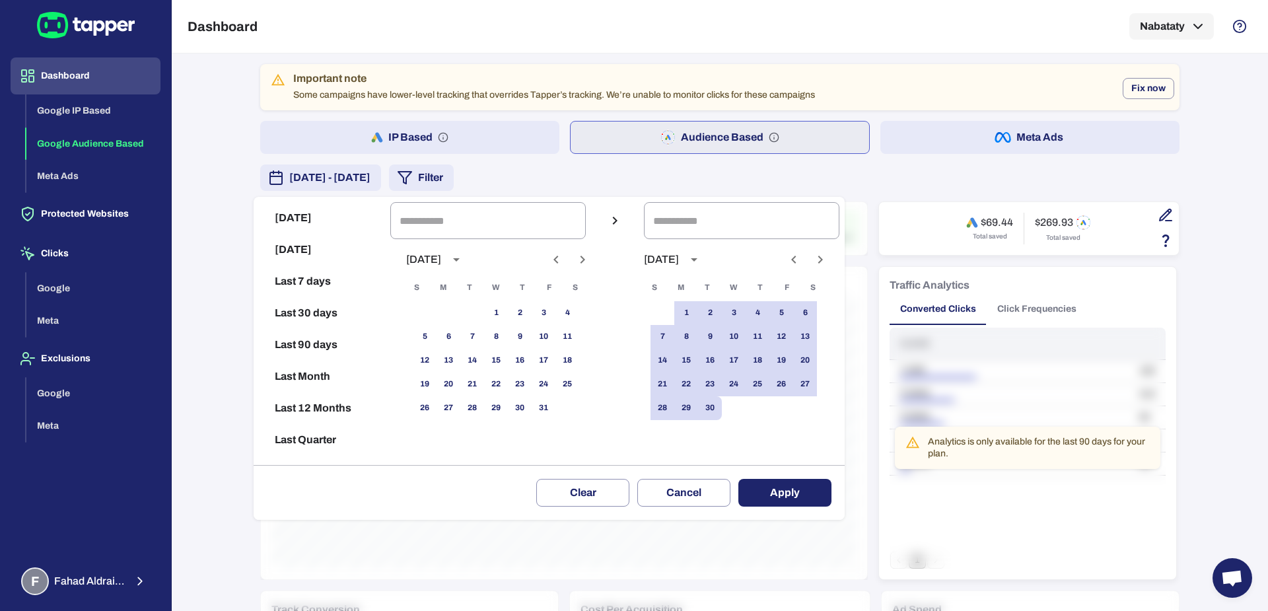
click at [564, 259] on icon "Previous month" at bounding box center [556, 260] width 16 height 16
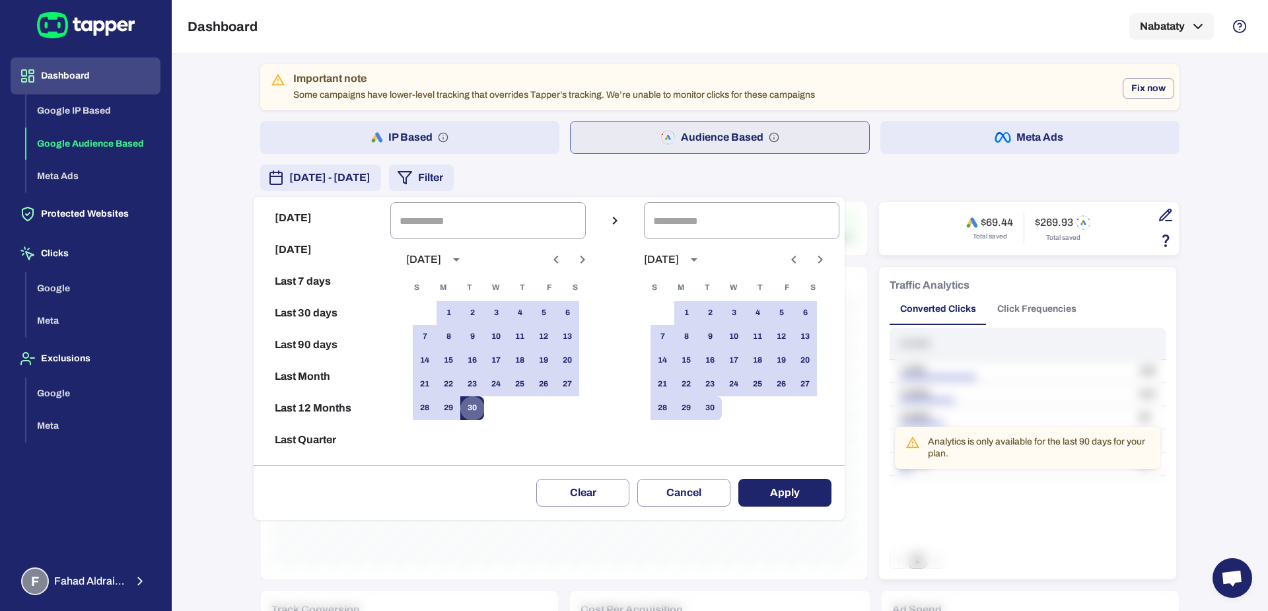
click at [484, 415] on button "30" at bounding box center [472, 408] width 24 height 24
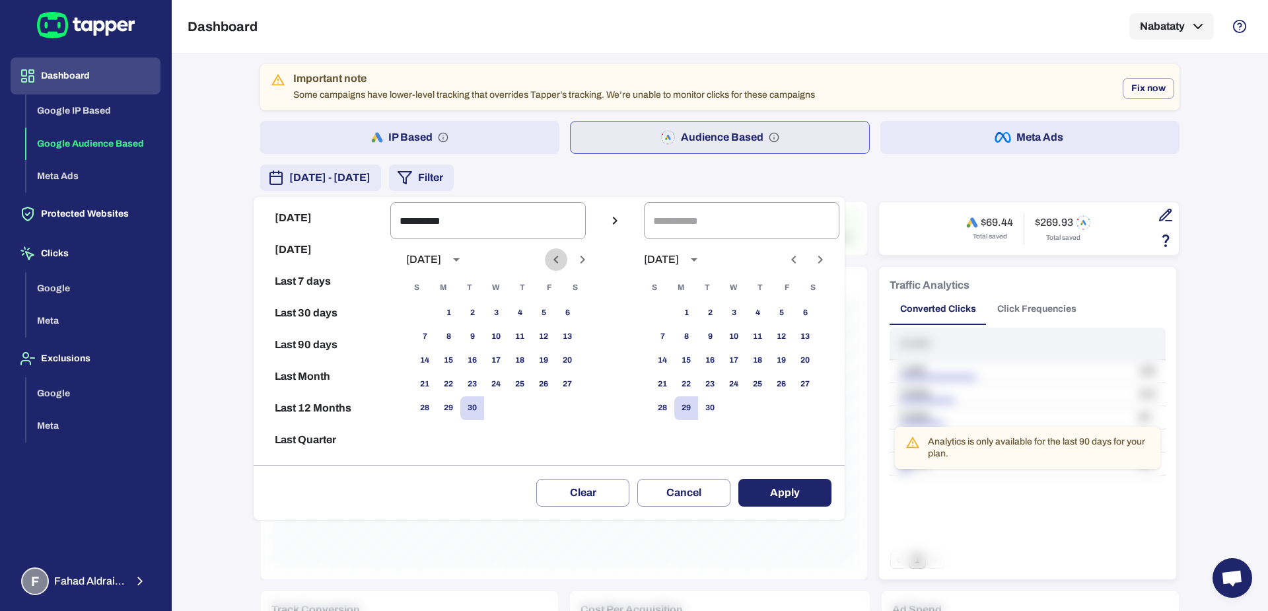
click at [566, 250] on button "Previous month" at bounding box center [556, 259] width 22 height 22
click at [551, 306] on button "1" at bounding box center [544, 313] width 24 height 24
type input "**********"
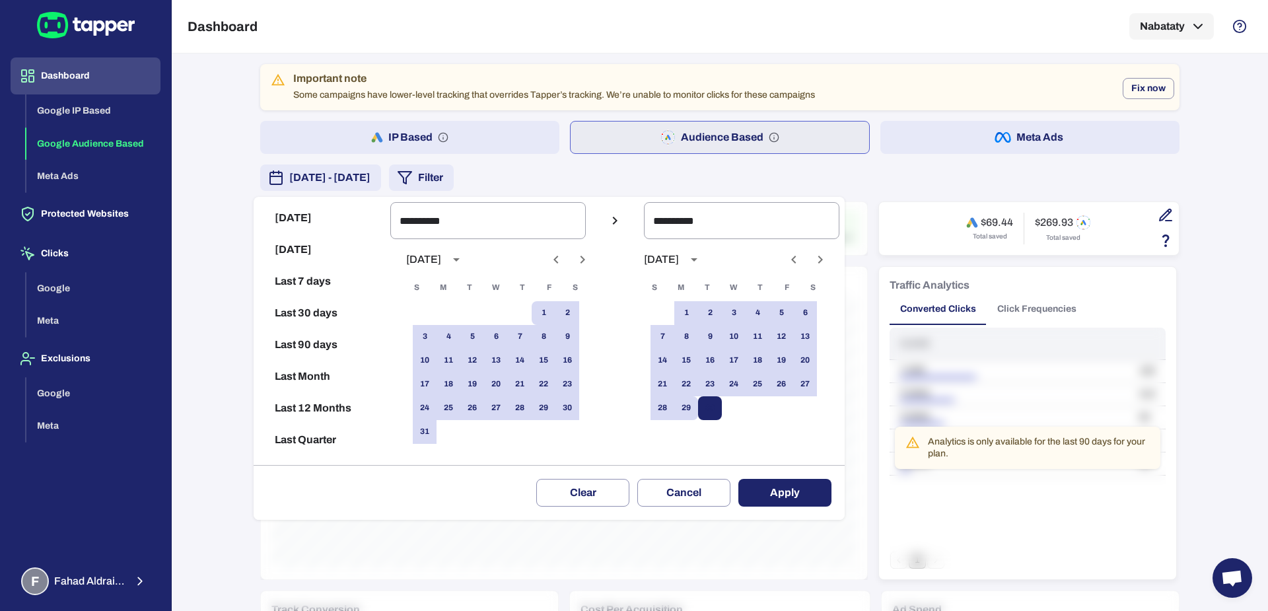
click at [777, 497] on button "Apply" at bounding box center [784, 493] width 93 height 28
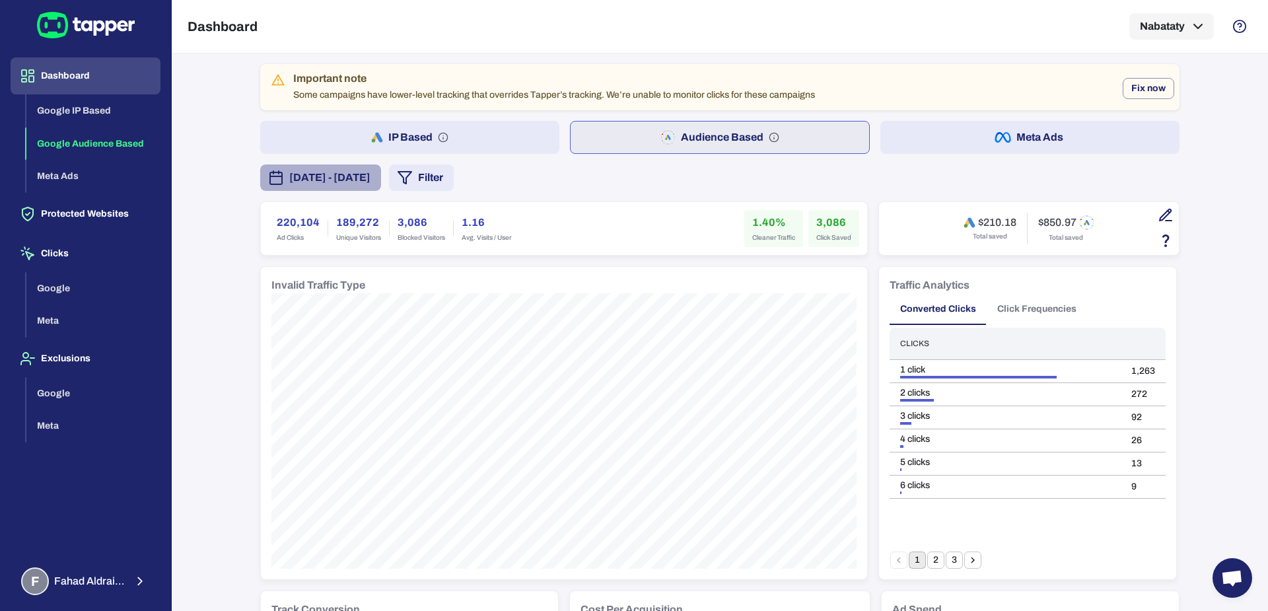
click at [370, 175] on span "[DATE] - [DATE]" at bounding box center [329, 178] width 81 height 16
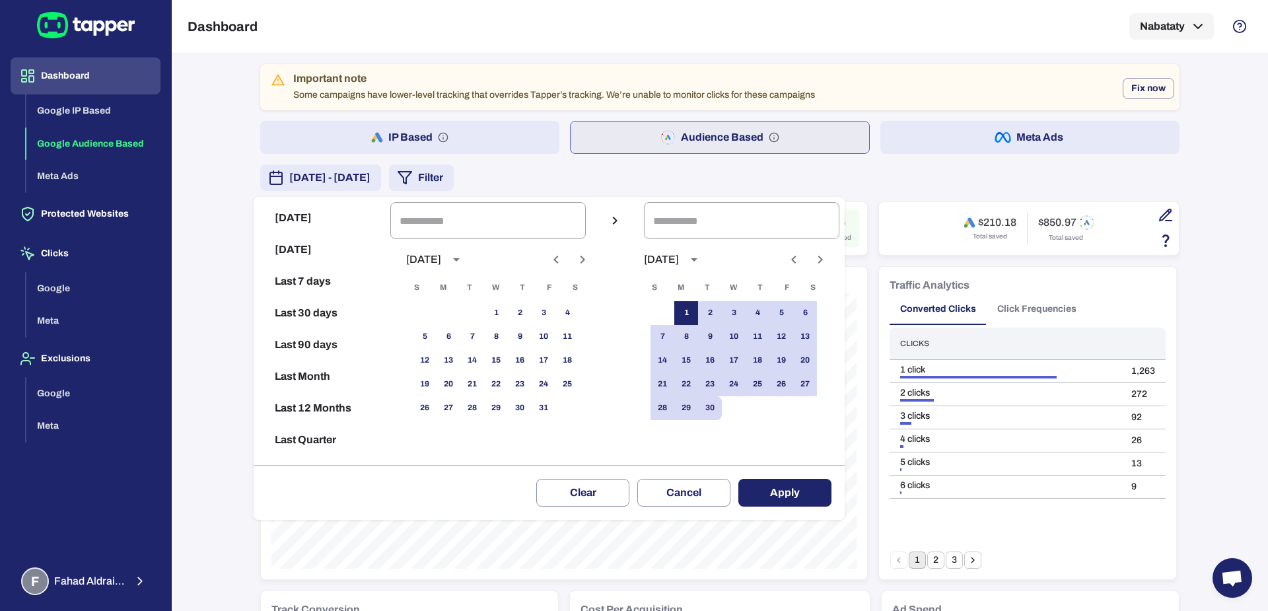
click at [690, 314] on button "1" at bounding box center [686, 313] width 24 height 24
type input "**********"
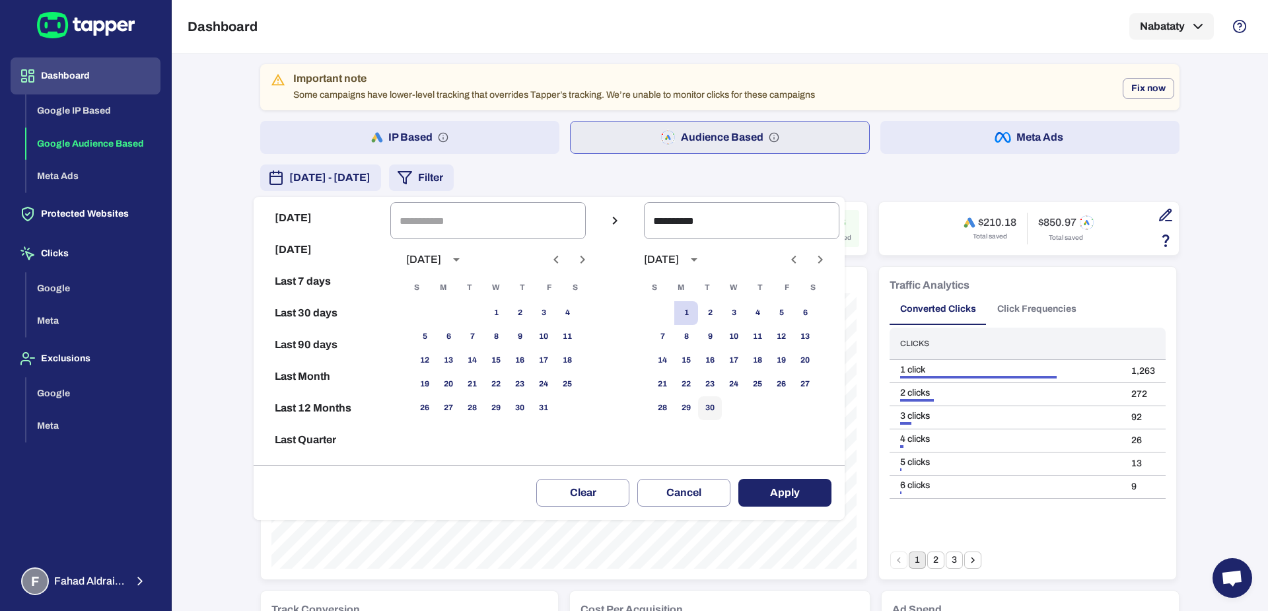
drag, startPoint x: 720, startPoint y: 414, endPoint x: 763, endPoint y: 446, distance: 53.8
click at [720, 414] on button "30" at bounding box center [710, 408] width 24 height 24
type input "**********"
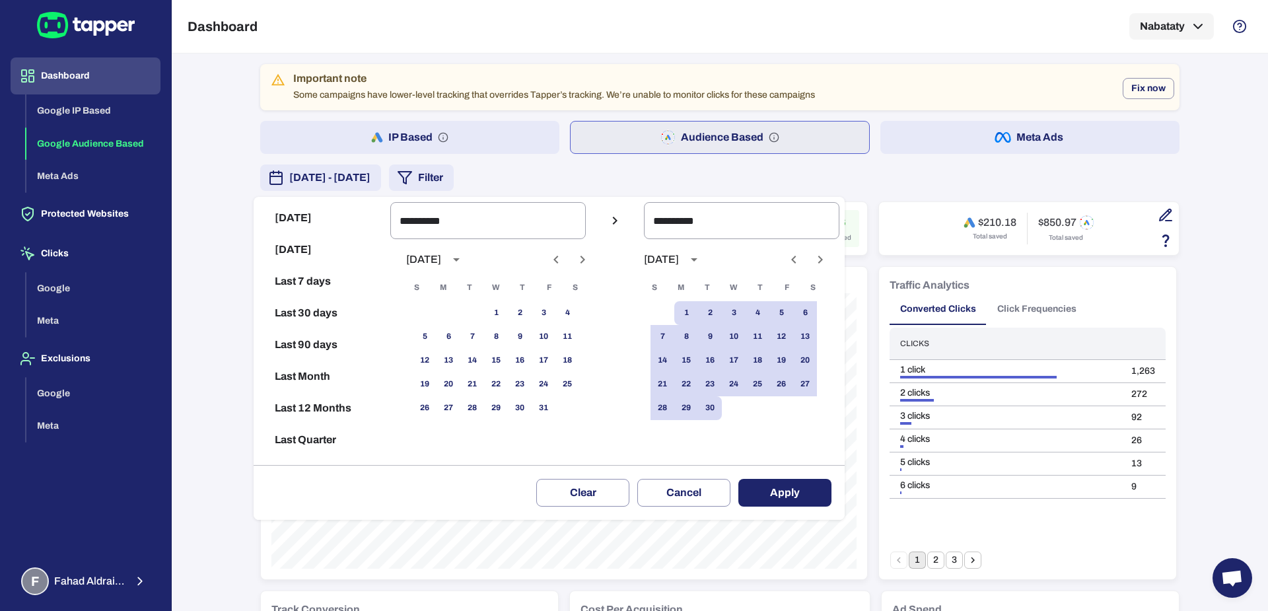
click at [816, 494] on button "Apply" at bounding box center [784, 493] width 93 height 28
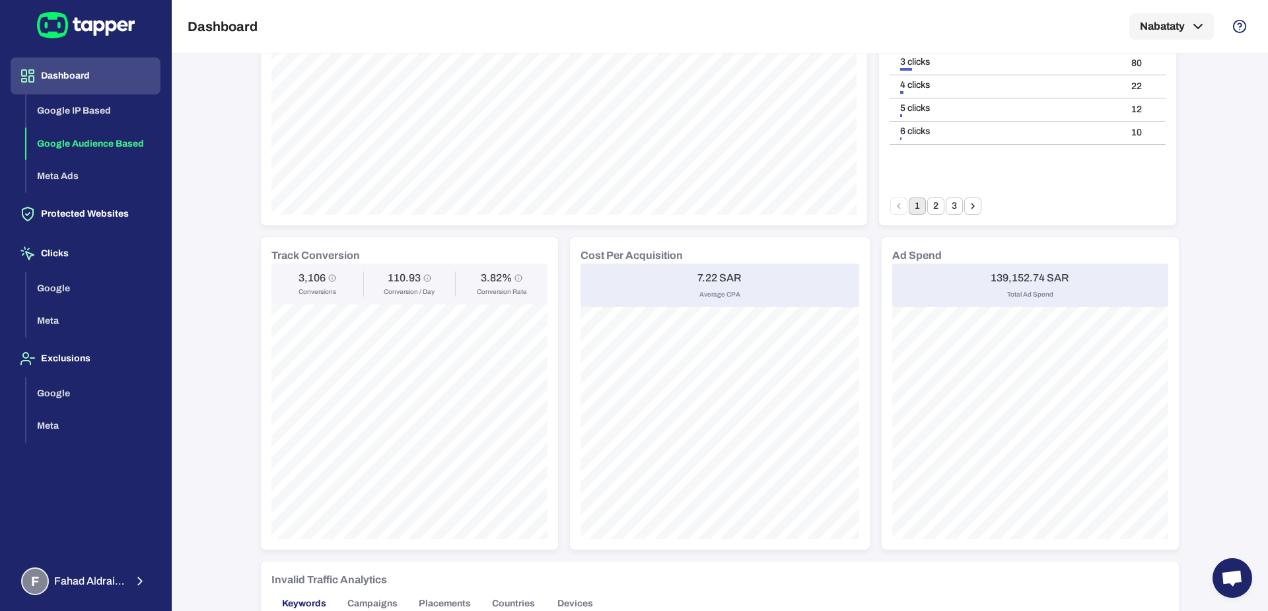
scroll to position [355, 0]
click at [697, 273] on h6 "7.22 SAR" at bounding box center [719, 276] width 44 height 13
copy h6 "7.22"
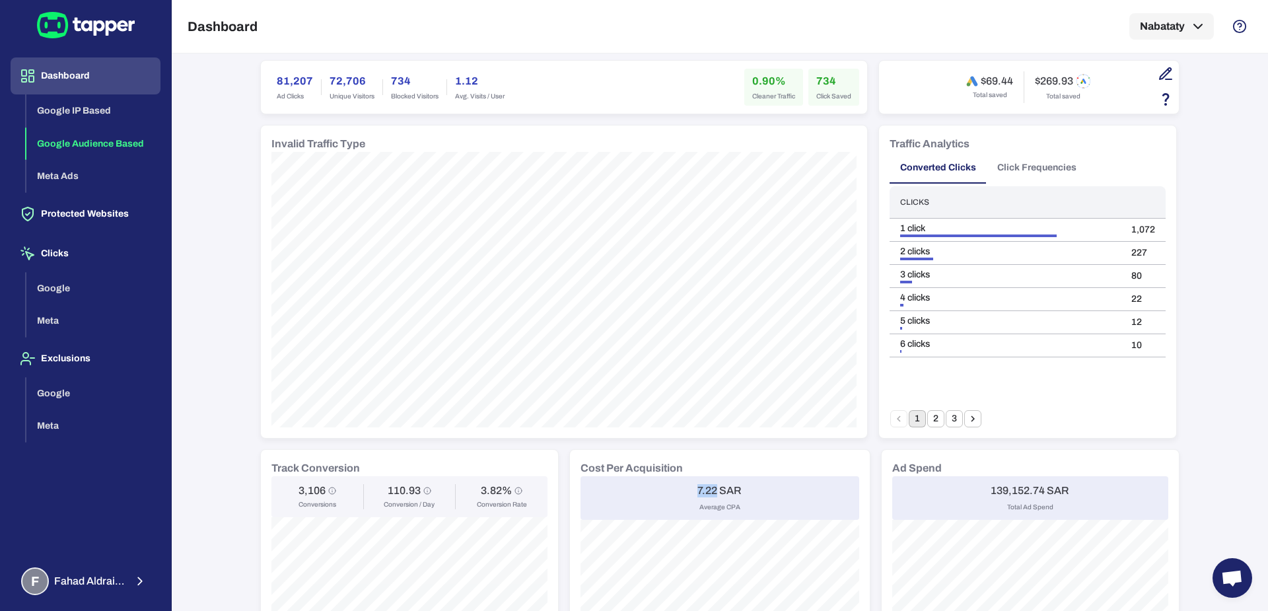
scroll to position [325, 0]
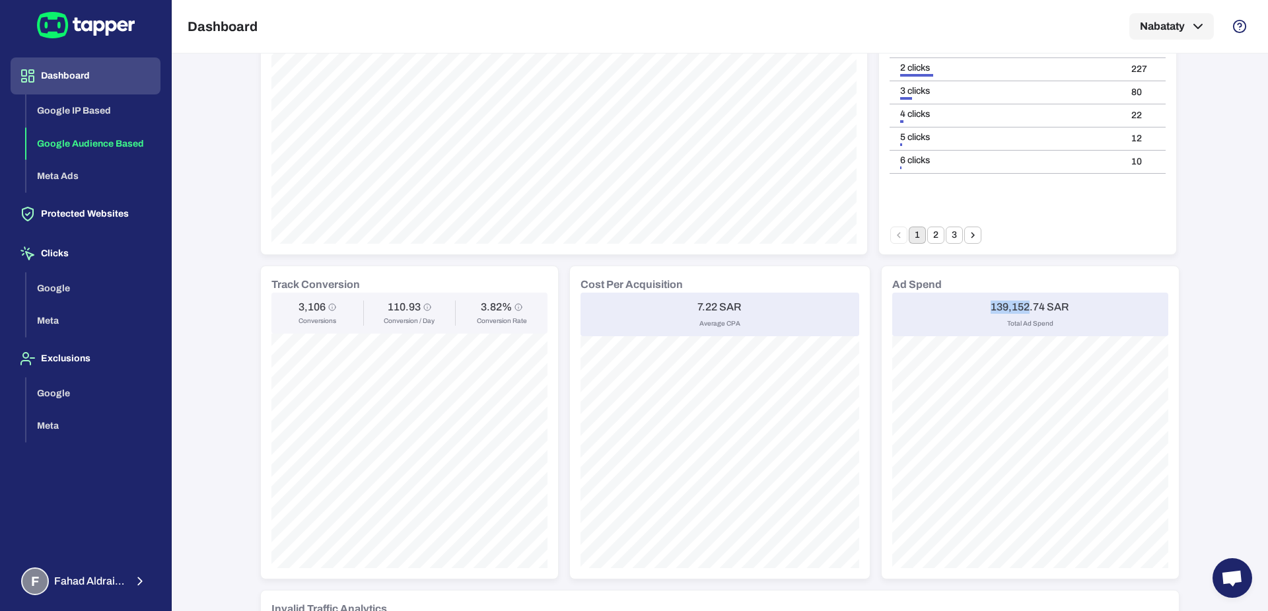
drag, startPoint x: 979, startPoint y: 304, endPoint x: 1021, endPoint y: 306, distance: 42.3
click at [1021, 306] on div "139,152.74 SAR Total Ad Spend" at bounding box center [1030, 315] width 276 height 44
copy h6 "139,152"
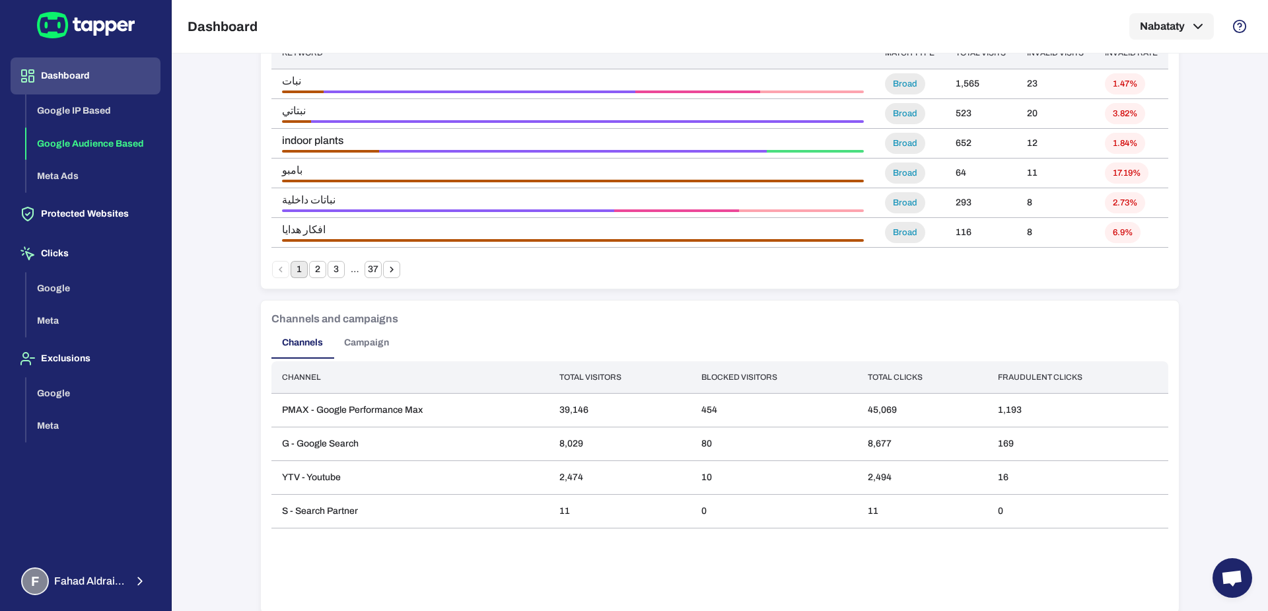
scroll to position [950, 0]
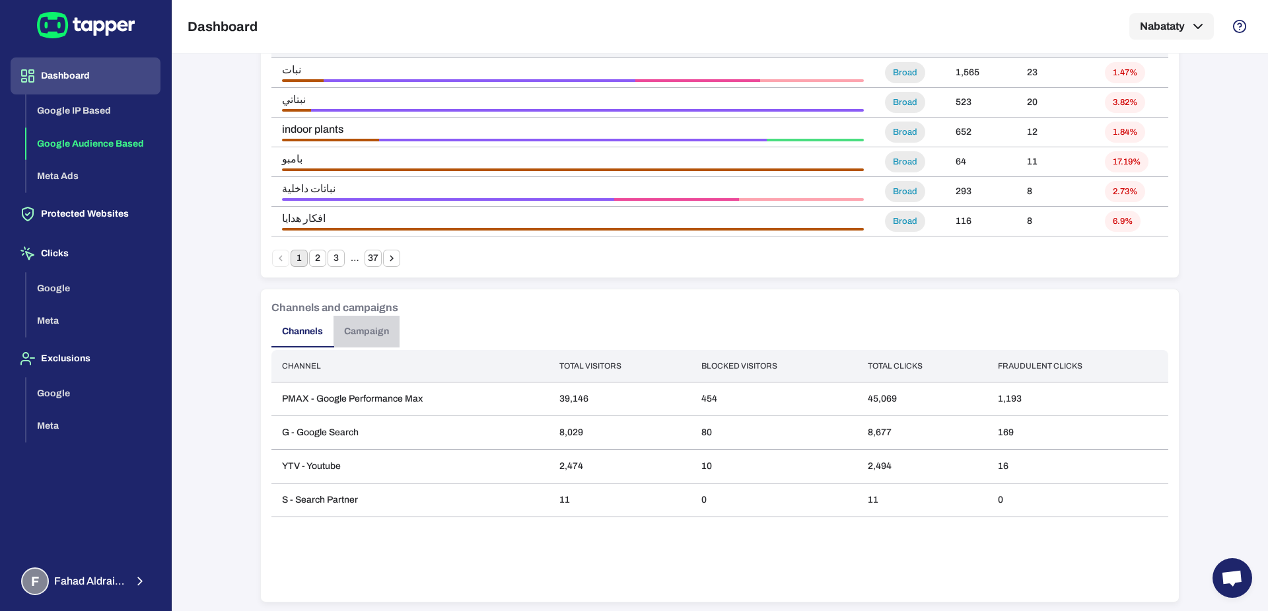
click at [348, 337] on button "Campaign" at bounding box center [366, 332] width 66 height 32
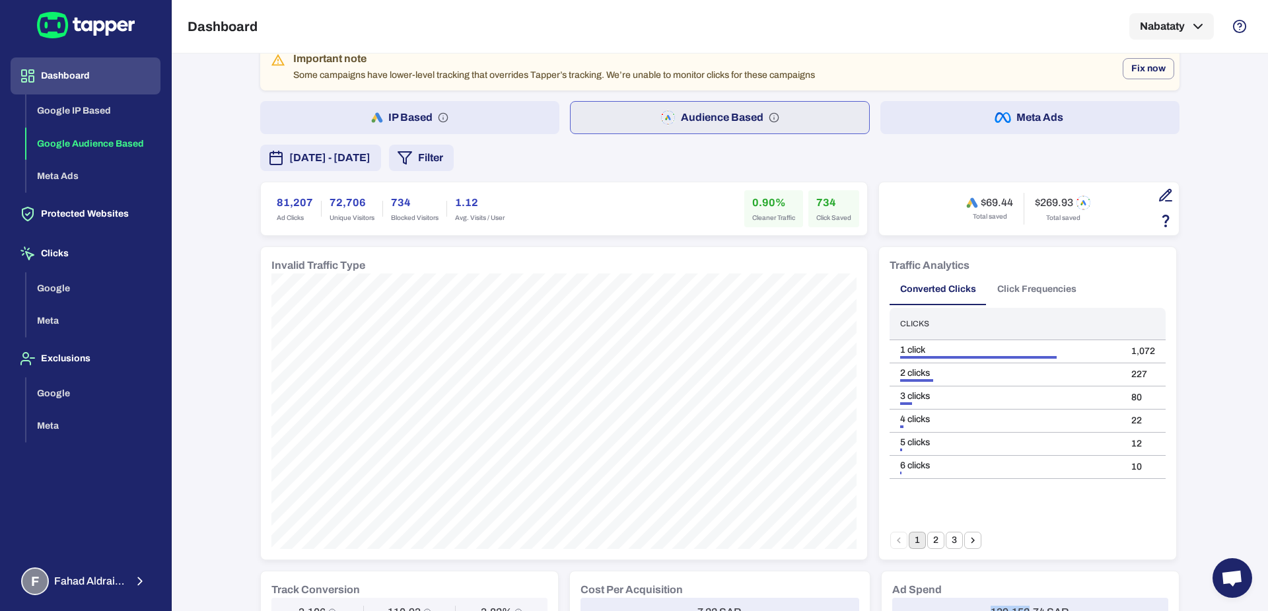
scroll to position [0, 0]
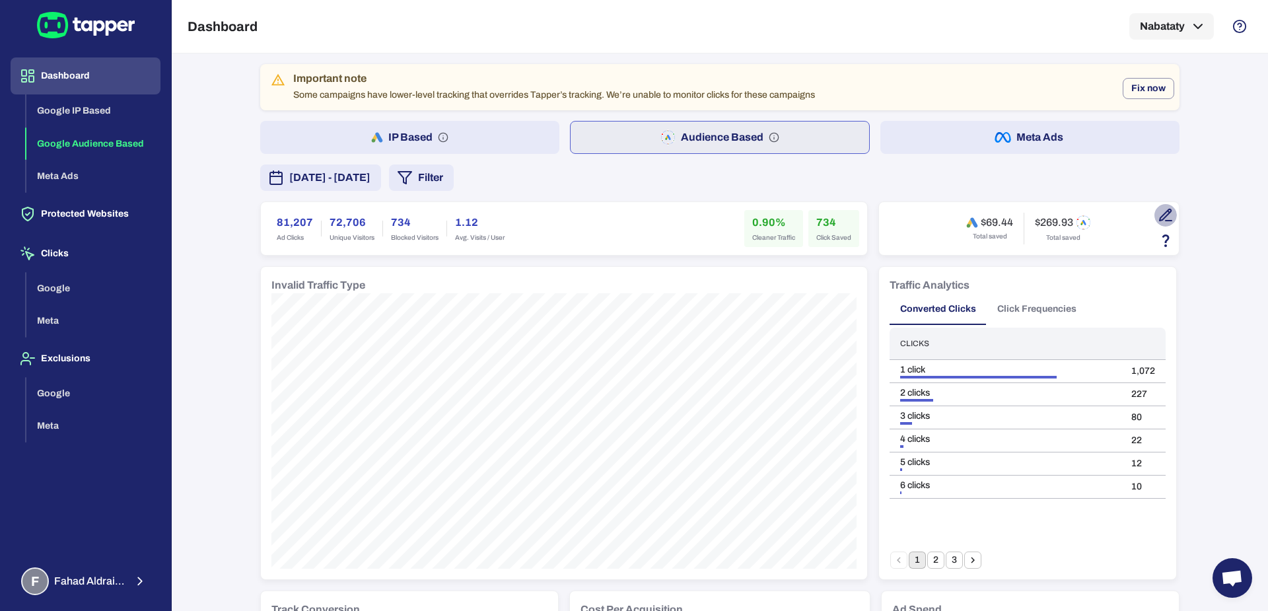
click at [1162, 209] on icon "button" at bounding box center [1165, 214] width 11 height 11
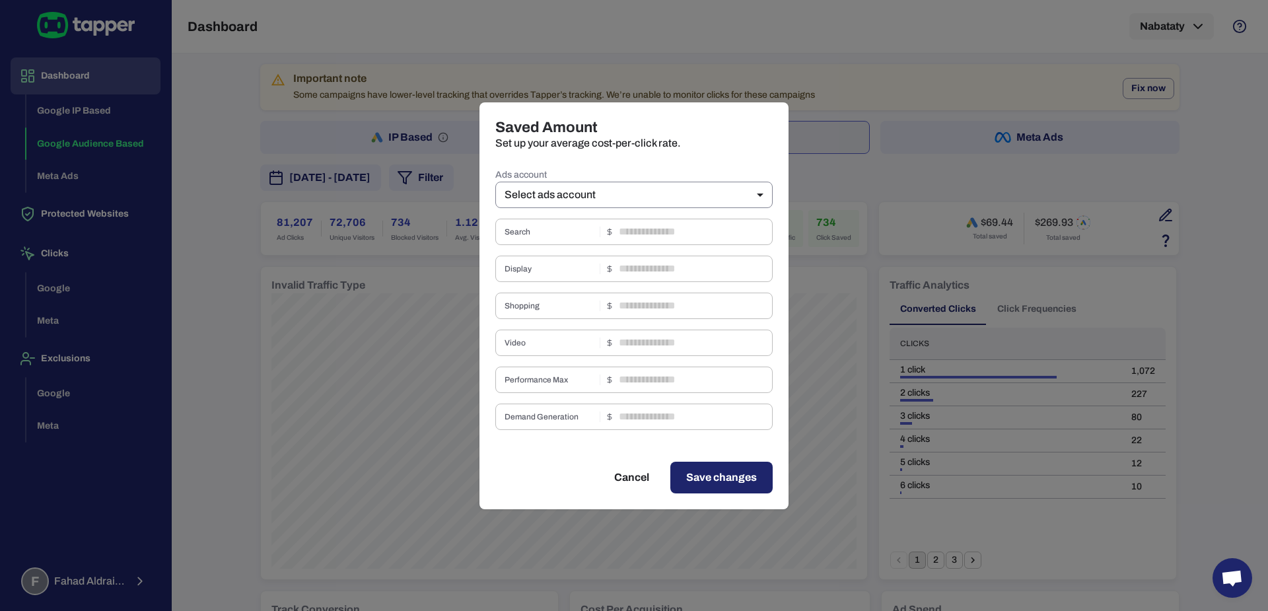
click at [686, 182] on body "Dashboard Google IP Based Google Audience Based Meta Ads Protected Websites Cli…" at bounding box center [634, 305] width 1268 height 611
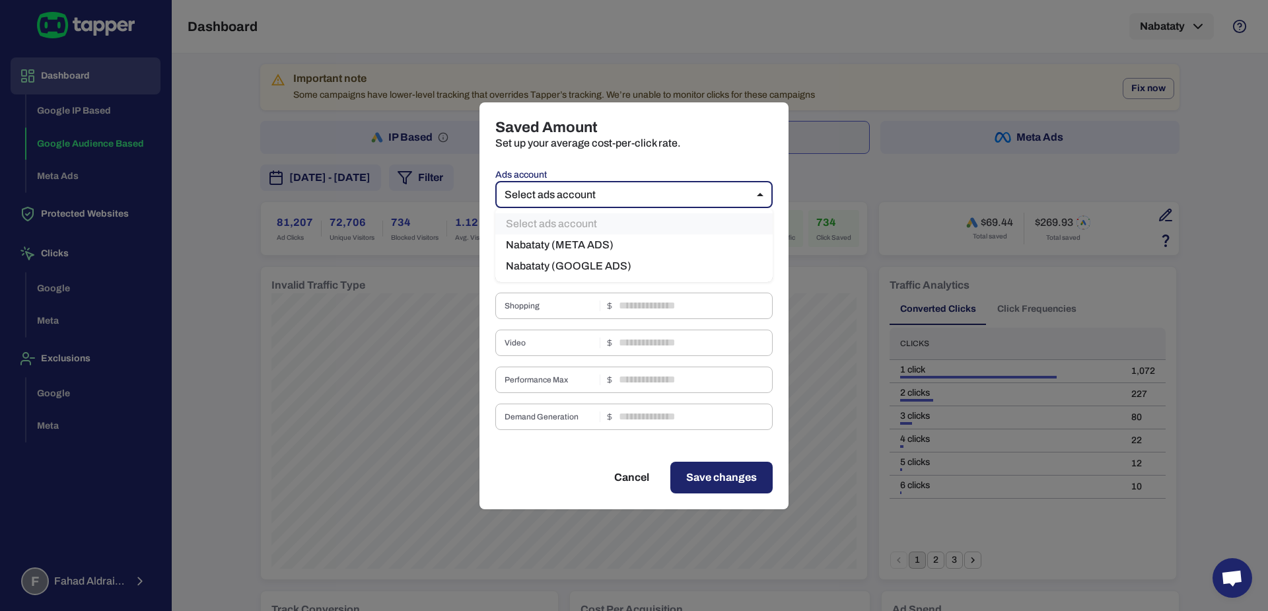
click at [606, 267] on li "Nabataty (GOOGLE ADS)" at bounding box center [633, 266] width 277 height 21
type input "***"
type input "****"
type input "*"
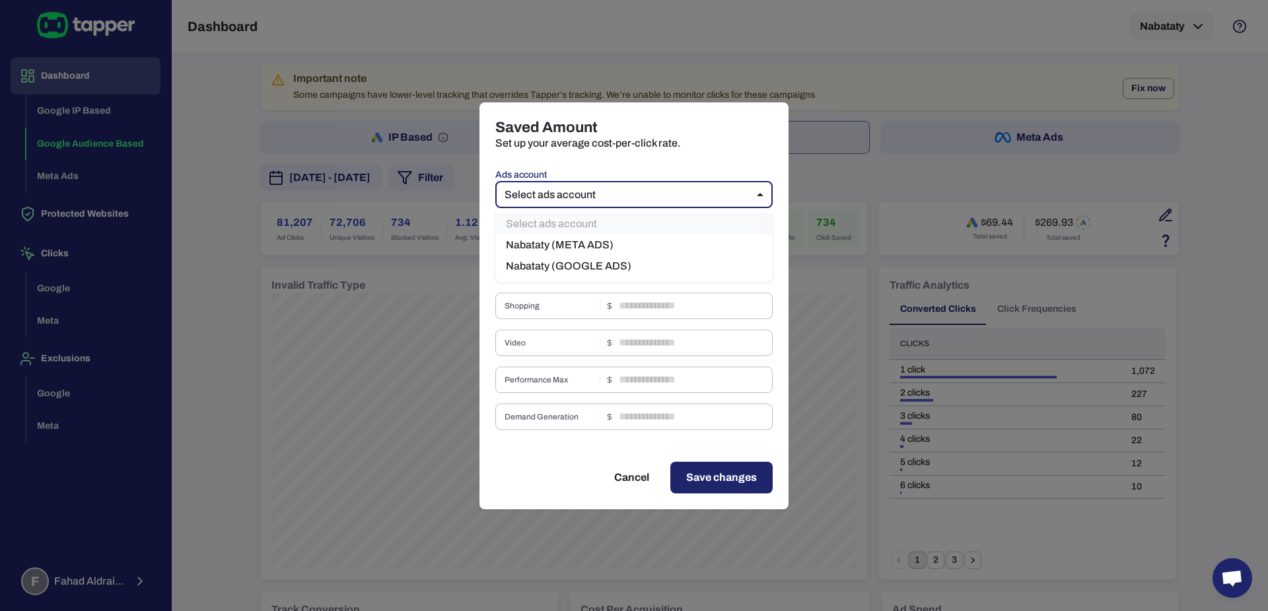
type input "*"
type input "****"
click at [645, 472] on button "Cancel" at bounding box center [631, 478] width 67 height 32
type input "**"
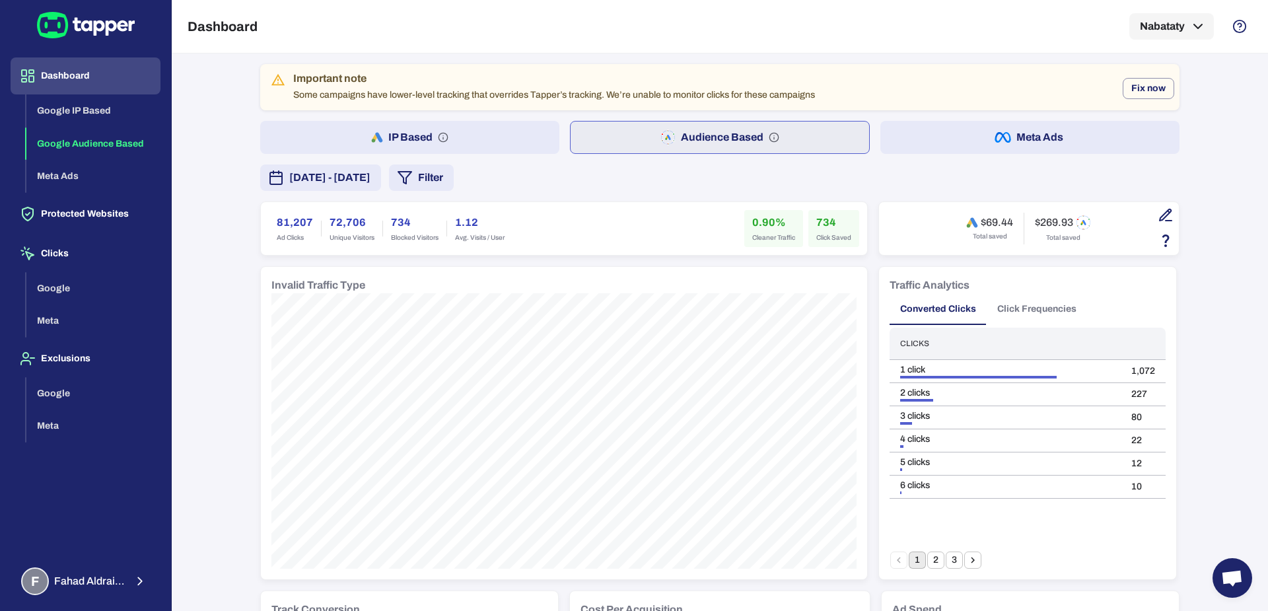
click at [370, 175] on span "[DATE] - [DATE]" at bounding box center [329, 178] width 81 height 16
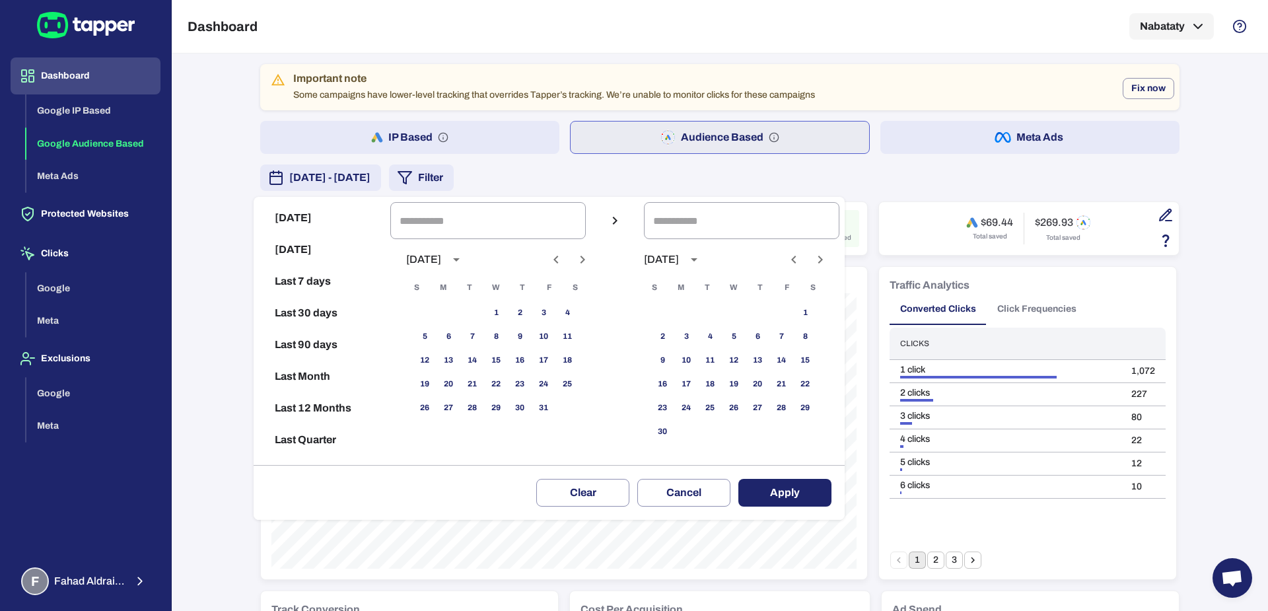
click at [563, 269] on div at bounding box center [569, 259] width 49 height 22
click at [564, 265] on icon "Previous month" at bounding box center [556, 260] width 16 height 16
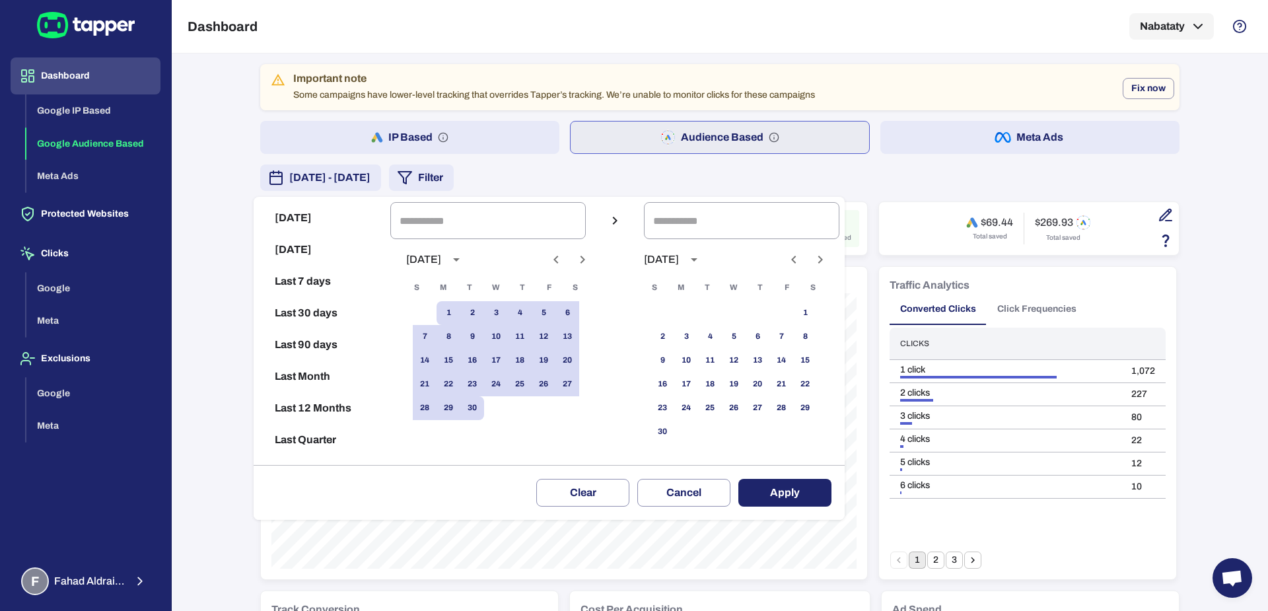
click at [564, 265] on icon "Previous month" at bounding box center [556, 260] width 16 height 16
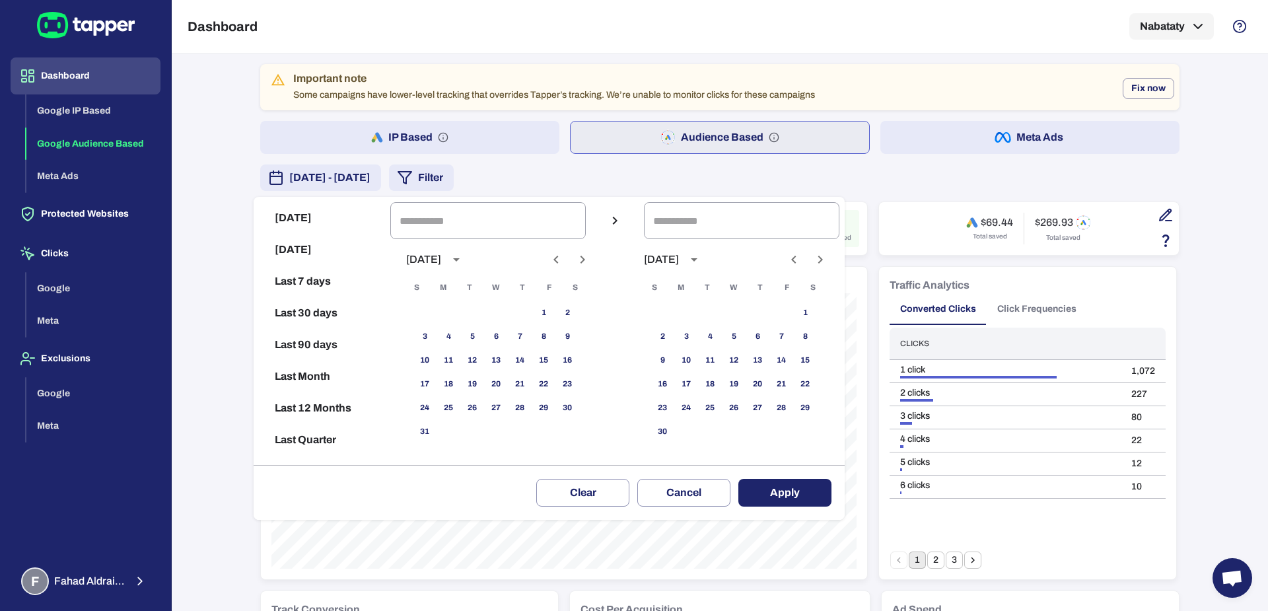
click at [590, 264] on icon "Next month" at bounding box center [583, 260] width 16 height 16
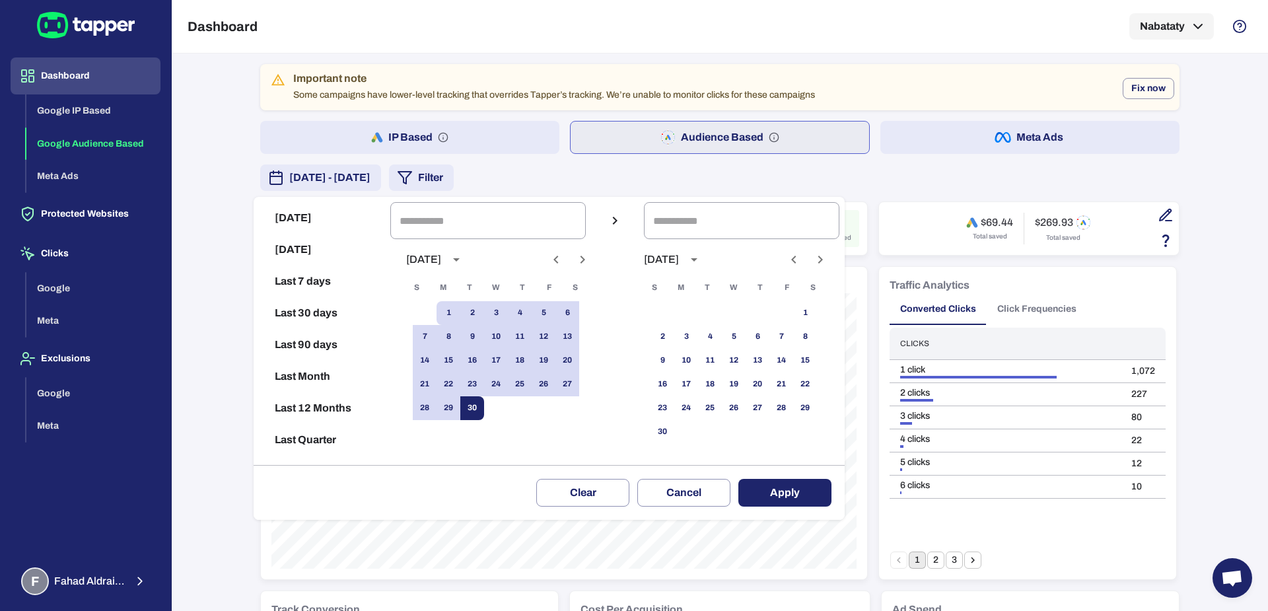
click at [484, 415] on button "30" at bounding box center [472, 408] width 24 height 24
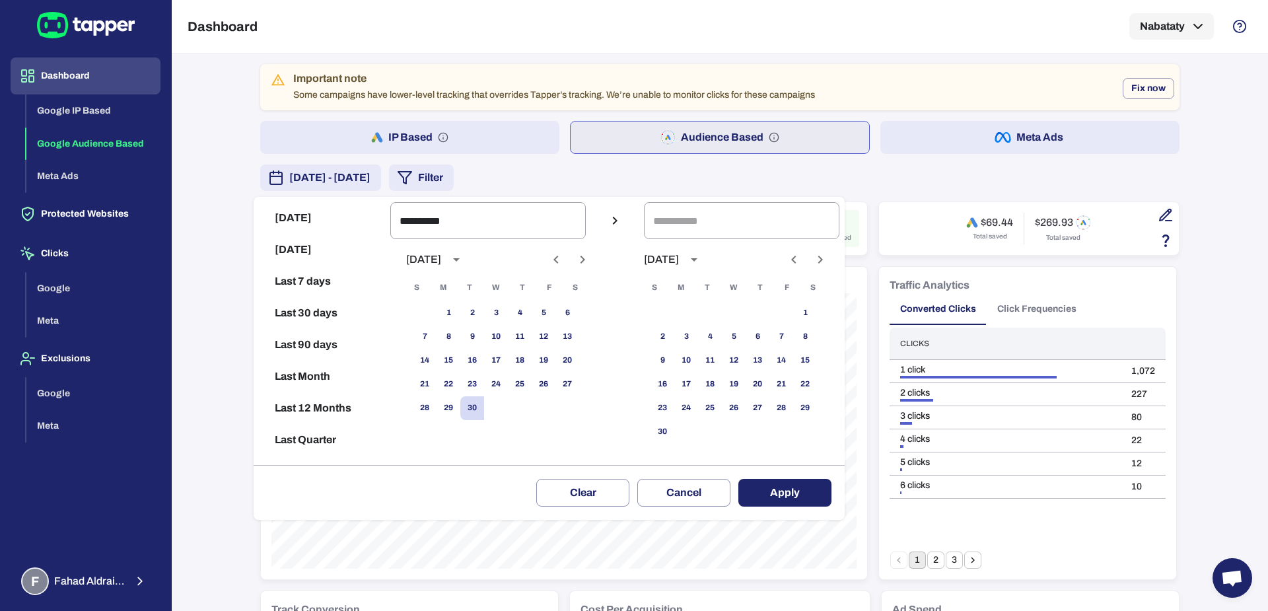
click at [564, 252] on icon "Previous month" at bounding box center [556, 260] width 16 height 16
click at [483, 312] on button "1" at bounding box center [472, 313] width 24 height 24
type input "**********"
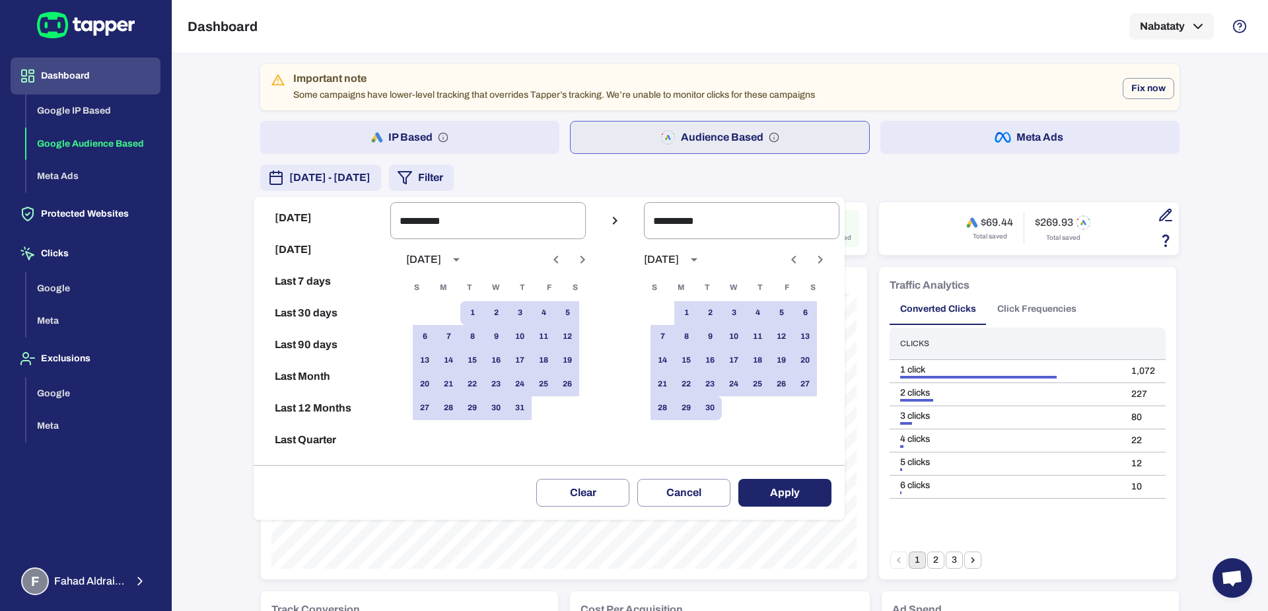
click at [786, 489] on button "Apply" at bounding box center [784, 493] width 93 height 28
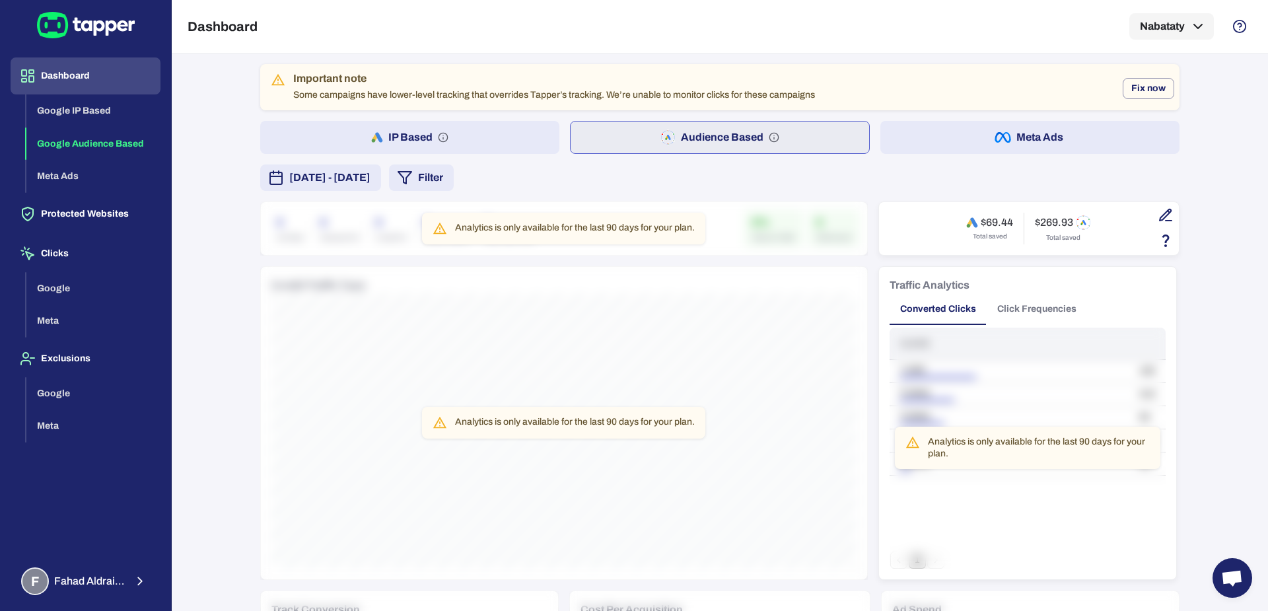
click at [370, 179] on span "[DATE] - [DATE]" at bounding box center [329, 178] width 81 height 16
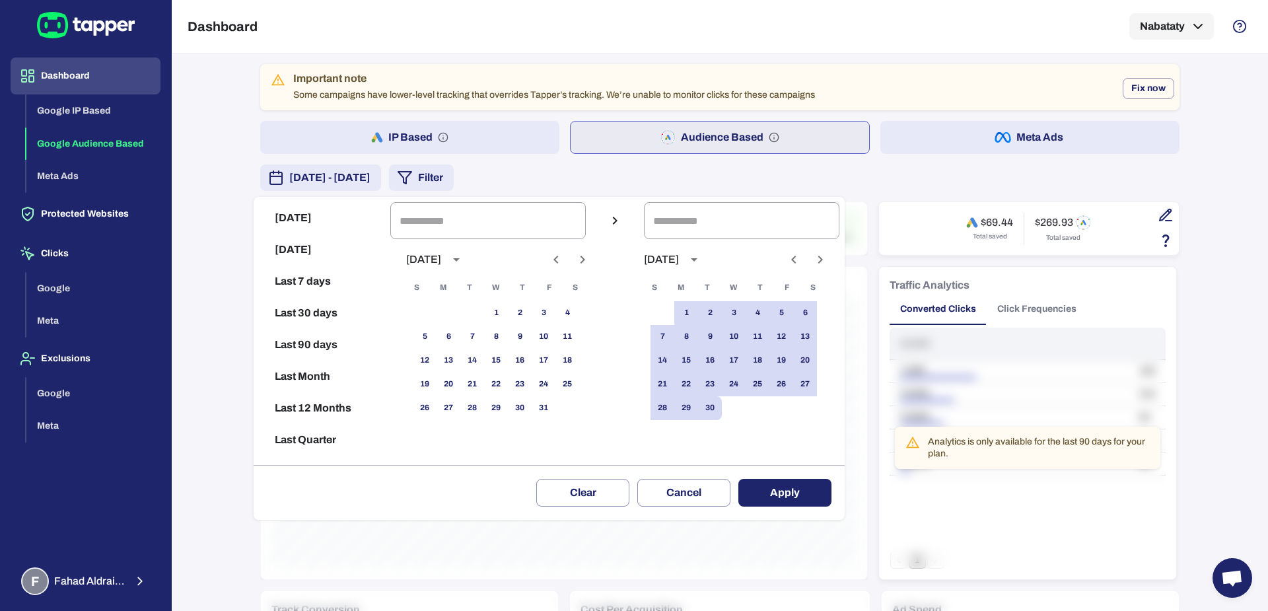
click at [585, 256] on icon "Next month" at bounding box center [582, 260] width 5 height 8
click at [564, 260] on icon "Previous month" at bounding box center [556, 260] width 16 height 16
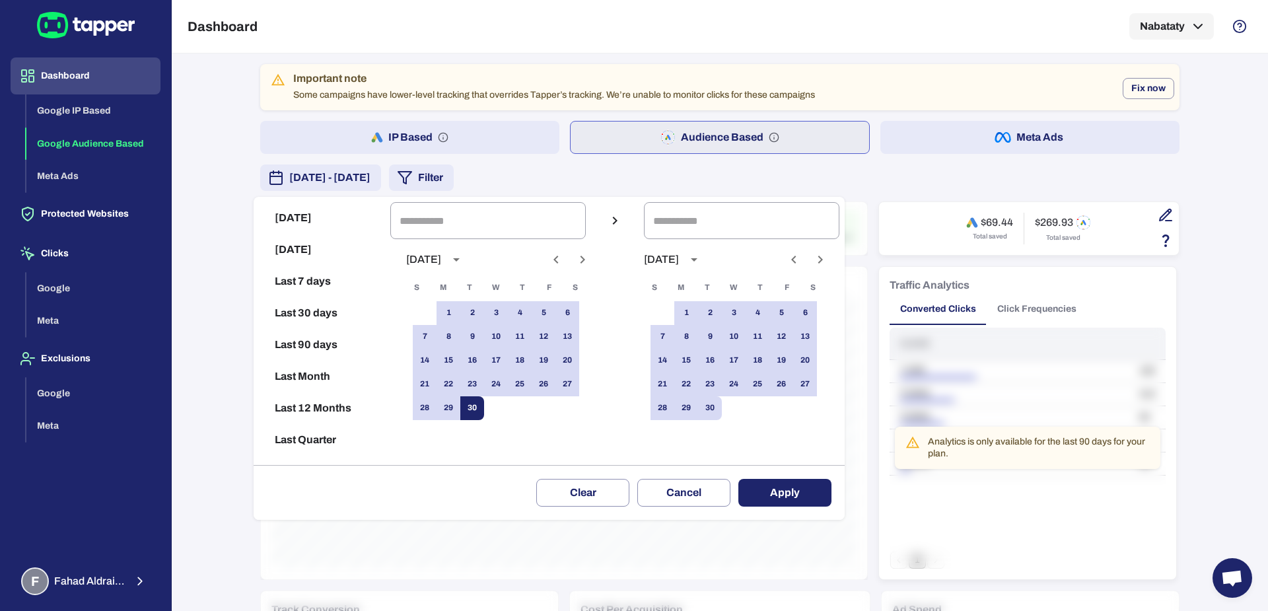
click at [484, 412] on button "30" at bounding box center [472, 408] width 24 height 24
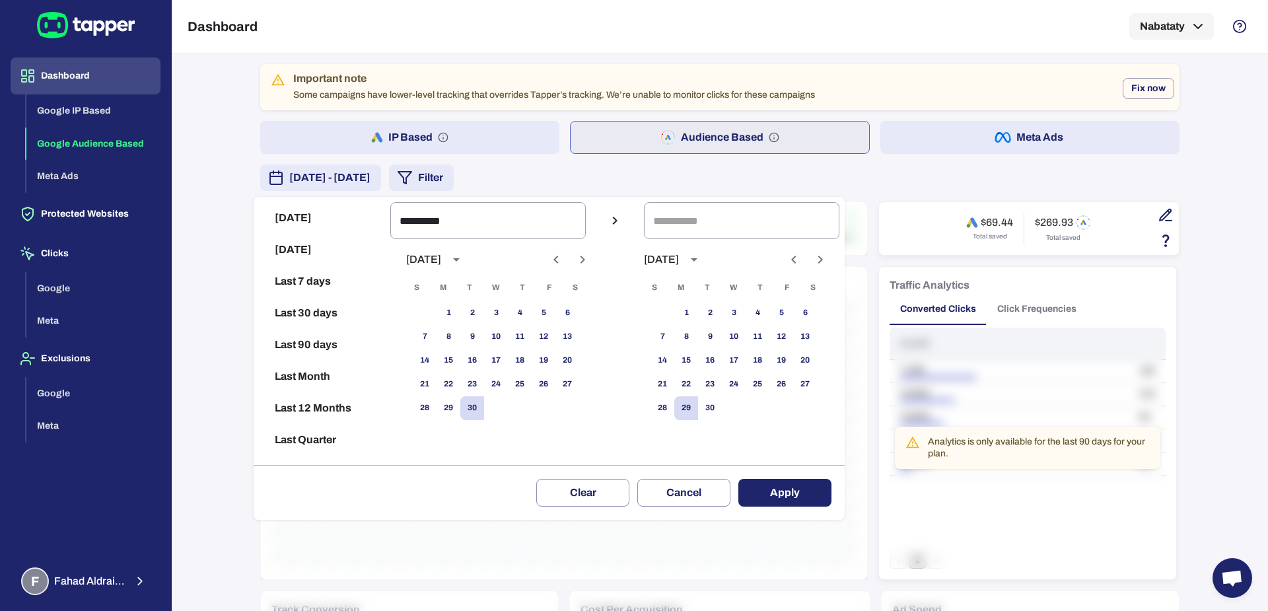
click at [564, 258] on icon "Previous month" at bounding box center [556, 260] width 16 height 16
click at [552, 315] on button "1" at bounding box center [544, 313] width 24 height 24
type input "**********"
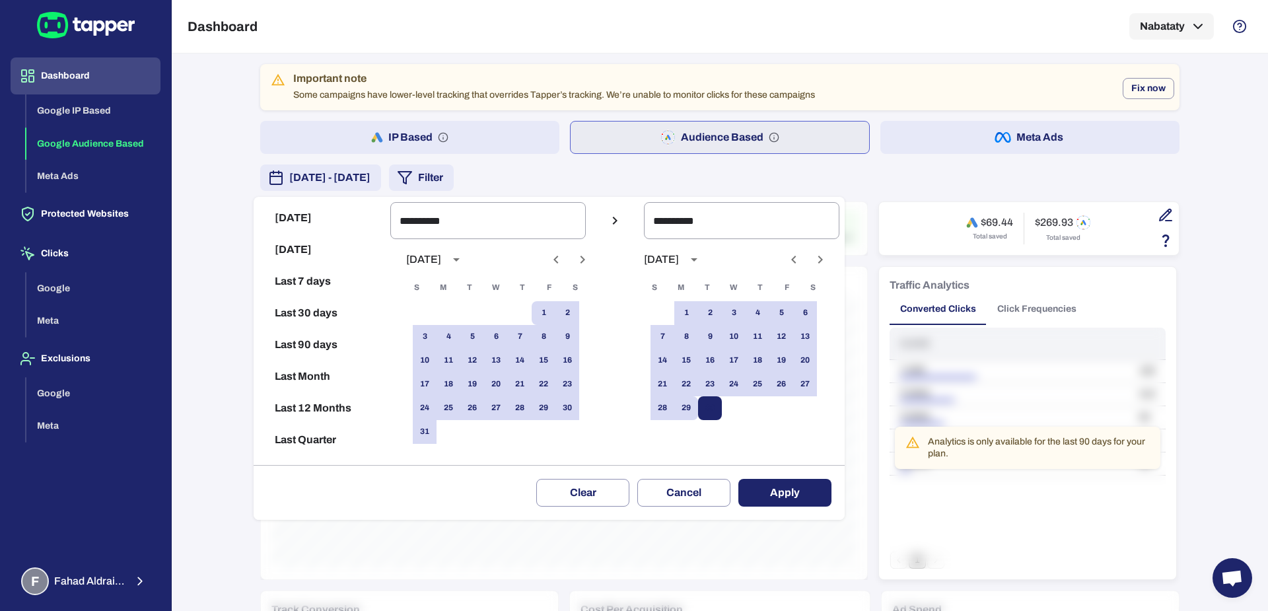
click at [789, 496] on button "Apply" at bounding box center [784, 493] width 93 height 28
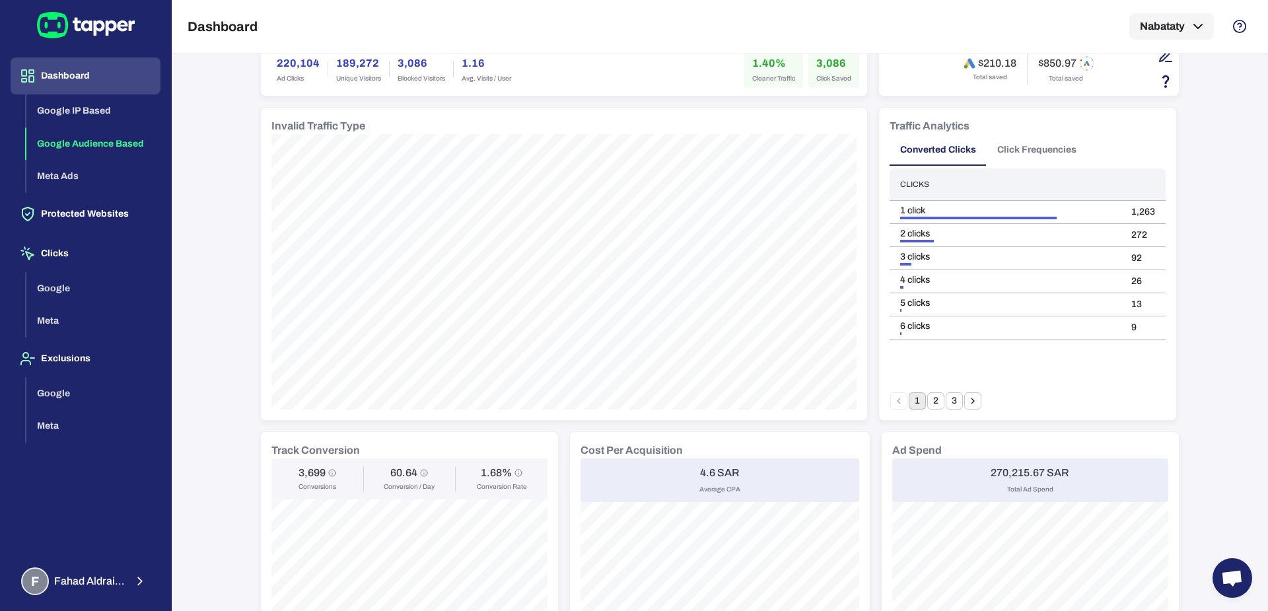
scroll to position [950, 0]
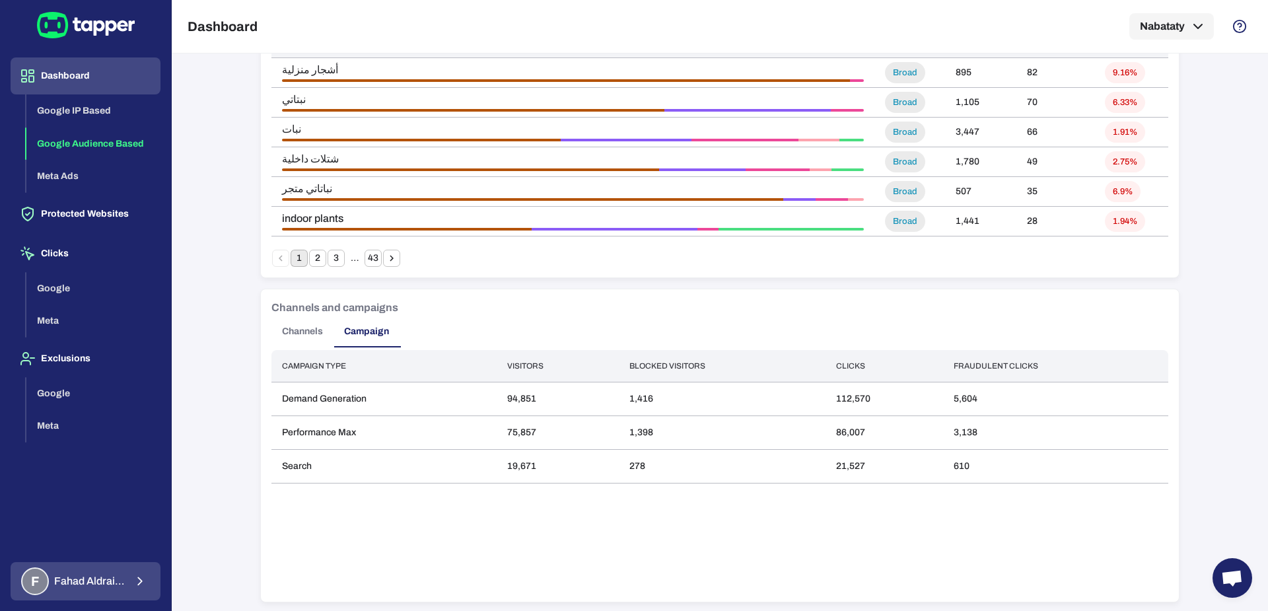
click at [124, 590] on div "F Fahad Aldraiaan" at bounding box center [73, 581] width 104 height 28
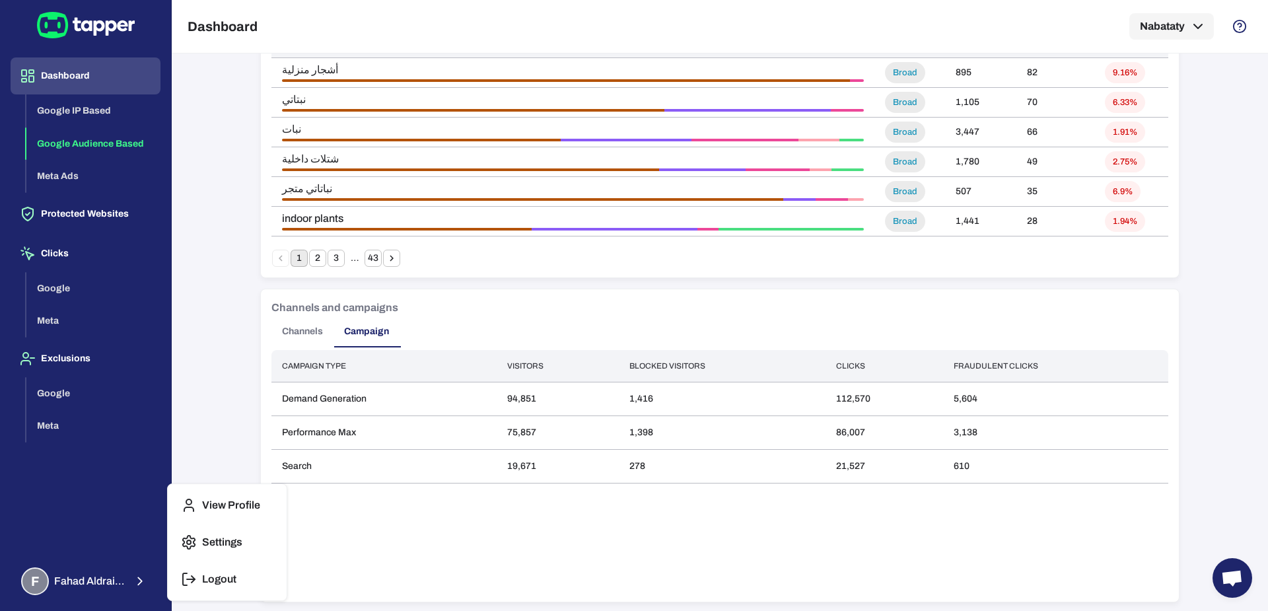
click at [222, 580] on p "Logout" at bounding box center [219, 579] width 34 height 13
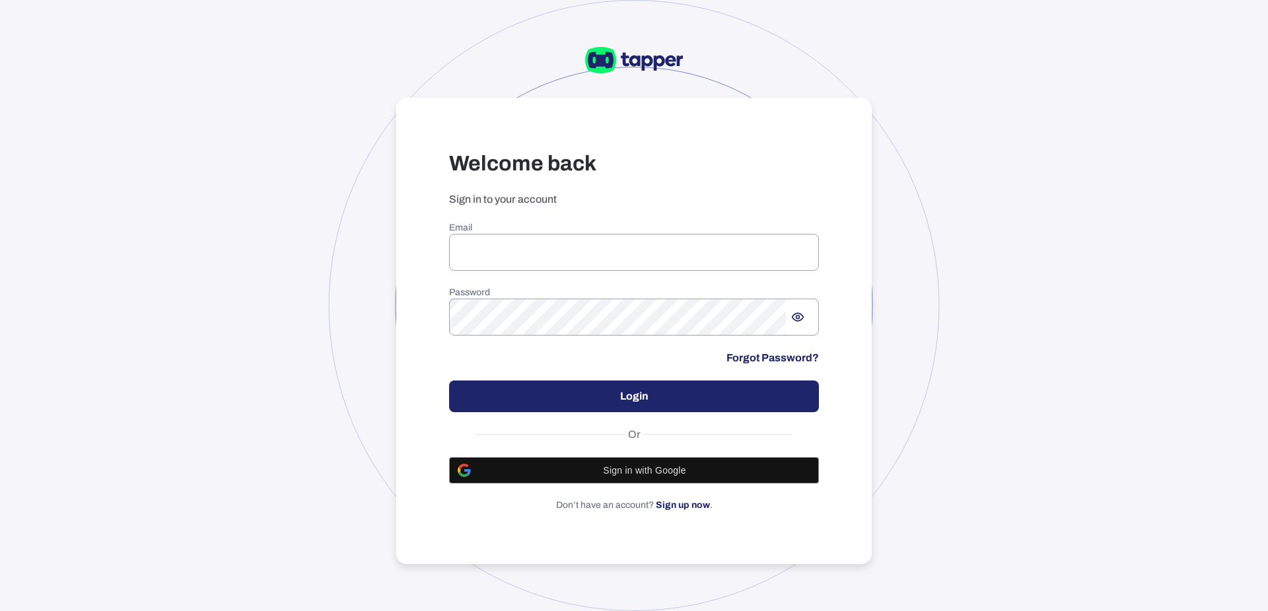
click at [496, 242] on input "email" at bounding box center [634, 252] width 370 height 37
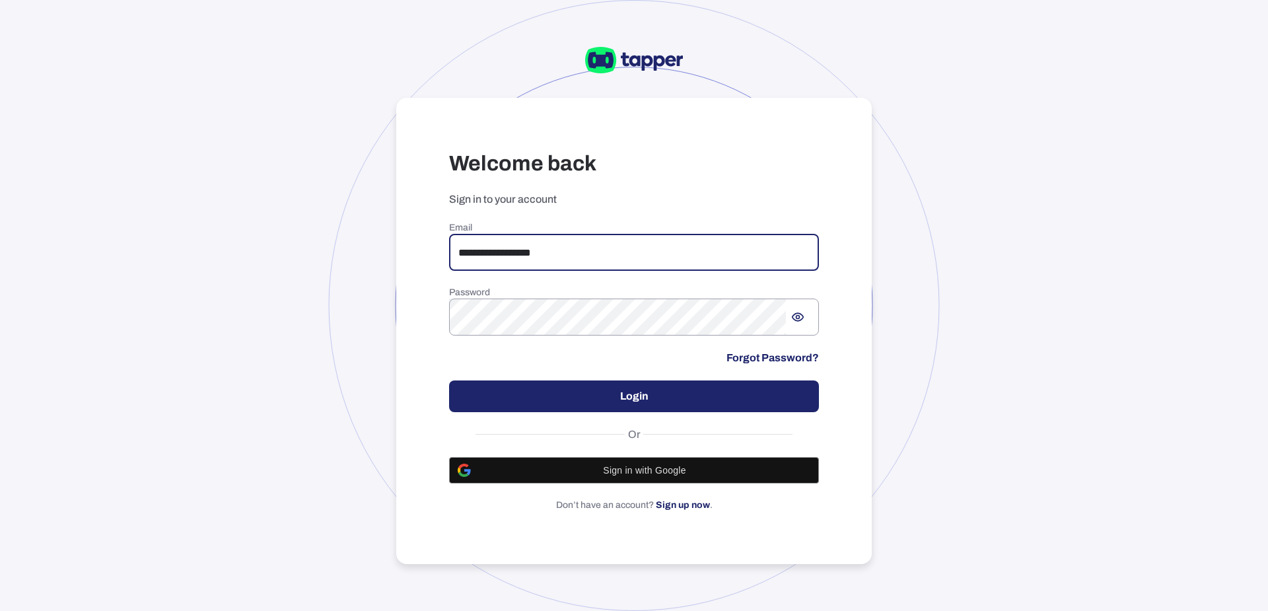
click at [496, 242] on input "**********" at bounding box center [634, 252] width 370 height 37
type input "**********"
click at [564, 398] on button "Login" at bounding box center [634, 396] width 370 height 32
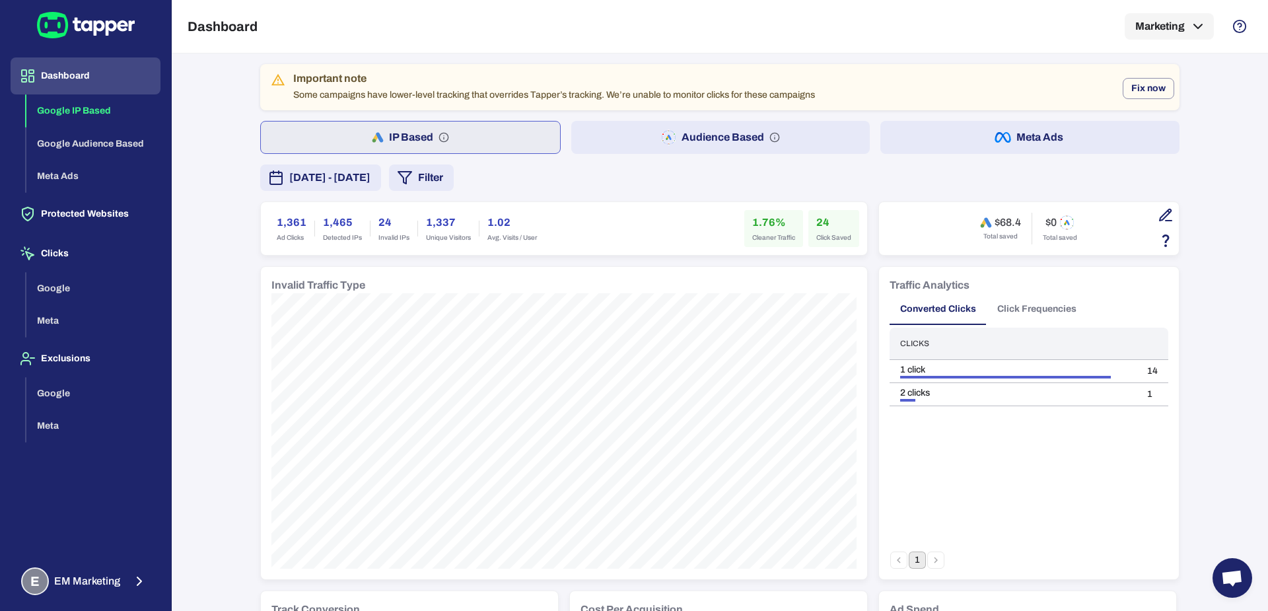
click at [599, 147] on button "Audience Based" at bounding box center [720, 137] width 299 height 33
click at [370, 182] on span "[DATE] - [DATE]" at bounding box center [329, 178] width 81 height 16
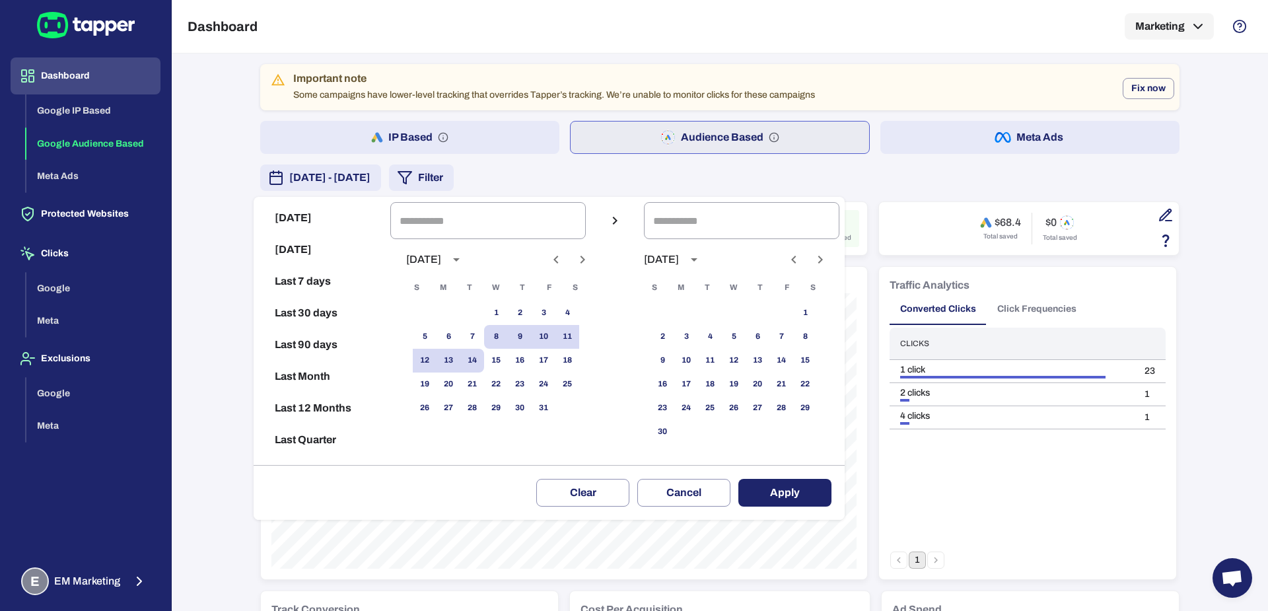
click at [564, 254] on icon "Previous month" at bounding box center [556, 260] width 16 height 16
click at [460, 306] on button "1" at bounding box center [449, 313] width 24 height 24
type input "**********"
click at [498, 401] on div "28 29 30" at bounding box center [495, 408] width 211 height 24
click at [484, 402] on button "30" at bounding box center [472, 408] width 24 height 24
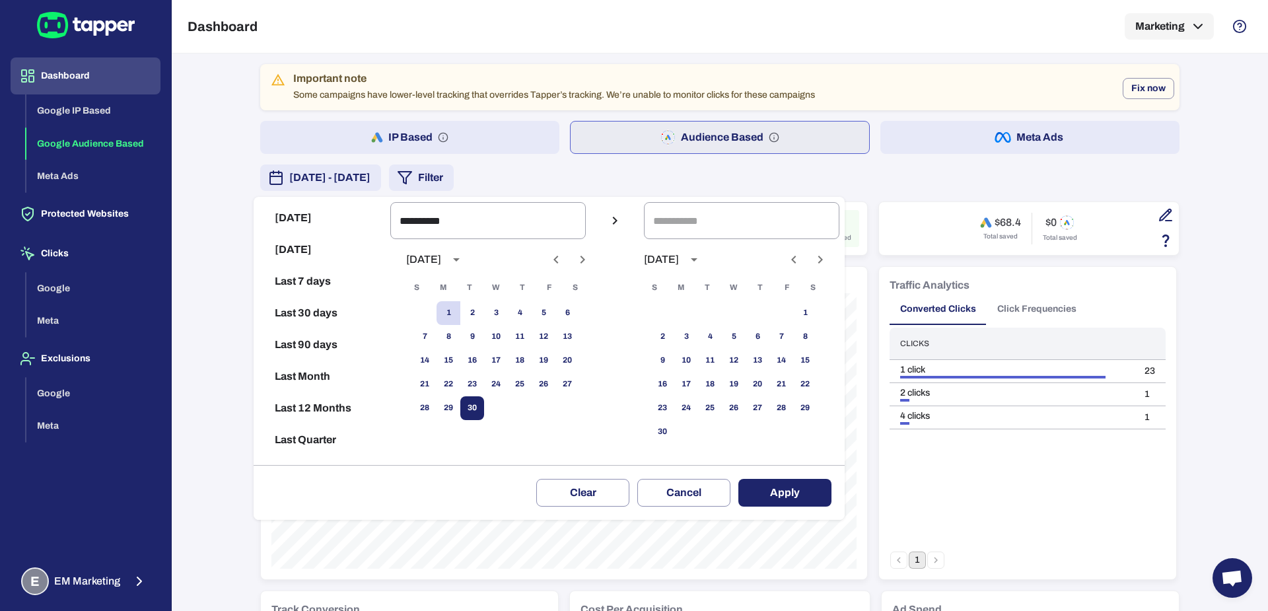
type input "**********"
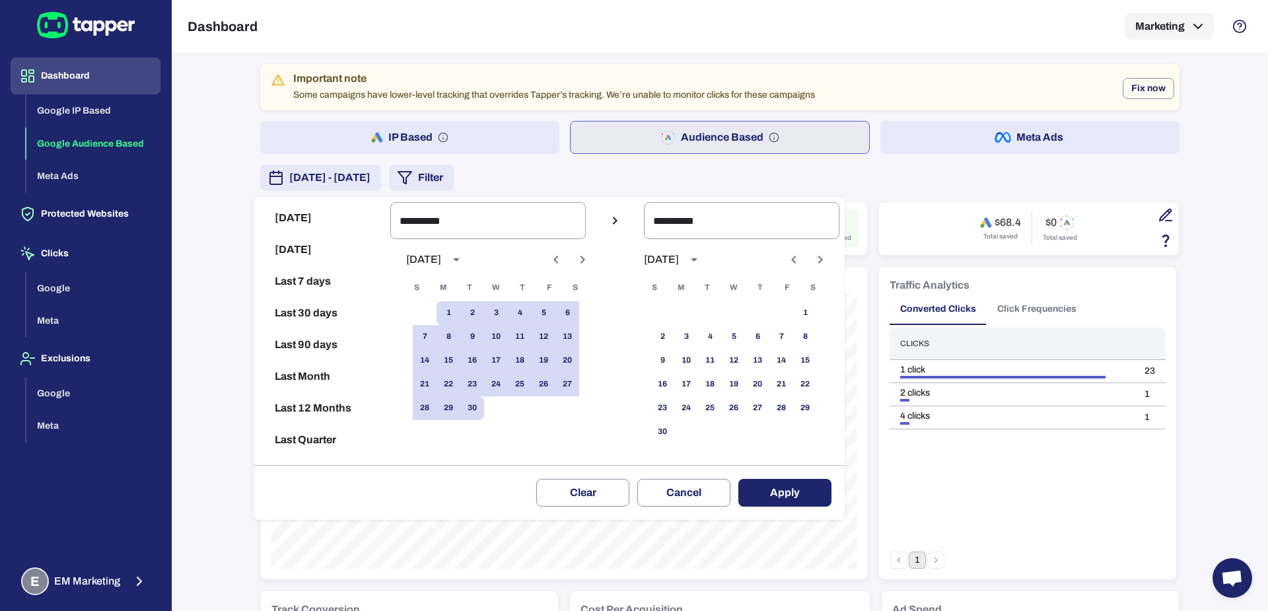
click at [806, 495] on button "Apply" at bounding box center [784, 493] width 93 height 28
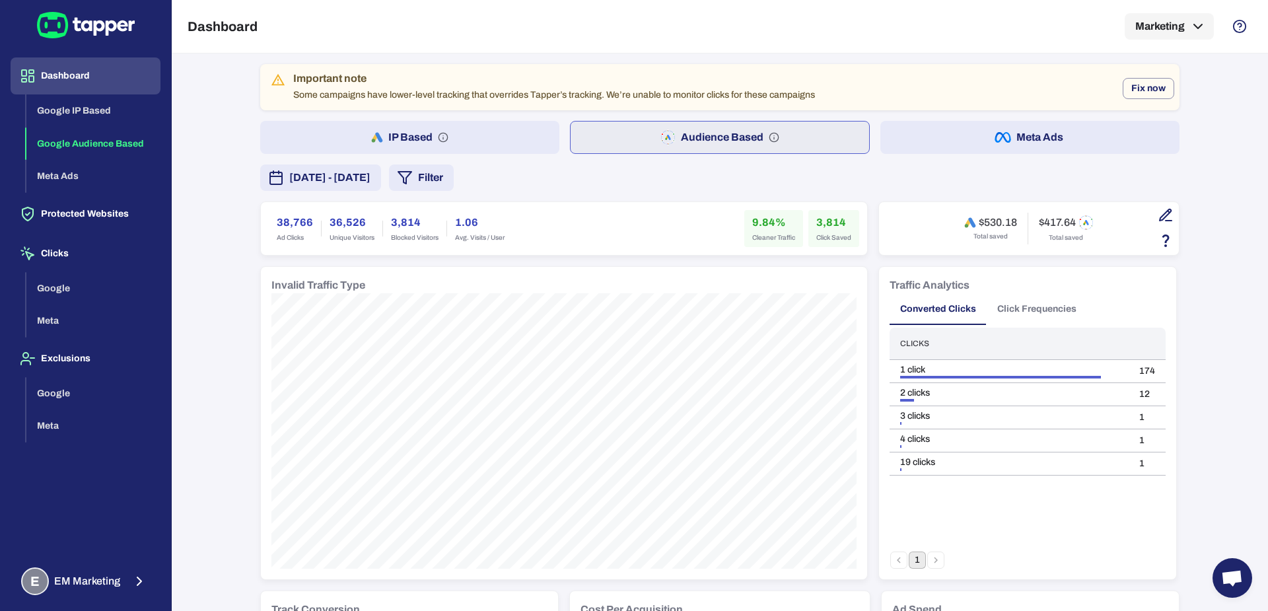
click at [370, 180] on span "[DATE] - [DATE]" at bounding box center [329, 178] width 81 height 16
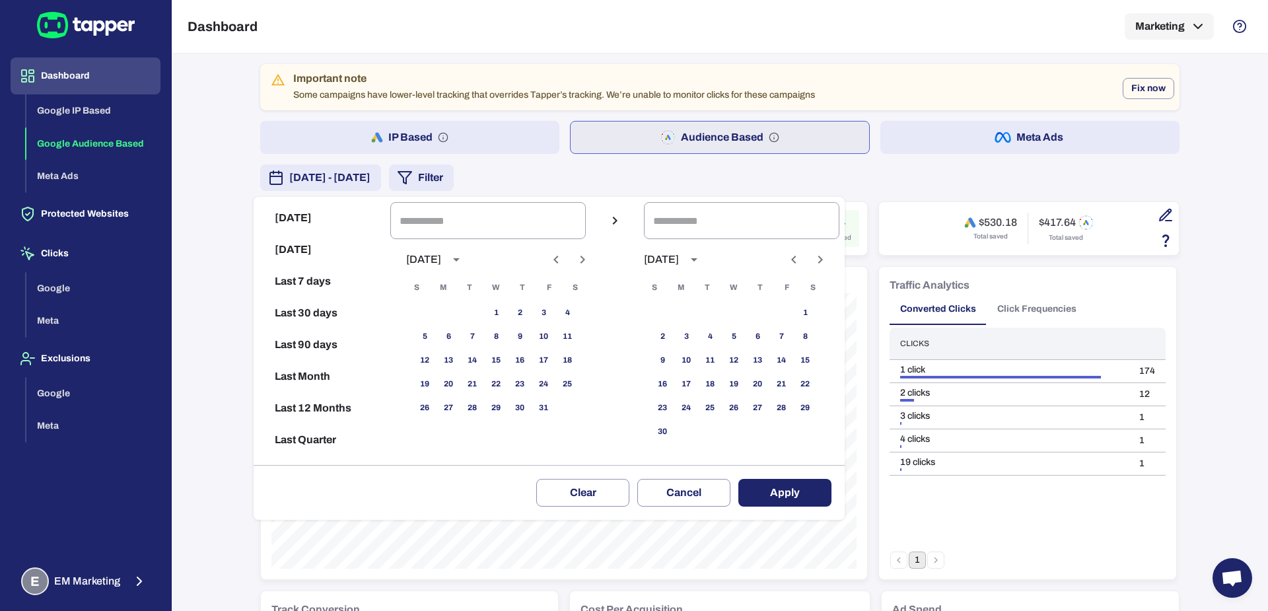
click at [558, 262] on button "Previous month" at bounding box center [556, 259] width 22 height 22
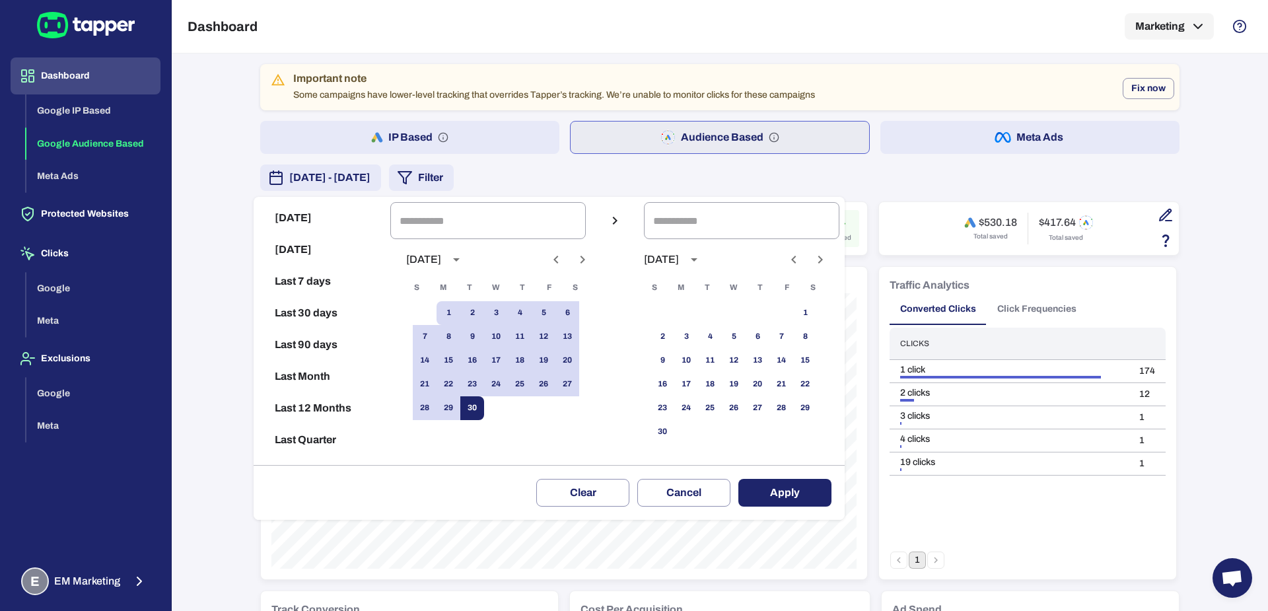
click at [484, 409] on button "30" at bounding box center [472, 408] width 24 height 24
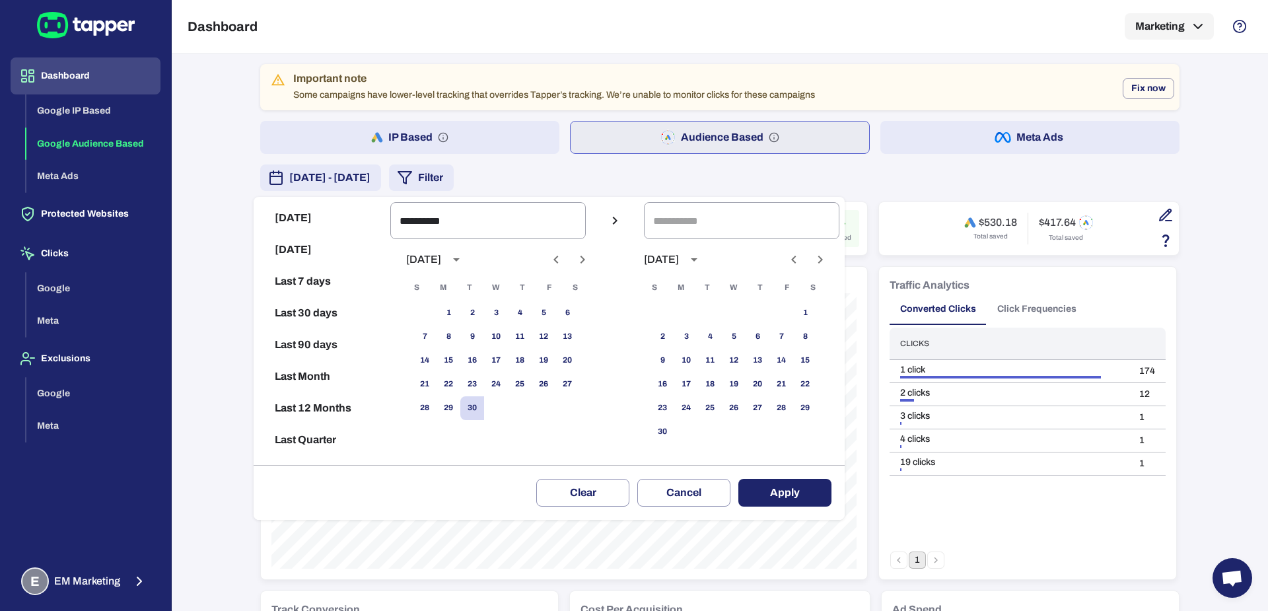
click at [563, 262] on icon "Previous month" at bounding box center [556, 260] width 16 height 16
click at [484, 313] on button "1" at bounding box center [472, 313] width 24 height 24
type input "**********"
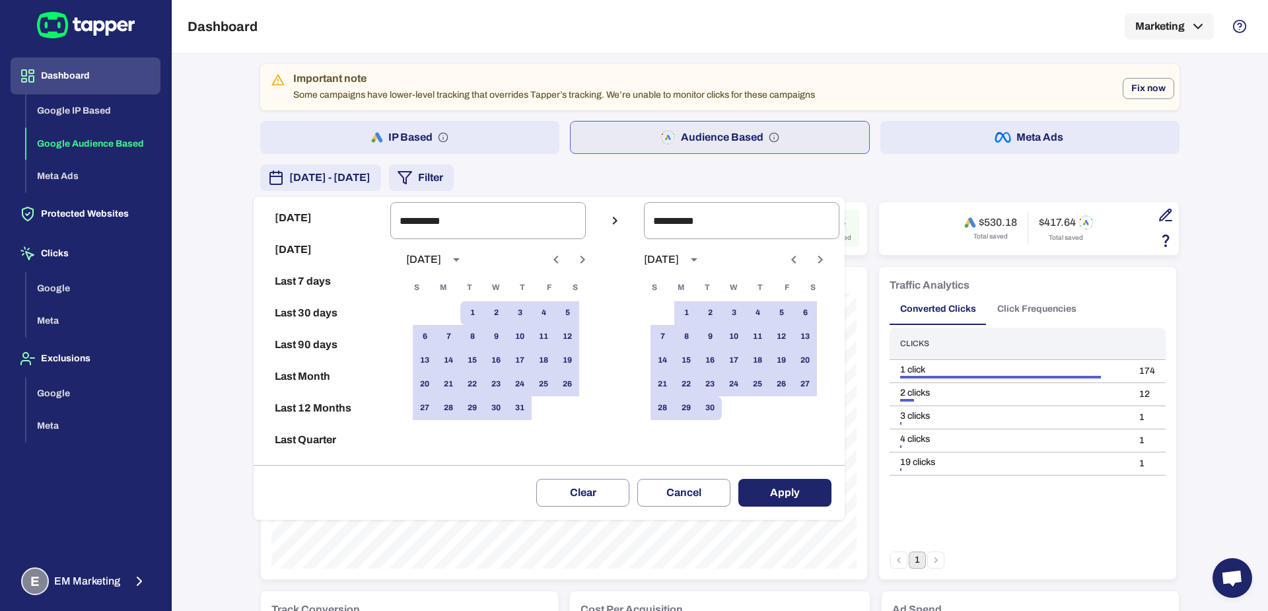
click at [831, 485] on button "Apply" at bounding box center [784, 493] width 93 height 28
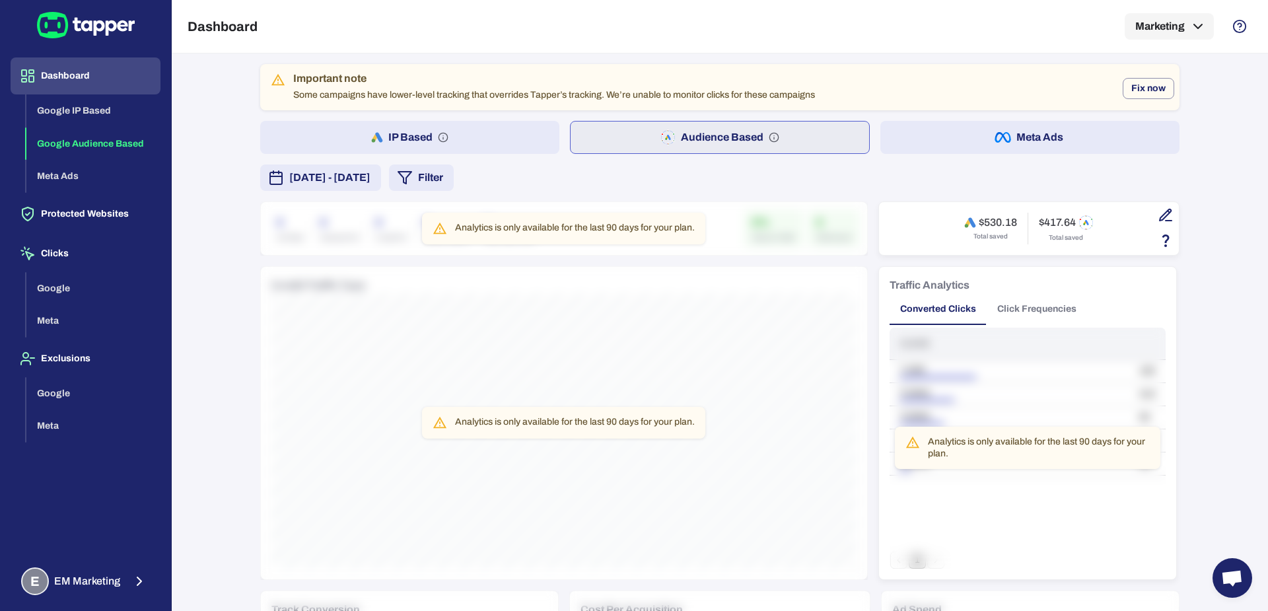
click at [370, 181] on span "[DATE] - [DATE]" at bounding box center [329, 178] width 81 height 16
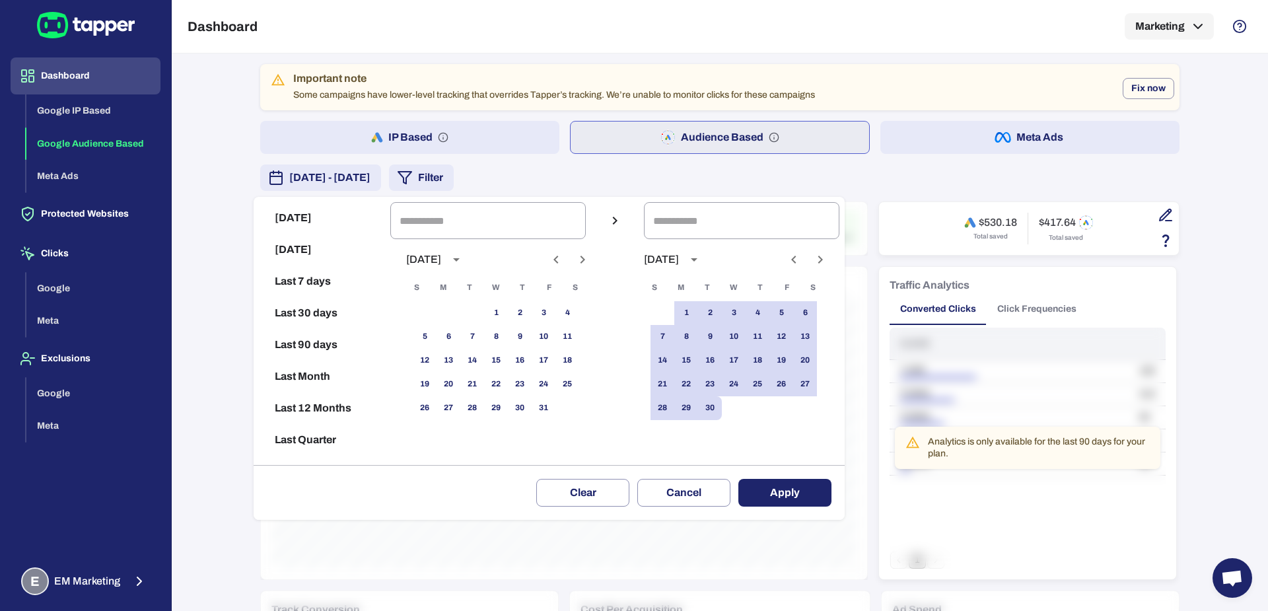
click at [564, 263] on icon "Previous month" at bounding box center [556, 260] width 16 height 16
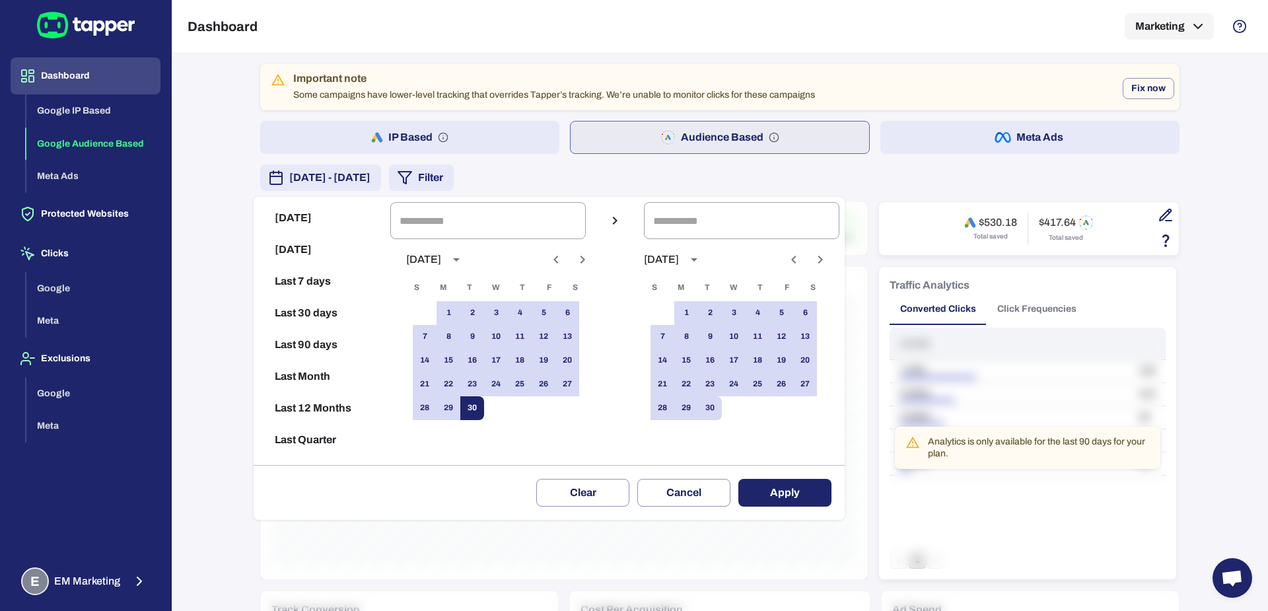
click at [481, 410] on button "30" at bounding box center [472, 408] width 24 height 24
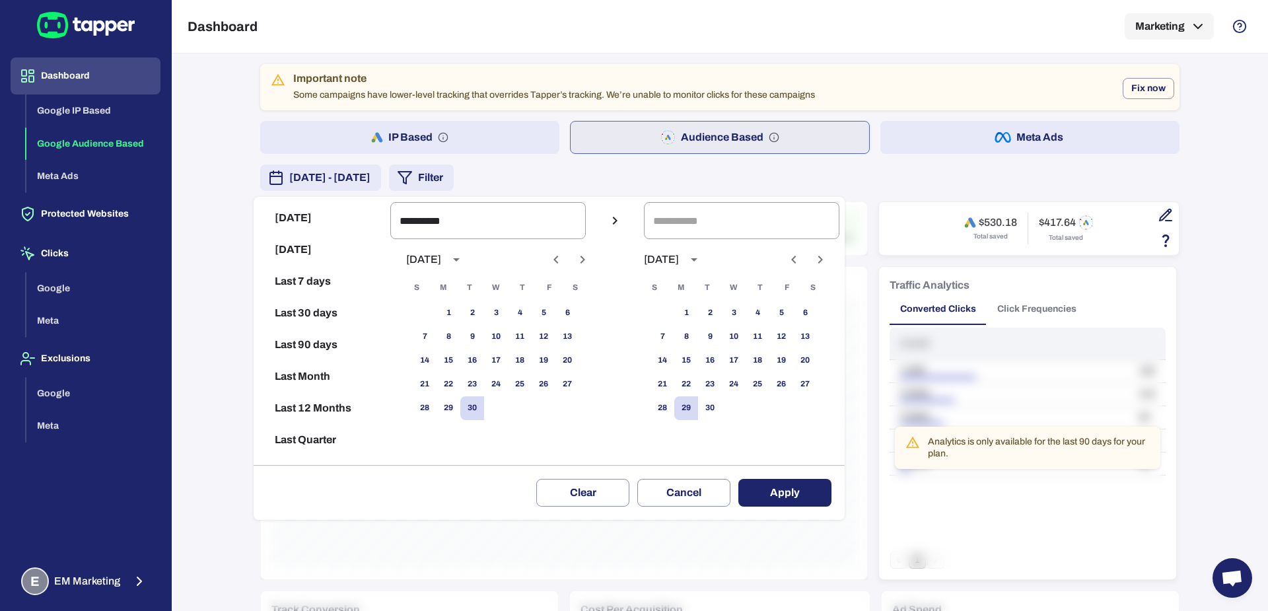
click at [564, 262] on icon "Previous month" at bounding box center [556, 260] width 16 height 16
click at [545, 306] on button "1" at bounding box center [544, 313] width 24 height 24
type input "**********"
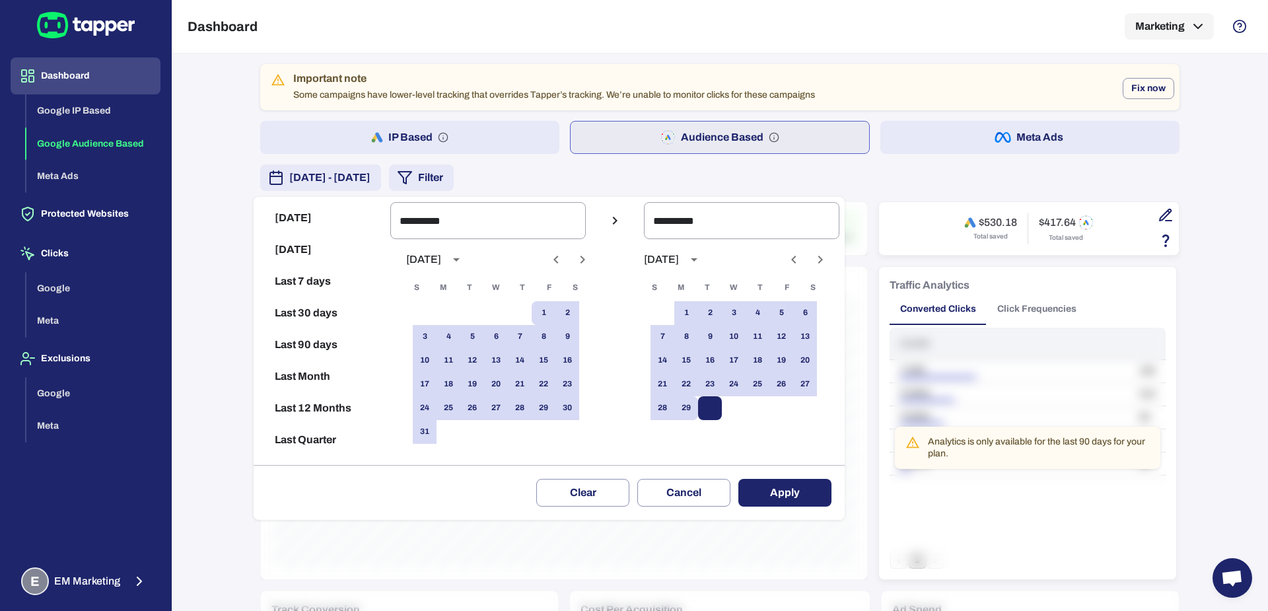
click at [798, 495] on button "Apply" at bounding box center [784, 493] width 93 height 28
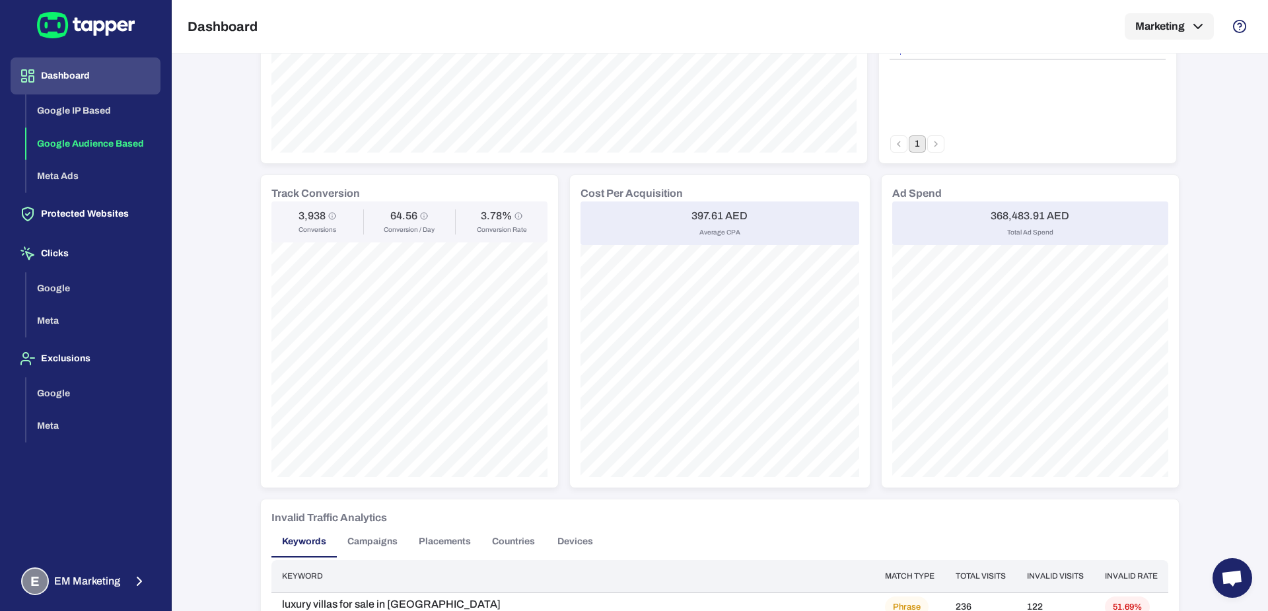
scroll to position [415, 0]
drag, startPoint x: 683, startPoint y: 212, endPoint x: 718, endPoint y: 226, distance: 37.0
click at [713, 217] on div "397.61 AED Average CPA" at bounding box center [719, 225] width 279 height 44
drag, startPoint x: 717, startPoint y: 209, endPoint x: 679, endPoint y: 213, distance: 37.9
click at [670, 216] on div "397.61 AED Average CPA" at bounding box center [719, 225] width 279 height 44
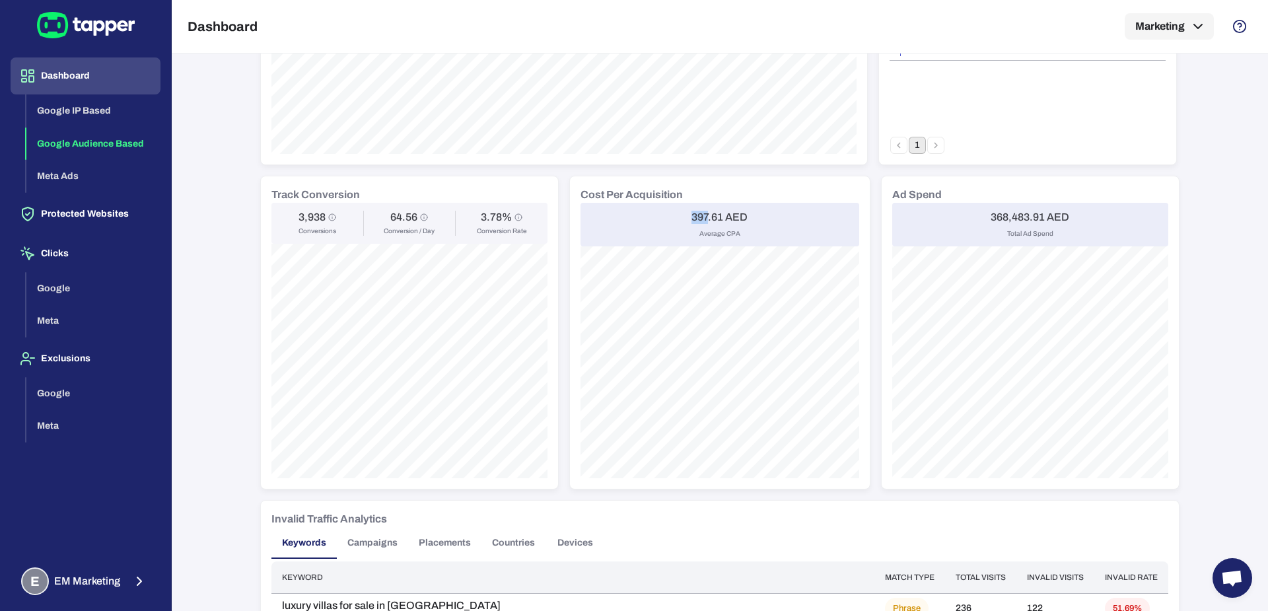
drag, startPoint x: 681, startPoint y: 213, endPoint x: 699, endPoint y: 217, distance: 18.8
click at [701, 215] on div "397.61 AED Average CPA" at bounding box center [719, 225] width 279 height 44
copy h6 "397"
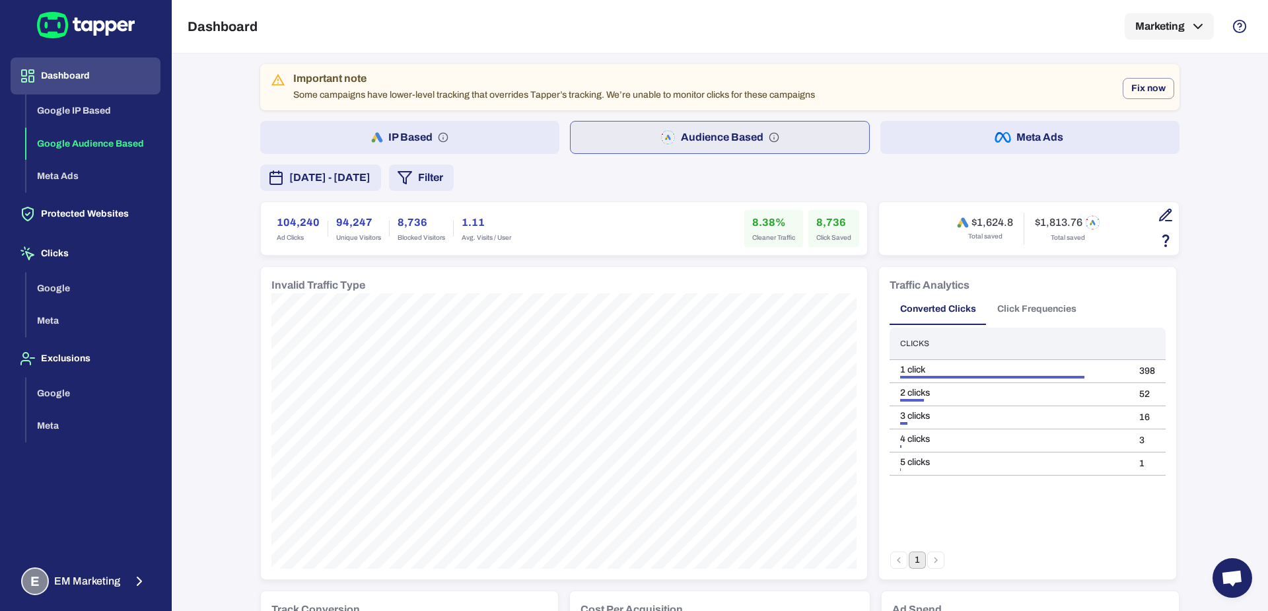
click at [368, 186] on button "[DATE] - [DATE]" at bounding box center [320, 177] width 121 height 26
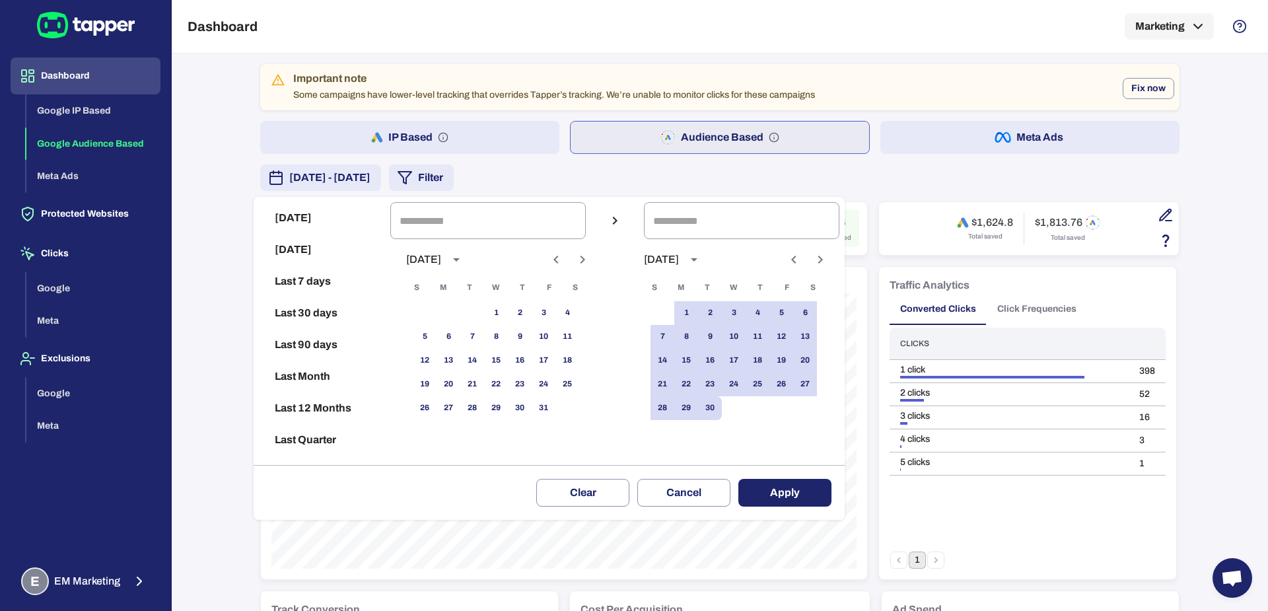
drag, startPoint x: 697, startPoint y: 305, endPoint x: 720, endPoint y: 420, distance: 117.2
click at [697, 306] on button "1" at bounding box center [686, 313] width 24 height 24
type input "**********"
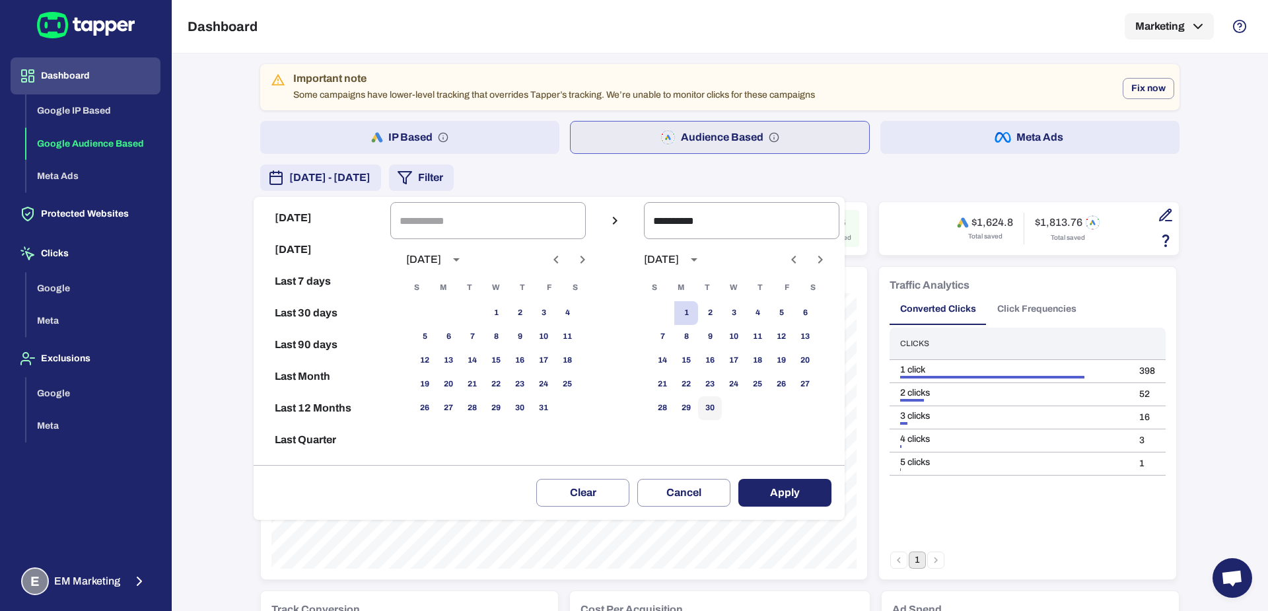
click at [722, 412] on button "30" at bounding box center [710, 408] width 24 height 24
type input "**********"
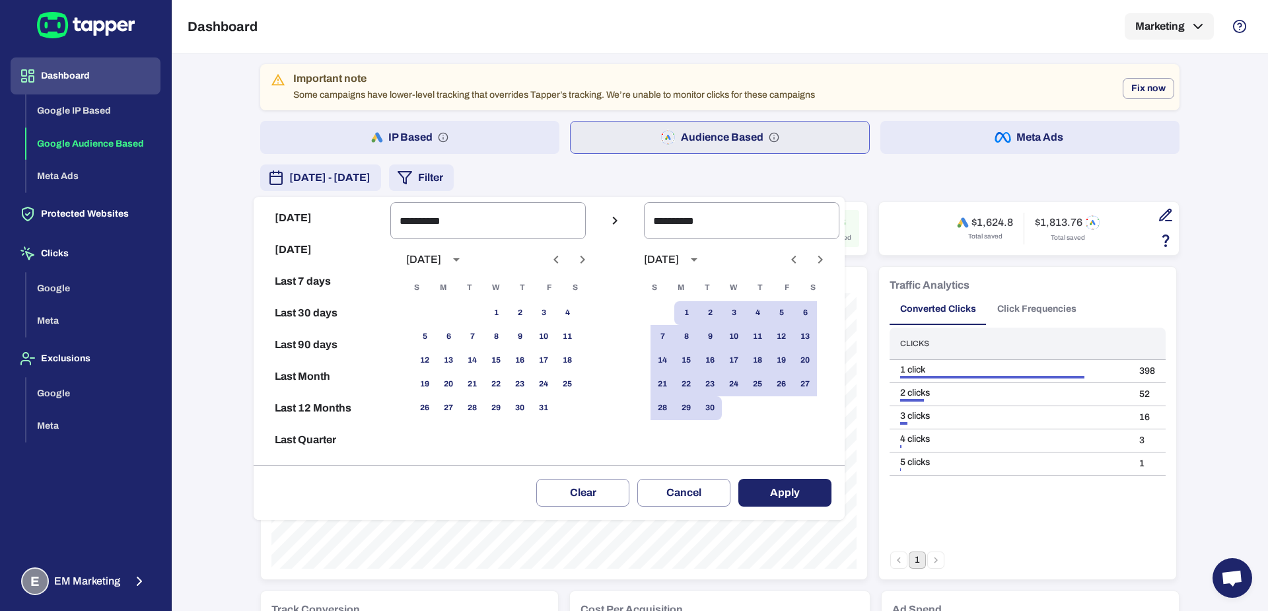
click at [814, 493] on button "Apply" at bounding box center [784, 493] width 93 height 28
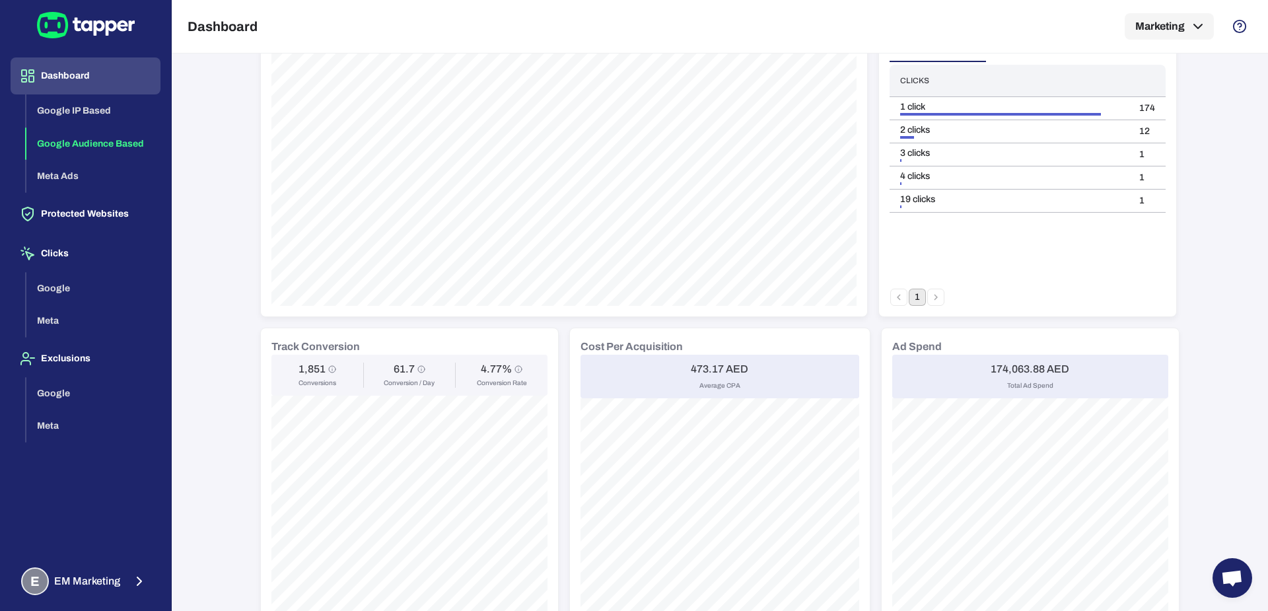
scroll to position [262, 0]
drag, startPoint x: 685, startPoint y: 370, endPoint x: 701, endPoint y: 368, distance: 16.6
click at [701, 368] on h6 "473.17 AED" at bounding box center [719, 369] width 57 height 13
copy h6 "473"
